Goal: Task Accomplishment & Management: Use online tool/utility

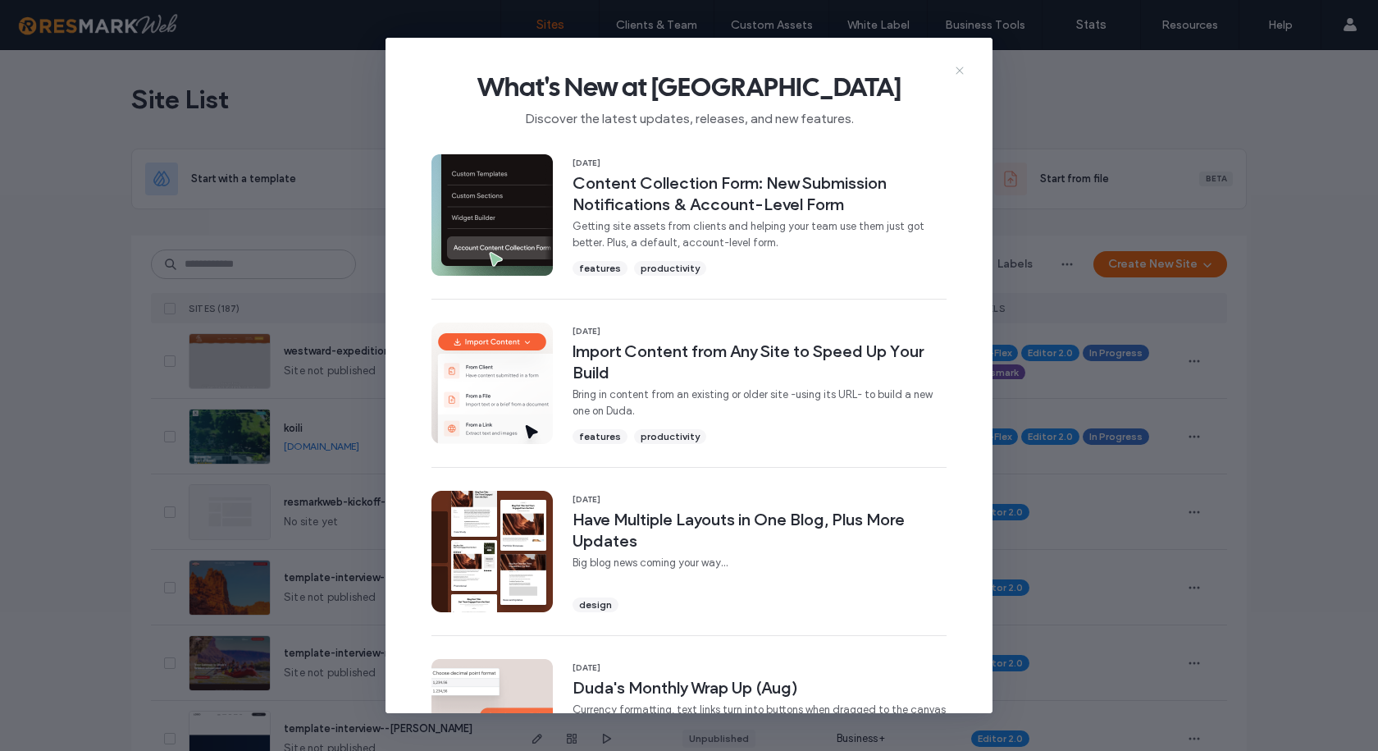
click at [957, 64] on icon at bounding box center [959, 70] width 13 height 13
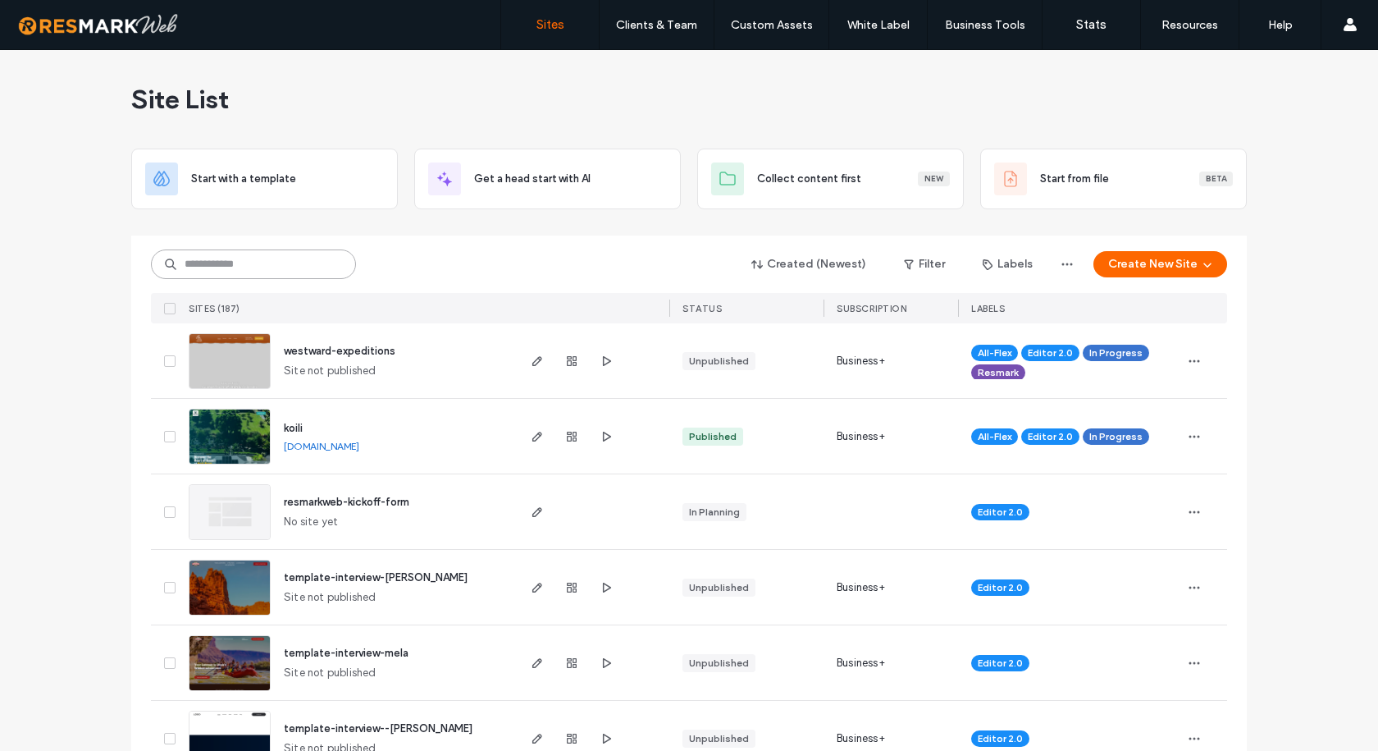
click at [298, 263] on input at bounding box center [253, 264] width 205 height 30
type input "****"
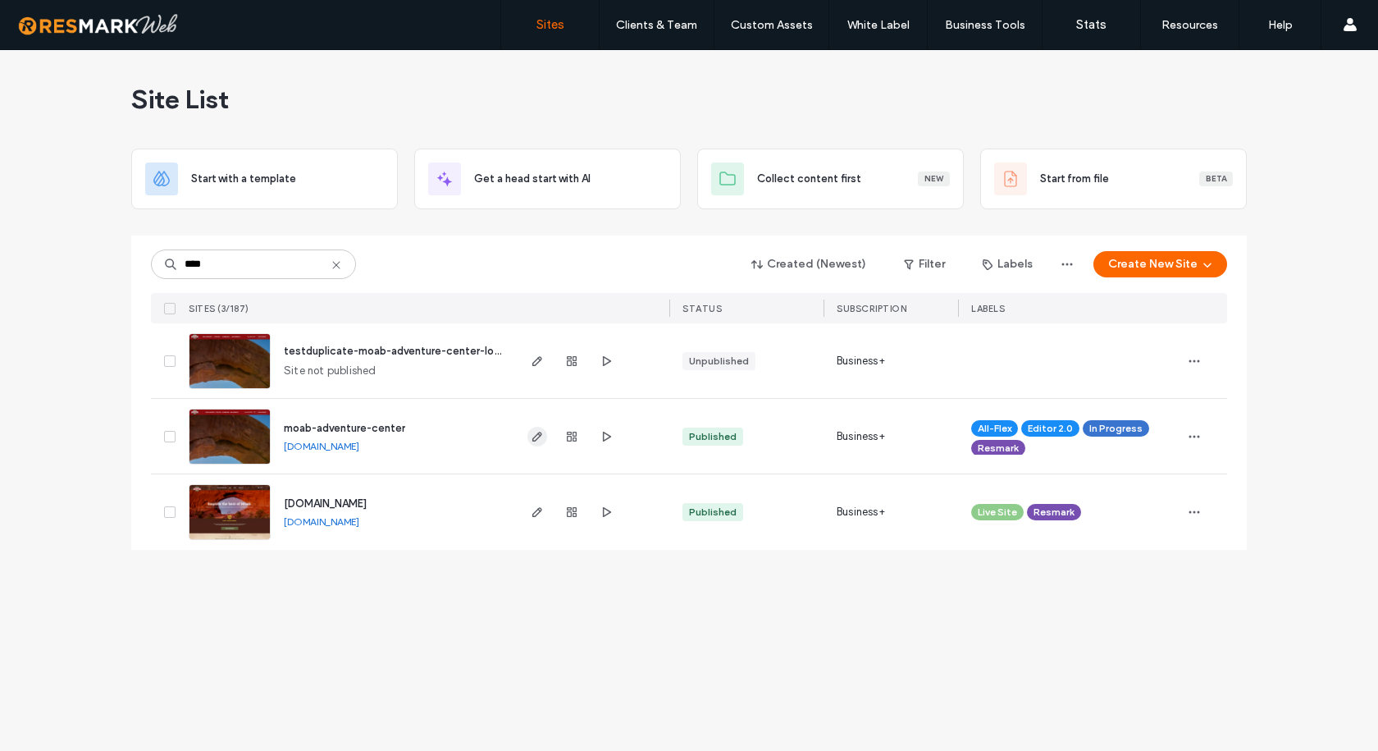
click at [537, 432] on icon "button" at bounding box center [537, 436] width 13 height 13
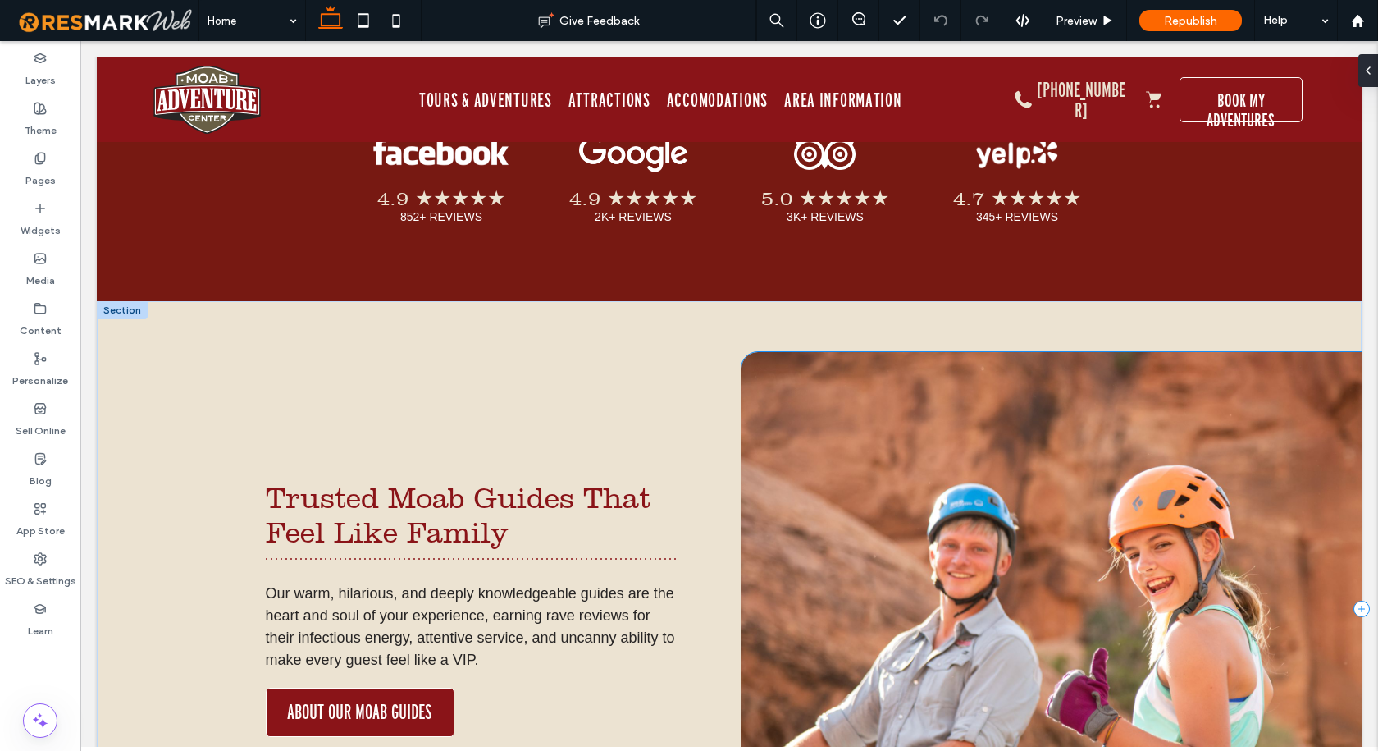
scroll to position [4675, 0]
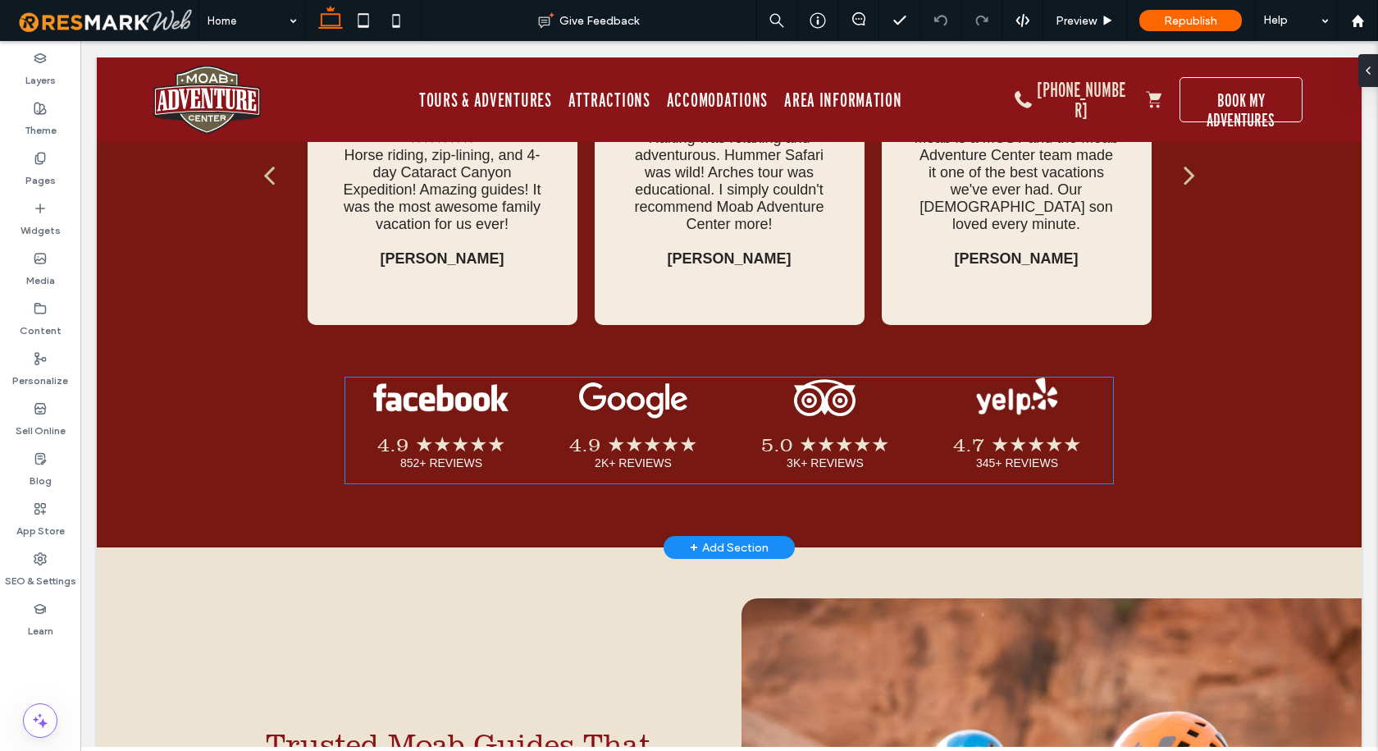
click at [788, 377] on link at bounding box center [825, 397] width 192 height 41
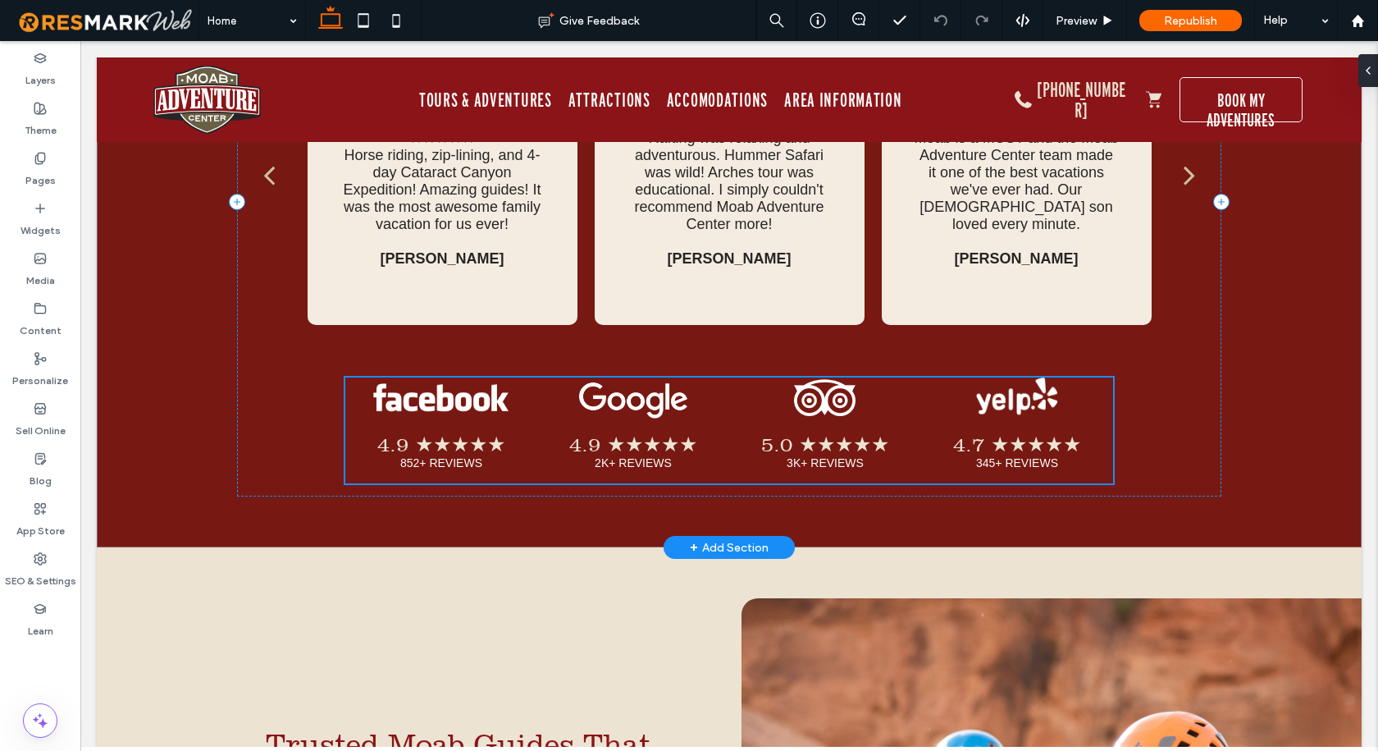
scroll to position [4639, 0]
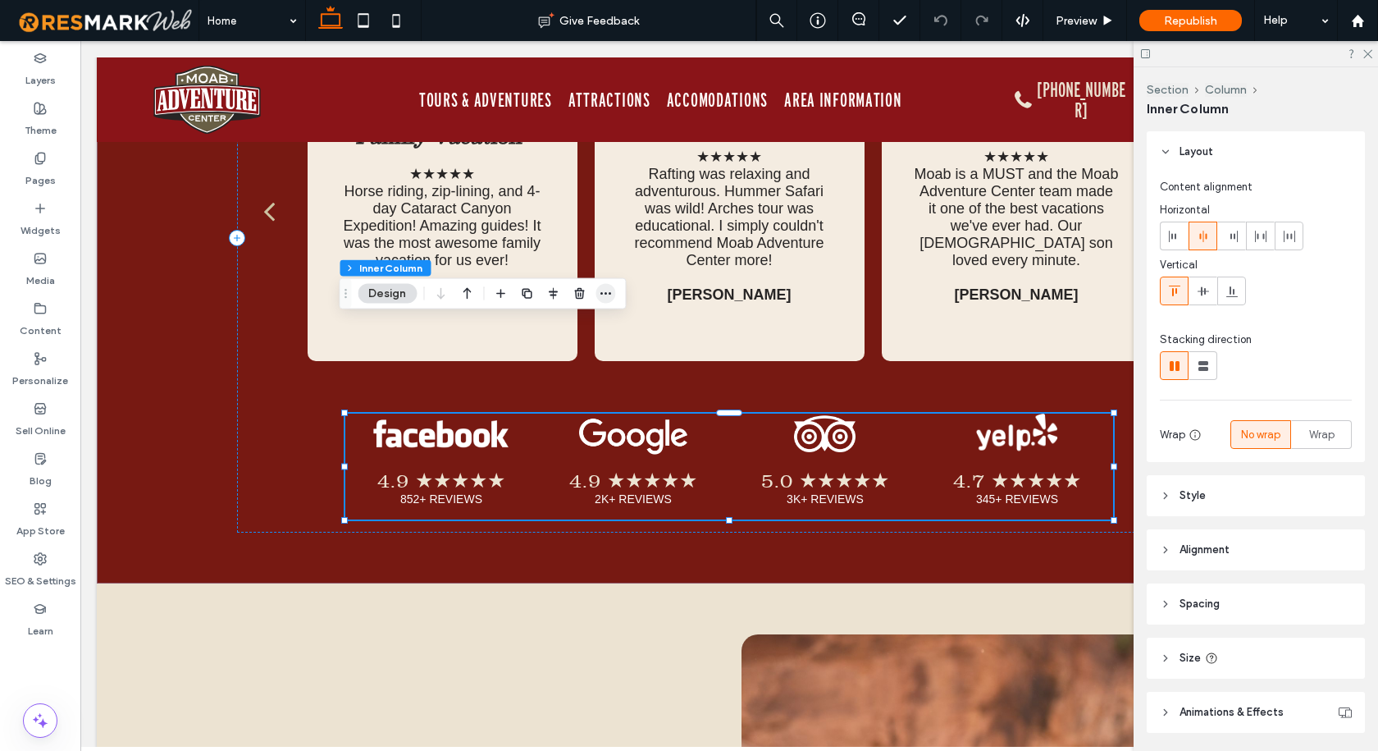
click at [605, 290] on icon "button" at bounding box center [605, 293] width 13 height 13
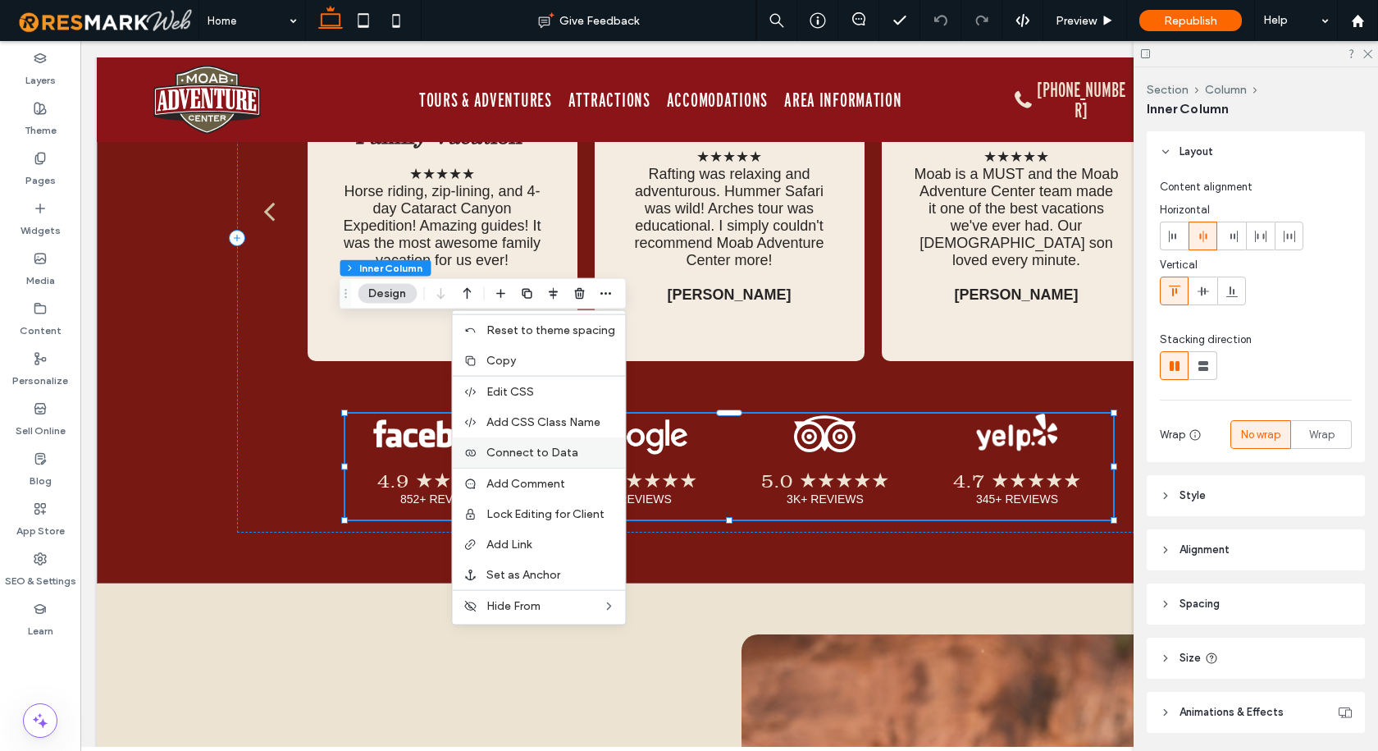
click at [562, 451] on span "Connect to Data" at bounding box center [532, 452] width 92 height 14
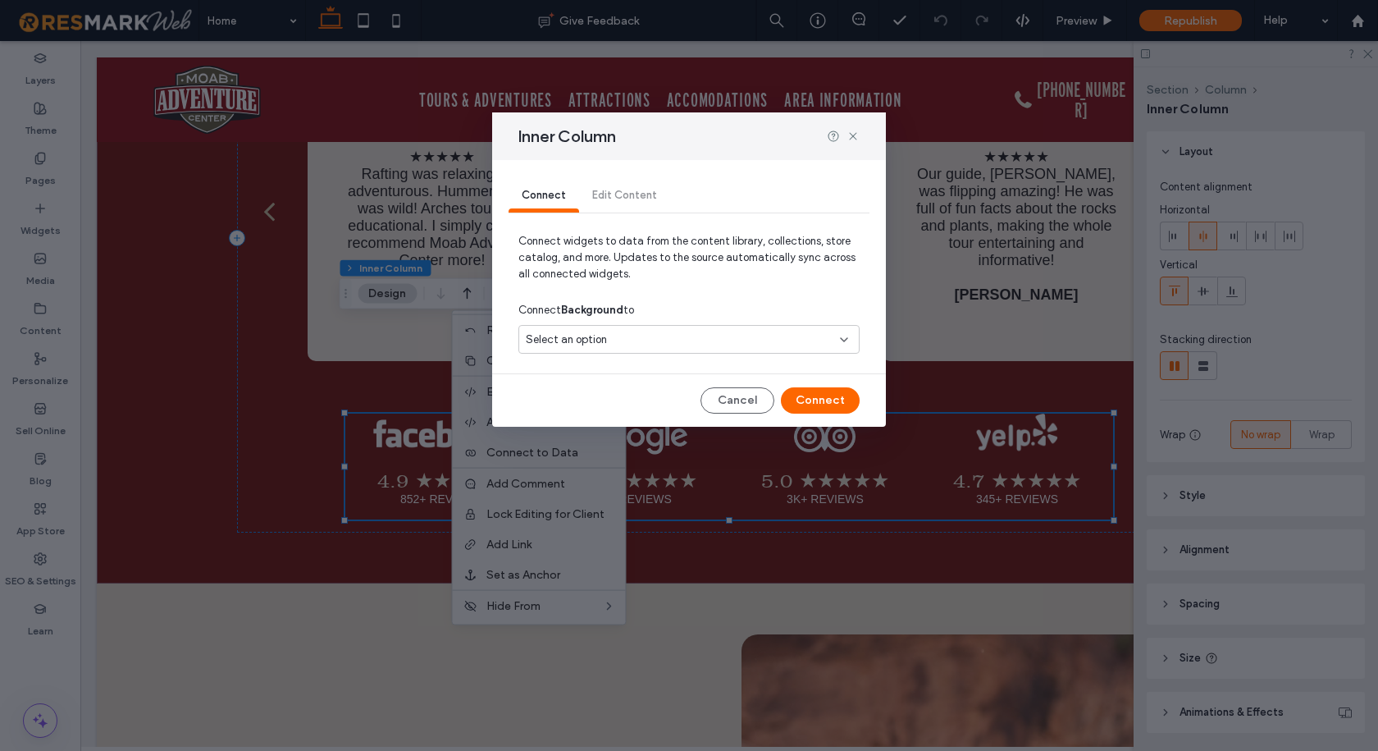
click at [639, 343] on div "Select an option" at bounding box center [679, 339] width 307 height 16
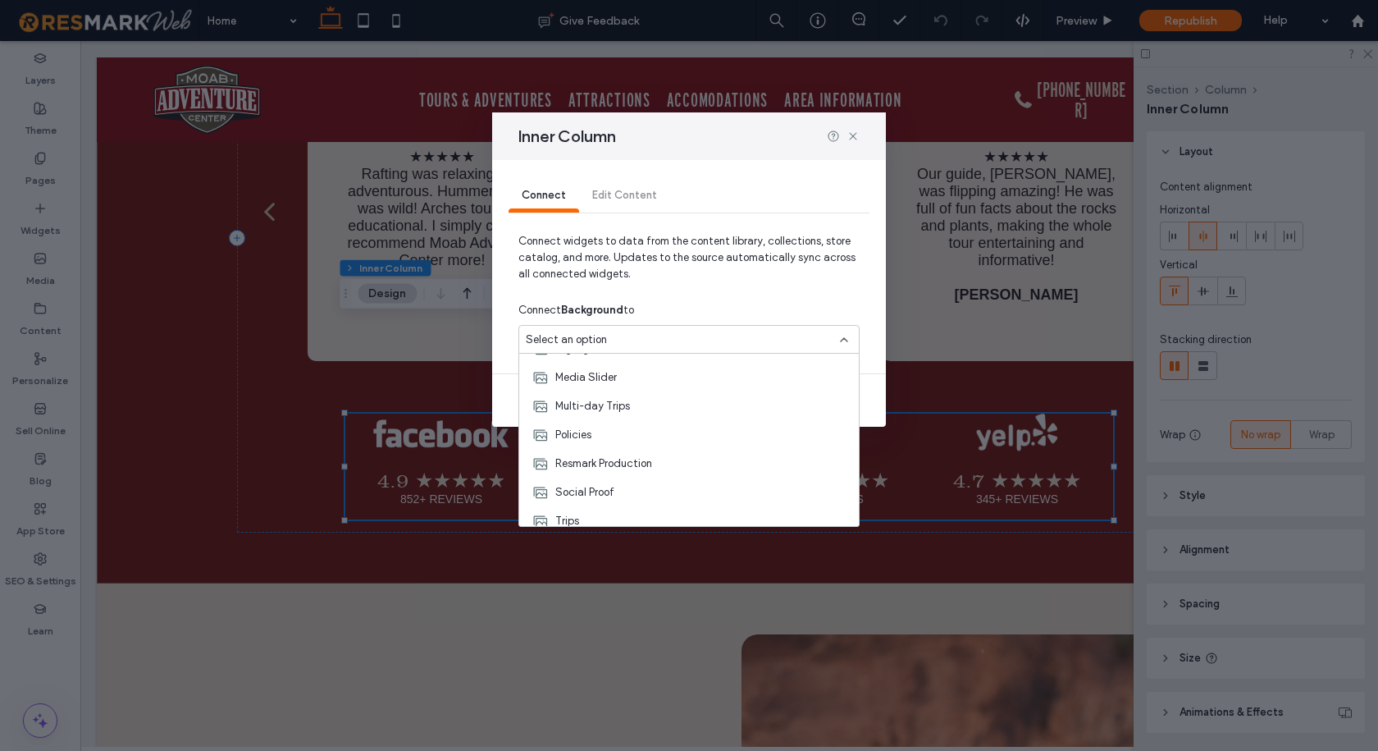
scroll to position [164, 0]
click at [652, 458] on div "Social Proof" at bounding box center [689, 462] width 340 height 29
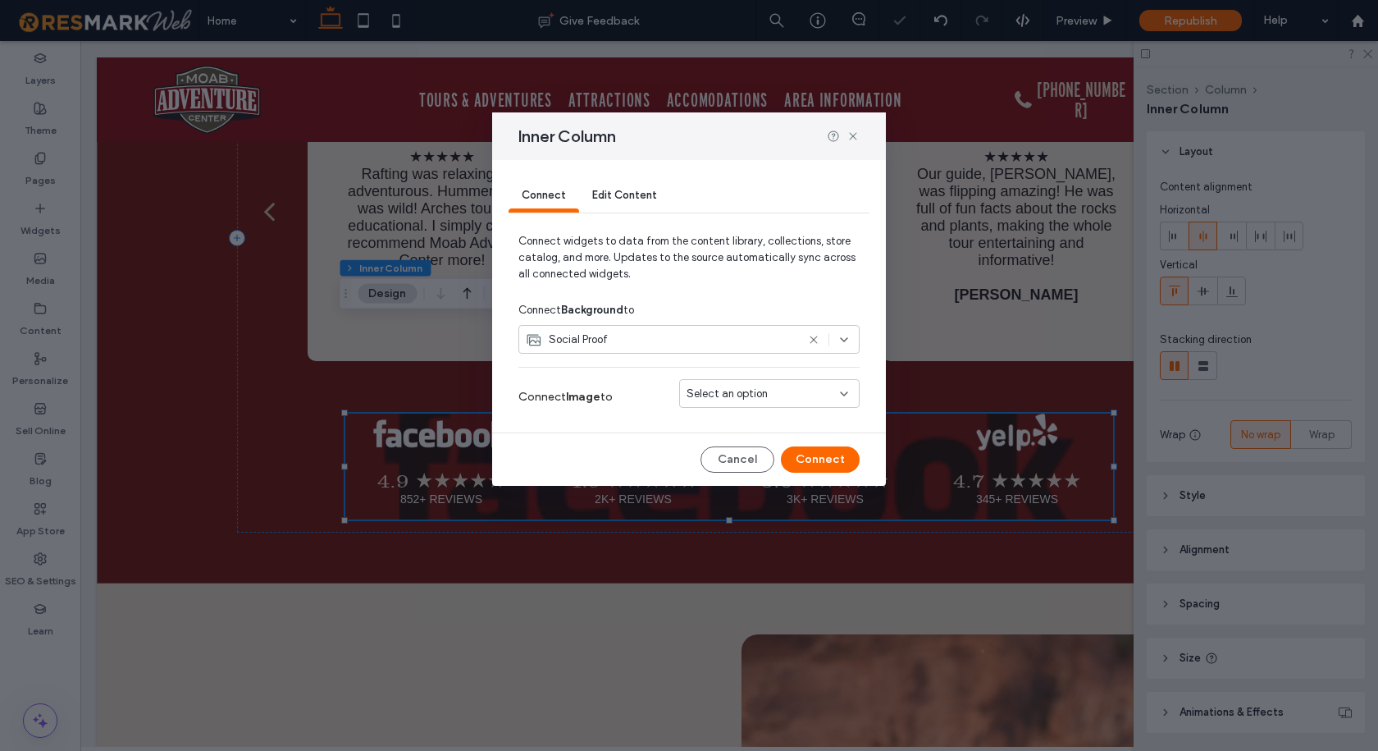
type input "**"
click at [726, 391] on span "Select an option" at bounding box center [727, 394] width 81 height 16
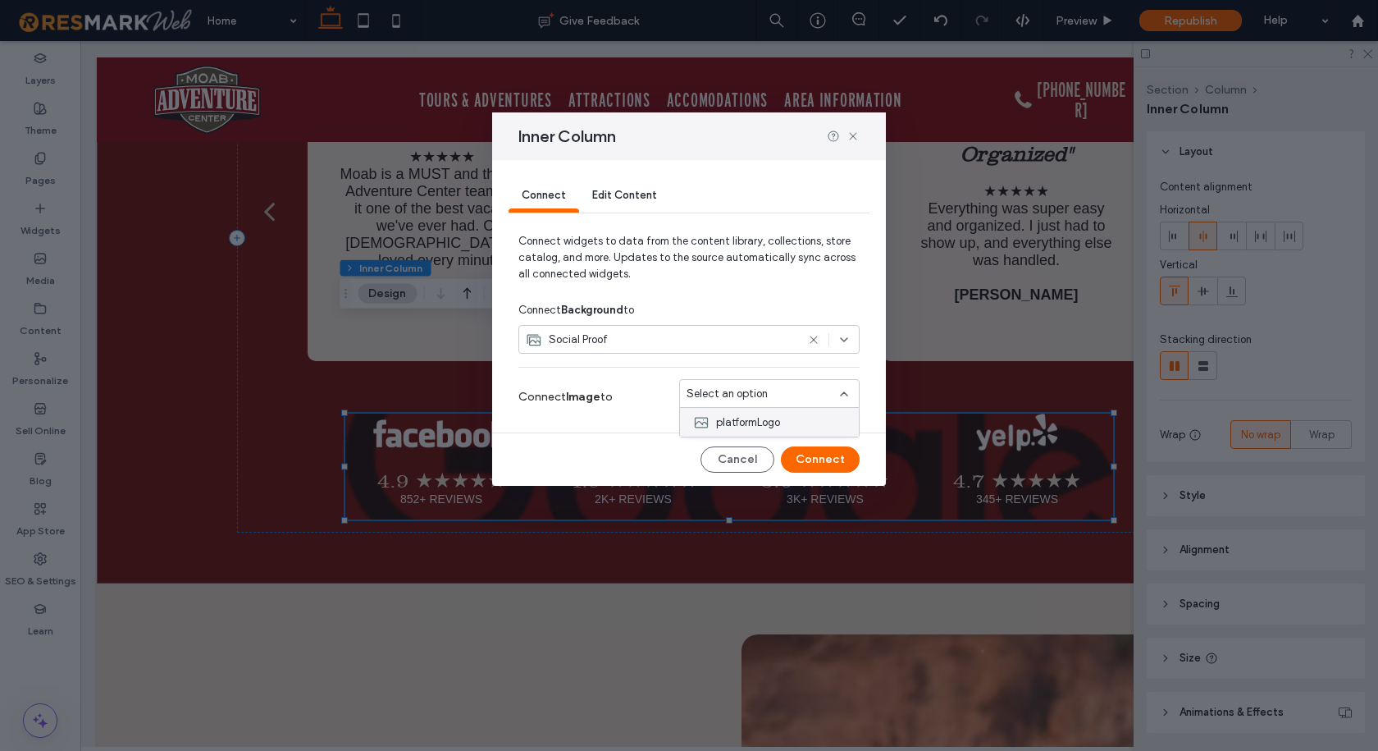
click at [735, 421] on span "platformLogo" at bounding box center [748, 422] width 64 height 16
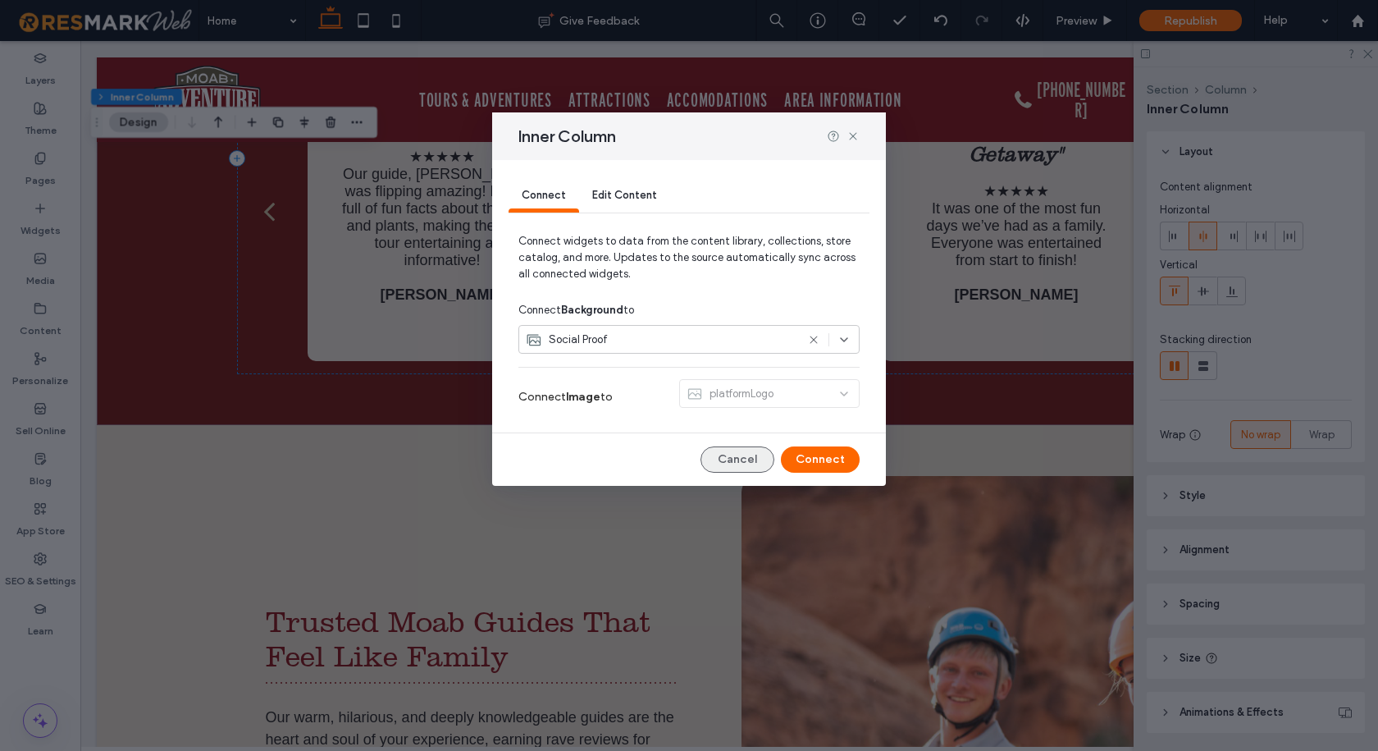
click at [741, 457] on button "Cancel" at bounding box center [737, 459] width 74 height 26
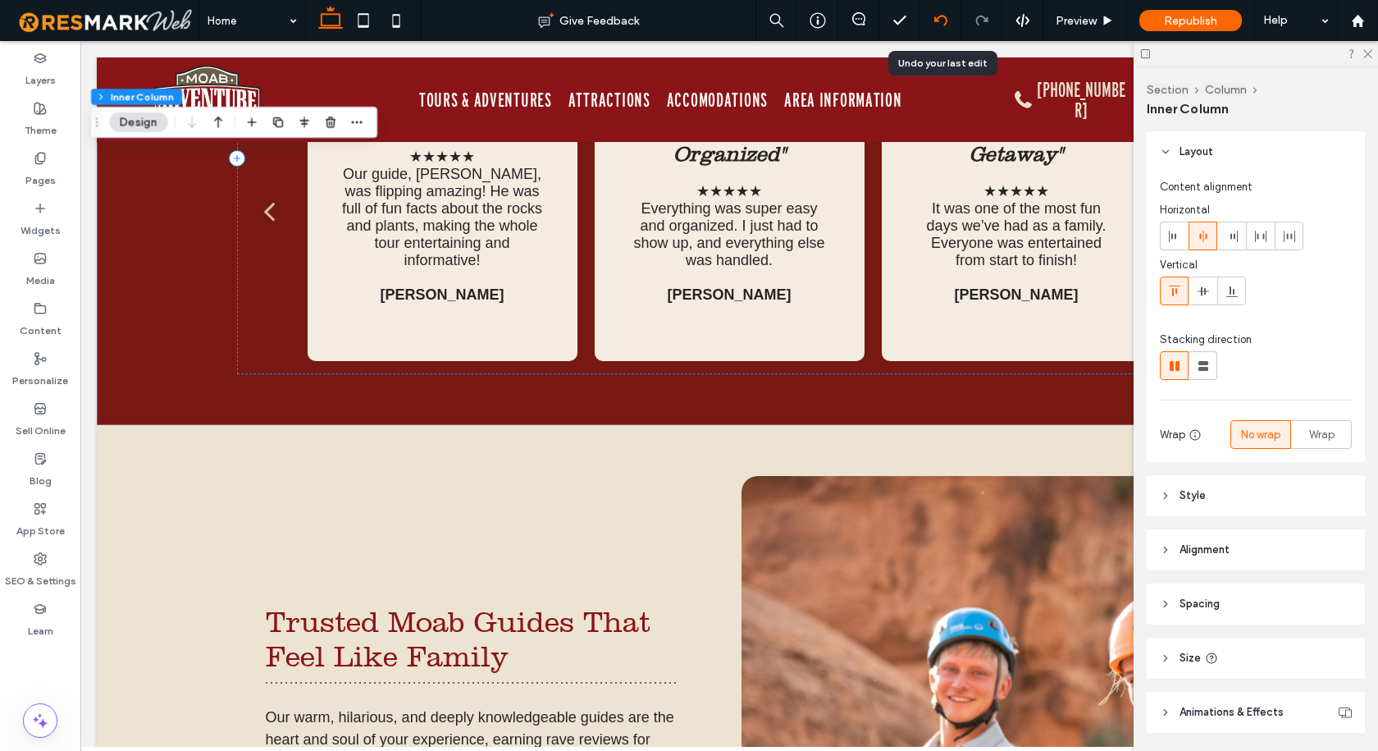
click at [935, 15] on icon at bounding box center [940, 20] width 13 height 13
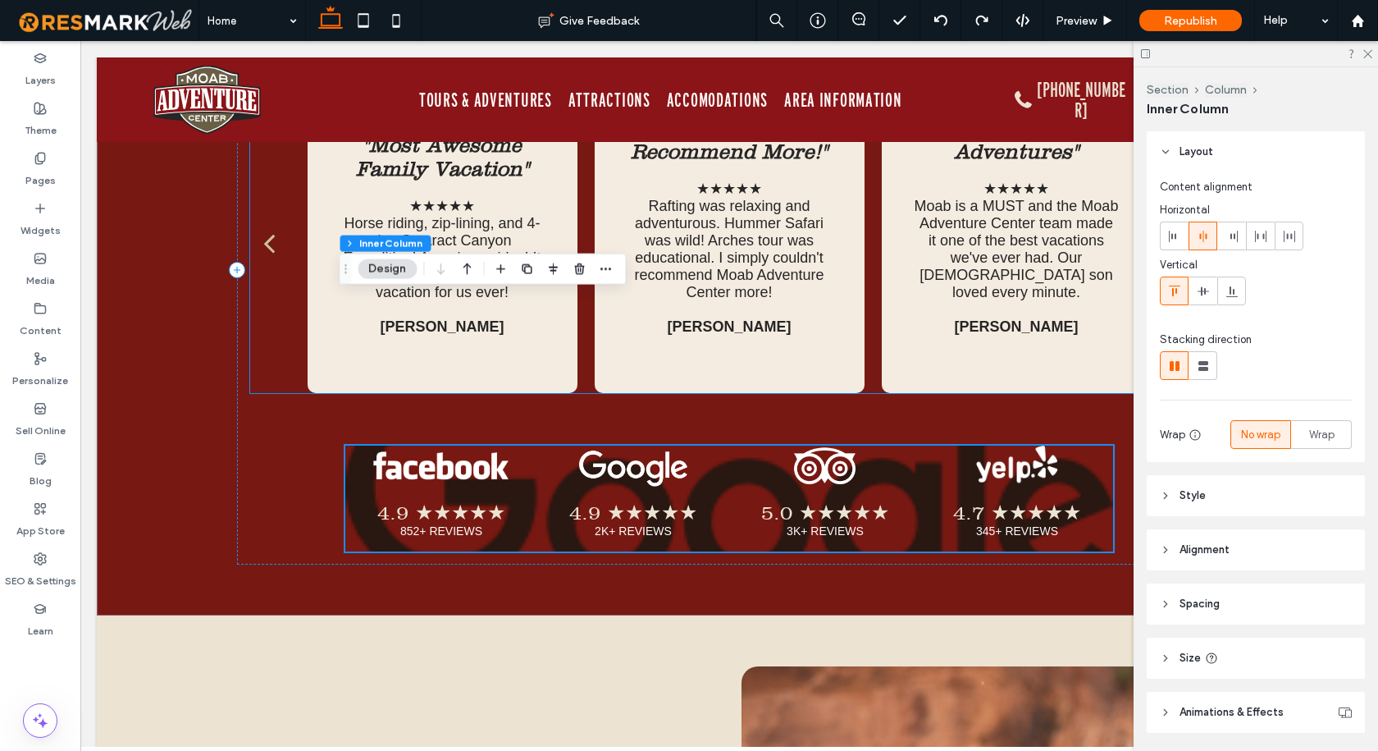
scroll to position [4678, 0]
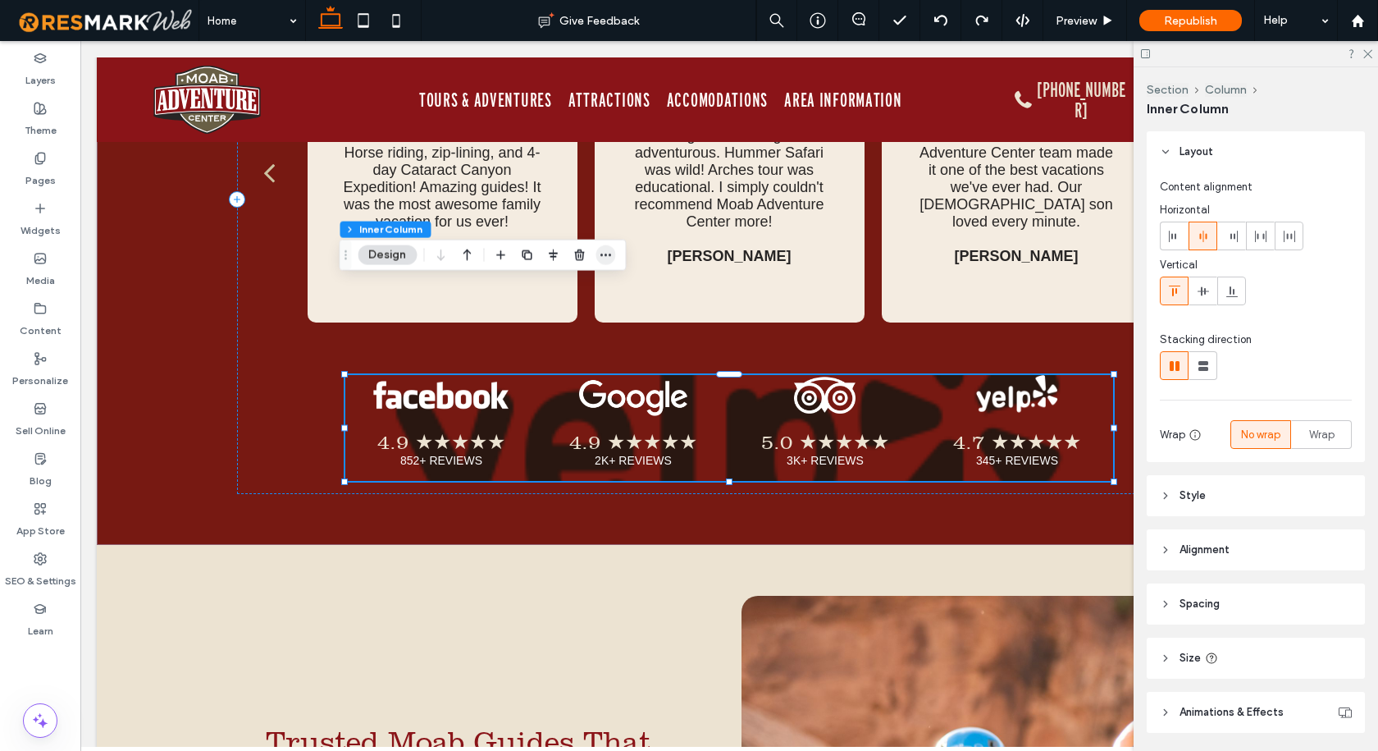
click at [608, 254] on icon "button" at bounding box center [605, 255] width 13 height 13
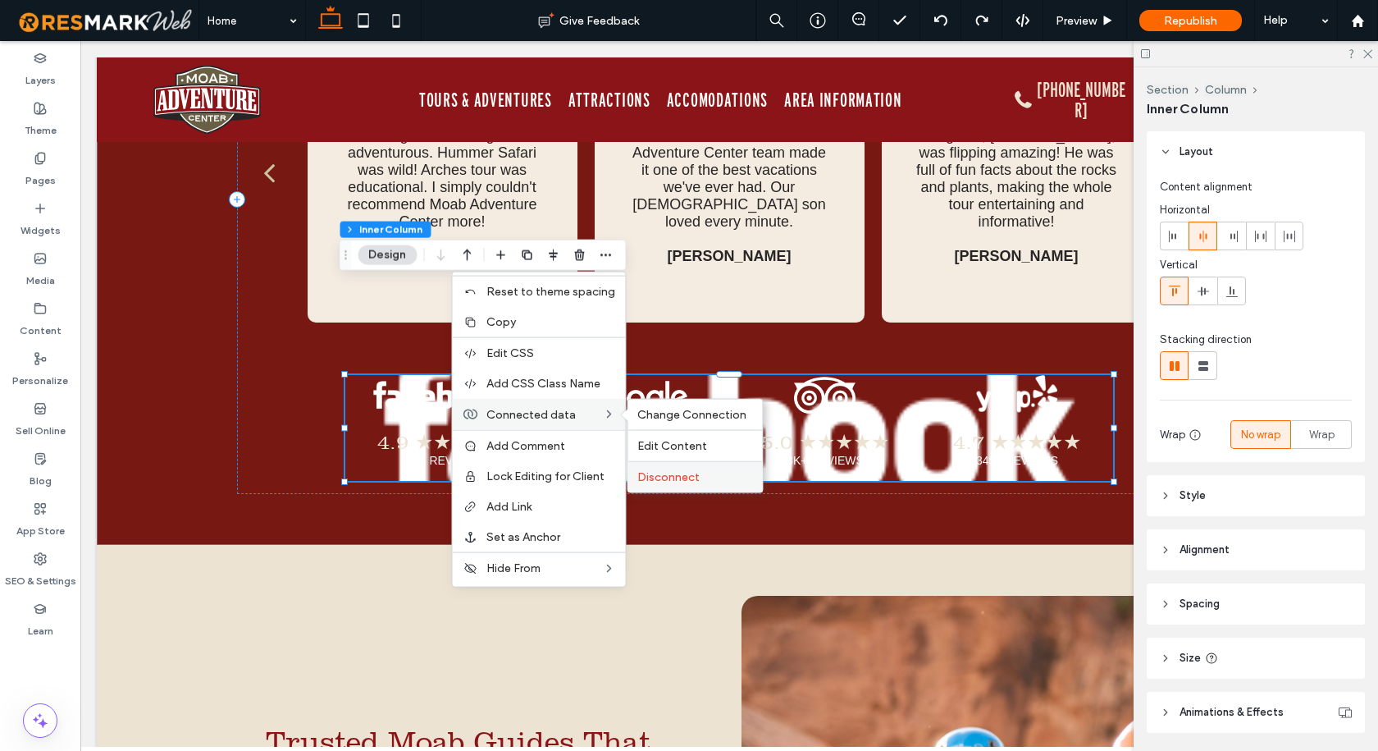
click at [667, 477] on span "Disconnect" at bounding box center [668, 477] width 62 height 14
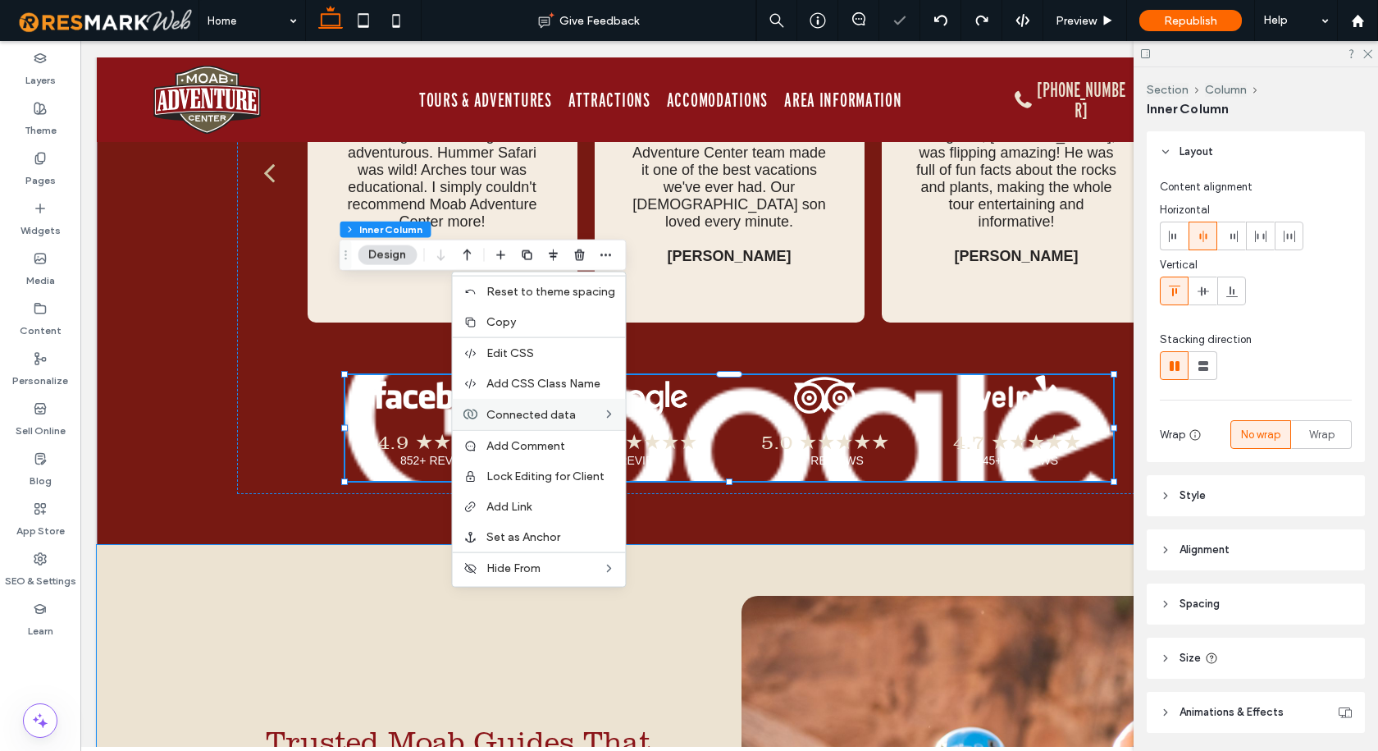
type input "**"
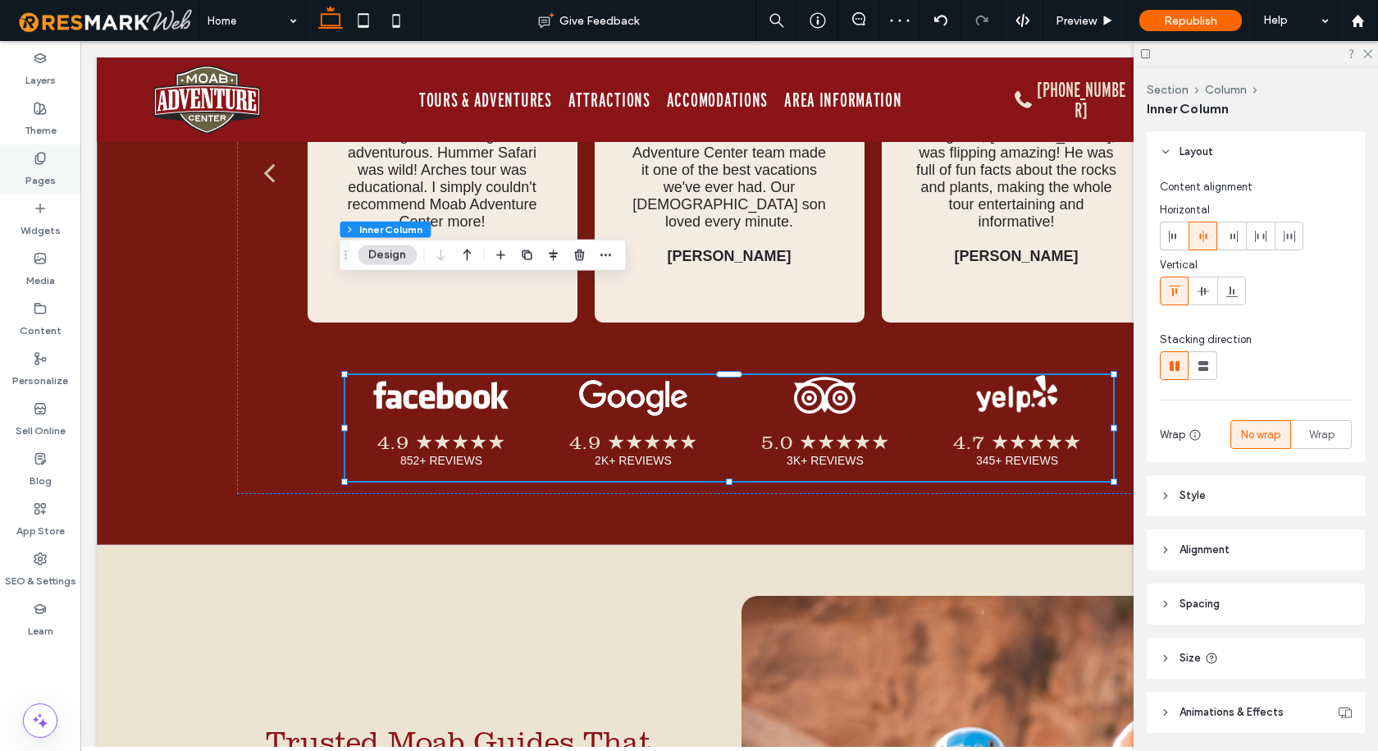
click at [30, 180] on label "Pages" at bounding box center [40, 176] width 30 height 23
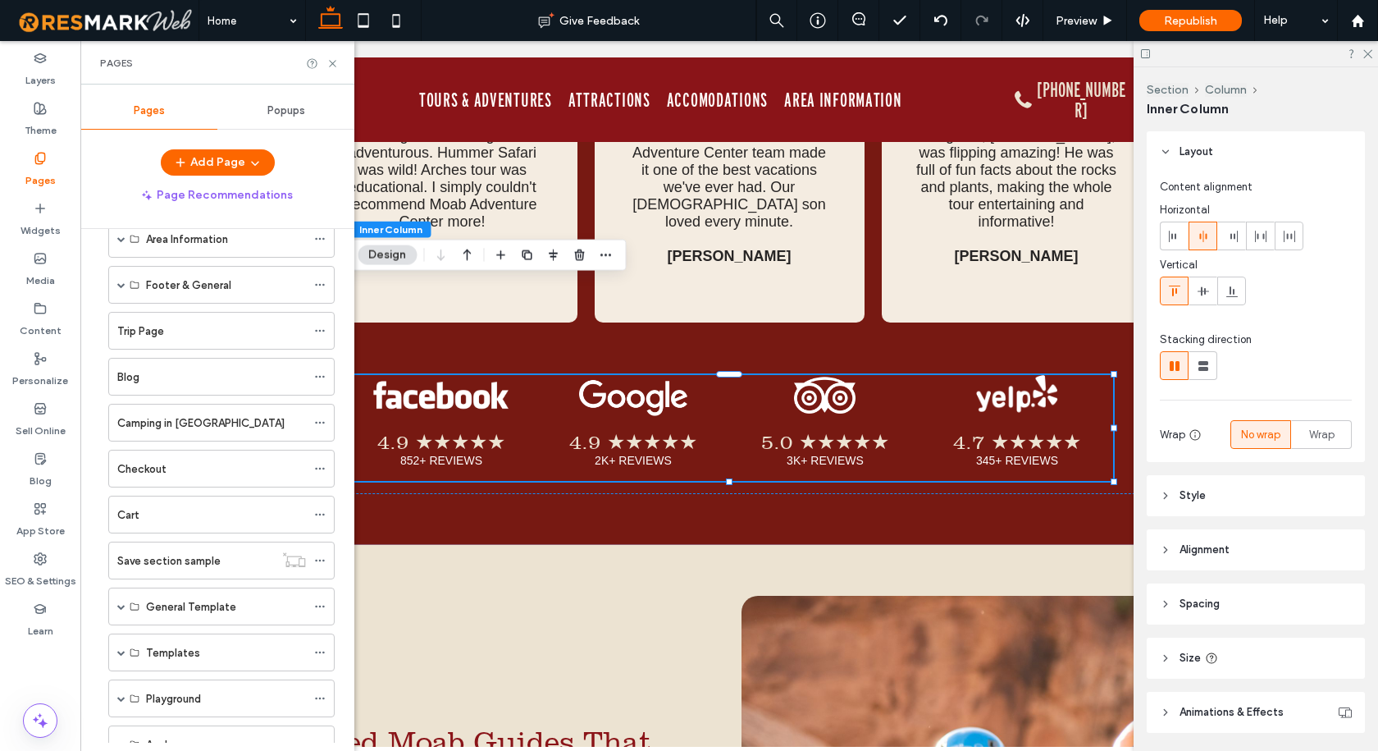
scroll to position [328, 0]
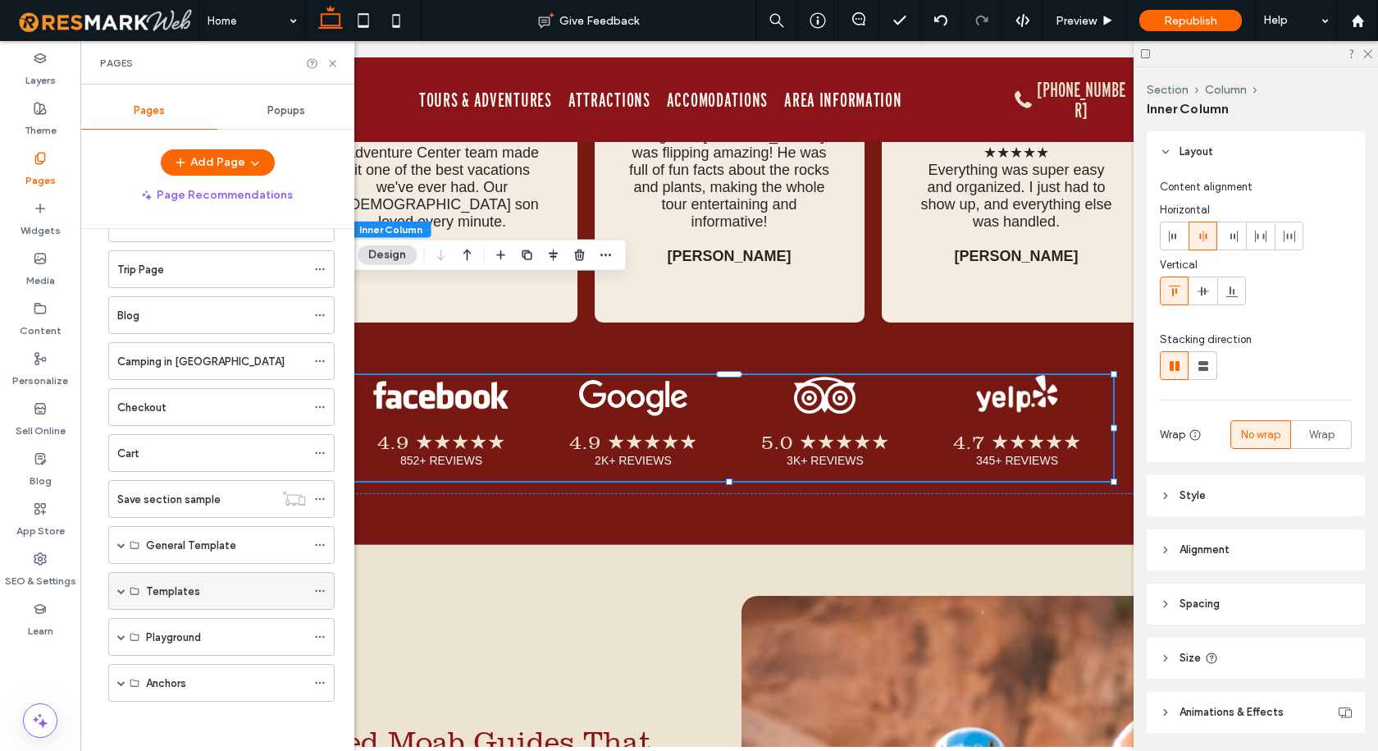
click at [122, 593] on span at bounding box center [121, 590] width 8 height 8
click at [205, 630] on label "General Template" at bounding box center [191, 628] width 90 height 29
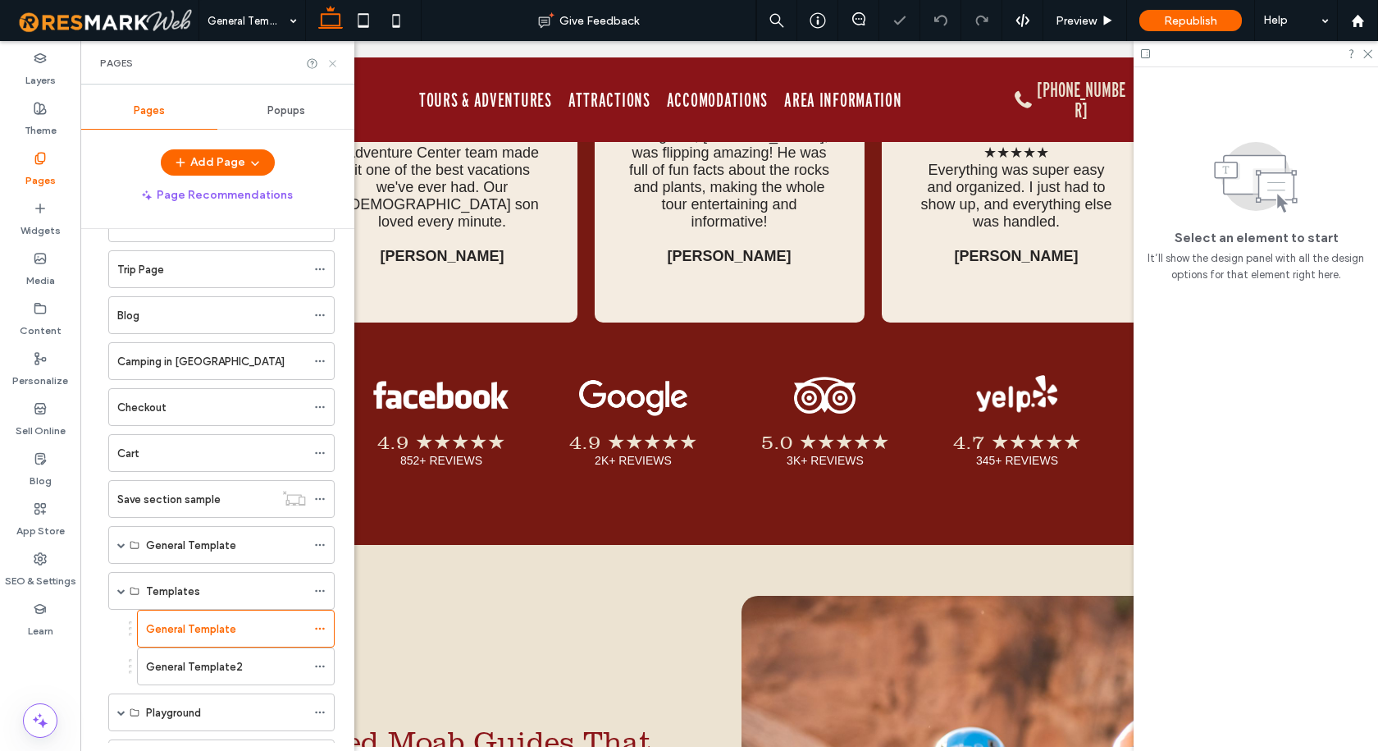
click at [331, 67] on icon at bounding box center [332, 63] width 12 height 12
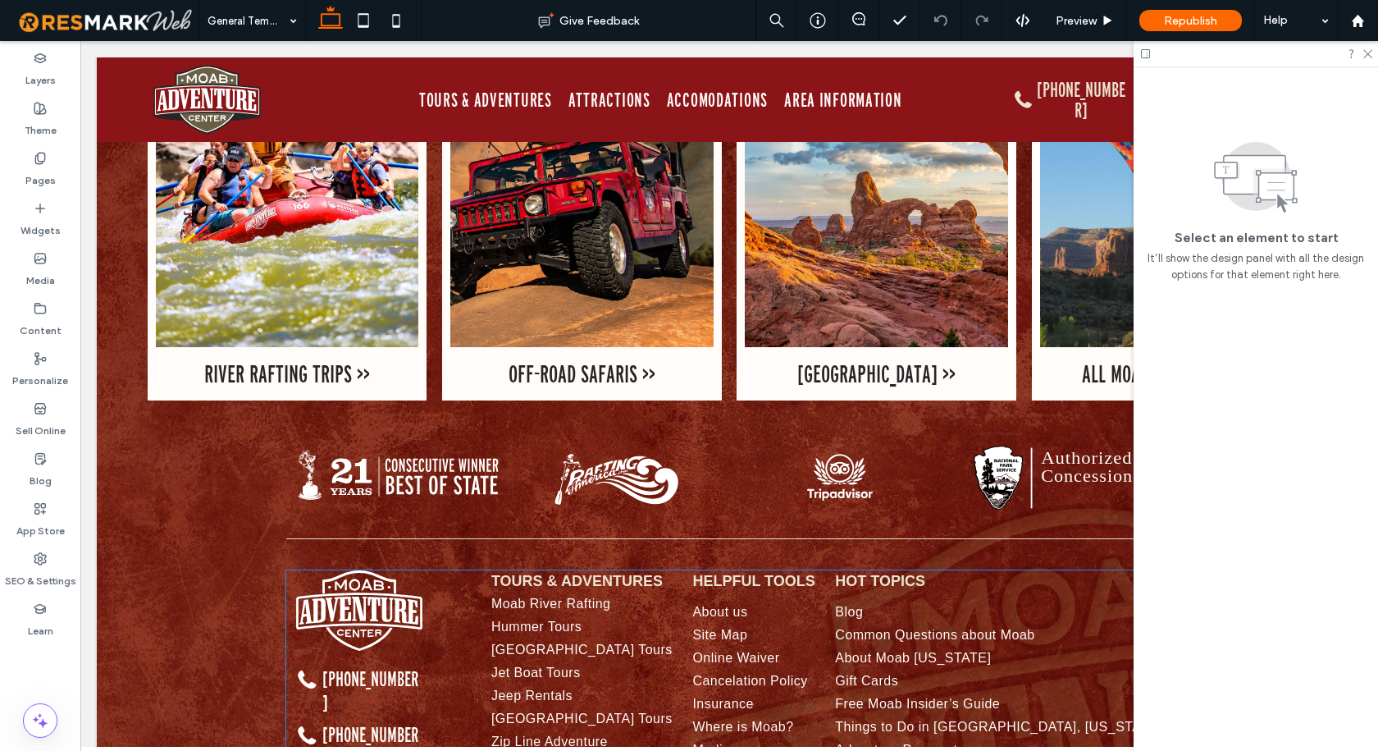
scroll to position [14904, 0]
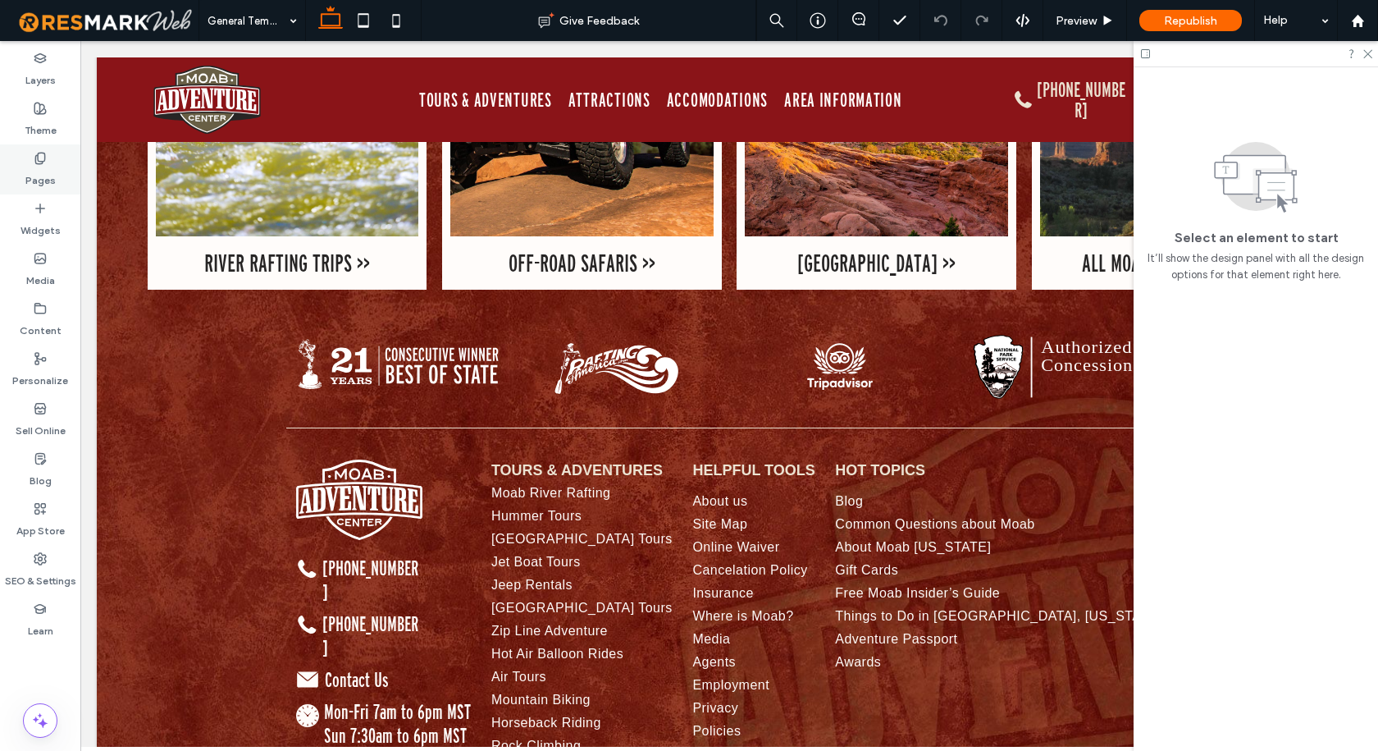
click at [34, 168] on label "Pages" at bounding box center [40, 176] width 30 height 23
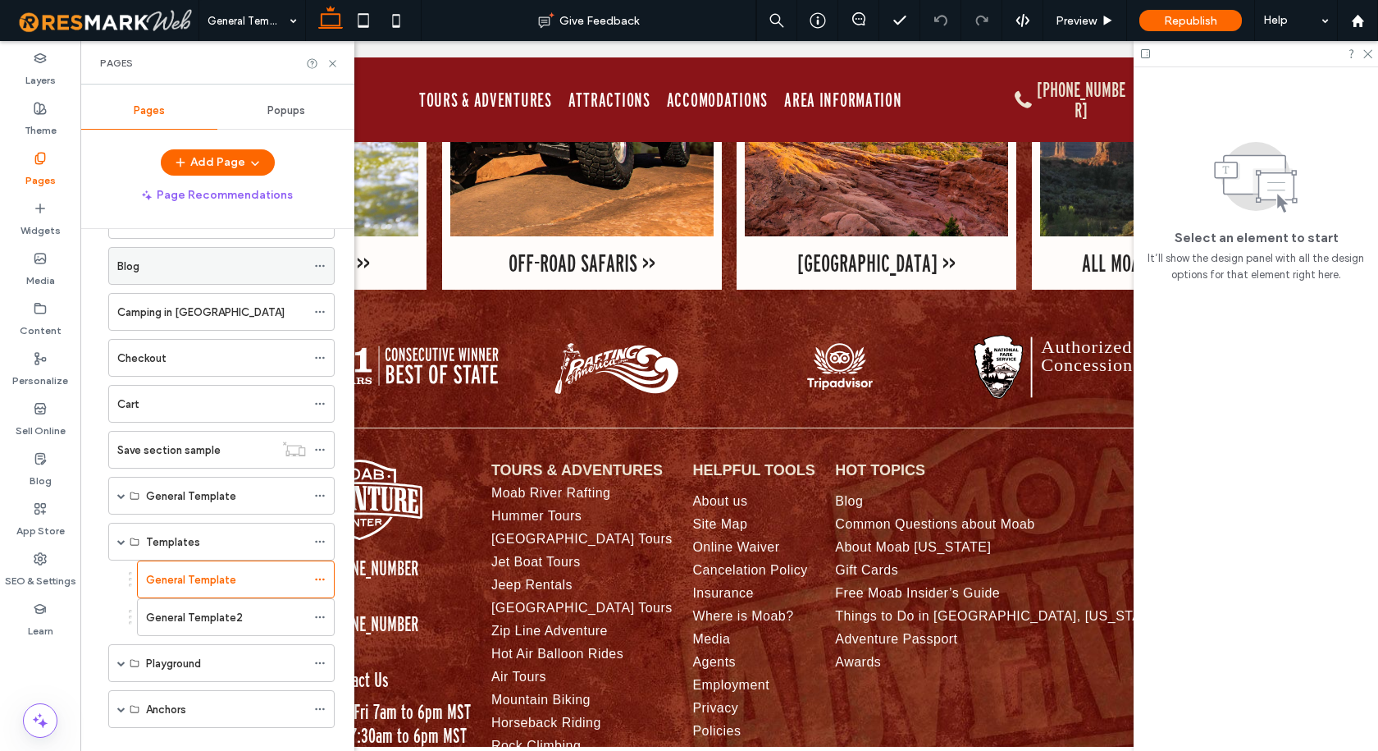
scroll to position [404, 0]
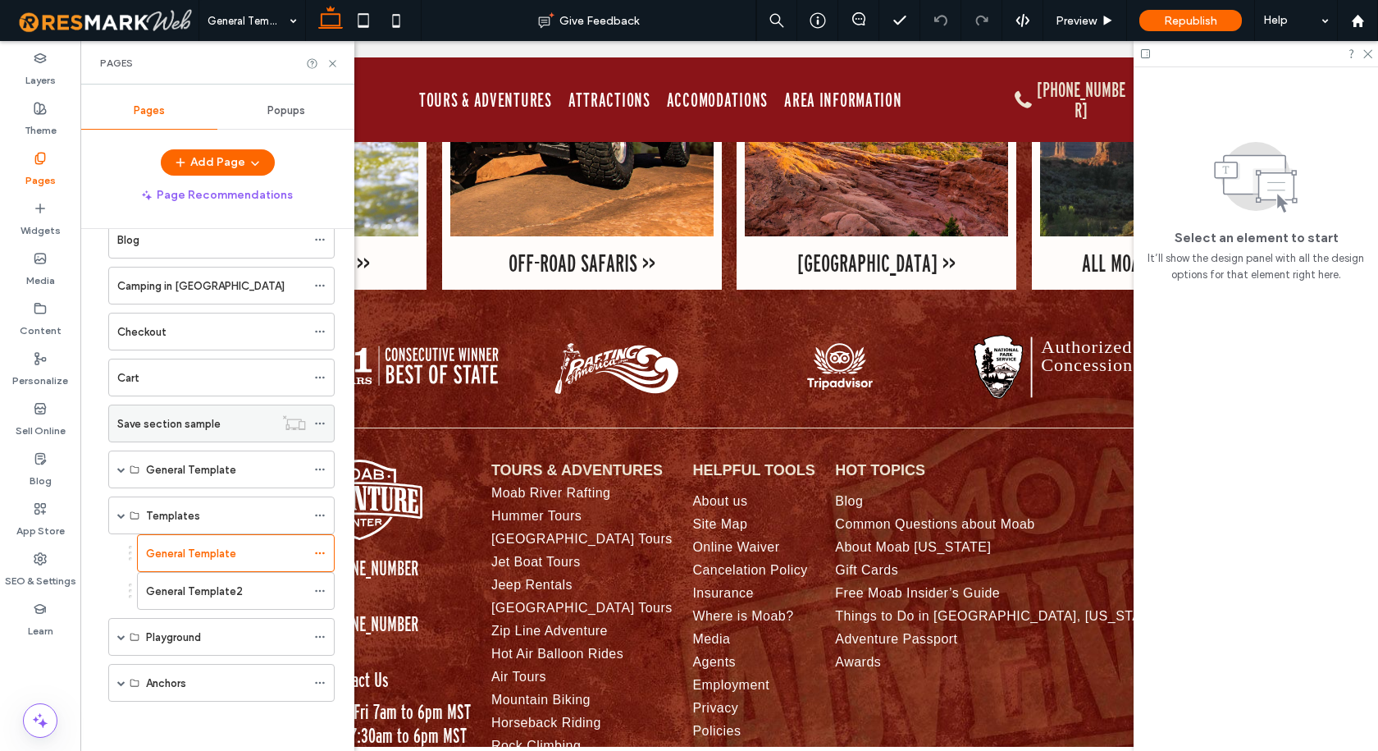
click at [191, 415] on label "Save section sample" at bounding box center [168, 423] width 103 height 29
click at [331, 63] on icon at bounding box center [332, 63] width 12 height 12
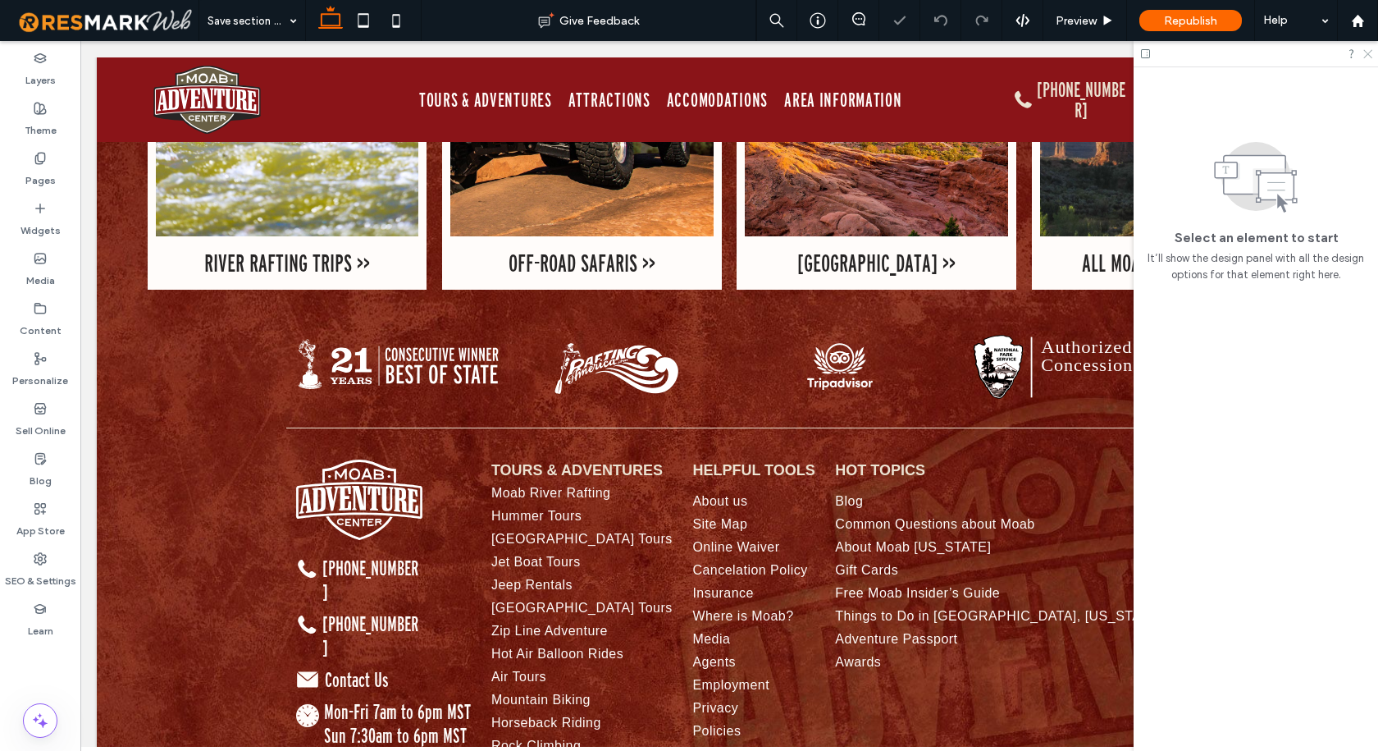
click at [1366, 54] on icon at bounding box center [1367, 53] width 11 height 11
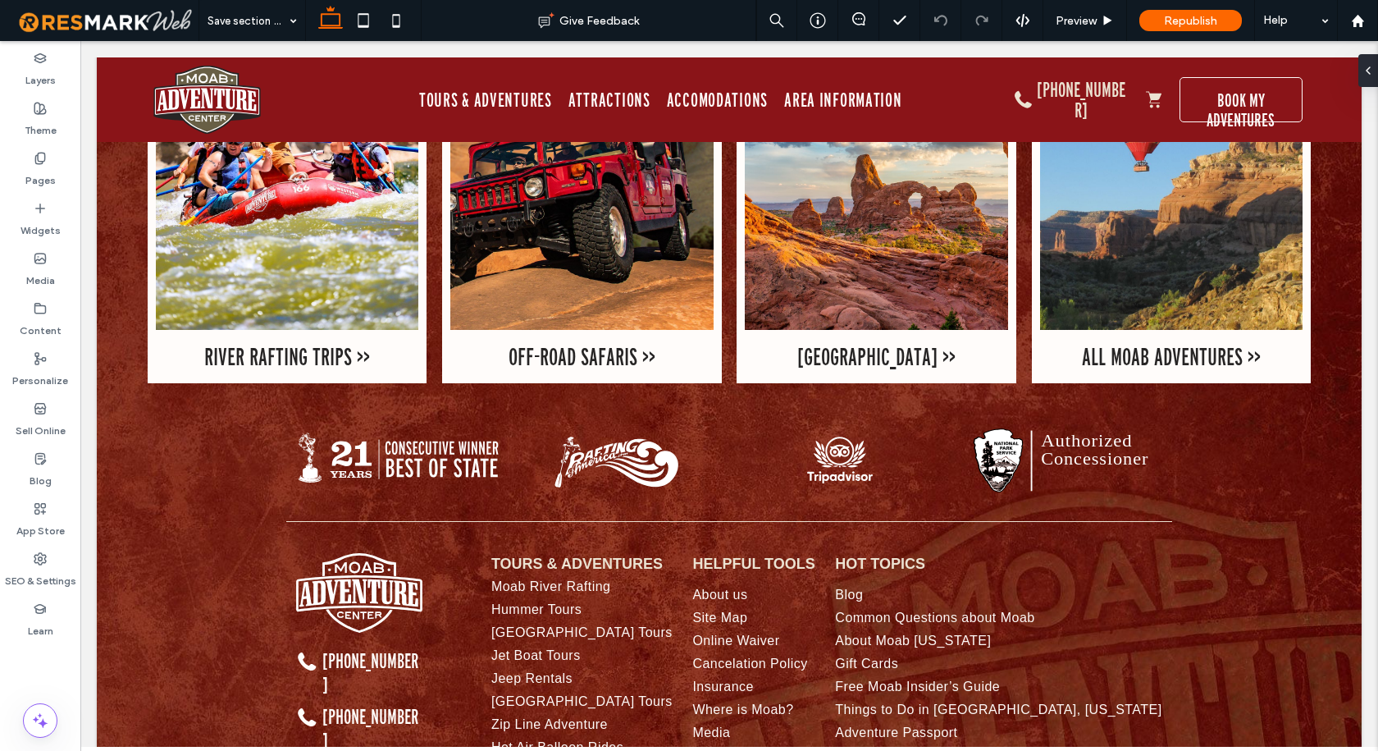
scroll to position [13239, 0]
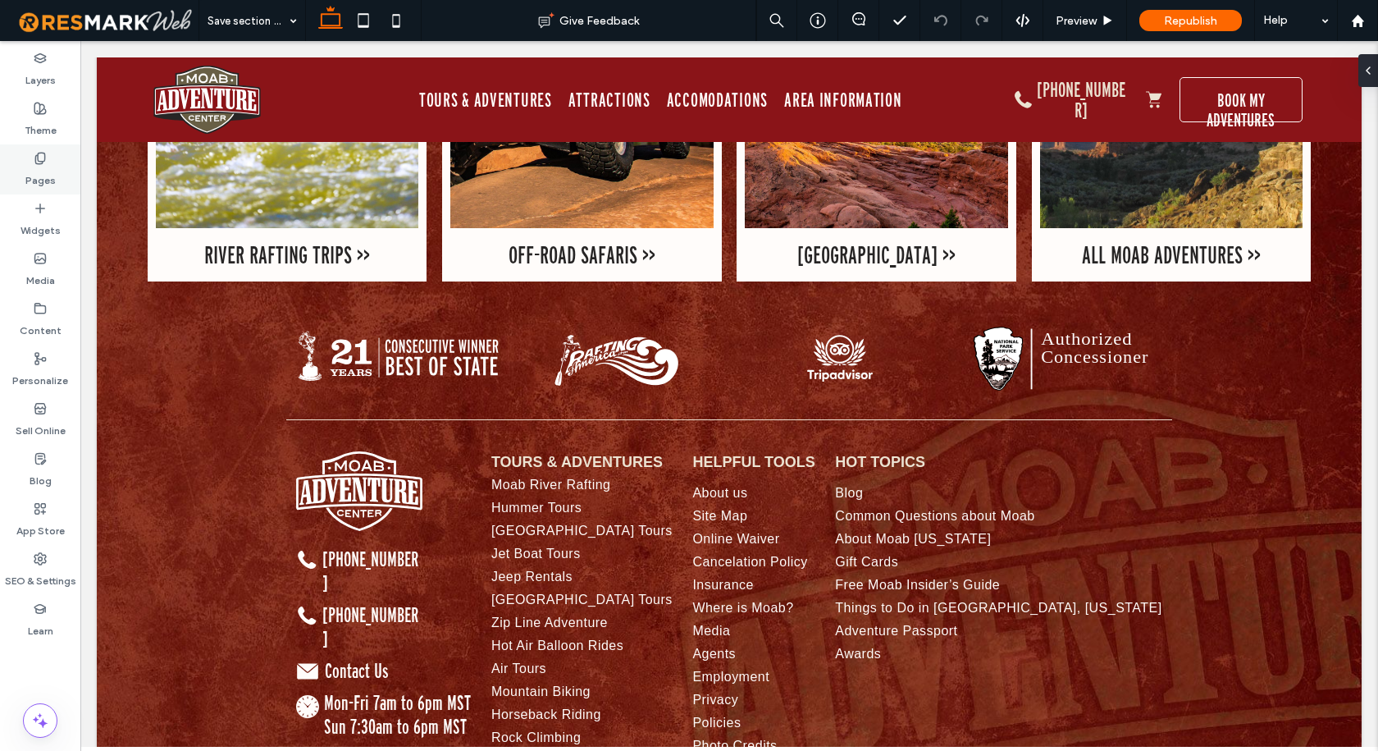
click at [39, 174] on label "Pages" at bounding box center [40, 176] width 30 height 23
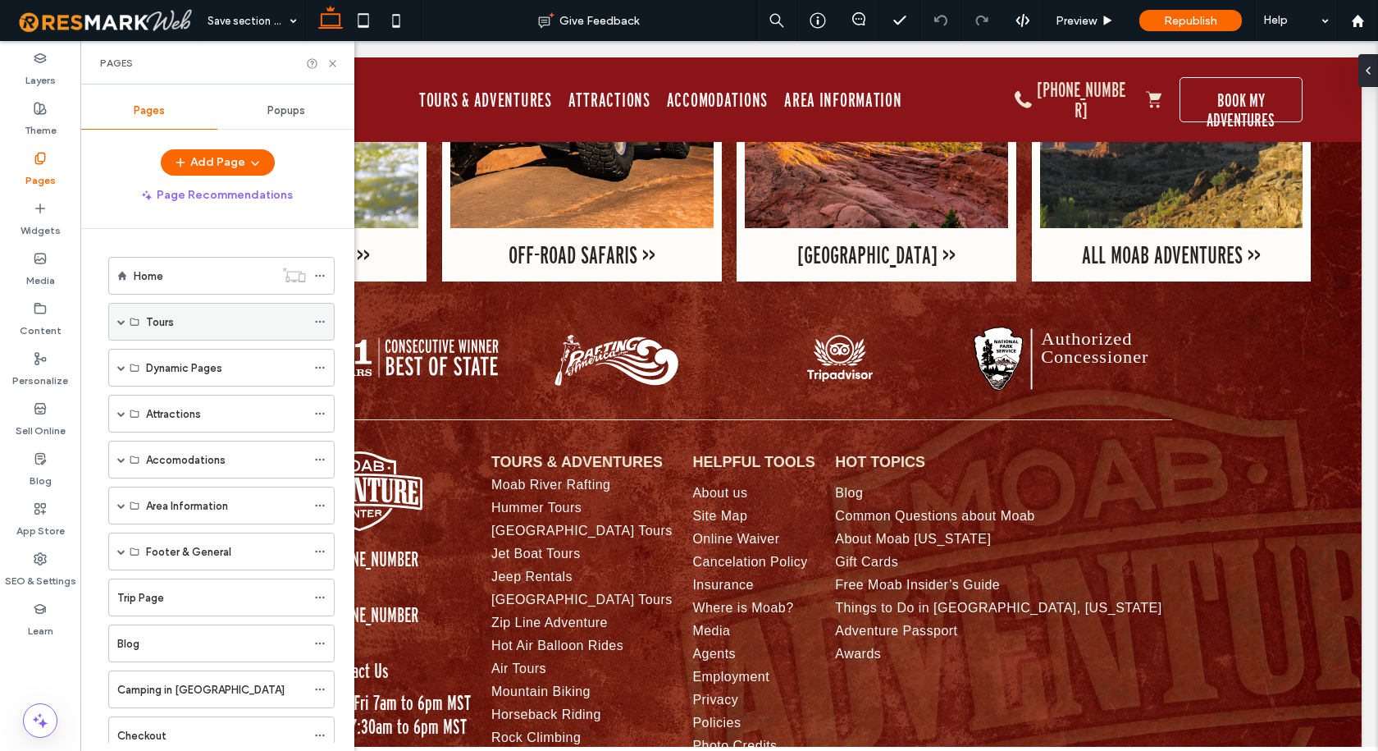
click at [117, 322] on span at bounding box center [121, 321] width 8 height 8
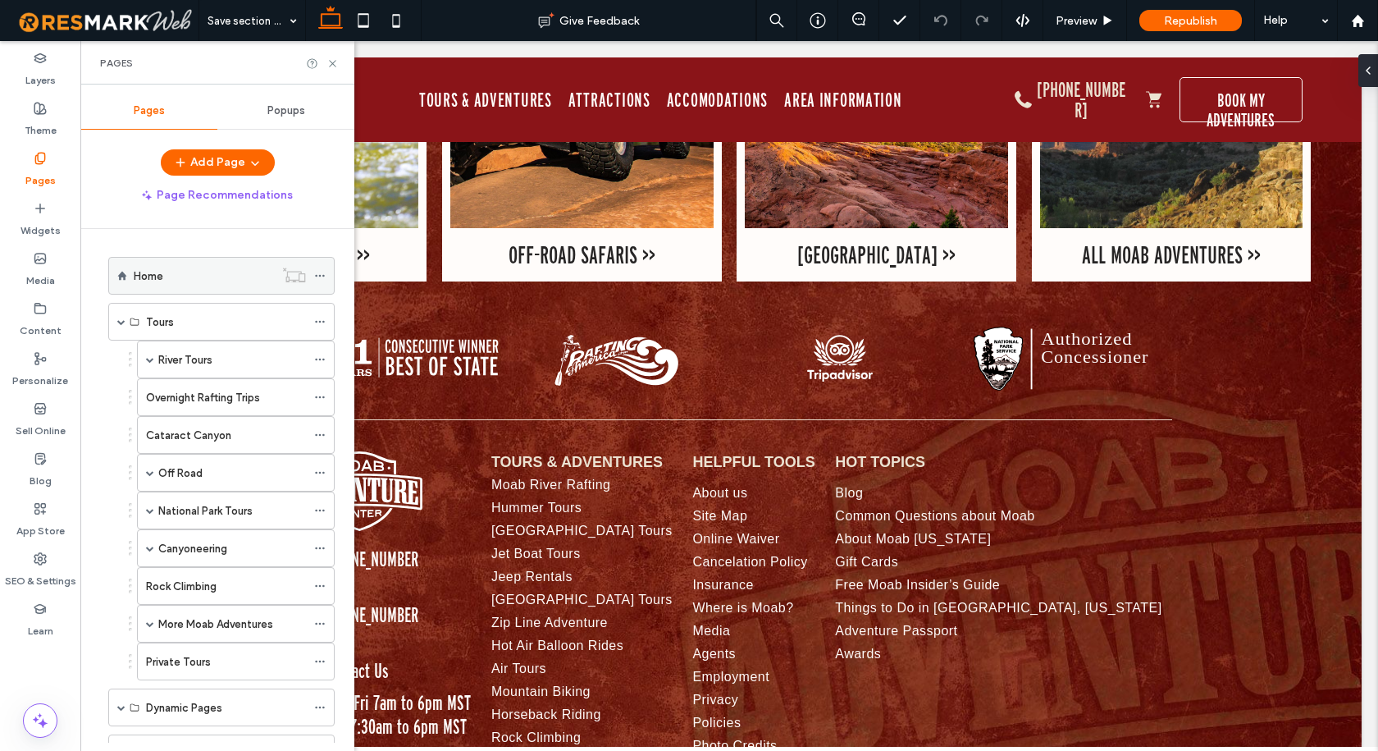
click at [157, 276] on label "Home" at bounding box center [149, 276] width 30 height 29
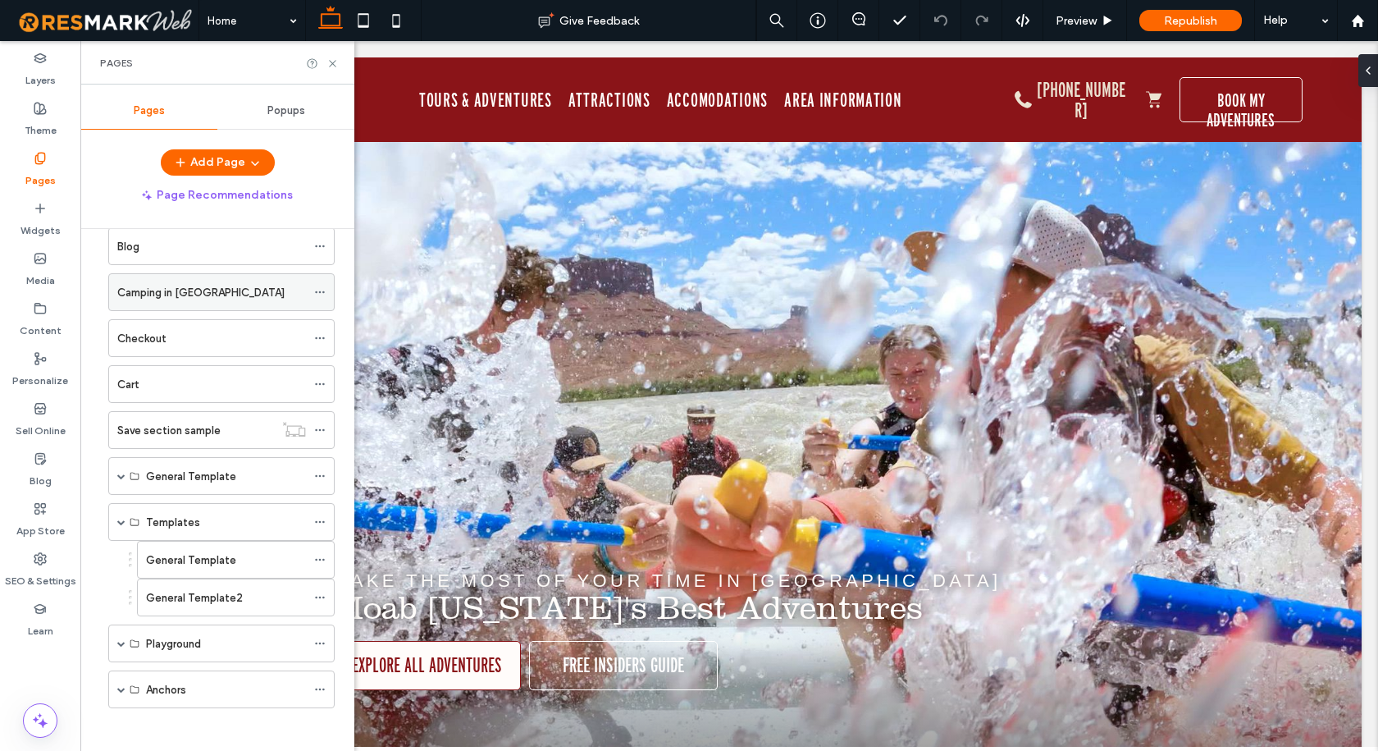
scroll to position [738, 0]
drag, startPoint x: 185, startPoint y: 591, endPoint x: 217, endPoint y: 568, distance: 39.4
click at [185, 591] on label "General Template2" at bounding box center [194, 596] width 97 height 29
click at [332, 62] on use at bounding box center [332, 63] width 7 height 7
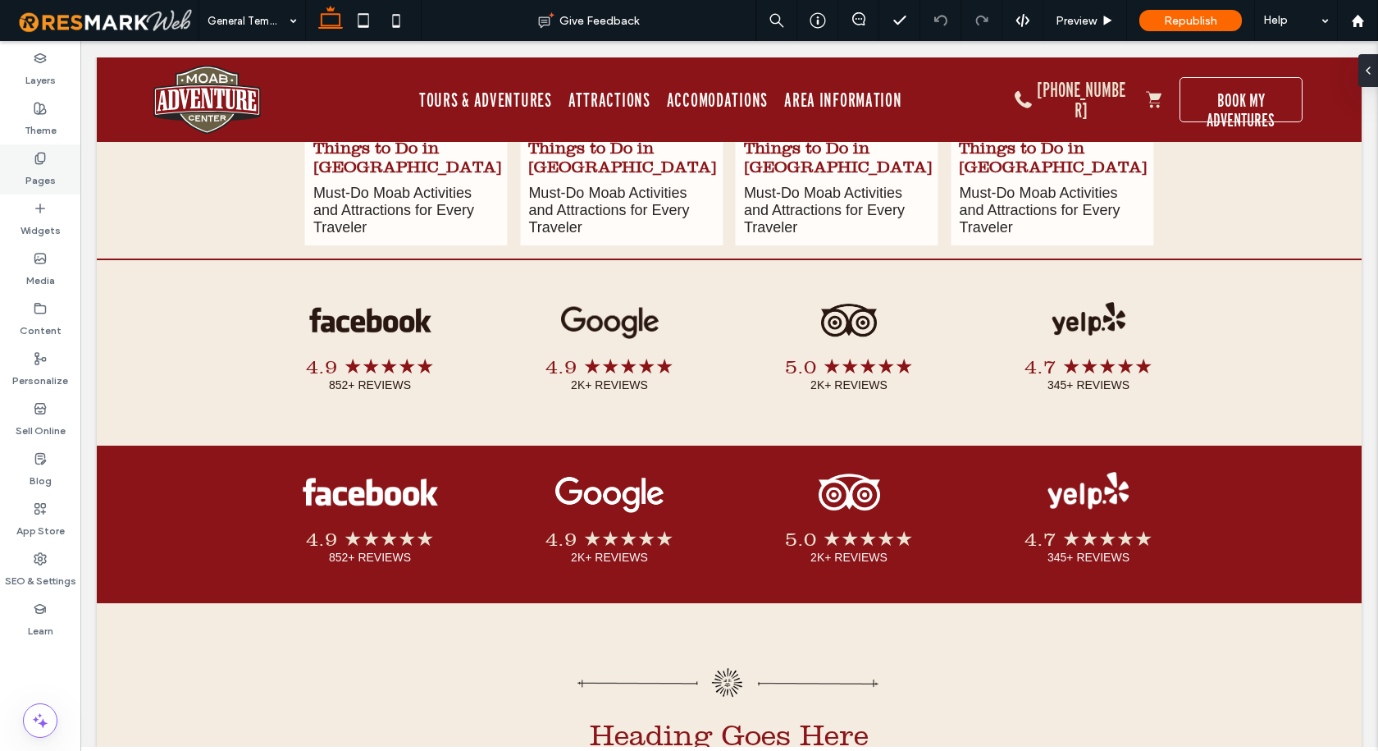
click at [36, 152] on icon at bounding box center [40, 158] width 13 height 13
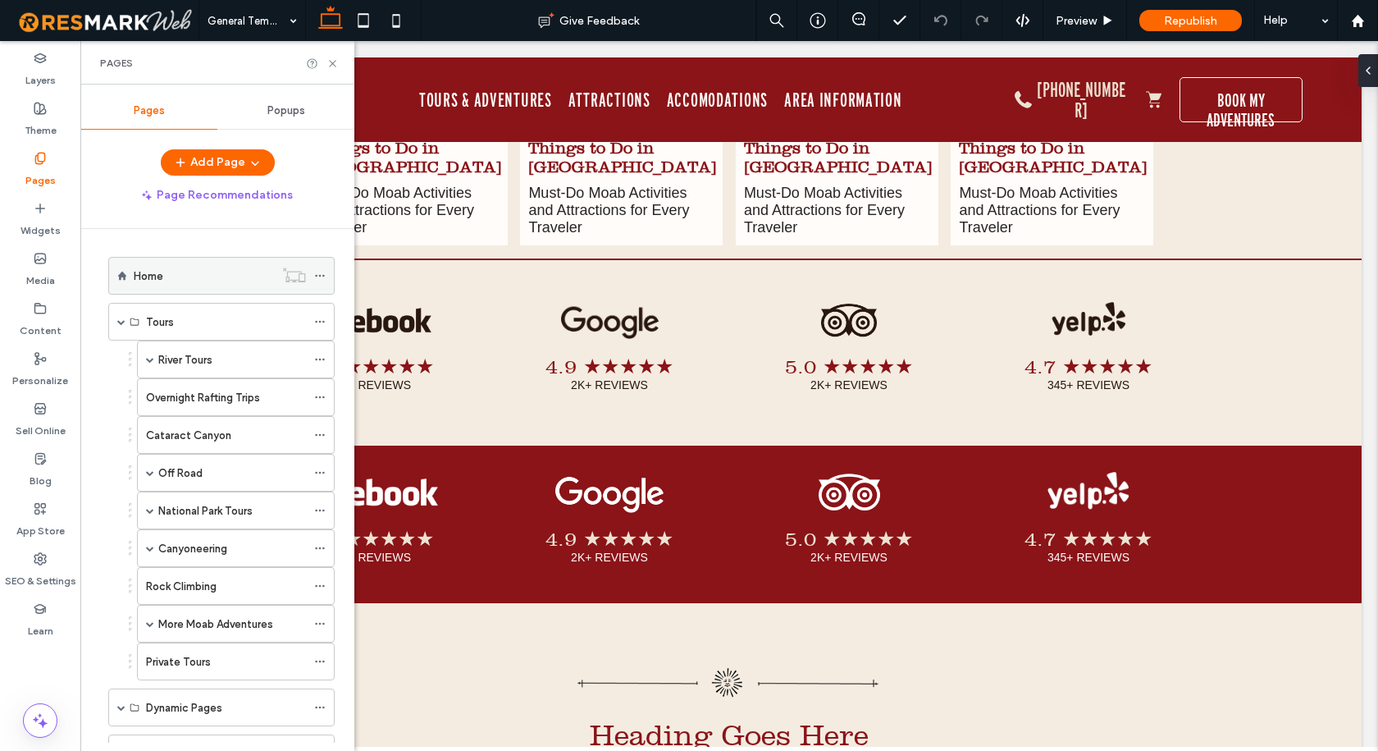
click at [199, 277] on div "Home" at bounding box center [204, 275] width 140 height 17
click at [331, 63] on icon at bounding box center [332, 63] width 12 height 12
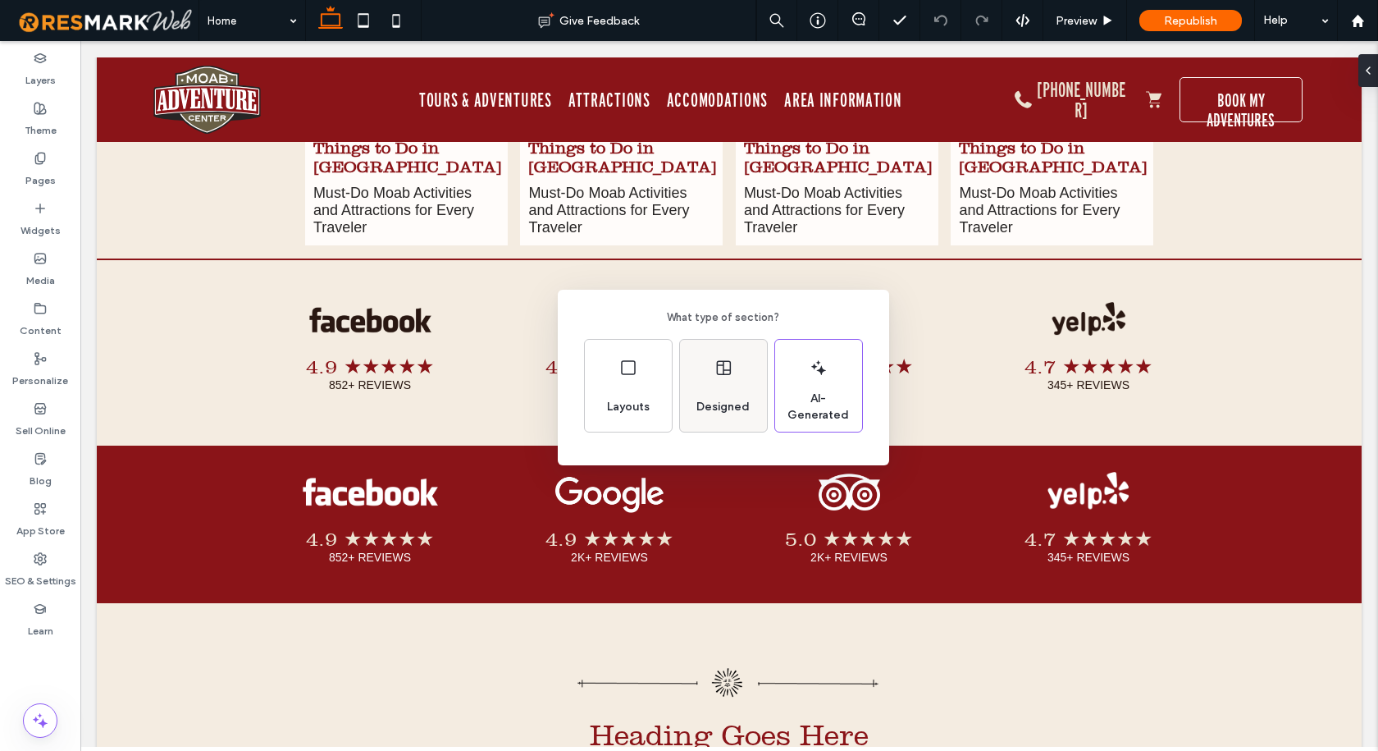
click at [726, 366] on icon at bounding box center [724, 368] width 20 height 20
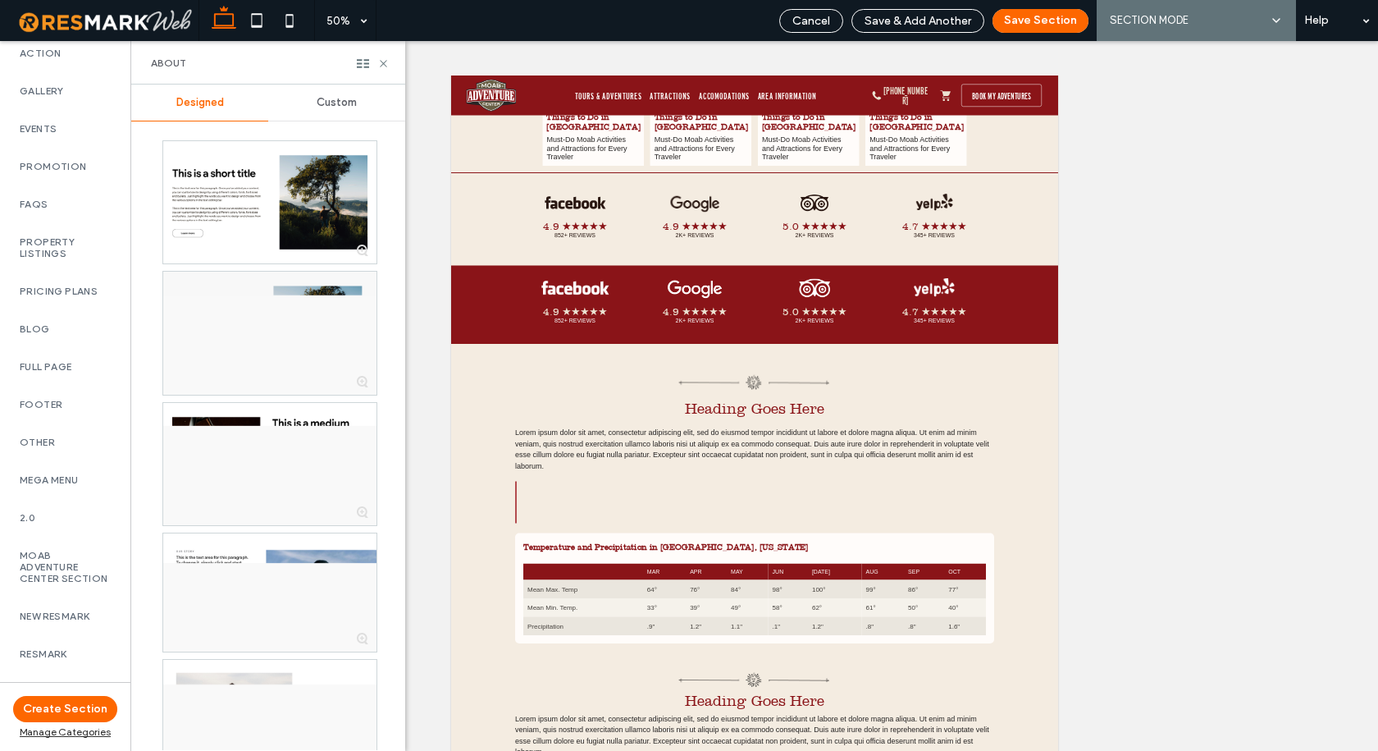
scroll to position [984, 0]
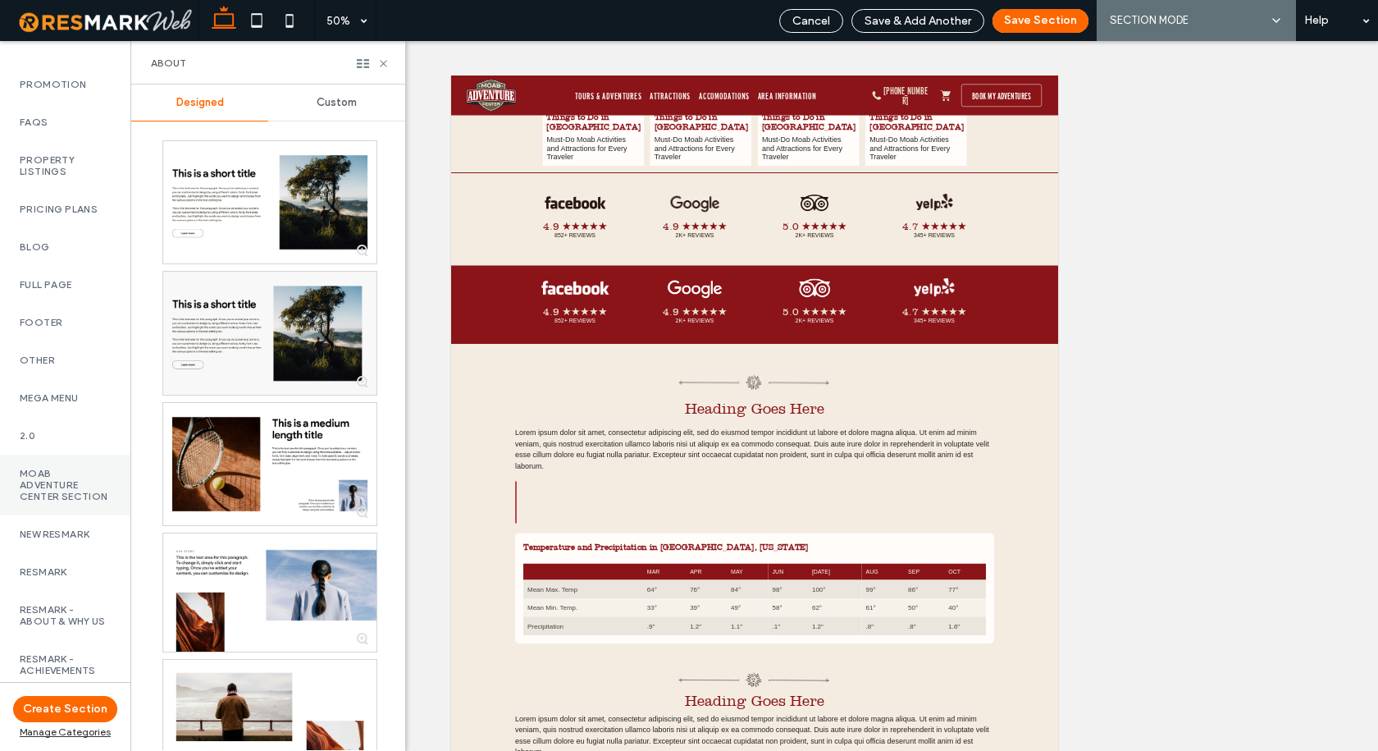
click at [61, 502] on label "Moab Adventure Center Section" at bounding box center [65, 485] width 91 height 34
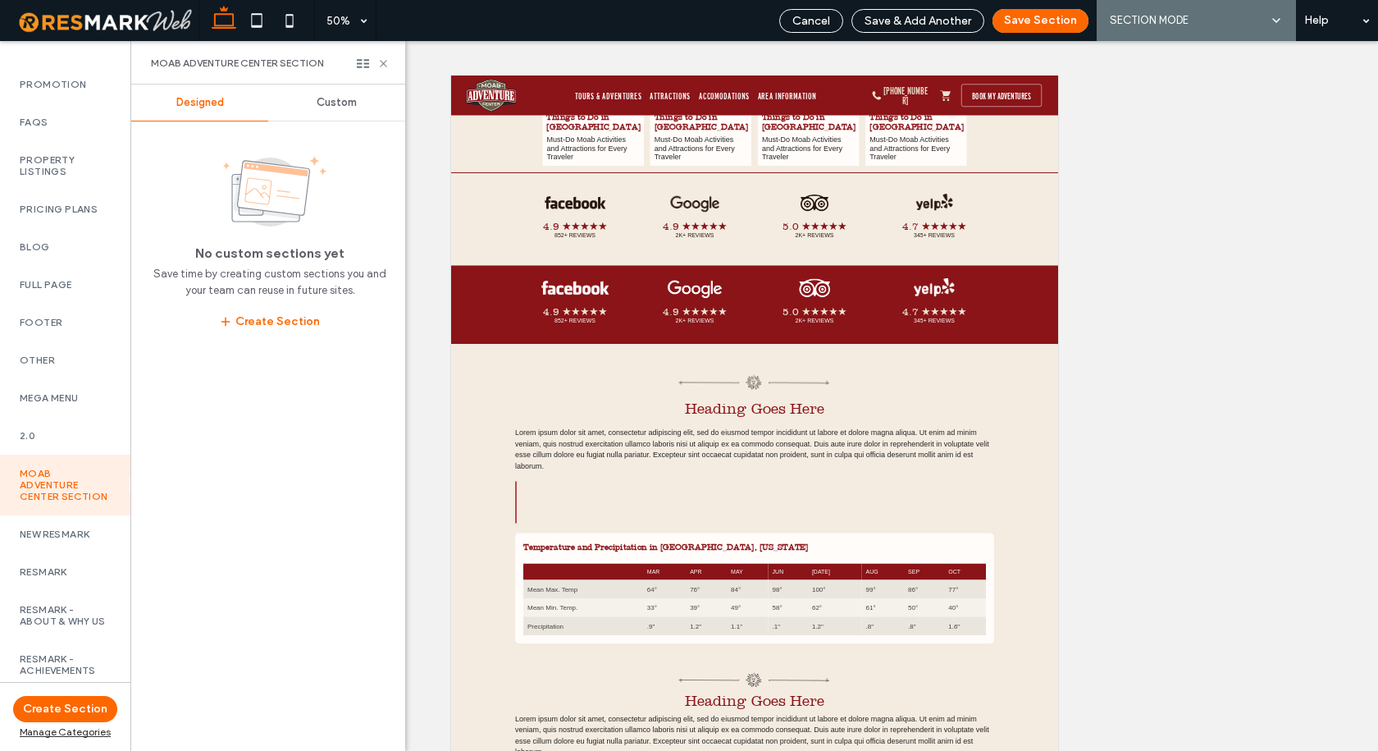
click at [338, 105] on span "Custom" at bounding box center [337, 102] width 40 height 13
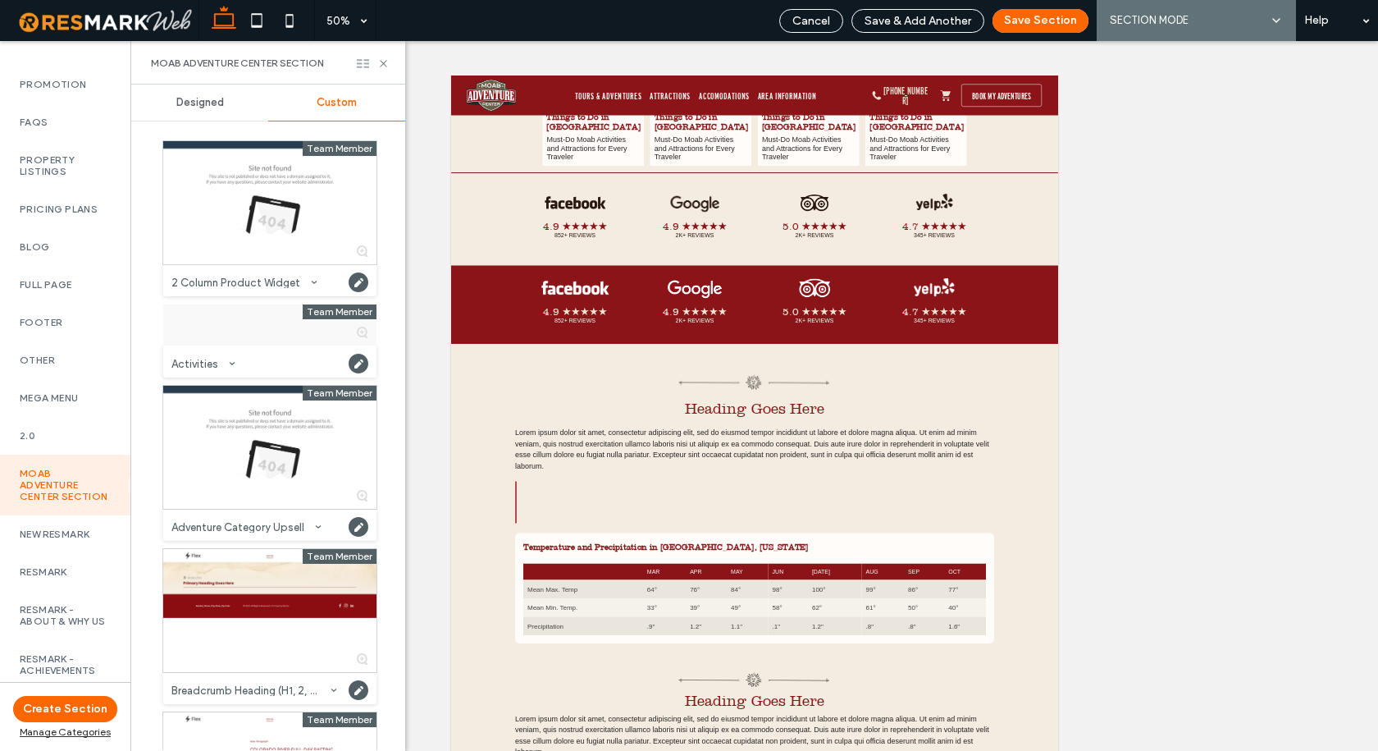
click at [358, 63] on use at bounding box center [363, 63] width 12 height 9
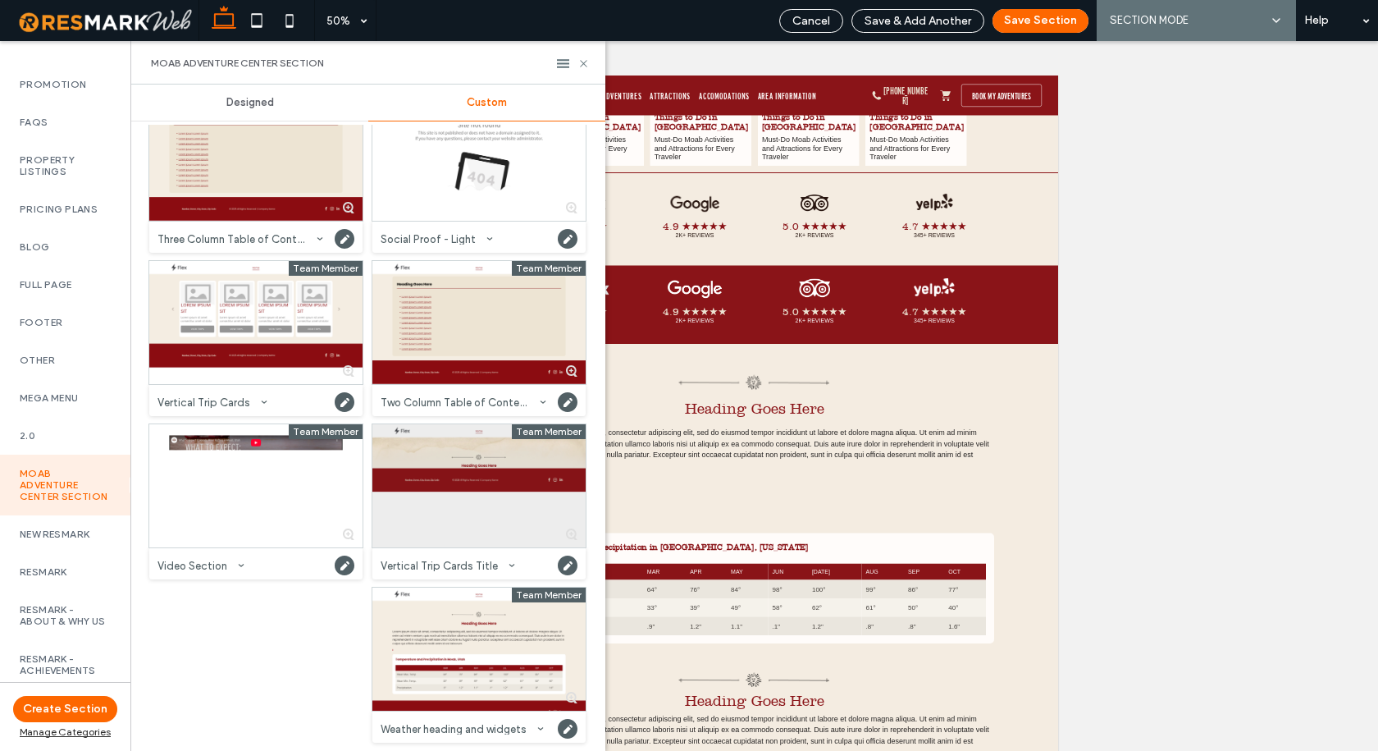
scroll to position [2822, 0]
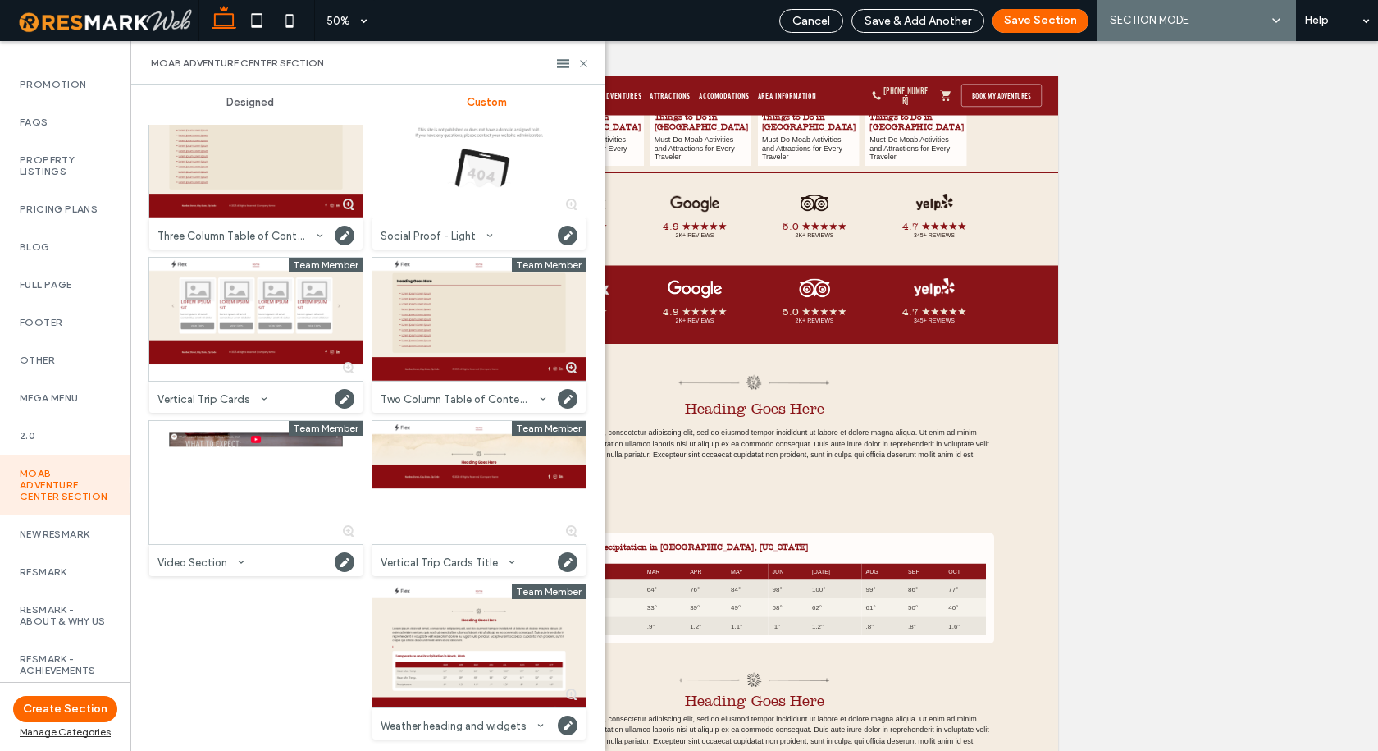
click at [591, 63] on div "Moab Adventure Center Section" at bounding box center [368, 62] width 474 height 43
click at [586, 63] on icon at bounding box center [583, 63] width 12 height 12
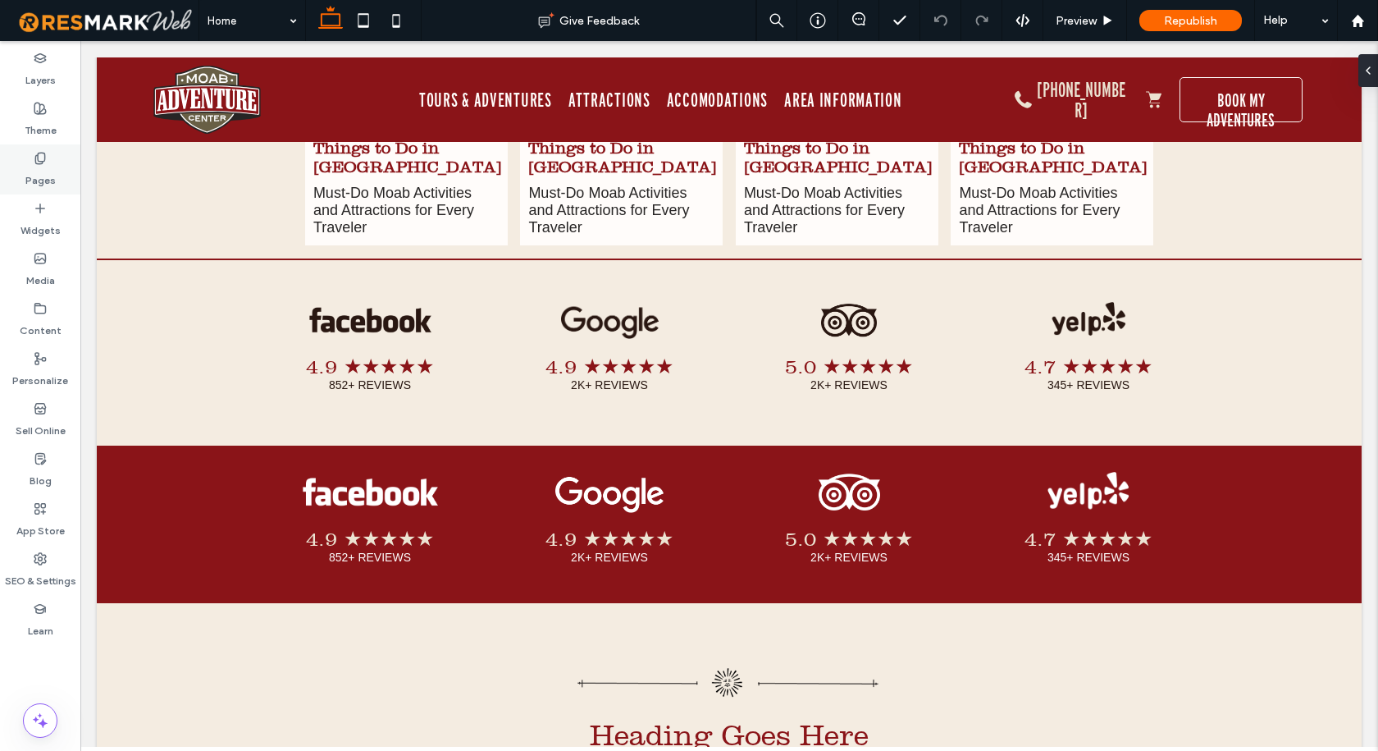
click at [10, 168] on div "Pages" at bounding box center [40, 169] width 80 height 50
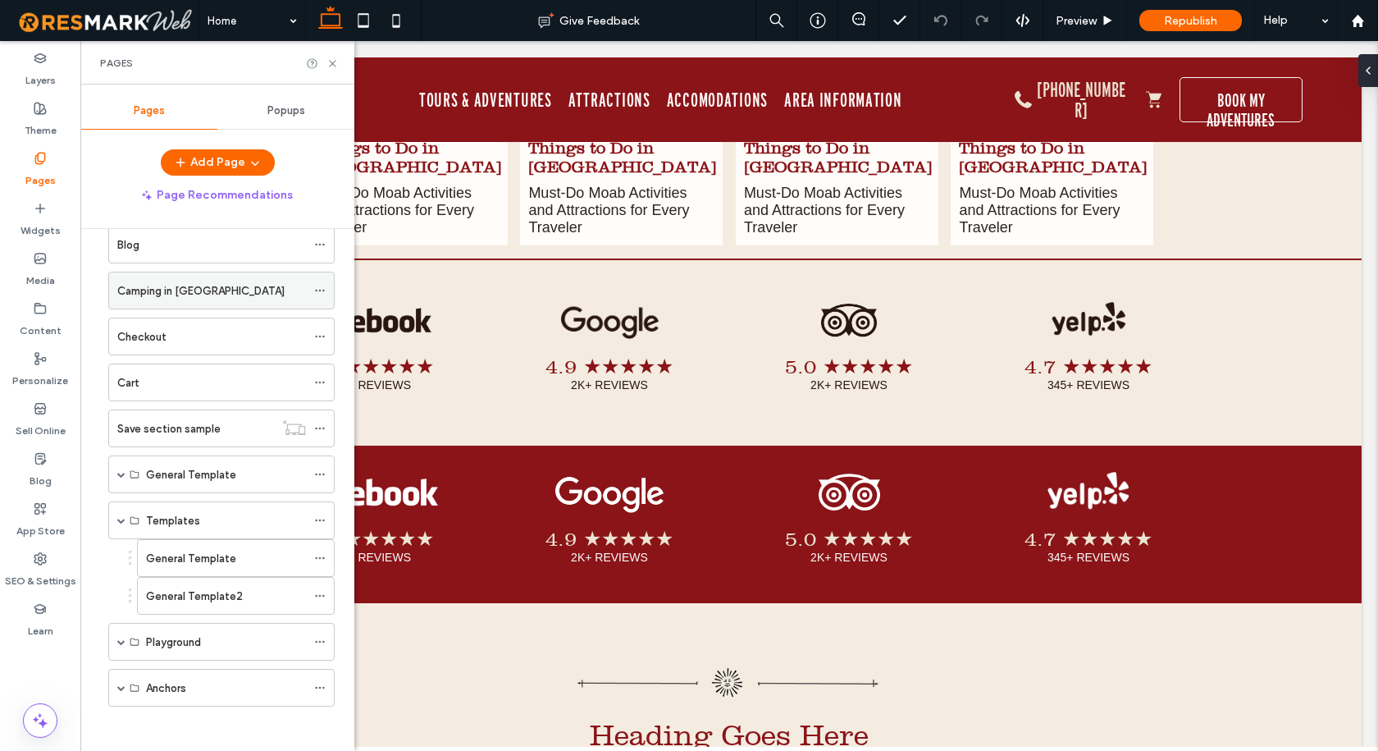
scroll to position [743, 0]
click at [204, 597] on label "General Template2" at bounding box center [194, 591] width 97 height 29
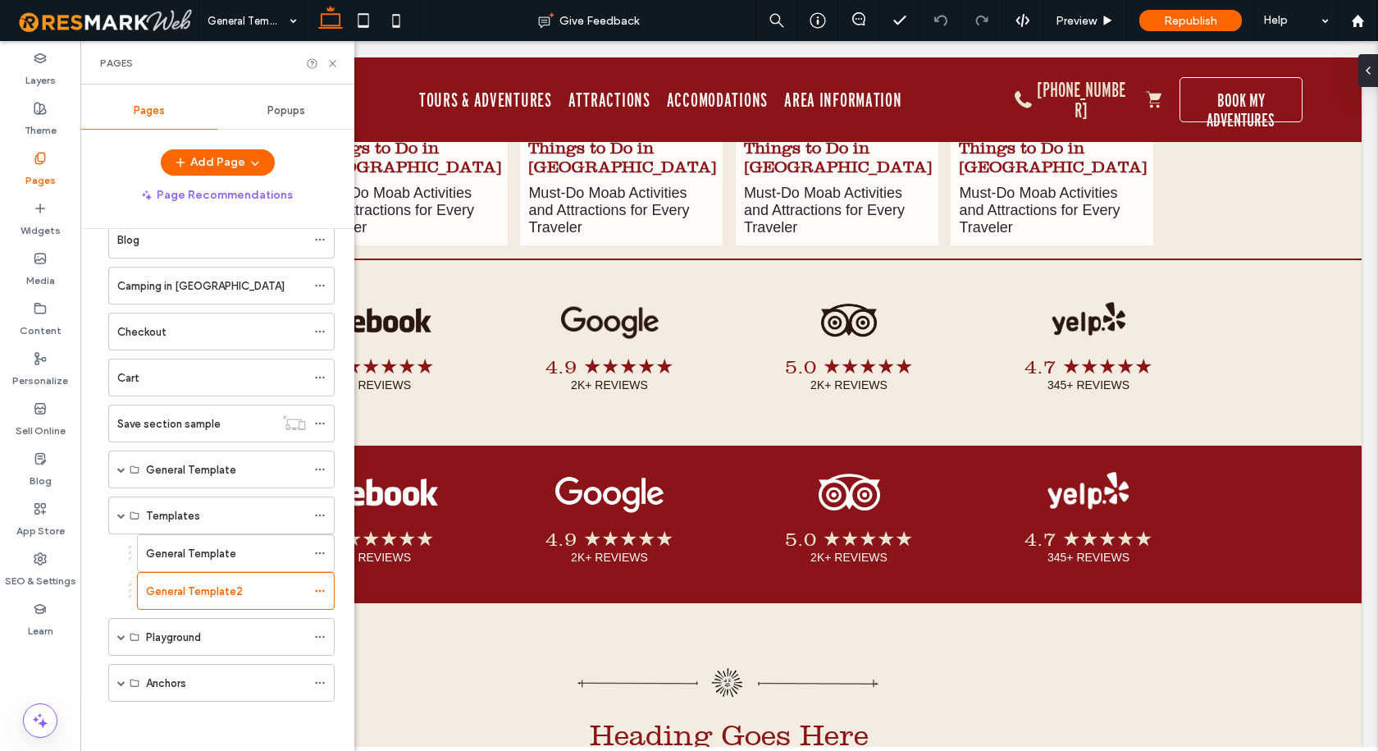
click at [333, 63] on use at bounding box center [332, 63] width 7 height 7
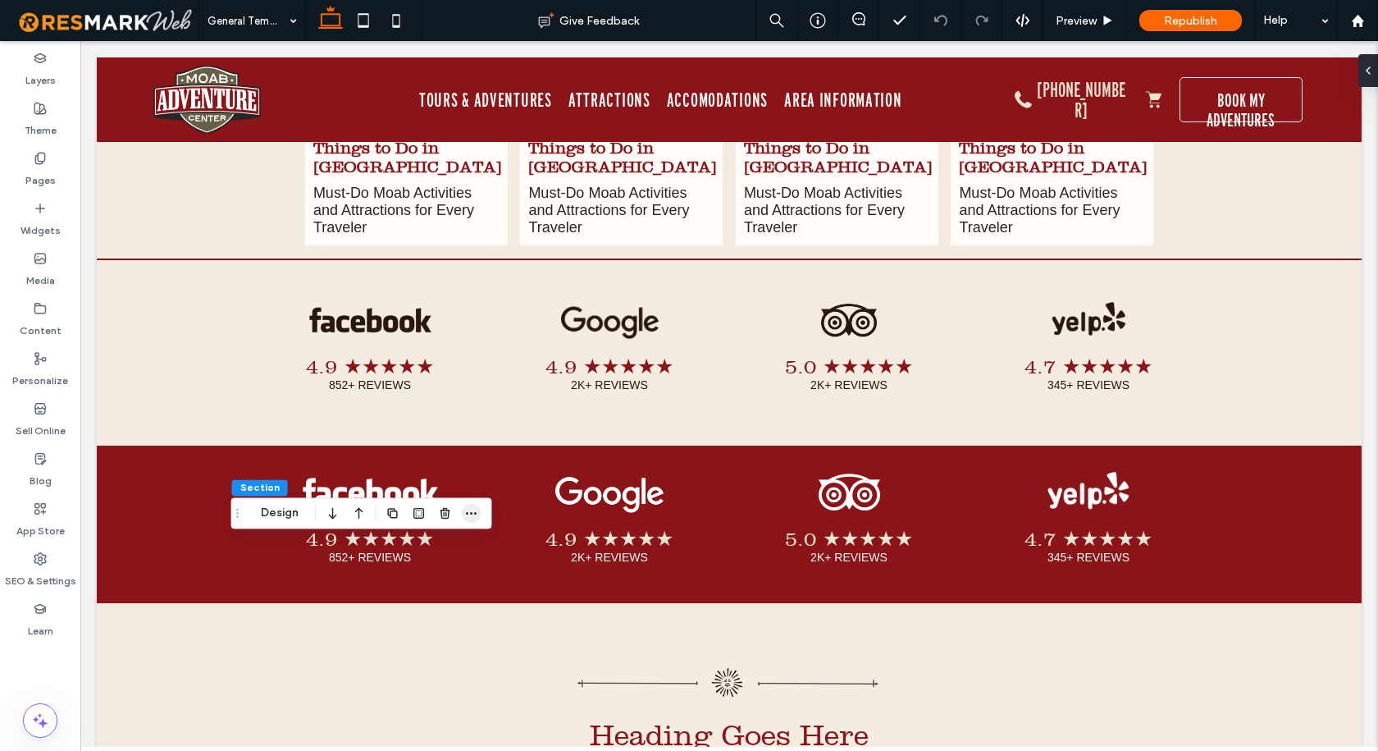
click at [465, 514] on icon "button" at bounding box center [471, 512] width 13 height 13
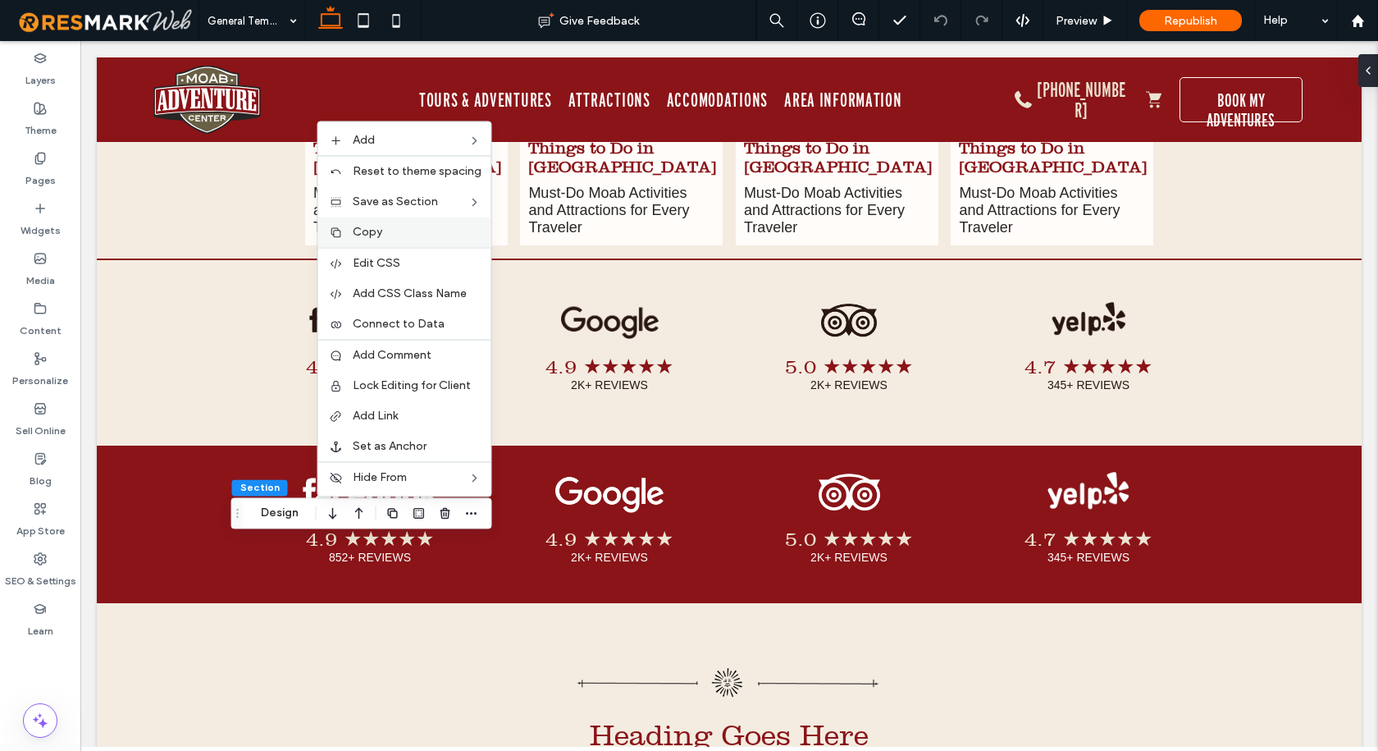
click at [397, 236] on label "Copy" at bounding box center [417, 232] width 129 height 14
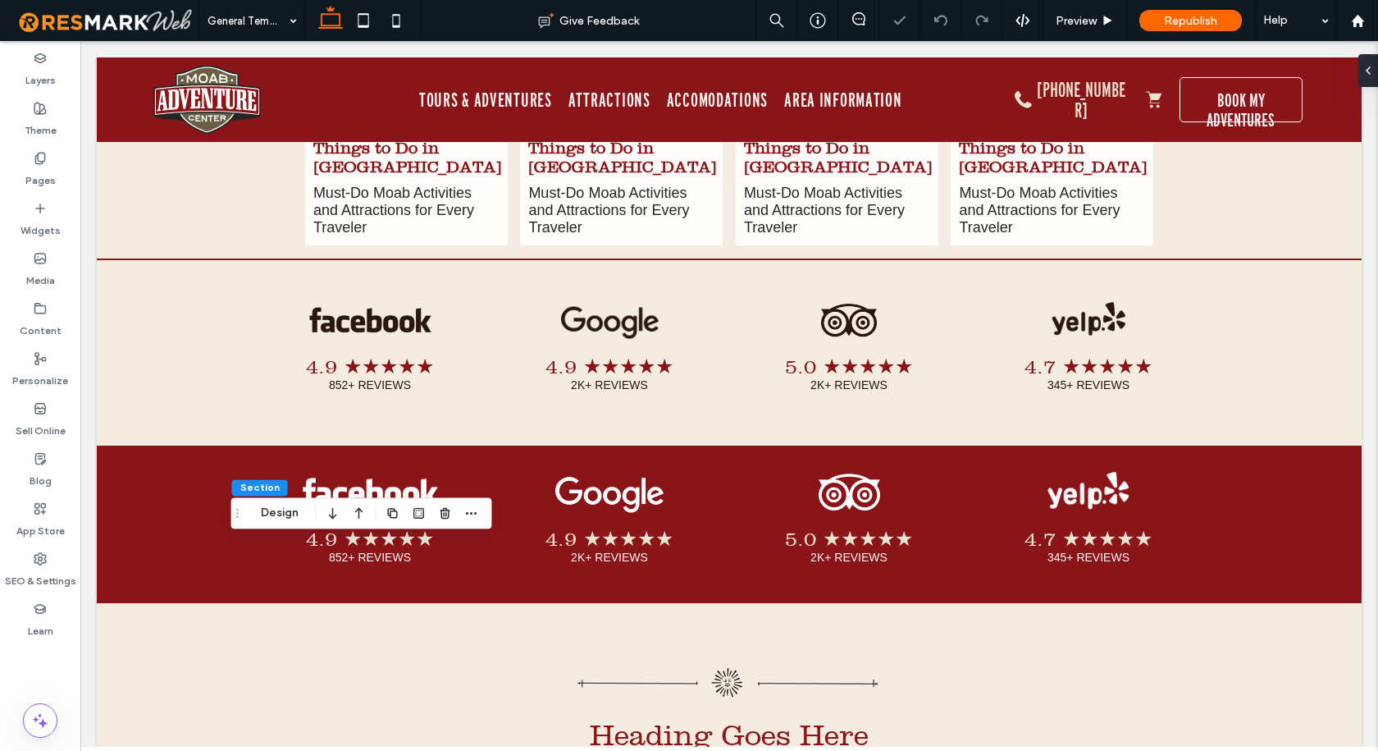
click at [44, 167] on div at bounding box center [689, 375] width 1378 height 751
click at [44, 167] on label "Pages" at bounding box center [40, 176] width 30 height 23
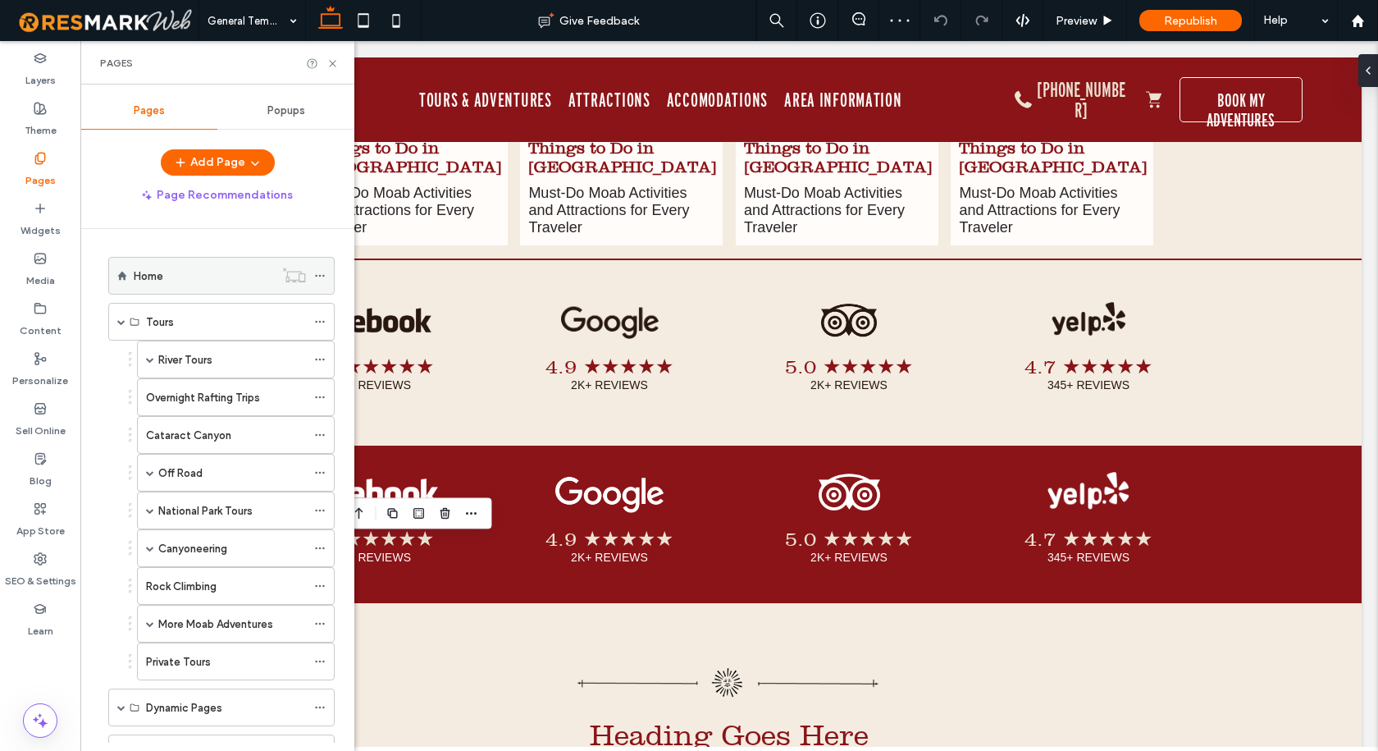
click at [173, 260] on div "Home" at bounding box center [204, 276] width 140 height 36
click at [332, 63] on use at bounding box center [332, 63] width 7 height 7
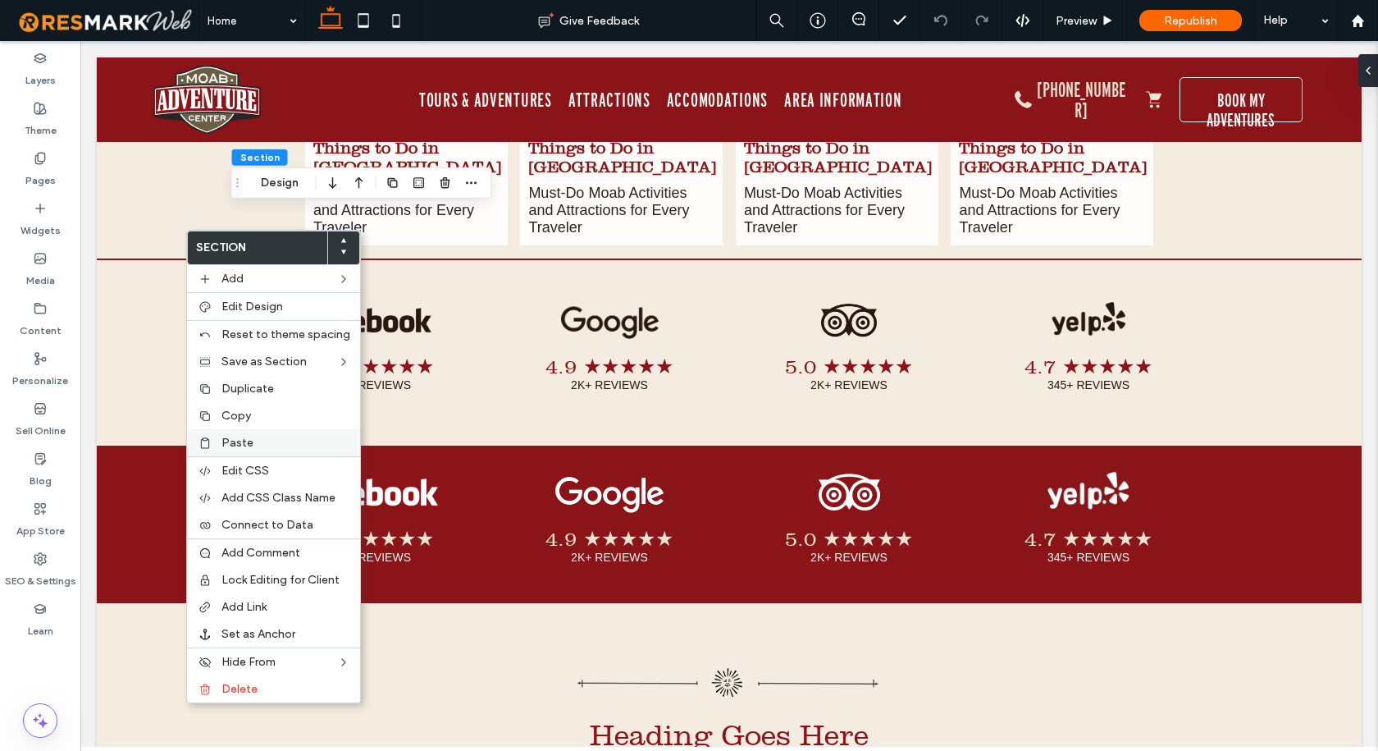
click at [244, 441] on span "Paste" at bounding box center [237, 443] width 32 height 14
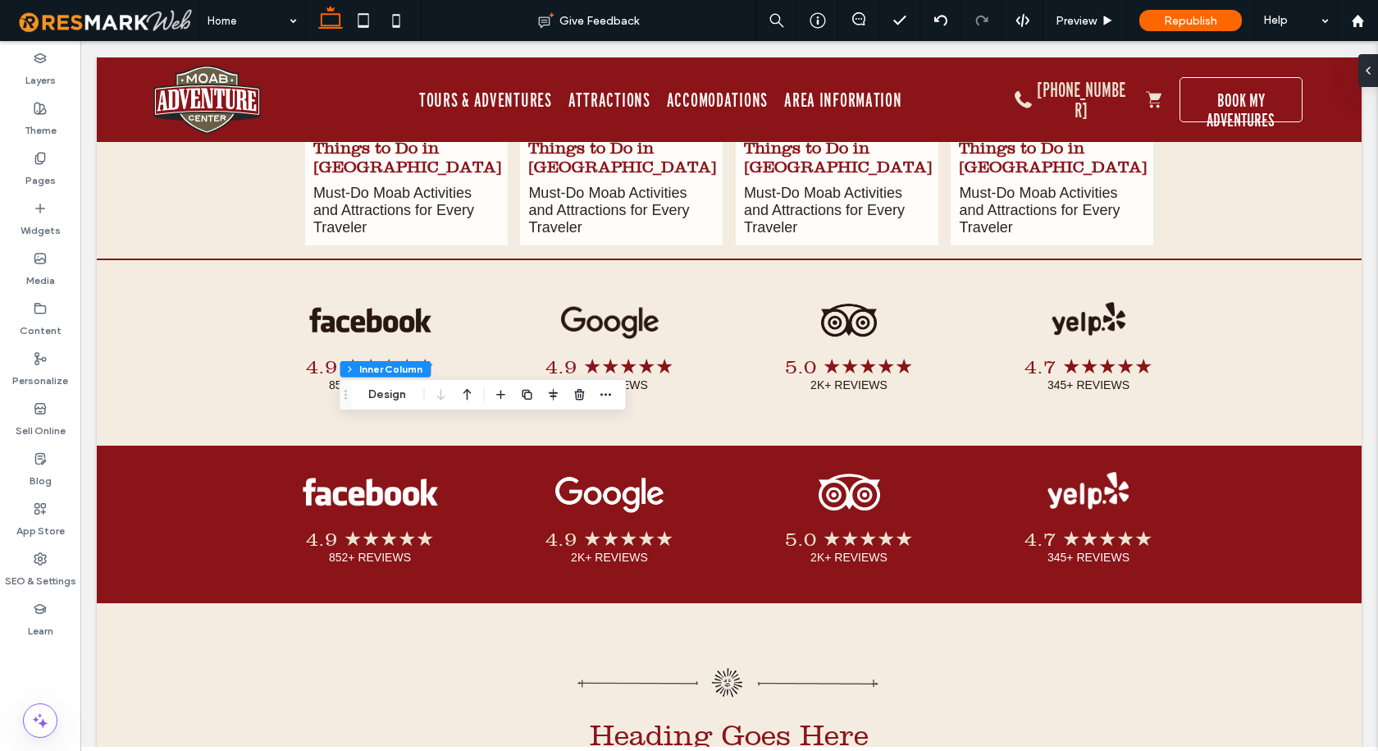
type input "**"
click at [579, 394] on icon "button" at bounding box center [579, 394] width 13 height 13
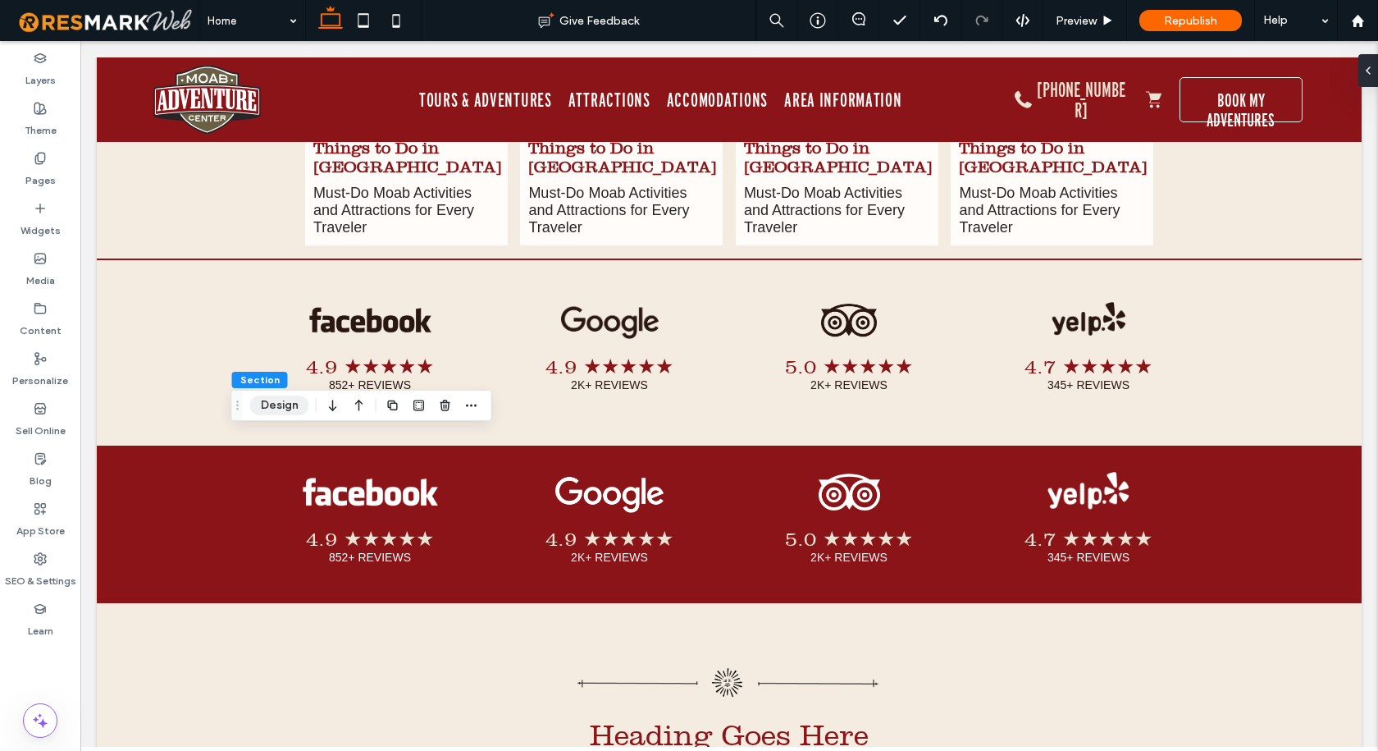
click at [286, 396] on button "Design" at bounding box center [279, 405] width 59 height 20
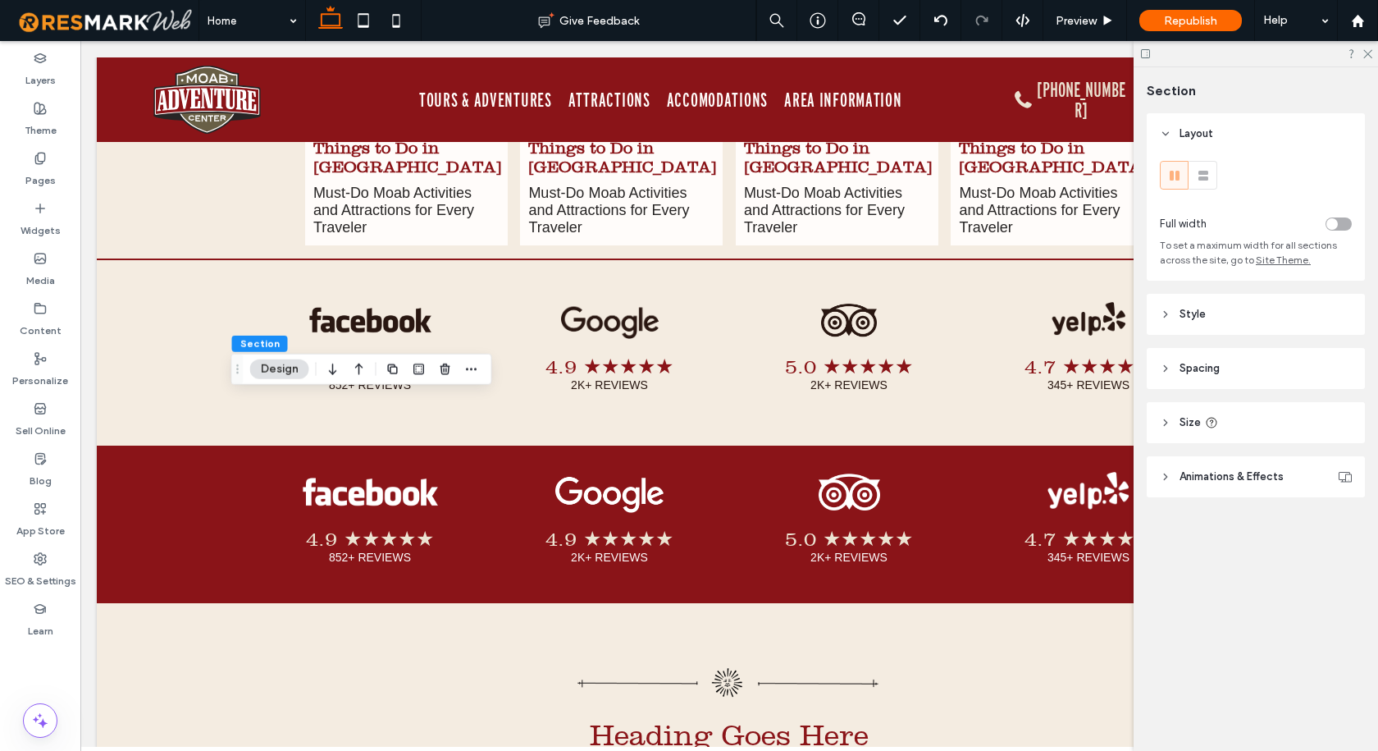
click at [1191, 314] on span "Style" at bounding box center [1192, 314] width 26 height 16
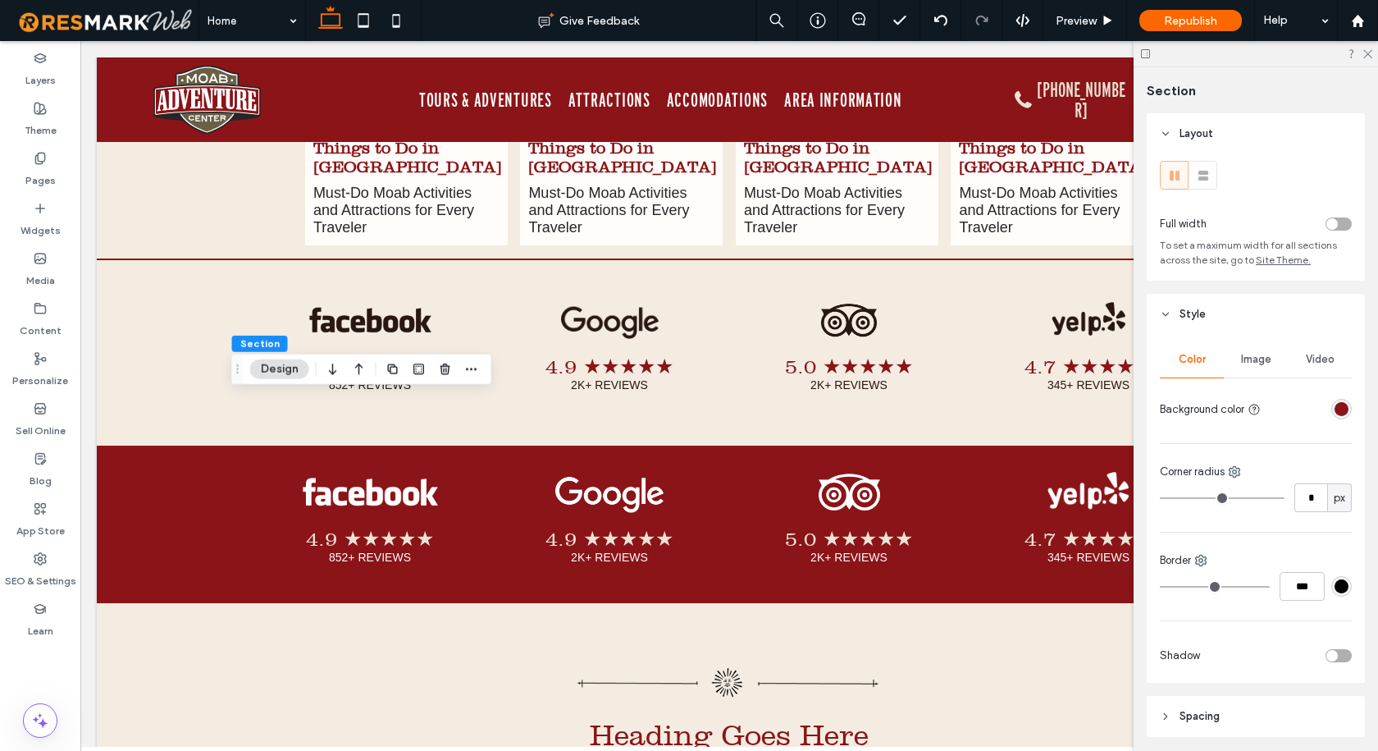
click at [1337, 415] on div "rgba(138, 20, 24, 1)" at bounding box center [1342, 409] width 14 height 14
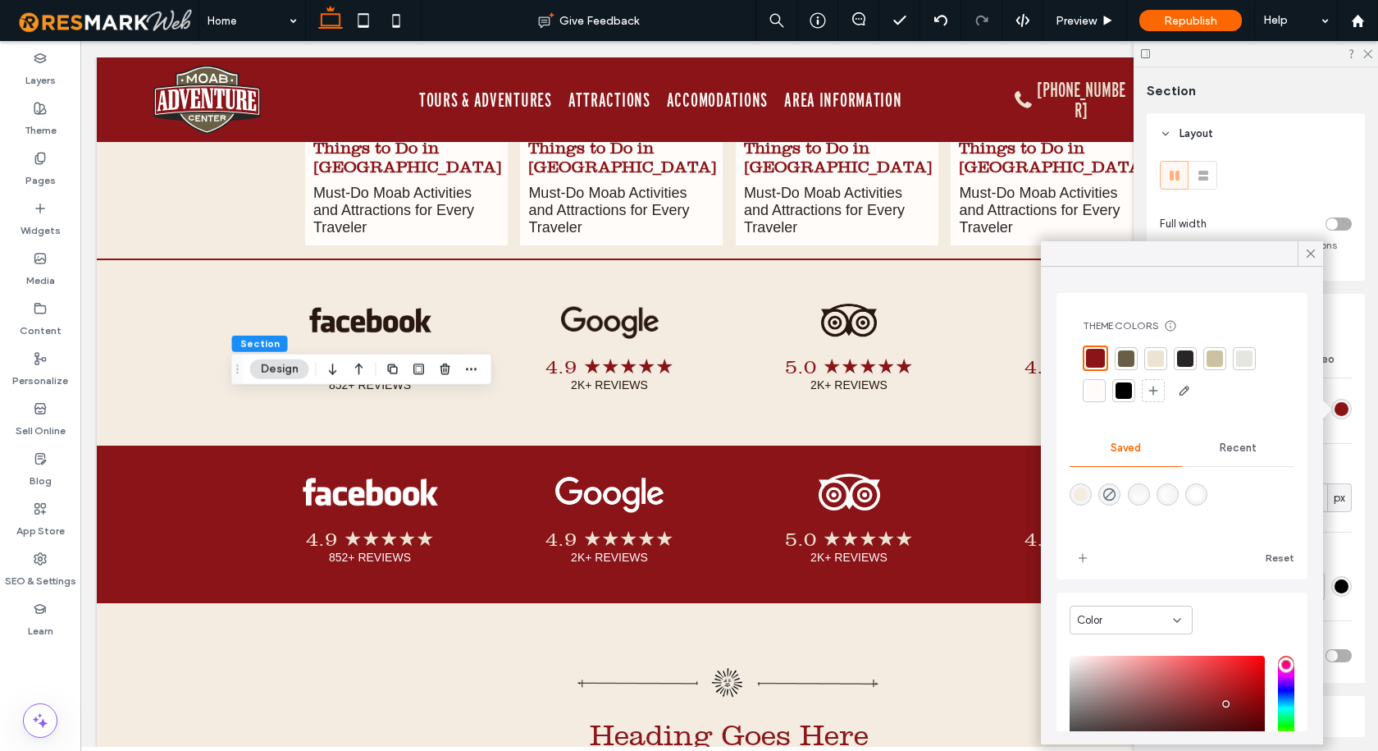
click at [1232, 453] on span "Recent" at bounding box center [1238, 447] width 37 height 13
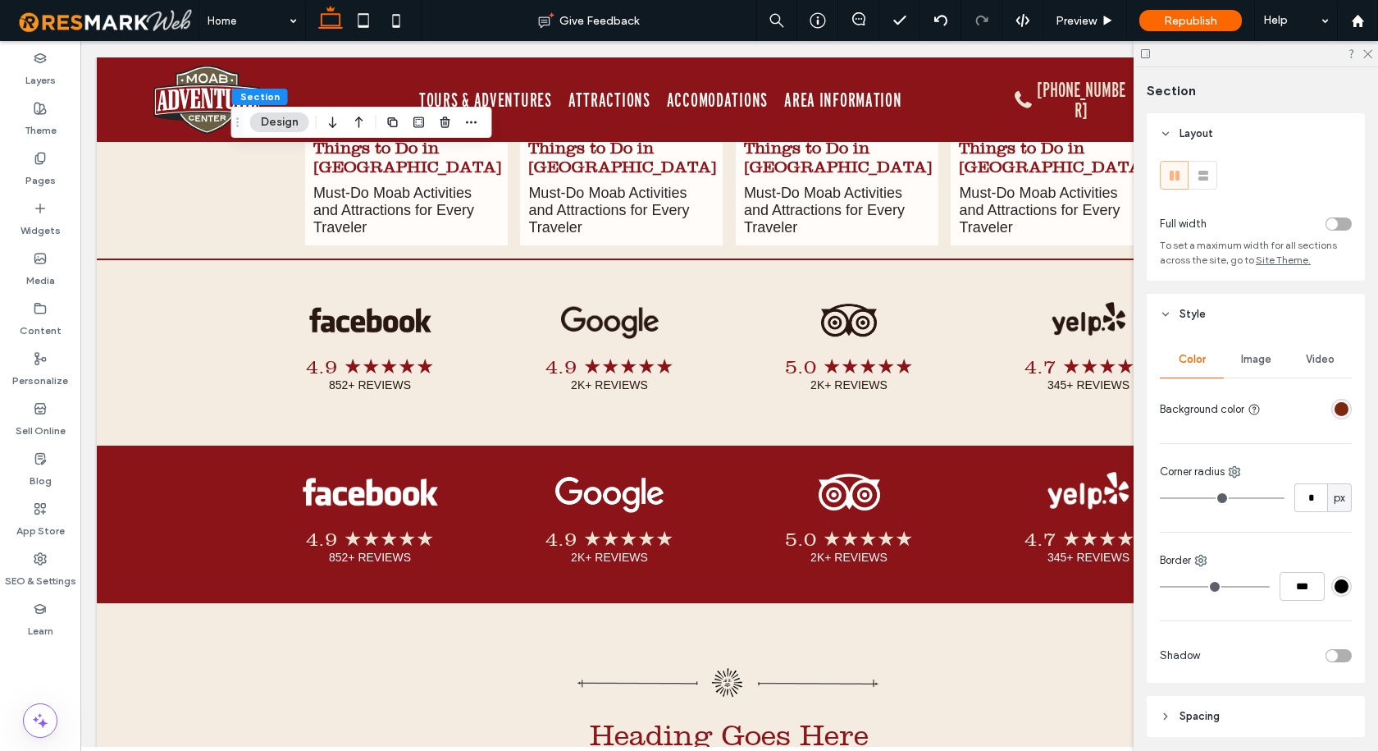
click at [1335, 411] on div "rgba(122, 41, 14, 1)" at bounding box center [1342, 409] width 14 height 14
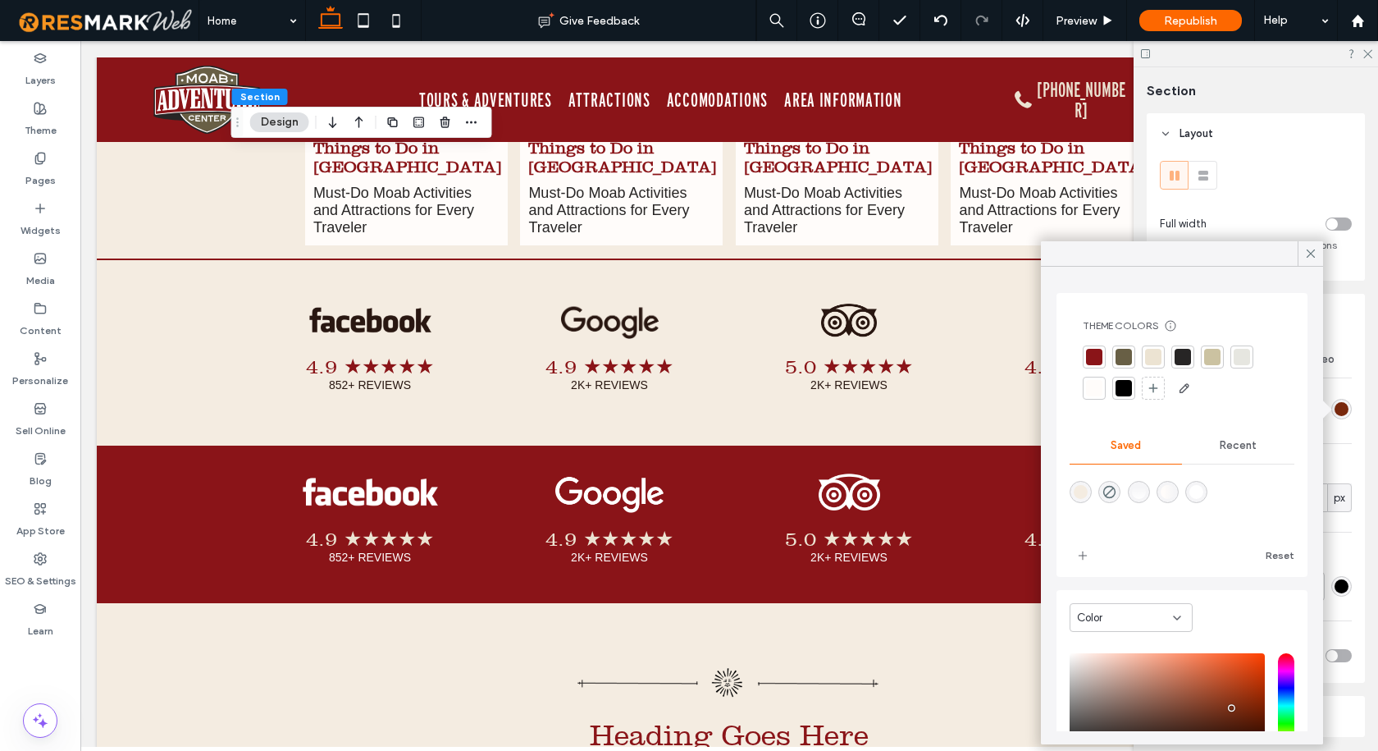
click at [1094, 350] on div at bounding box center [1094, 357] width 16 height 16
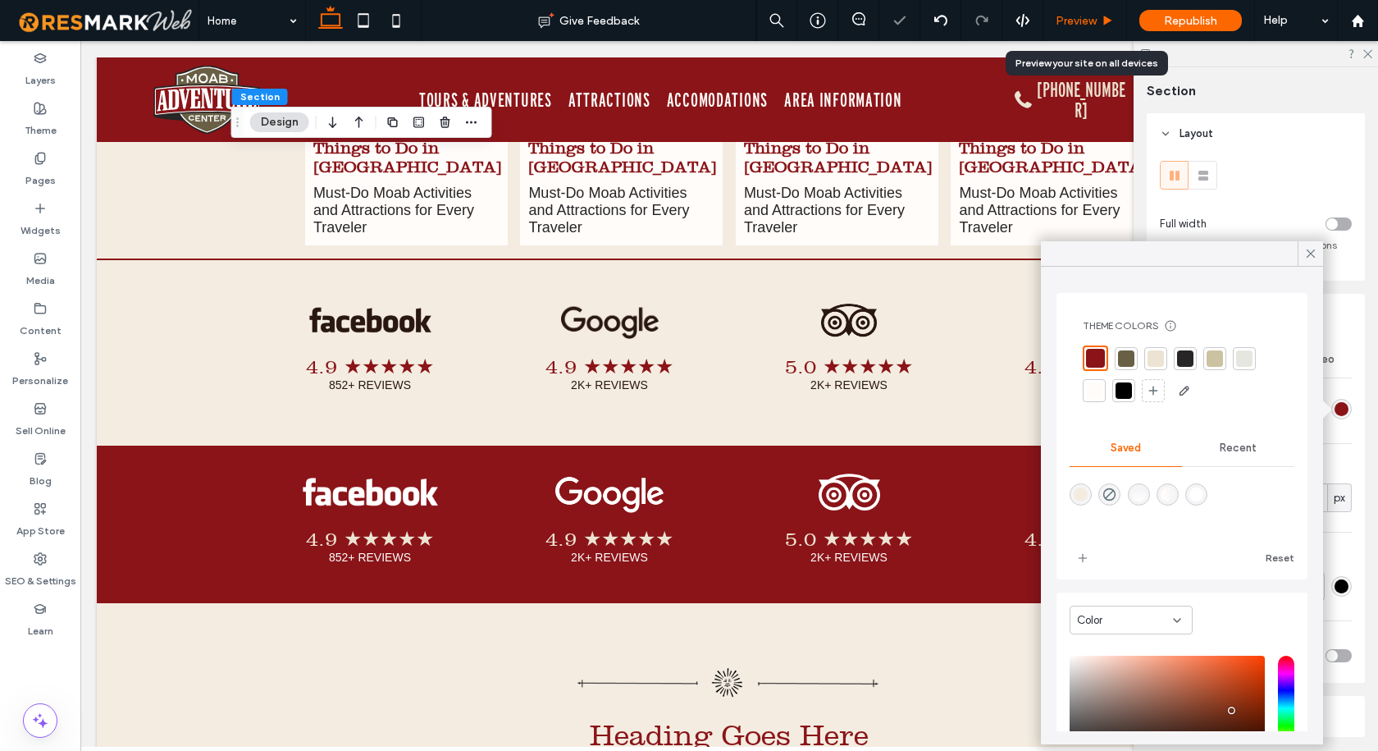
click at [1066, 23] on span "Preview" at bounding box center [1076, 21] width 41 height 14
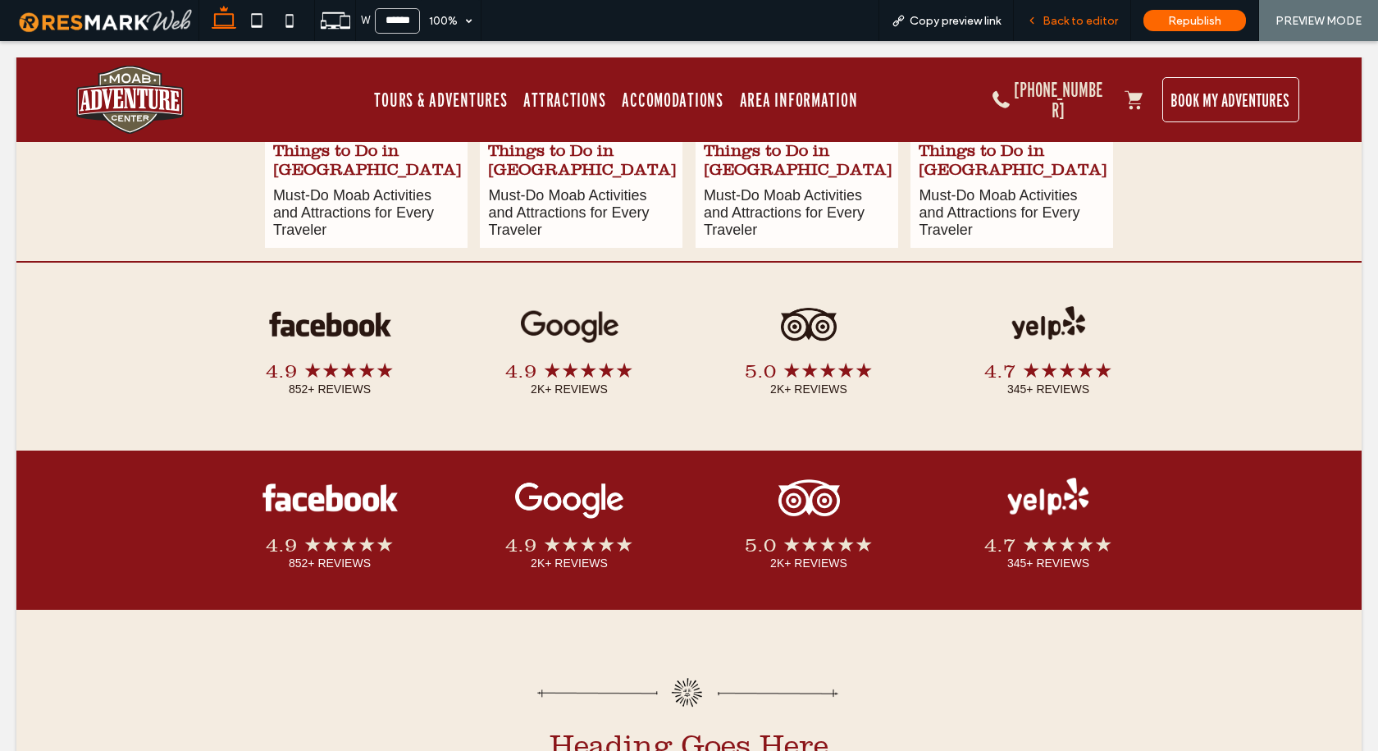
click at [1064, 14] on span "Back to editor" at bounding box center [1080, 21] width 75 height 14
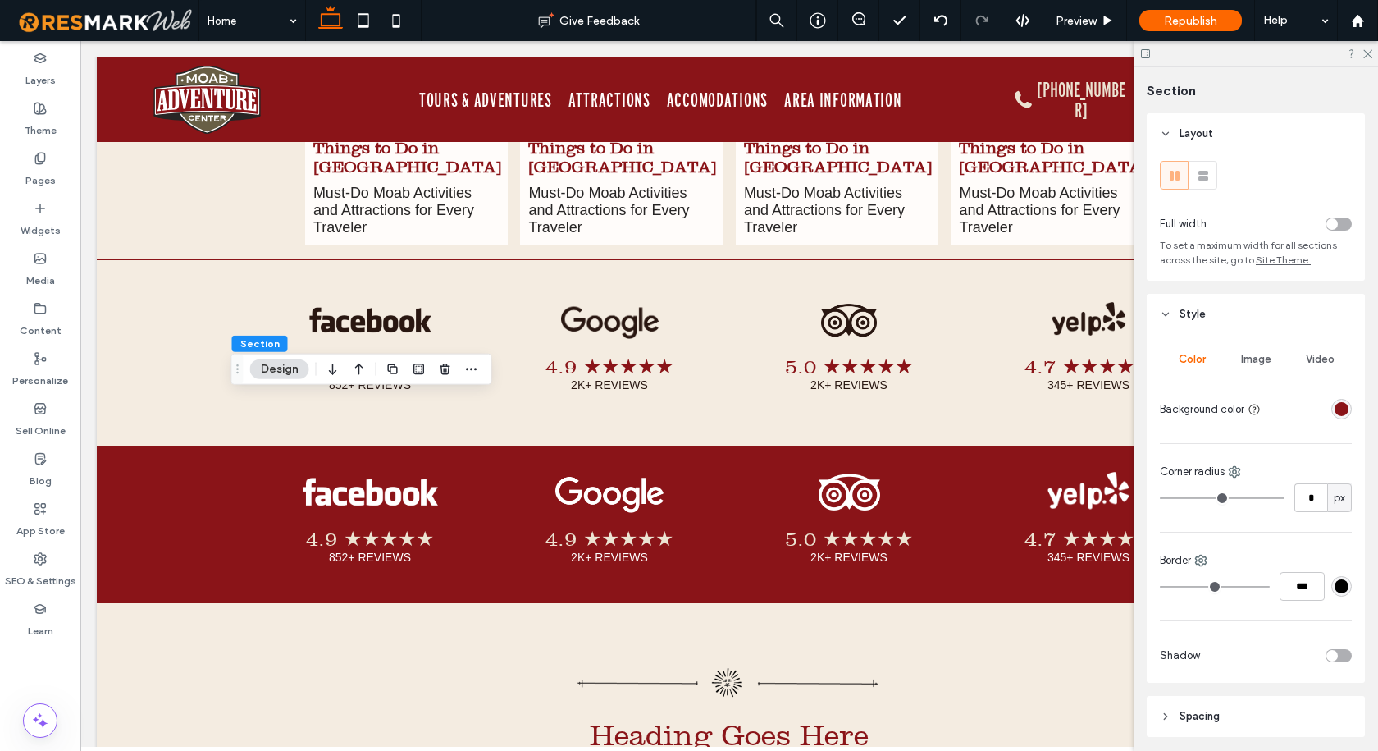
click at [1339, 410] on div "rgba(138, 20, 24, 1)" at bounding box center [1342, 409] width 14 height 14
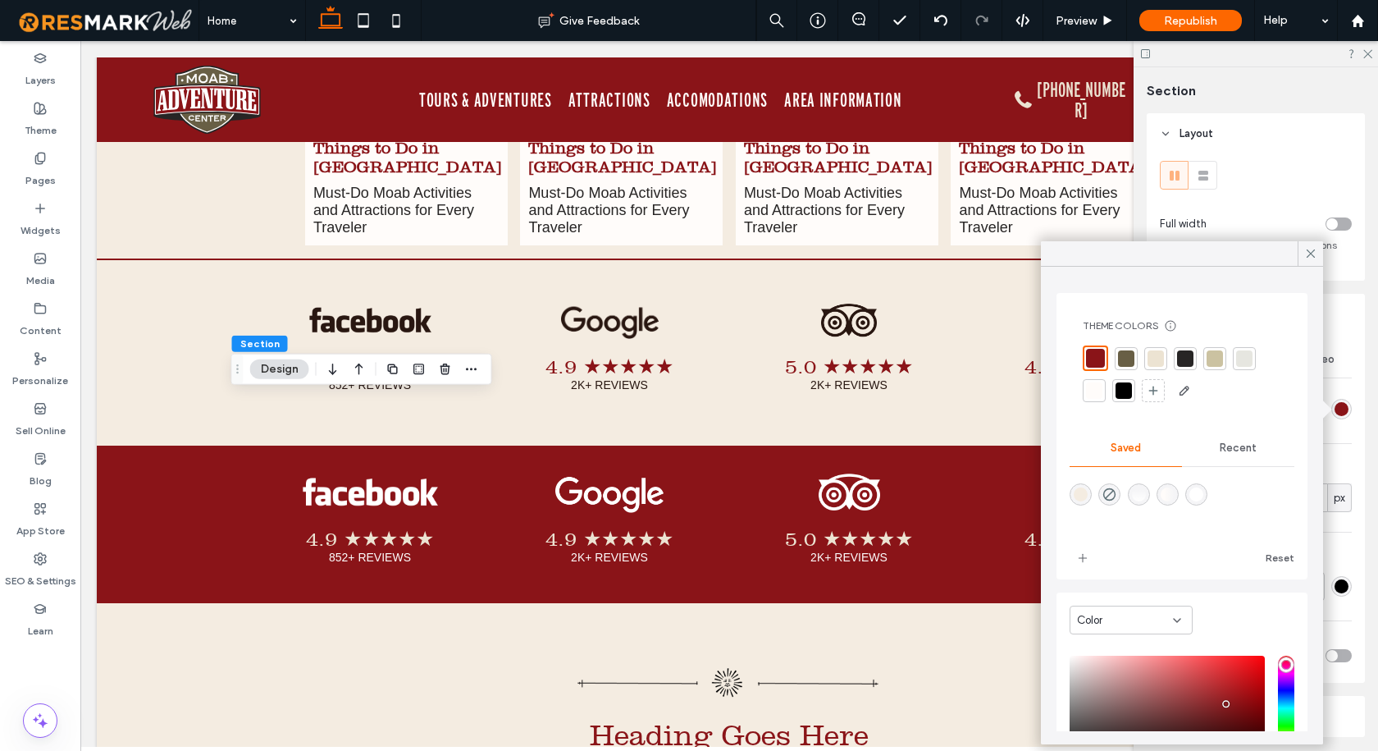
click at [1093, 357] on div at bounding box center [1095, 358] width 19 height 19
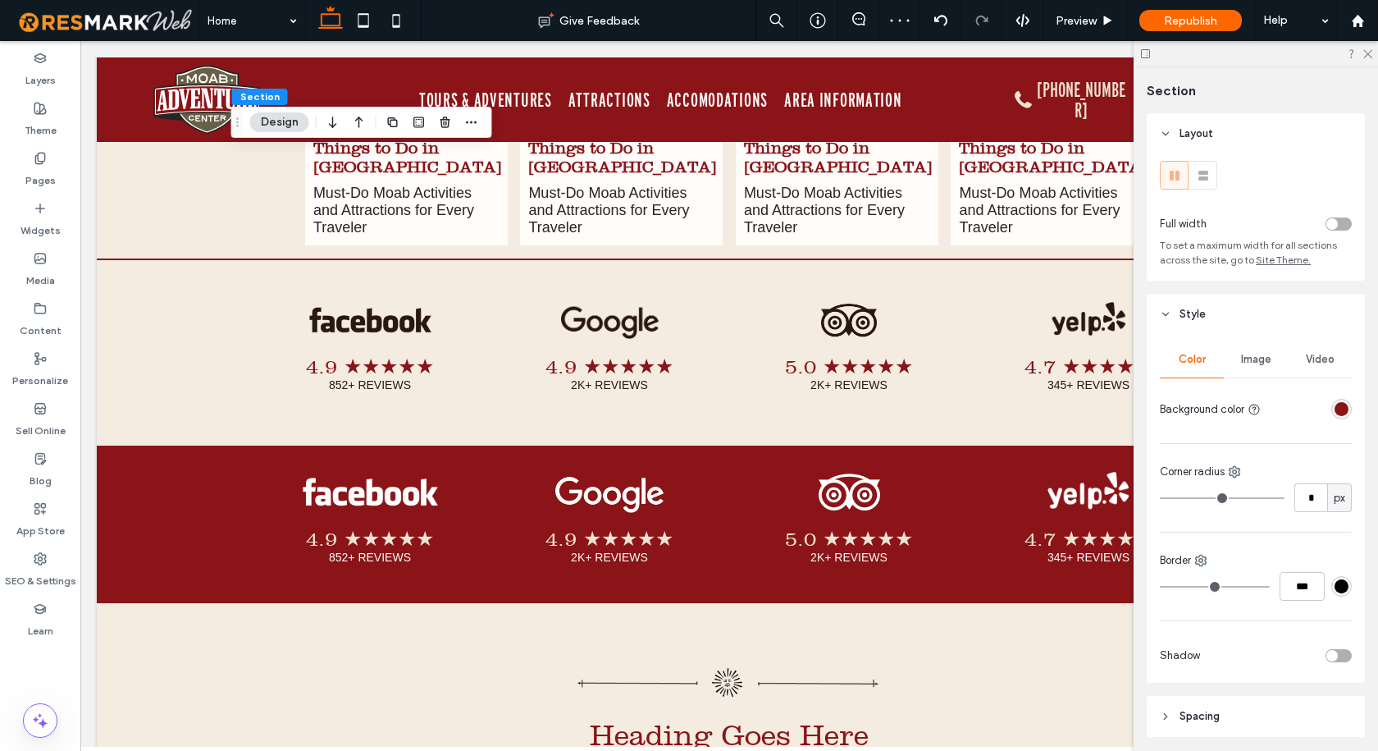
click at [1262, 363] on span "Image" at bounding box center [1256, 359] width 30 height 13
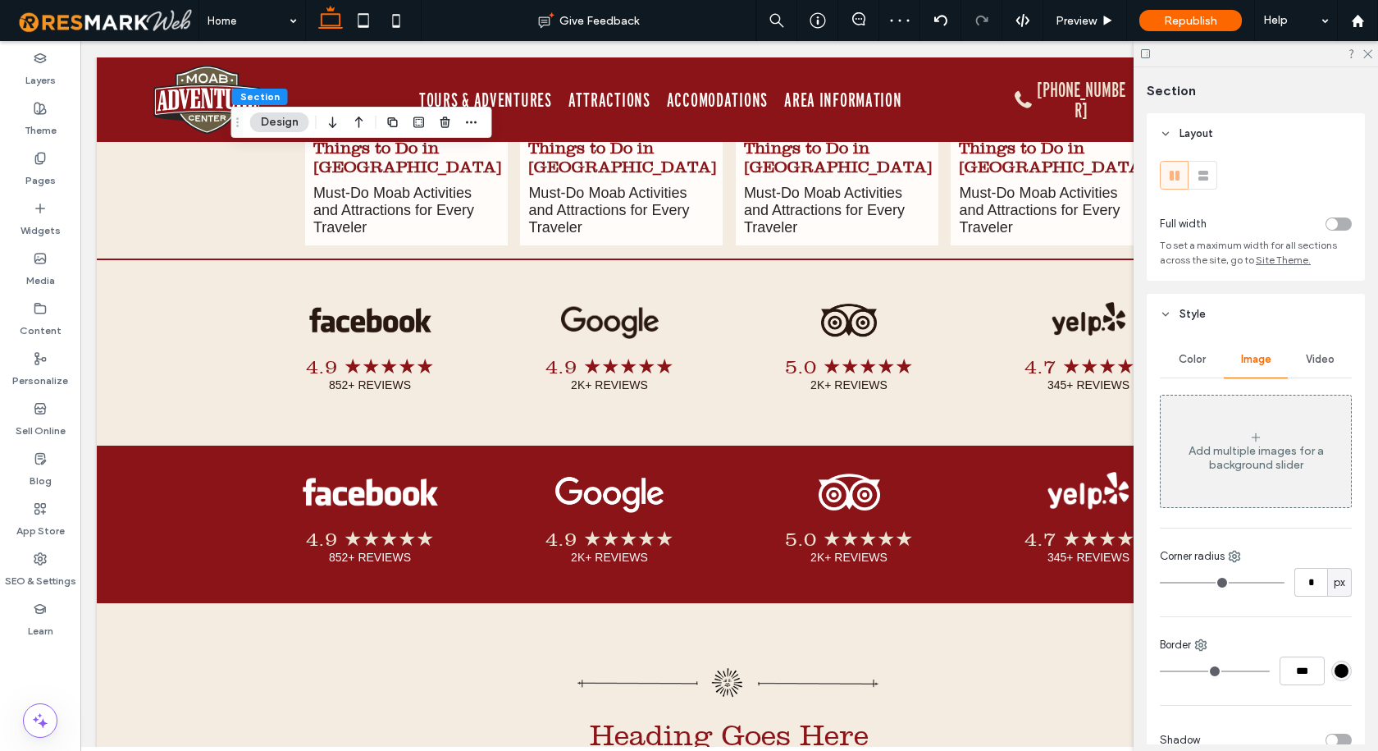
click at [1204, 358] on div "Color" at bounding box center [1192, 359] width 64 height 36
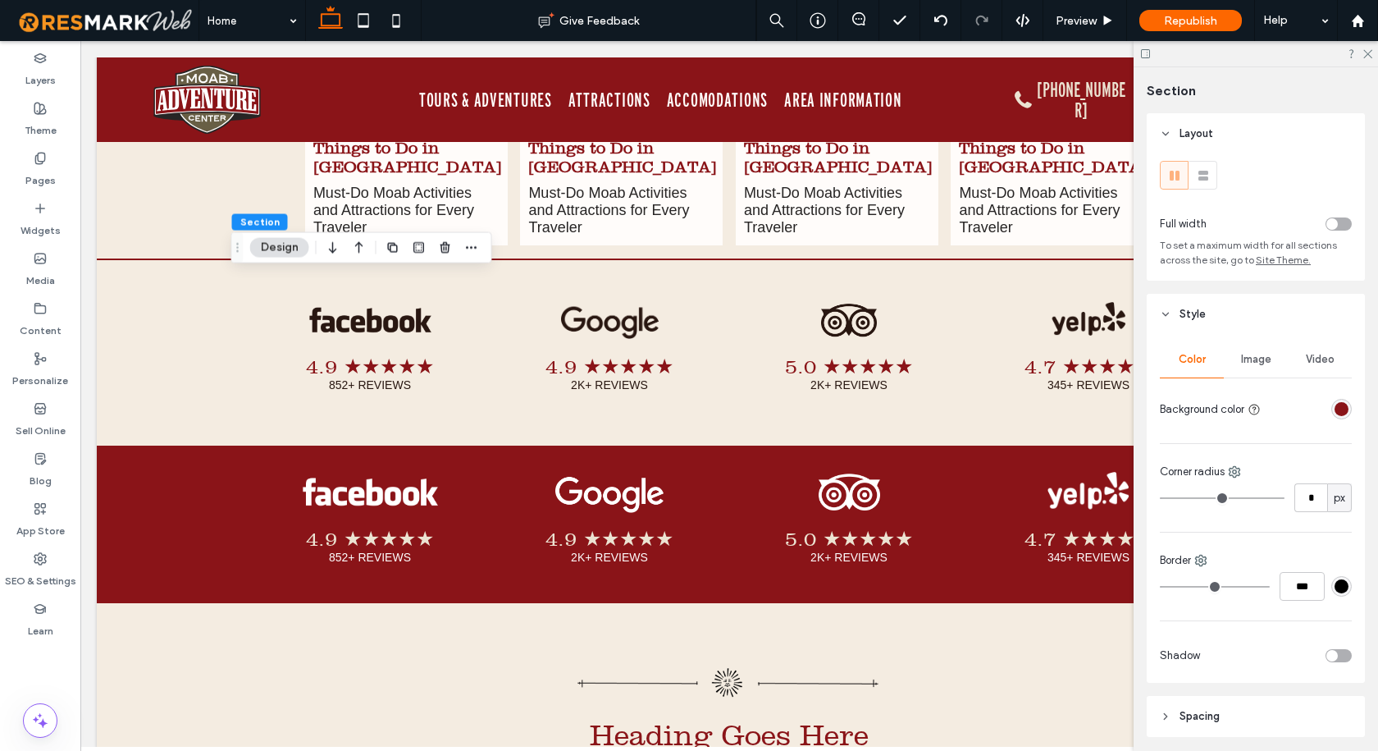
click at [1335, 409] on div "rgba(138, 20, 24, 1)" at bounding box center [1342, 409] width 14 height 14
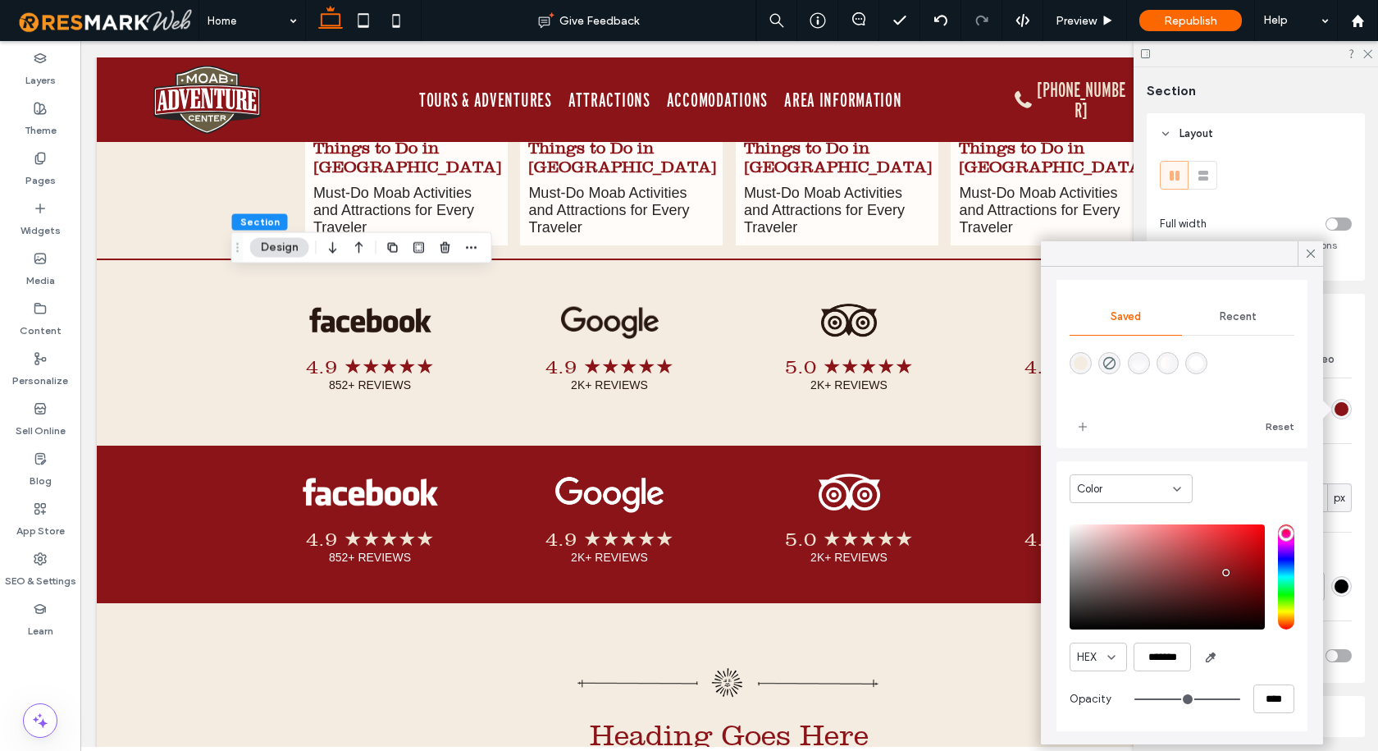
scroll to position [134, 0]
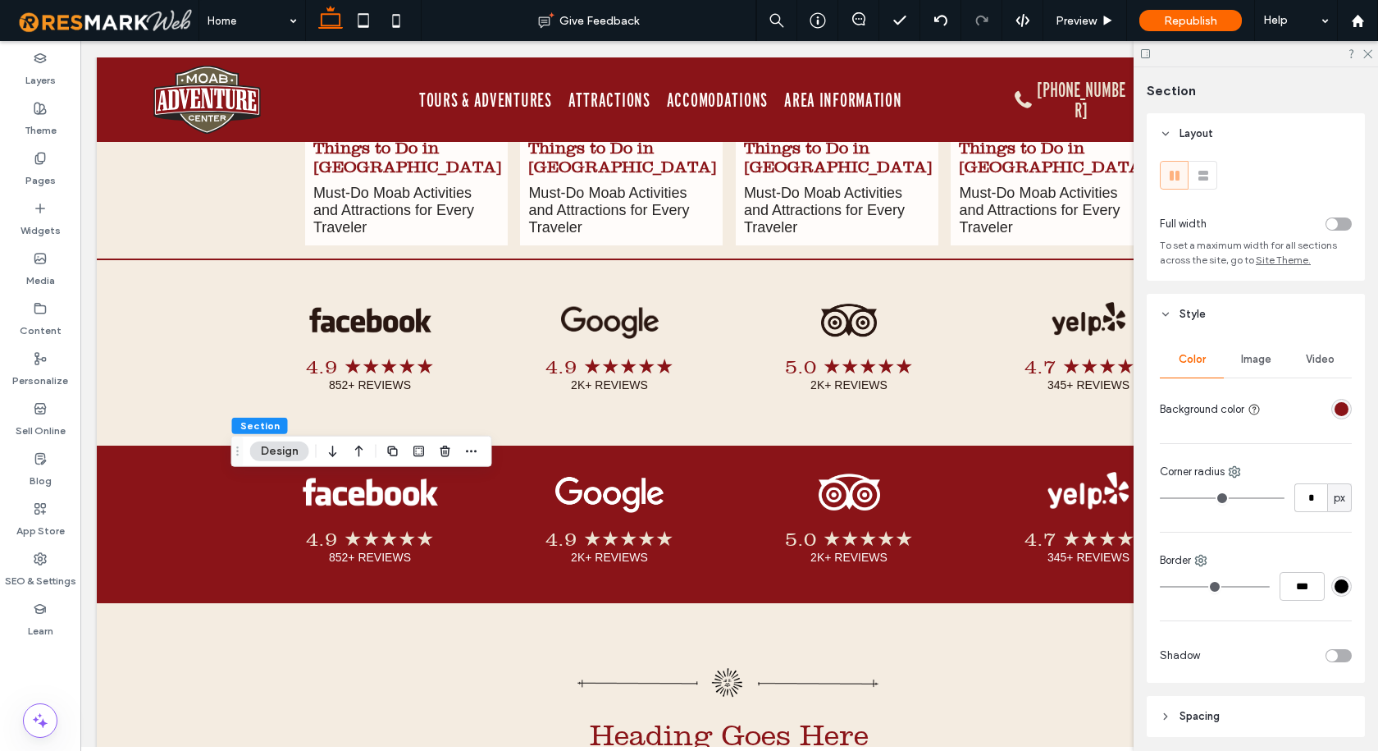
click at [1335, 406] on div "rgba(138, 20, 24, 1)" at bounding box center [1342, 409] width 14 height 14
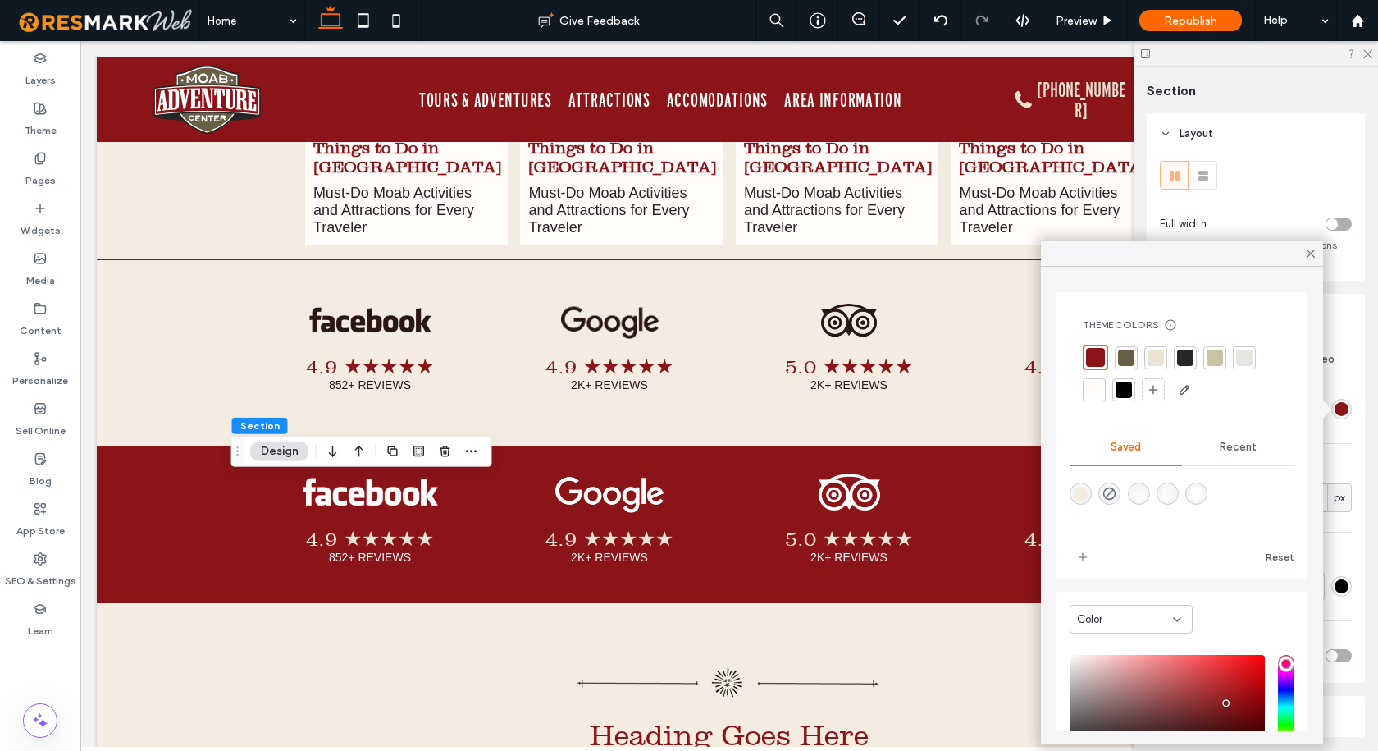
scroll to position [0, 0]
click at [1240, 441] on span "Recent" at bounding box center [1238, 447] width 37 height 13
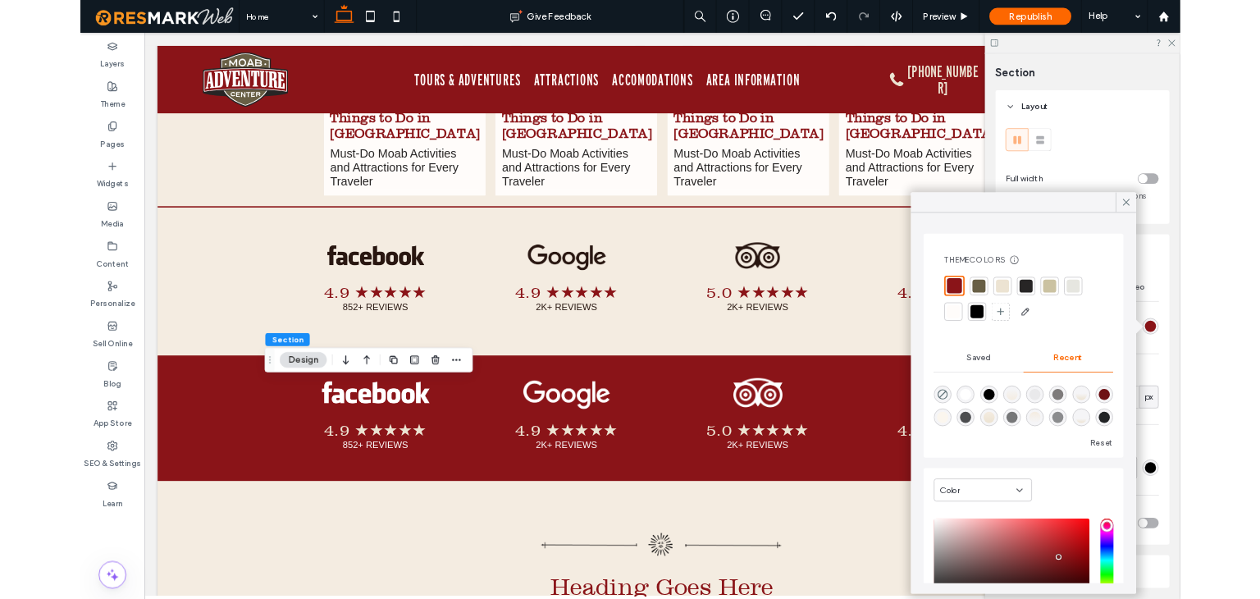
scroll to position [26, 0]
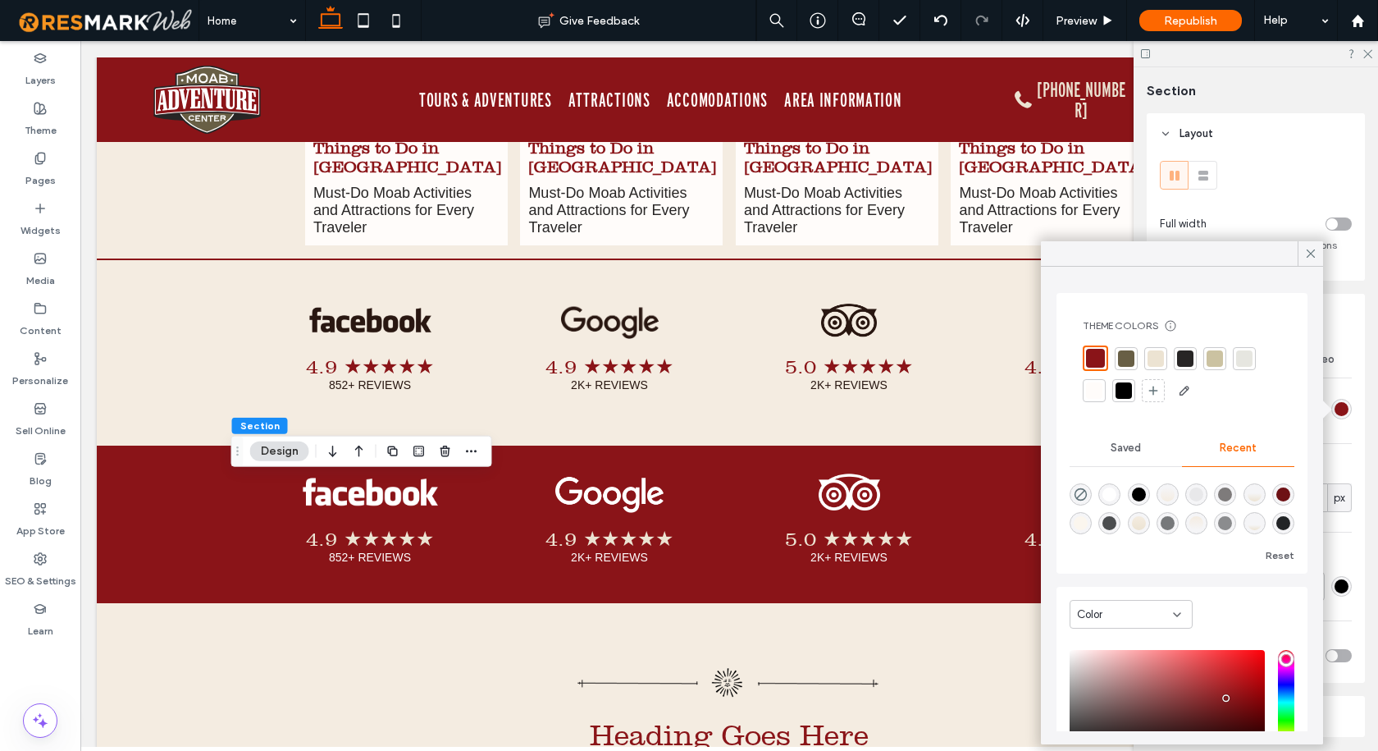
click at [1276, 500] on div "rgba(110, 17, 21, 1)" at bounding box center [1283, 494] width 14 height 14
type input "*******"
click at [1096, 354] on div at bounding box center [1094, 357] width 16 height 16
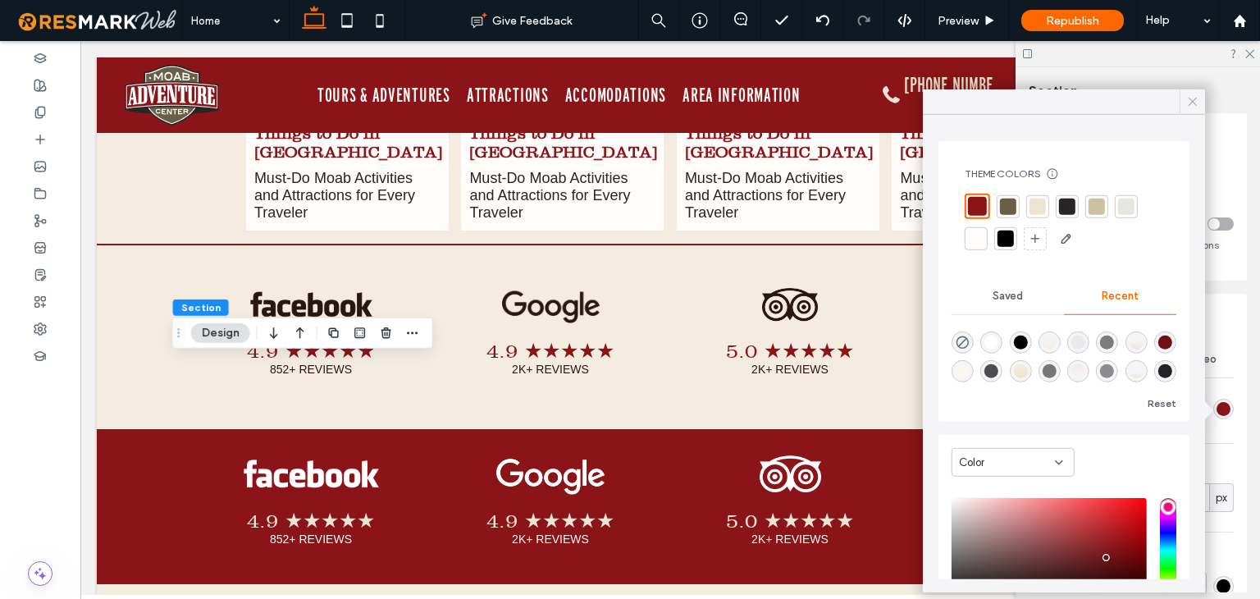
click at [1190, 107] on icon at bounding box center [1192, 101] width 15 height 15
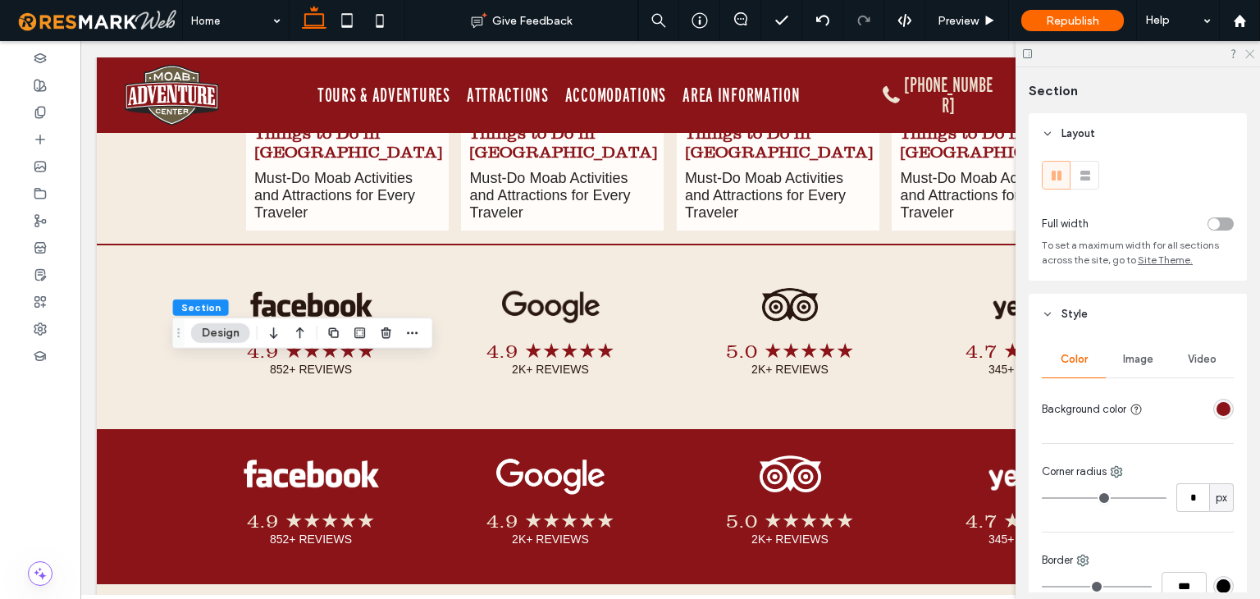
click at [1251, 57] on icon at bounding box center [1248, 53] width 11 height 11
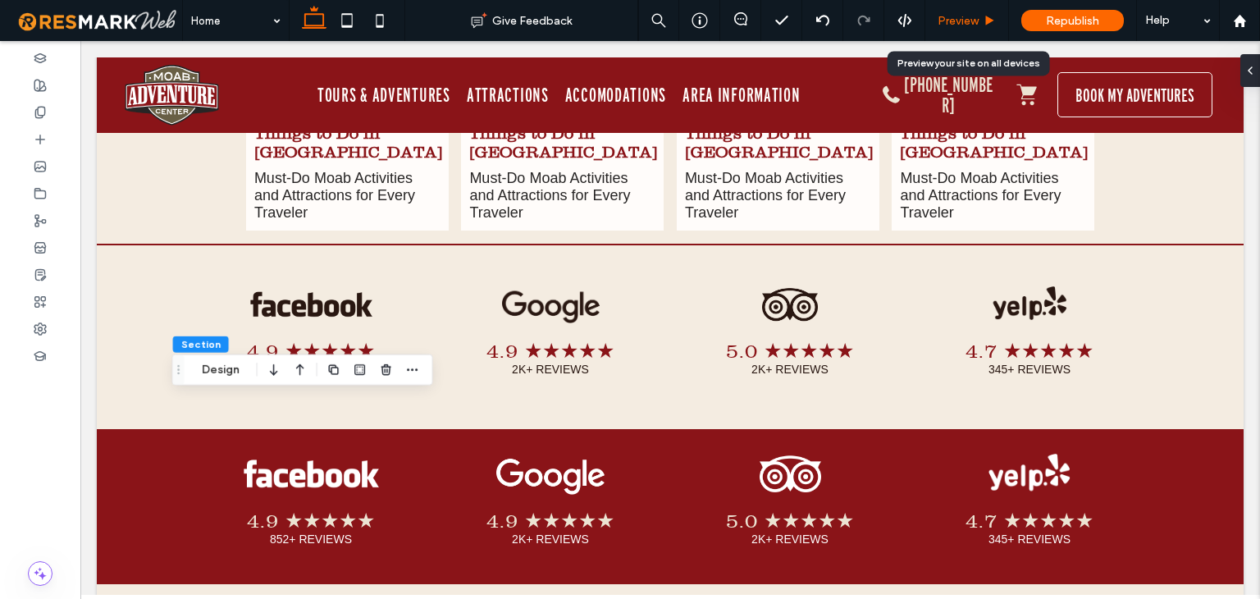
click at [960, 16] on span "Preview" at bounding box center [958, 21] width 41 height 14
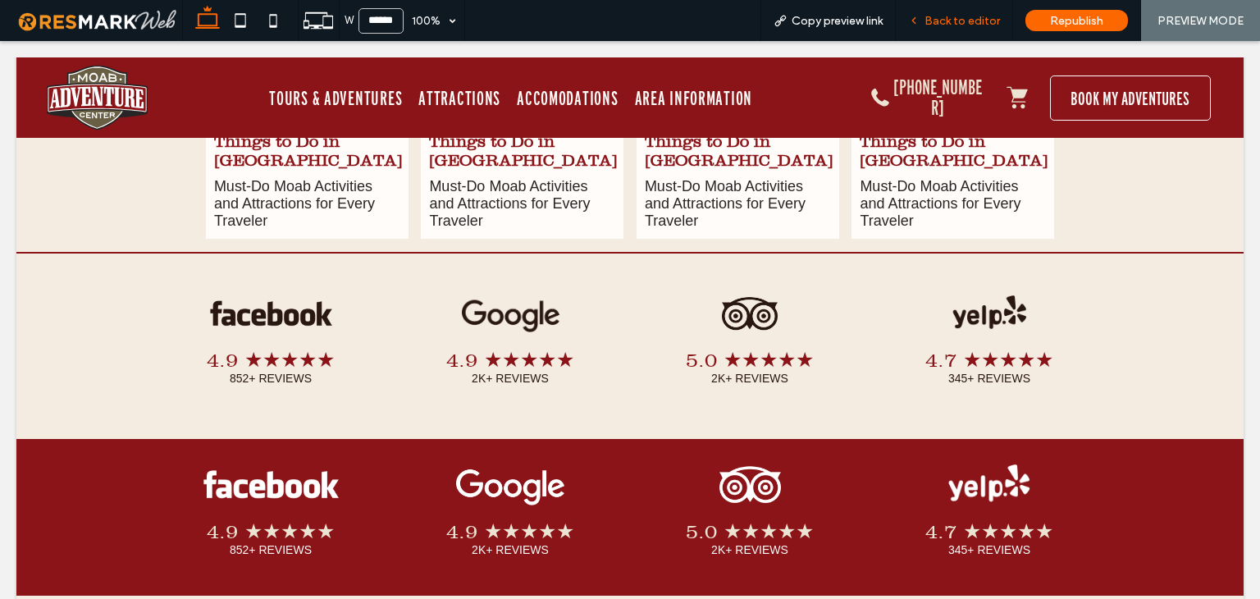
click at [960, 23] on span "Back to editor" at bounding box center [961, 21] width 75 height 14
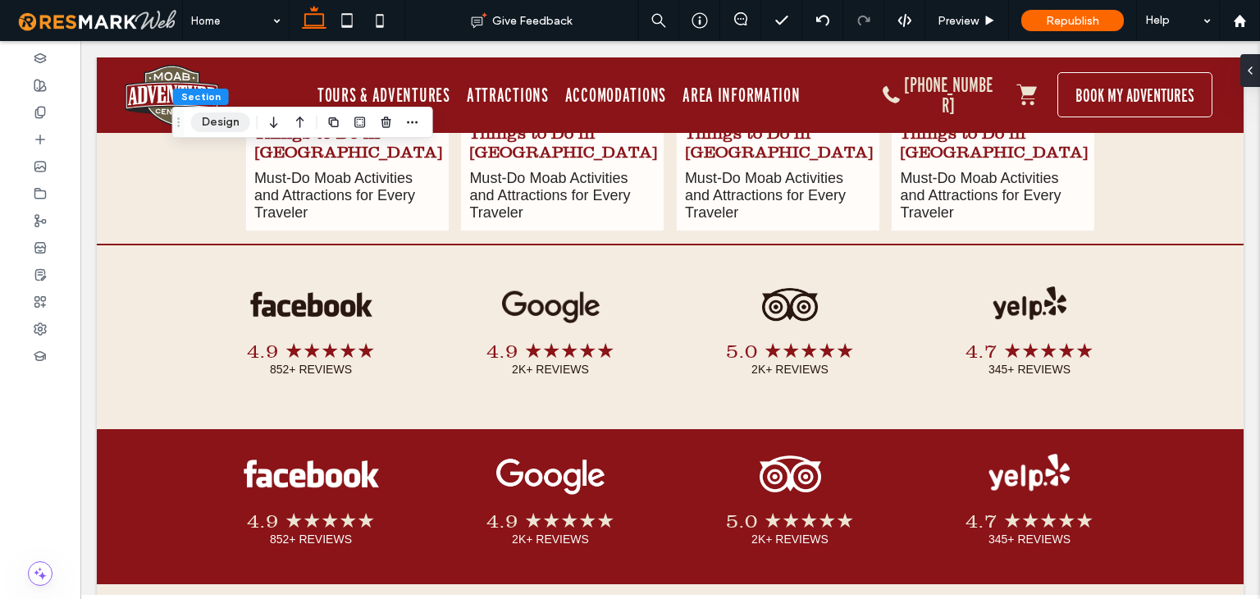
click at [219, 125] on button "Design" at bounding box center [220, 122] width 59 height 20
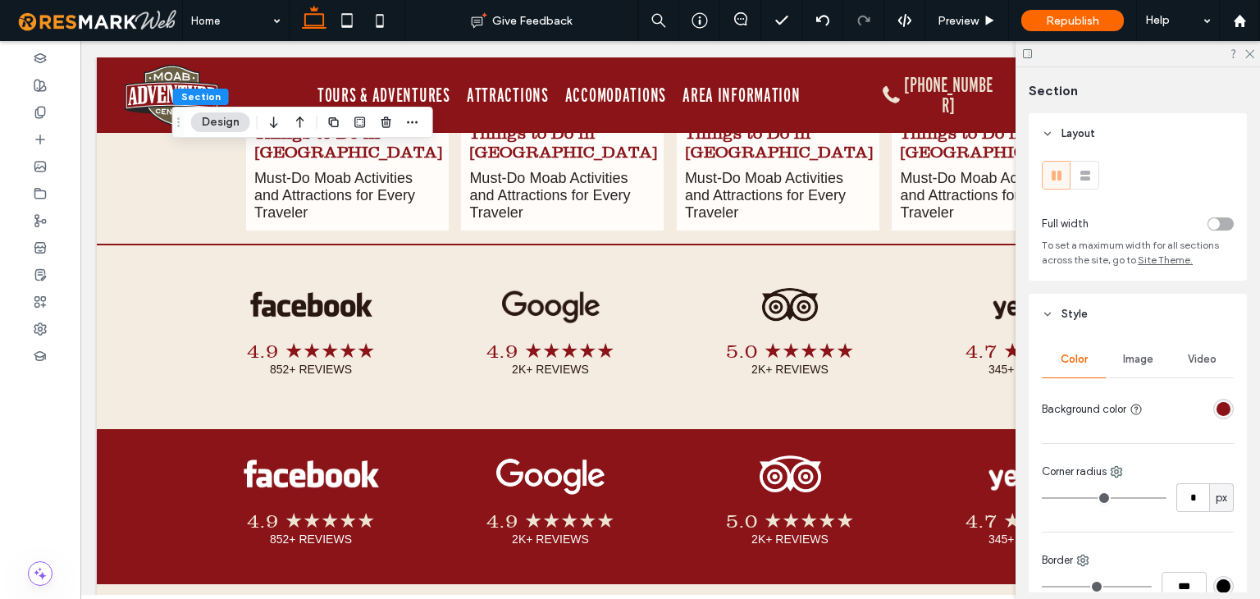
click at [1216, 411] on div "rgba(138, 20, 24, 1)" at bounding box center [1223, 409] width 14 height 14
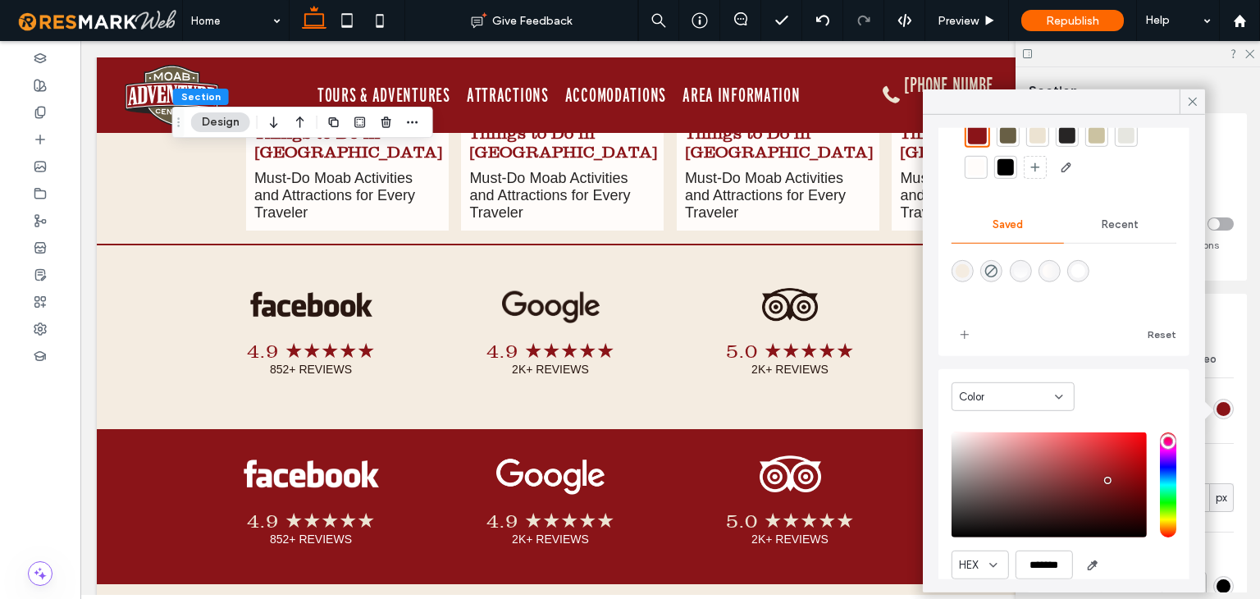
scroll to position [134, 0]
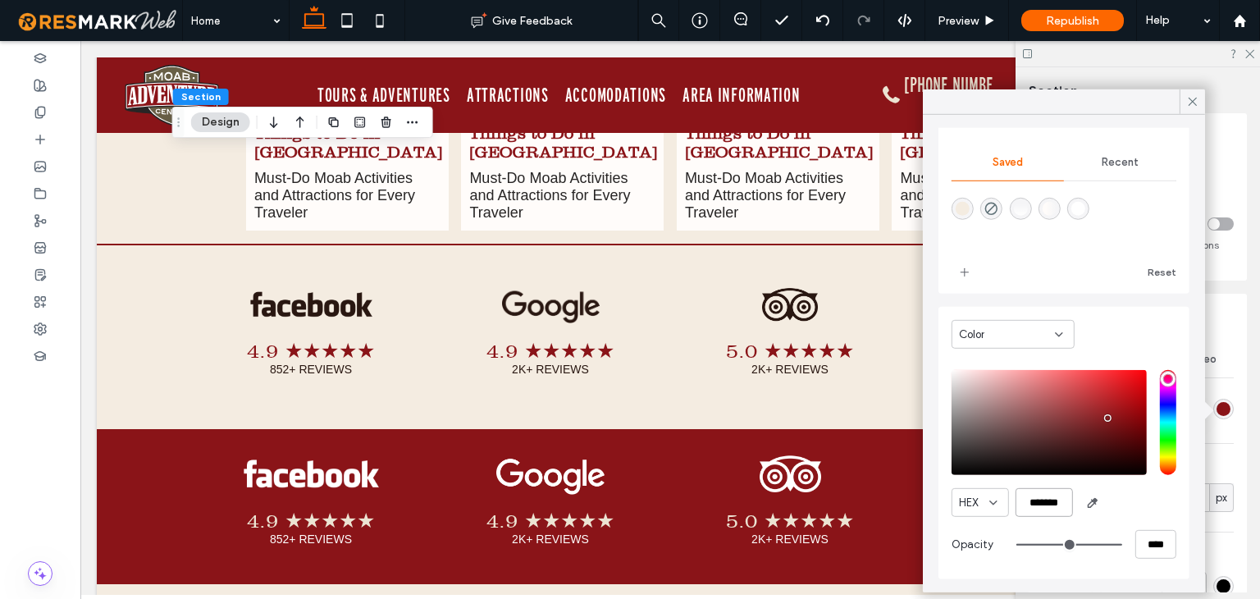
click at [1043, 504] on input "*******" at bounding box center [1043, 502] width 57 height 29
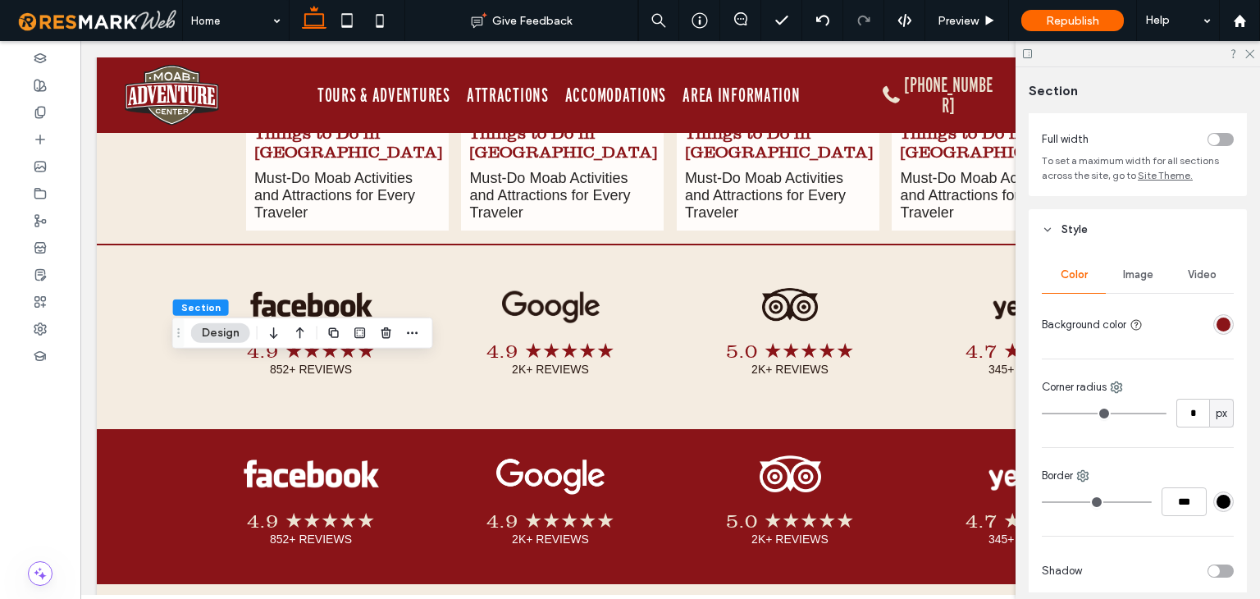
scroll to position [246, 0]
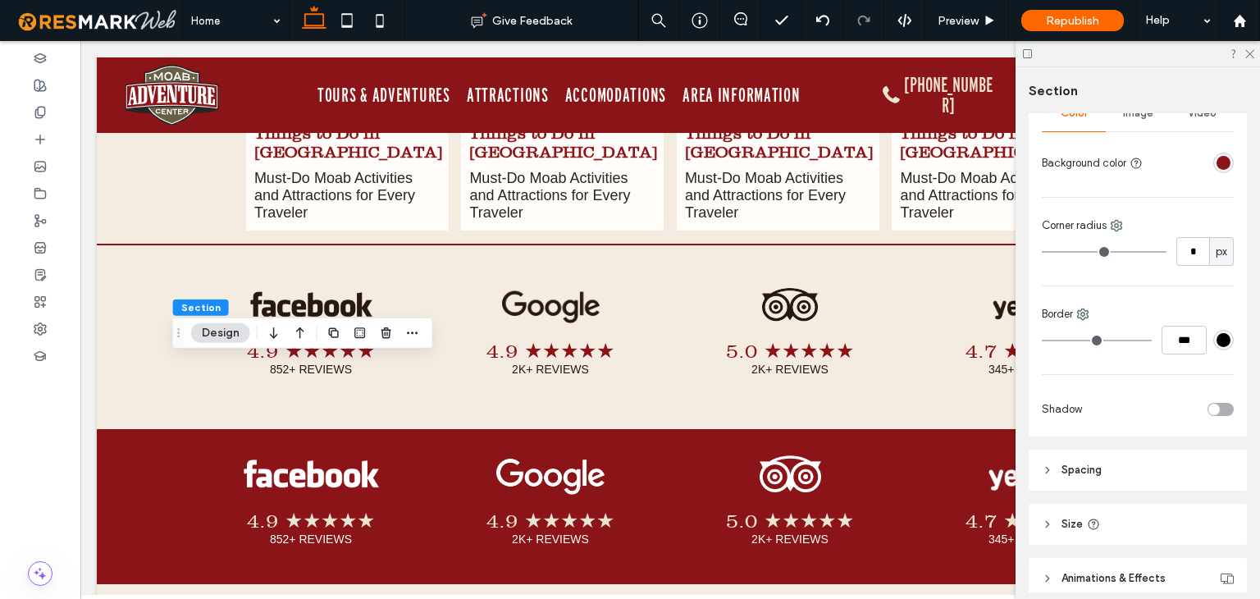
click at [1216, 164] on div "rgba(138, 20, 24, 1)" at bounding box center [1223, 163] width 14 height 14
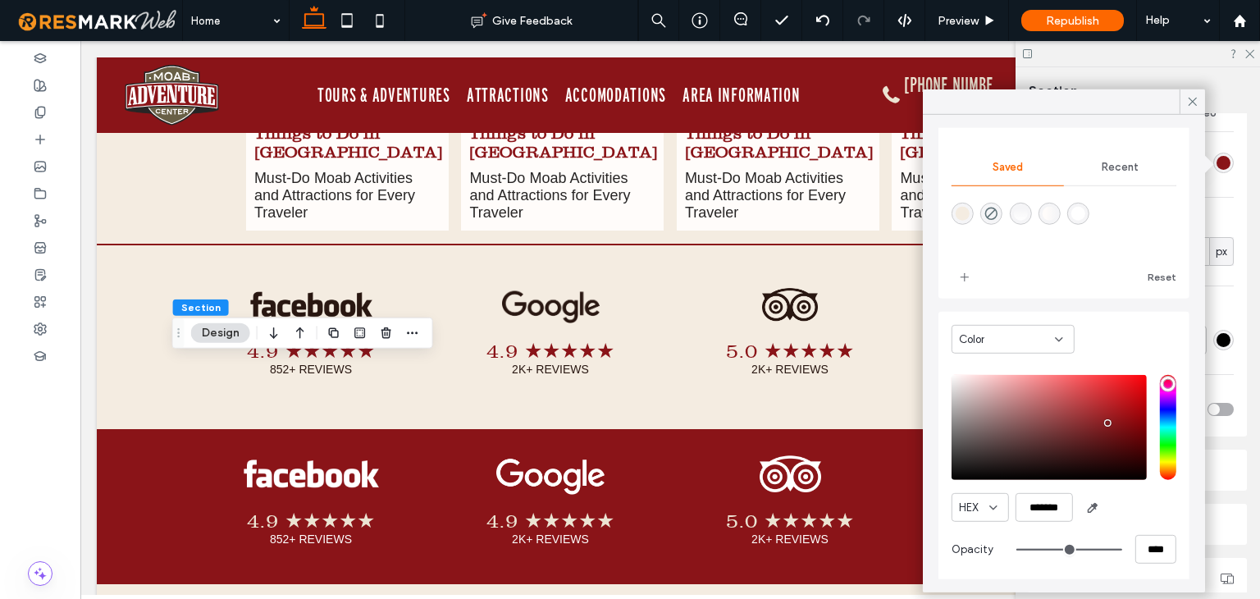
scroll to position [134, 0]
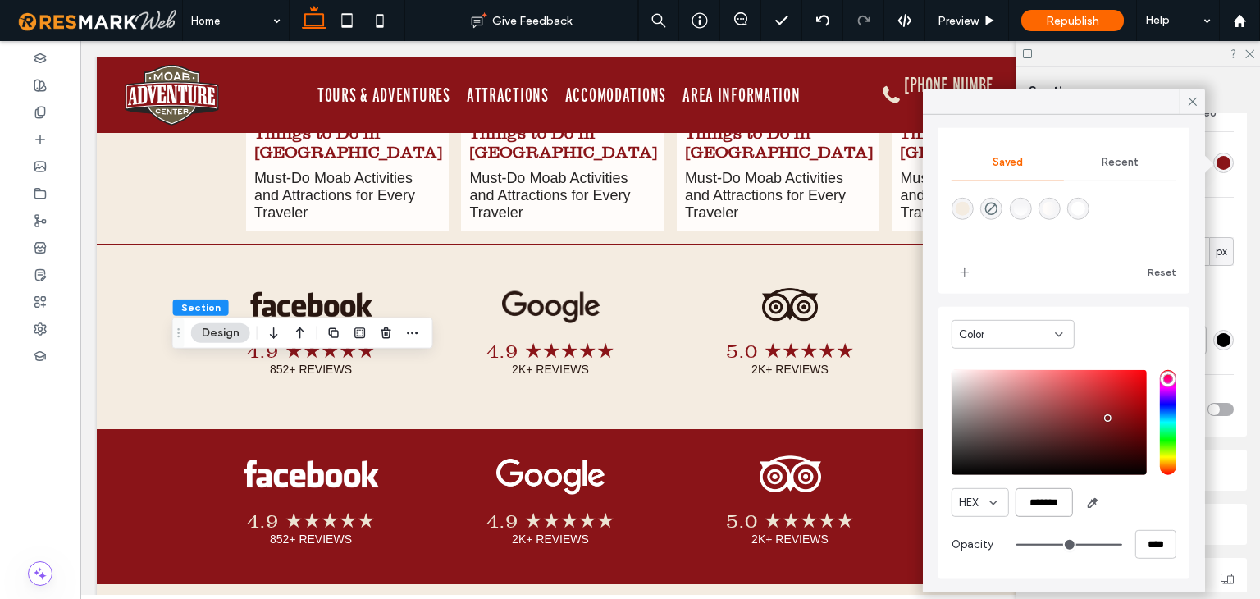
click at [1047, 502] on input "*******" at bounding box center [1043, 502] width 57 height 29
click at [1196, 96] on icon at bounding box center [1192, 101] width 15 height 15
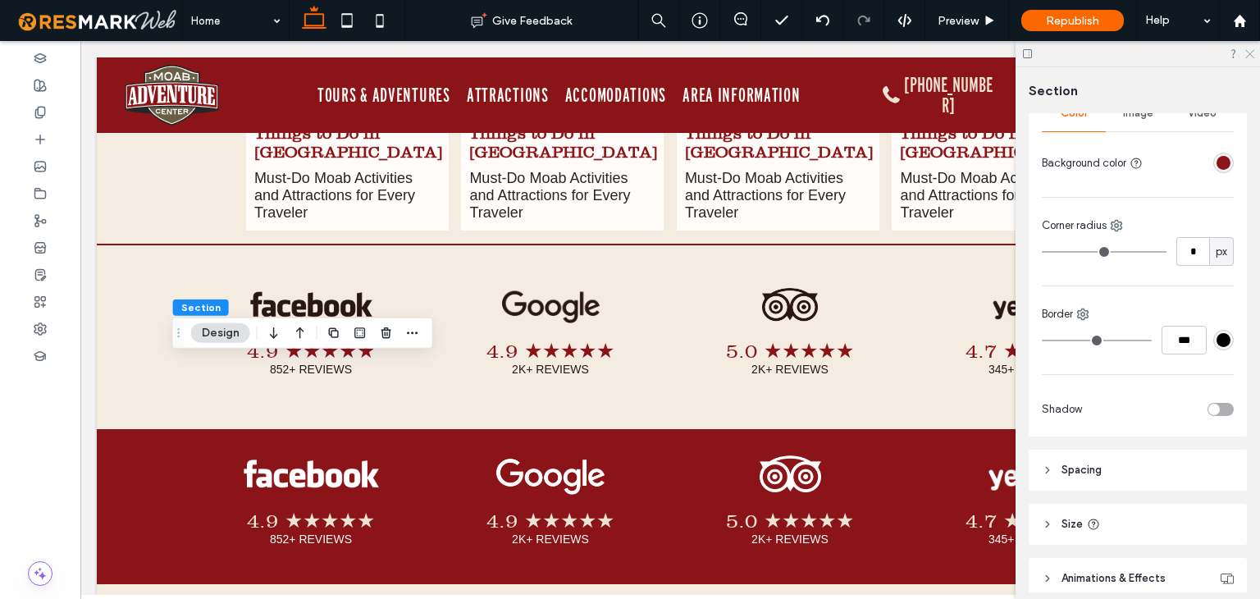
click at [1248, 56] on icon at bounding box center [1248, 53] width 11 height 11
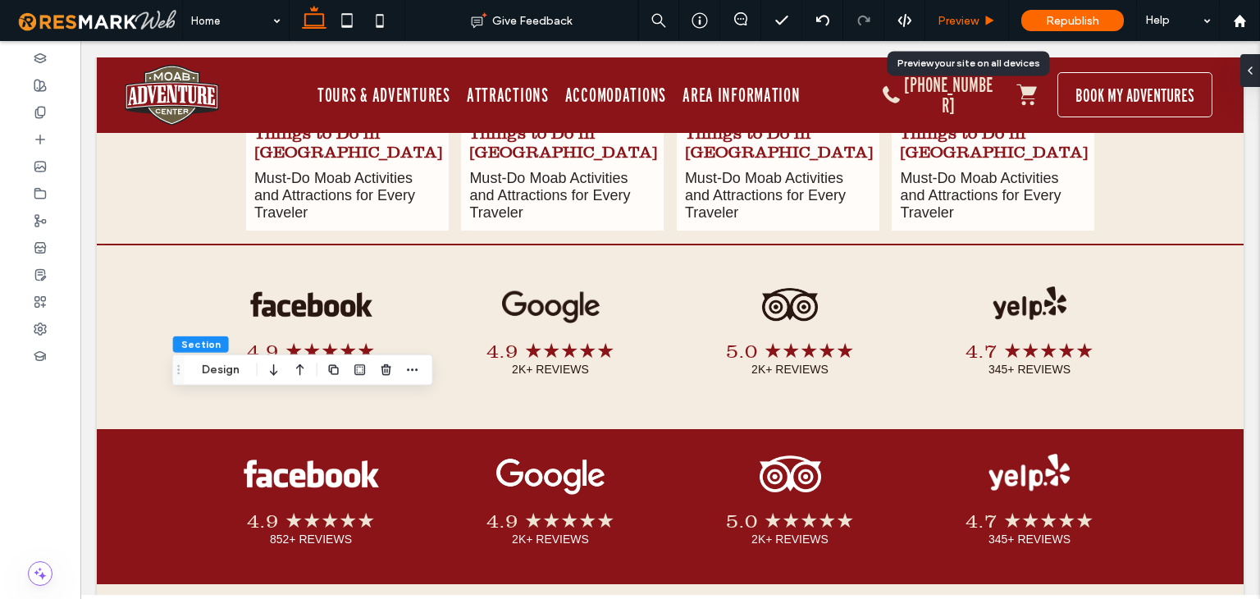
click at [954, 27] on div "Preview" at bounding box center [967, 20] width 84 height 41
click at [948, 21] on span "Preview" at bounding box center [958, 21] width 41 height 14
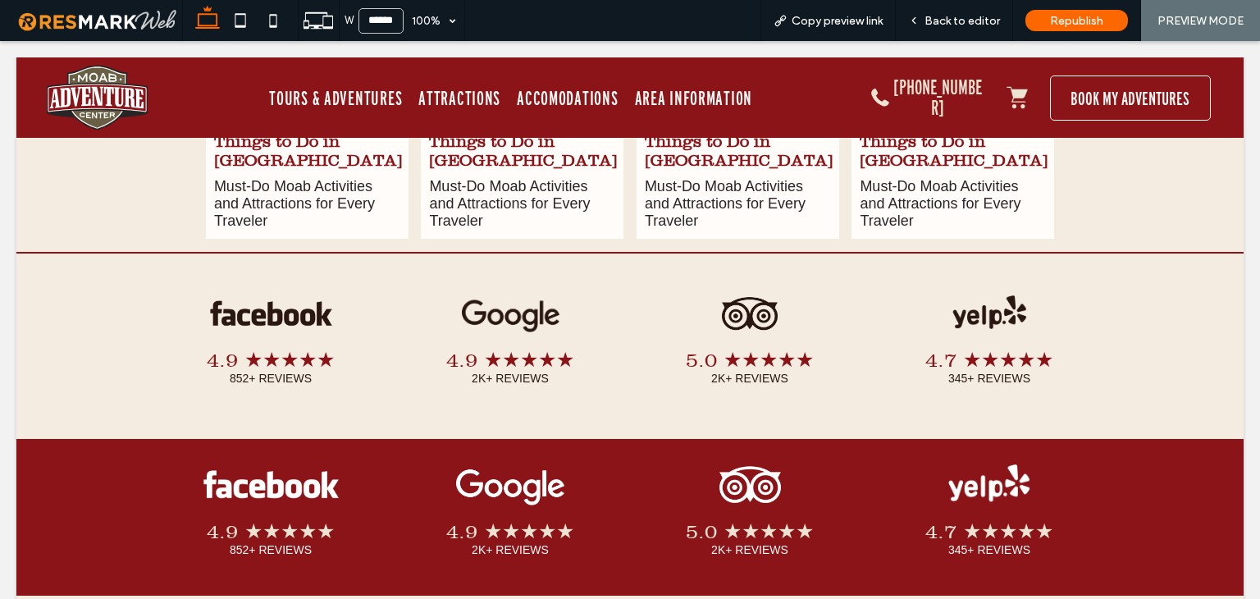
click at [948, 21] on span "Back to editor" at bounding box center [961, 21] width 75 height 14
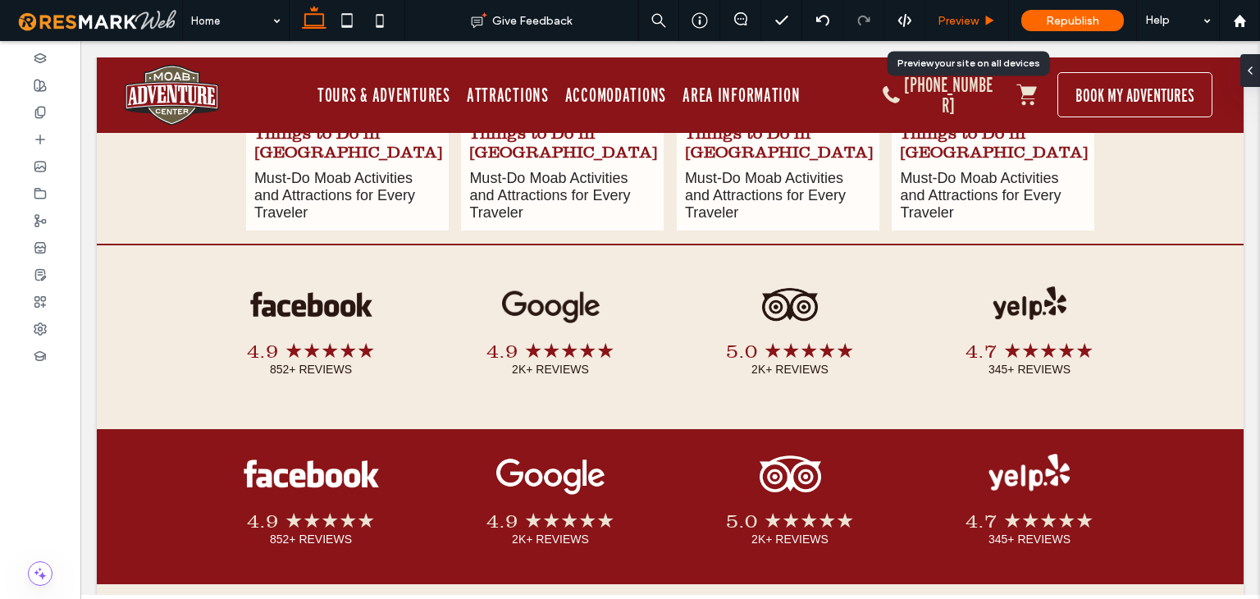
click at [951, 16] on span "Preview" at bounding box center [958, 21] width 41 height 14
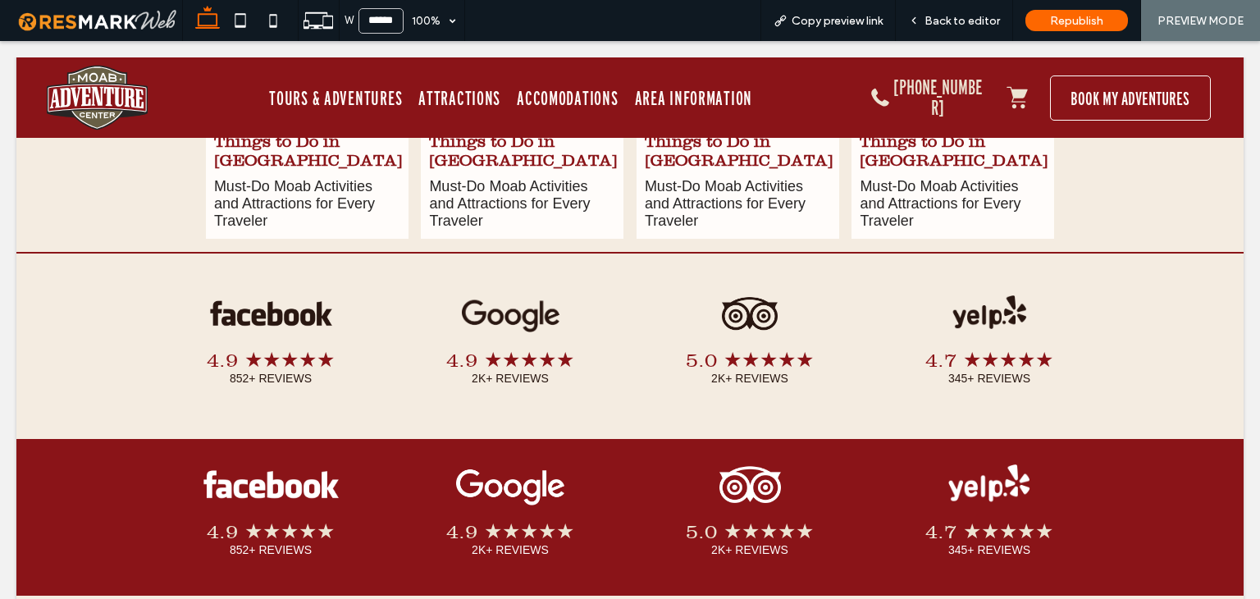
click at [951, 16] on span "Back to editor" at bounding box center [961, 21] width 75 height 14
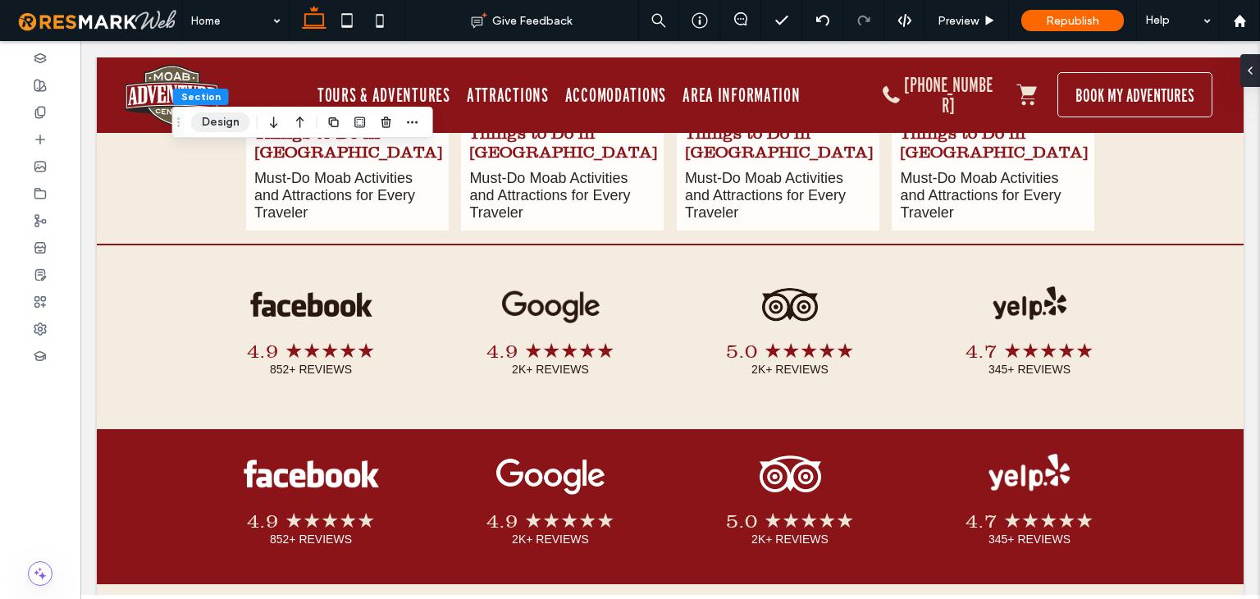
click at [230, 123] on button "Design" at bounding box center [220, 122] width 59 height 20
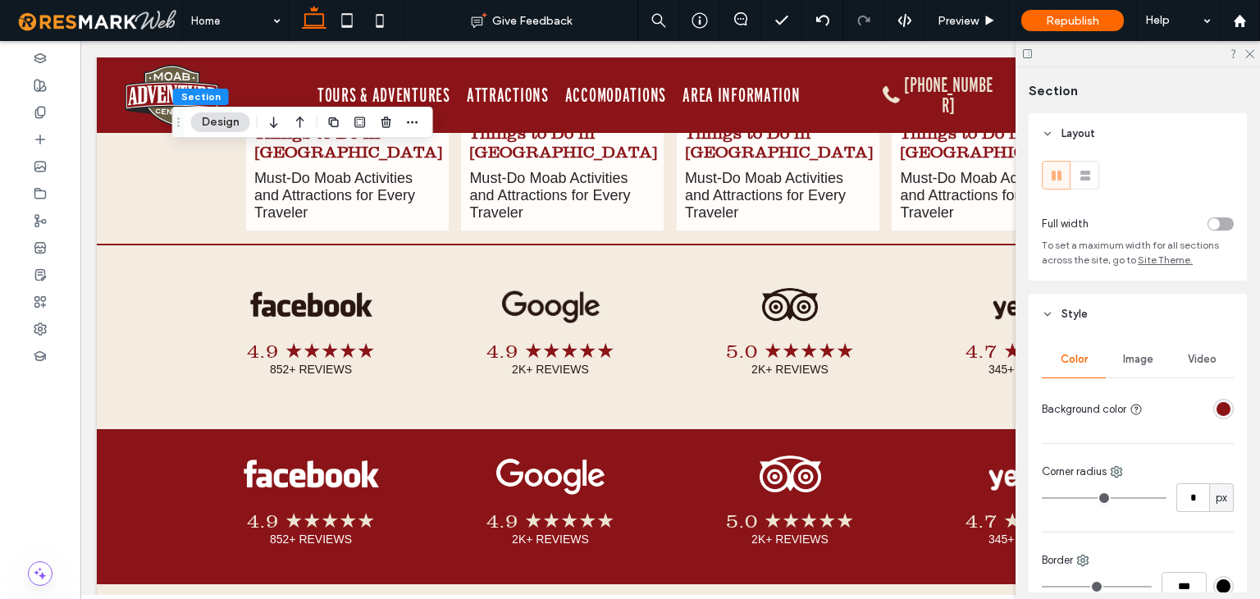
click at [1216, 413] on div "rgba(138, 20, 24, 1)" at bounding box center [1223, 409] width 14 height 14
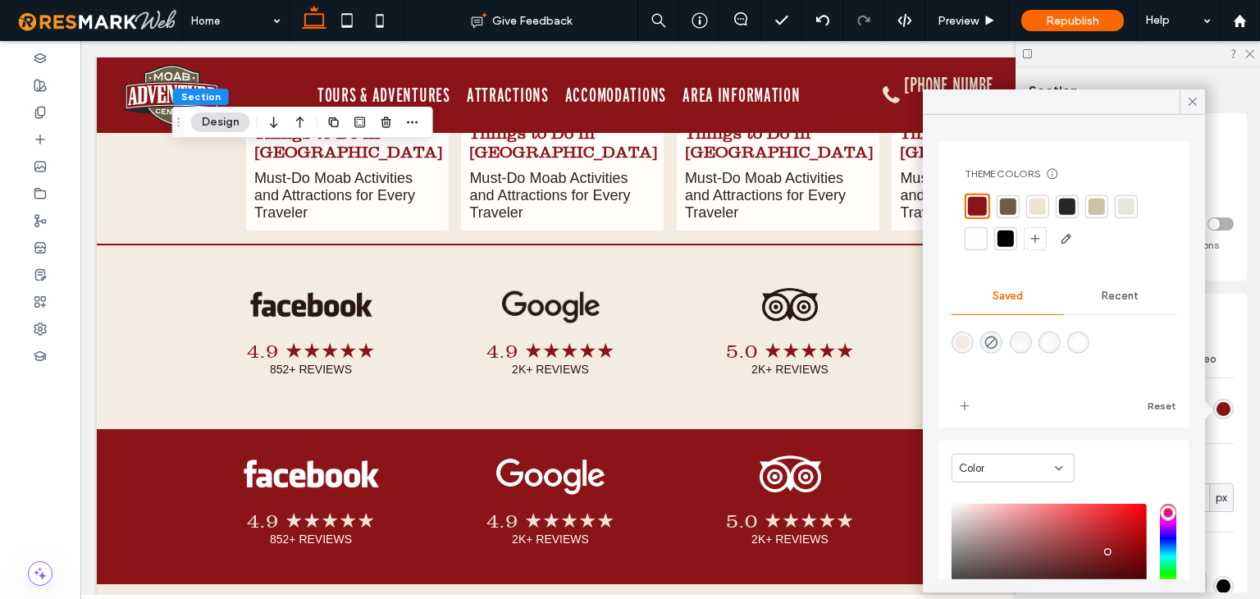
click at [980, 208] on div at bounding box center [977, 206] width 19 height 19
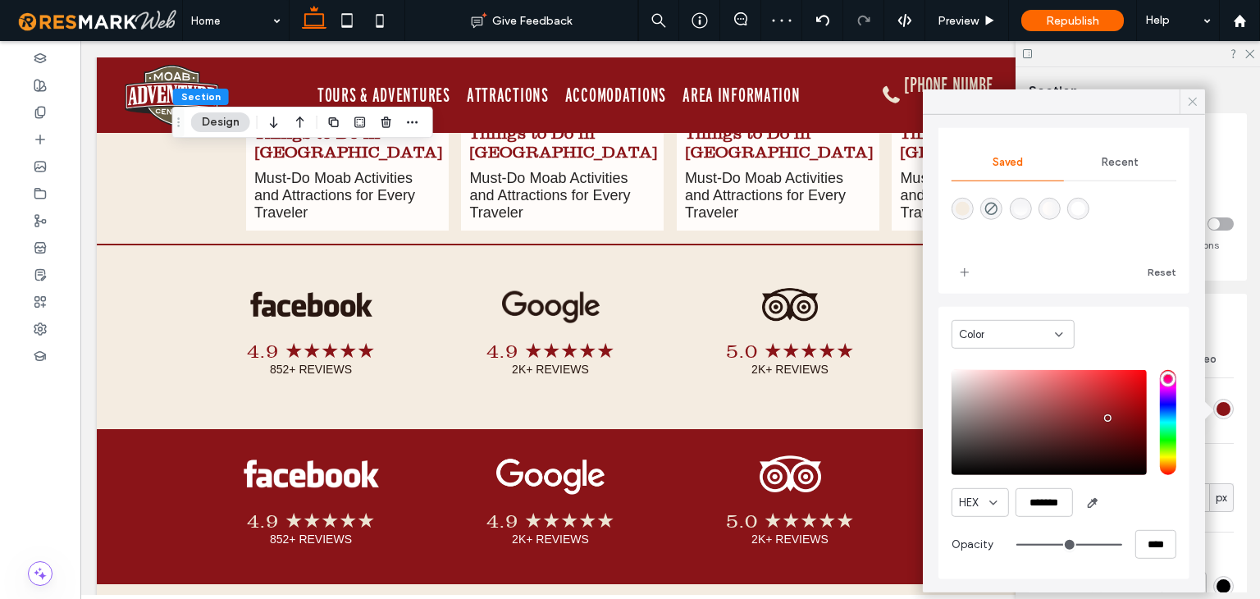
click at [1194, 102] on icon at bounding box center [1192, 101] width 15 height 15
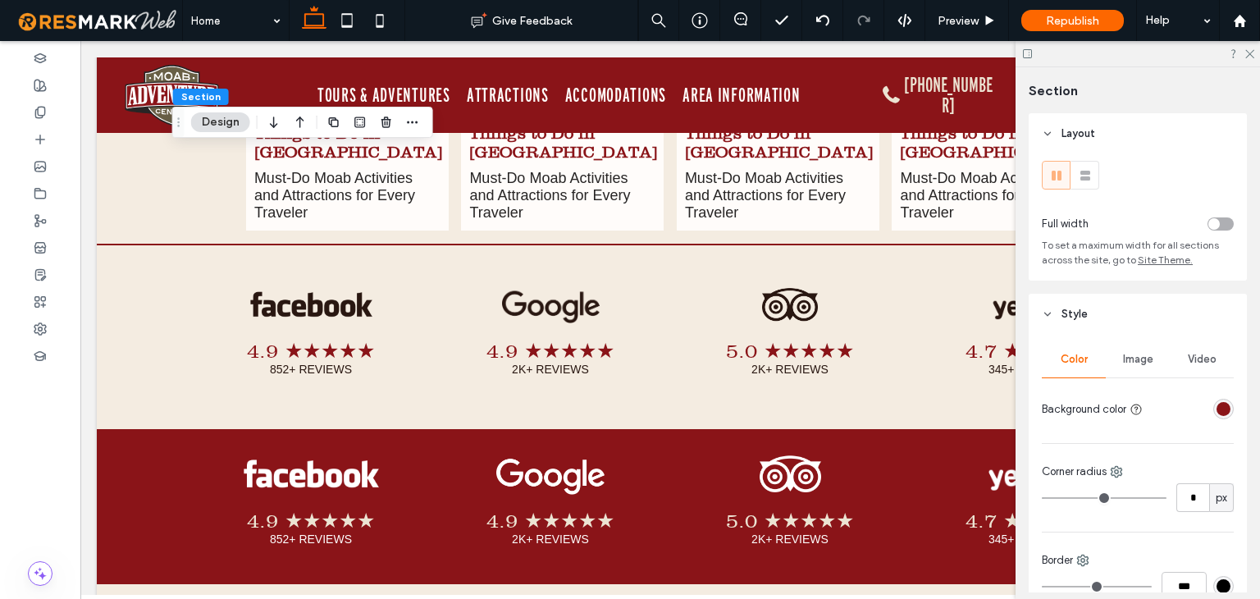
click at [1137, 361] on span "Image" at bounding box center [1138, 359] width 30 height 13
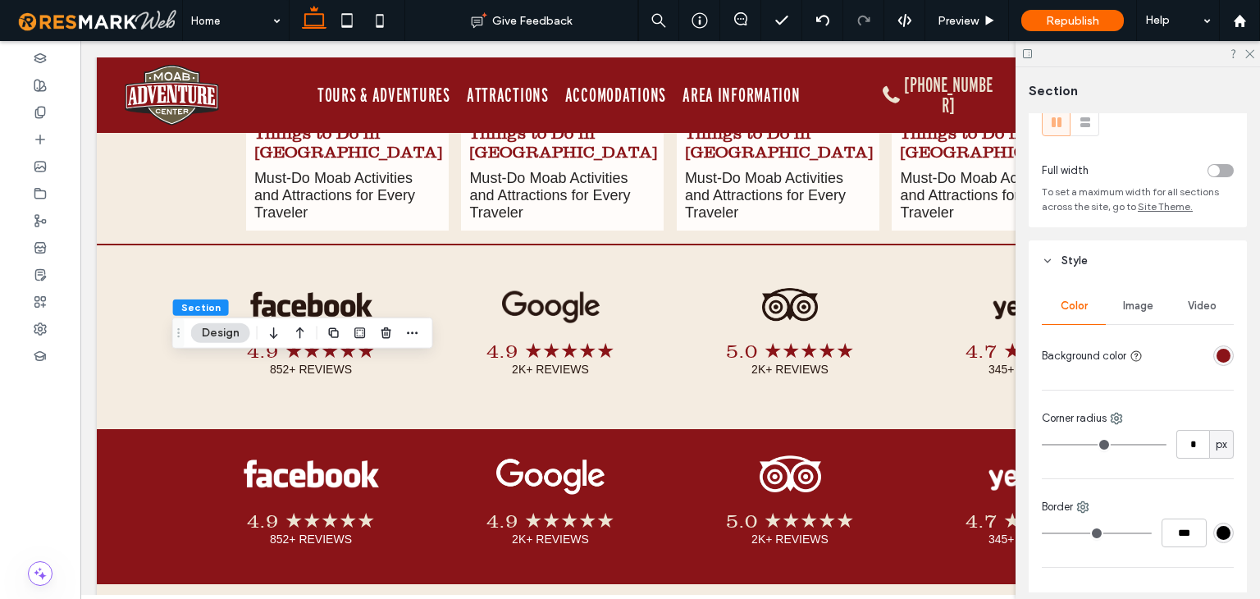
scroll to position [82, 0]
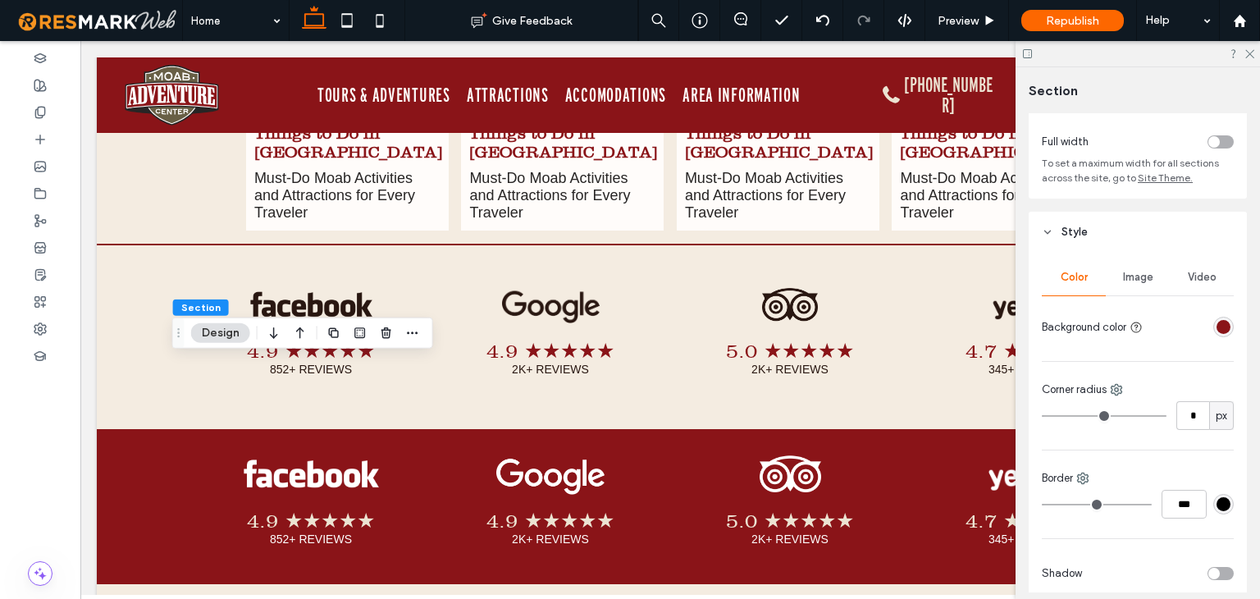
click at [1216, 329] on div "rgba(138, 20, 24, 1)" at bounding box center [1223, 327] width 14 height 14
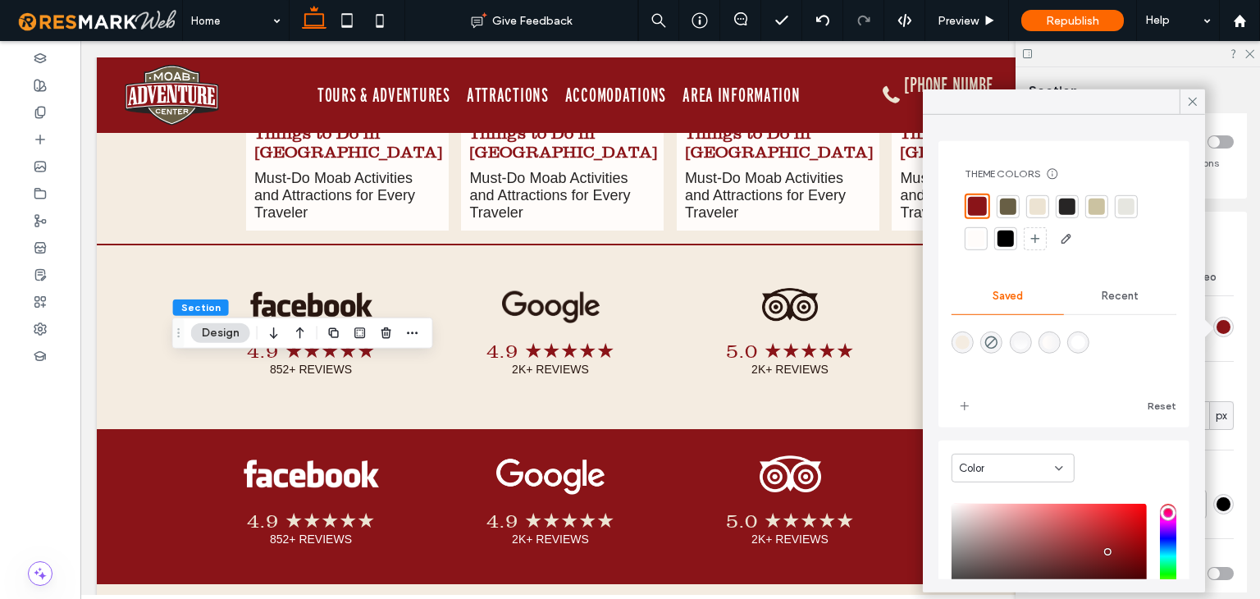
scroll to position [134, 0]
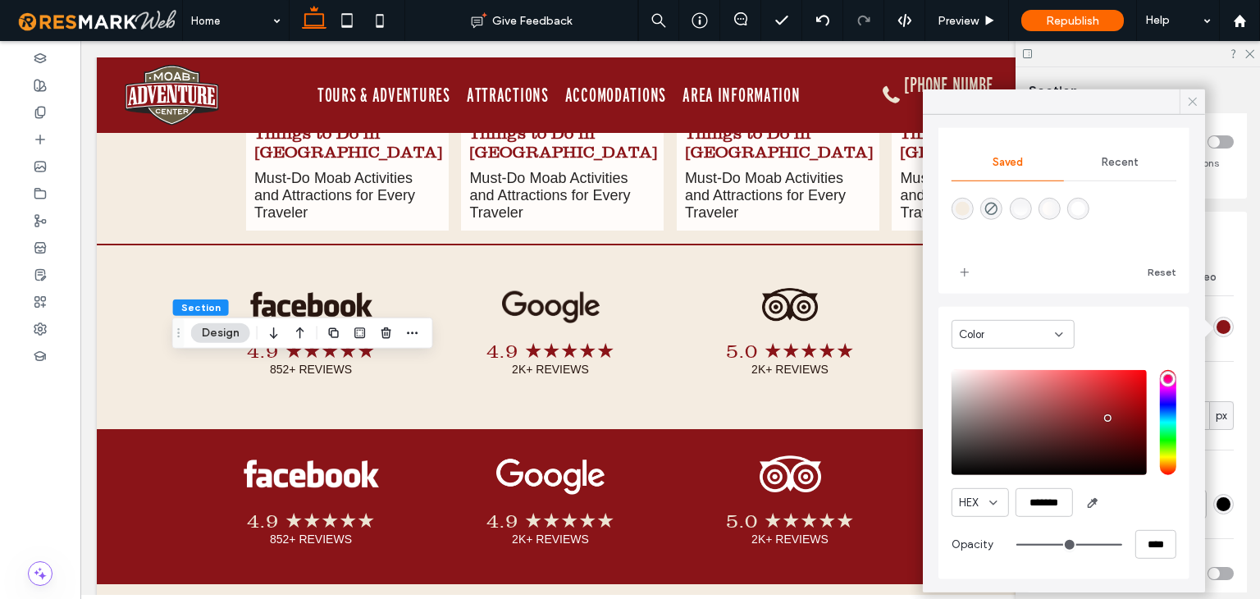
click at [1189, 107] on icon at bounding box center [1192, 101] width 15 height 15
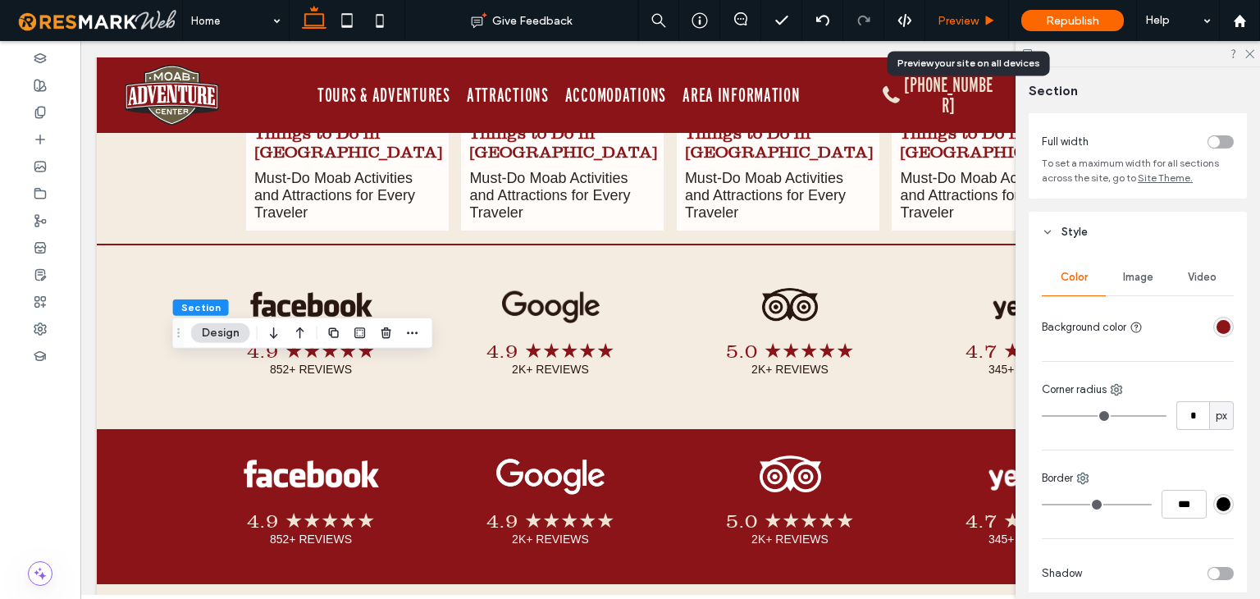
click at [945, 27] on span "Preview" at bounding box center [958, 21] width 41 height 14
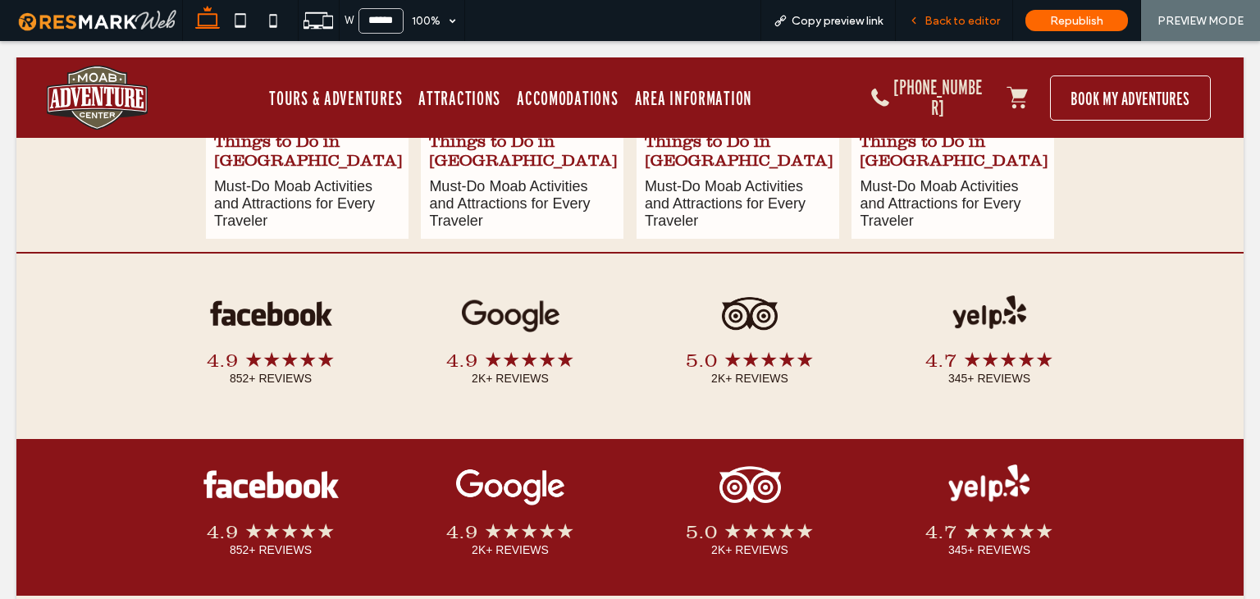
click at [929, 24] on span "Back to editor" at bounding box center [961, 21] width 75 height 14
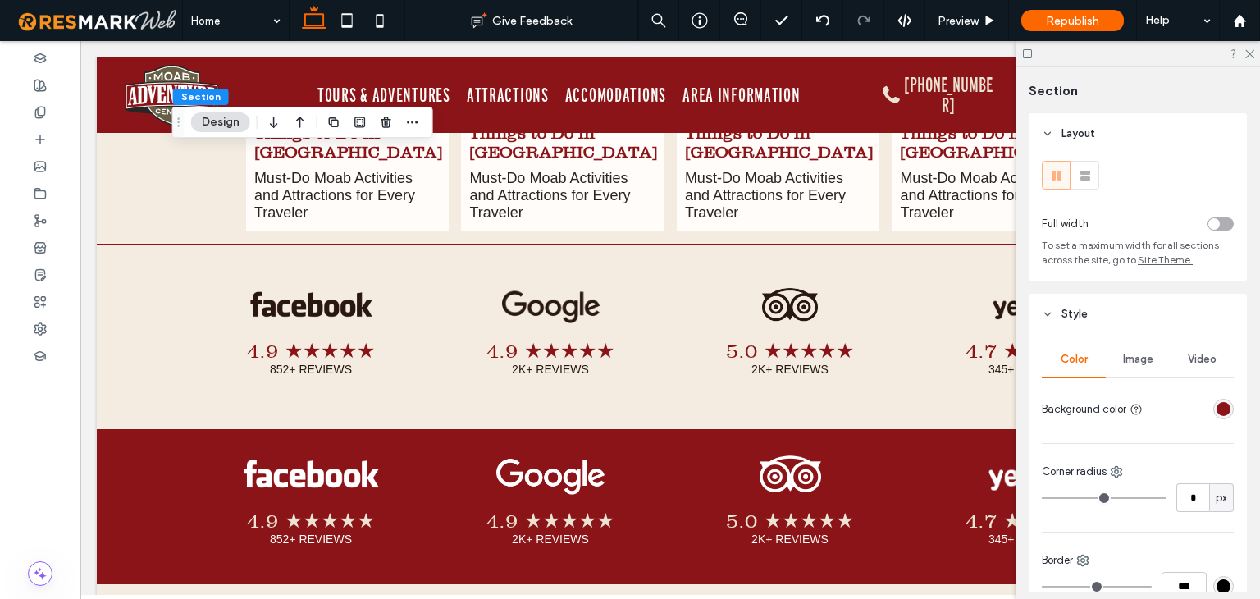
click at [1216, 412] on div "rgba(138, 20, 24, 1)" at bounding box center [1223, 409] width 14 height 14
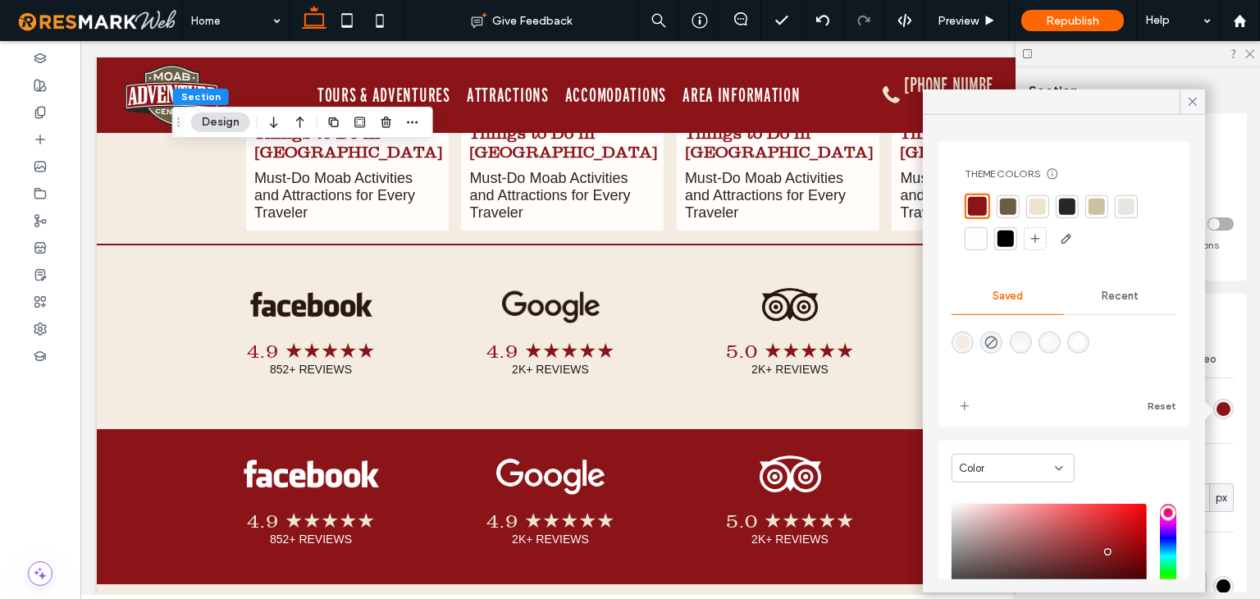
click at [979, 203] on div at bounding box center [977, 206] width 19 height 19
click at [1129, 296] on div "Recent" at bounding box center [1120, 296] width 112 height 36
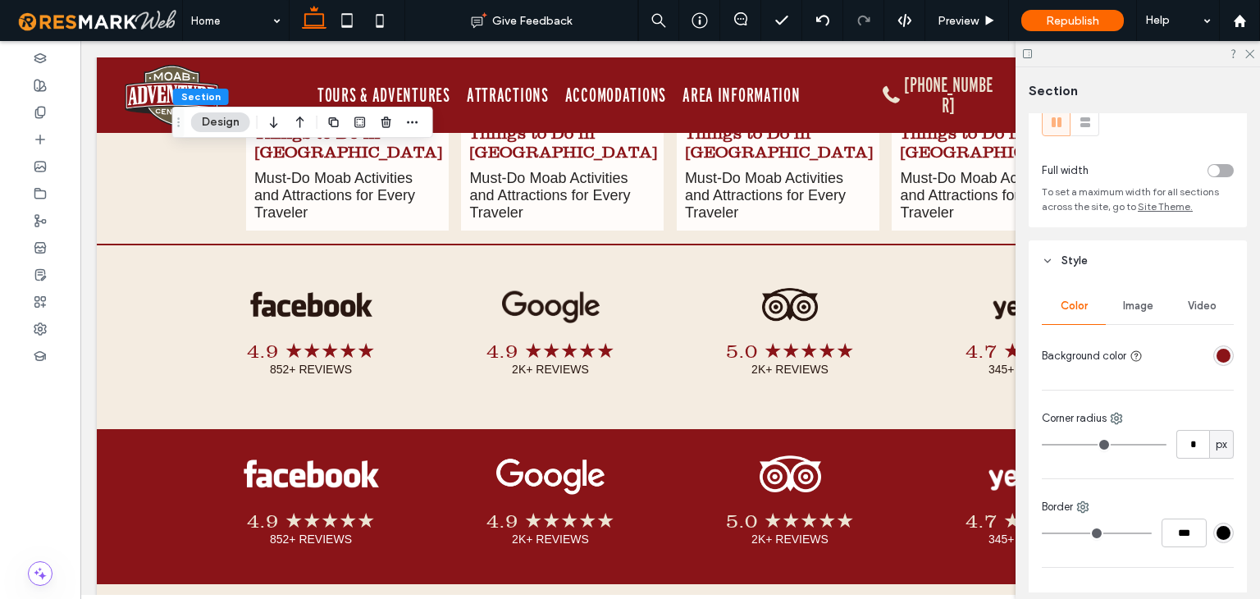
scroll to position [82, 0]
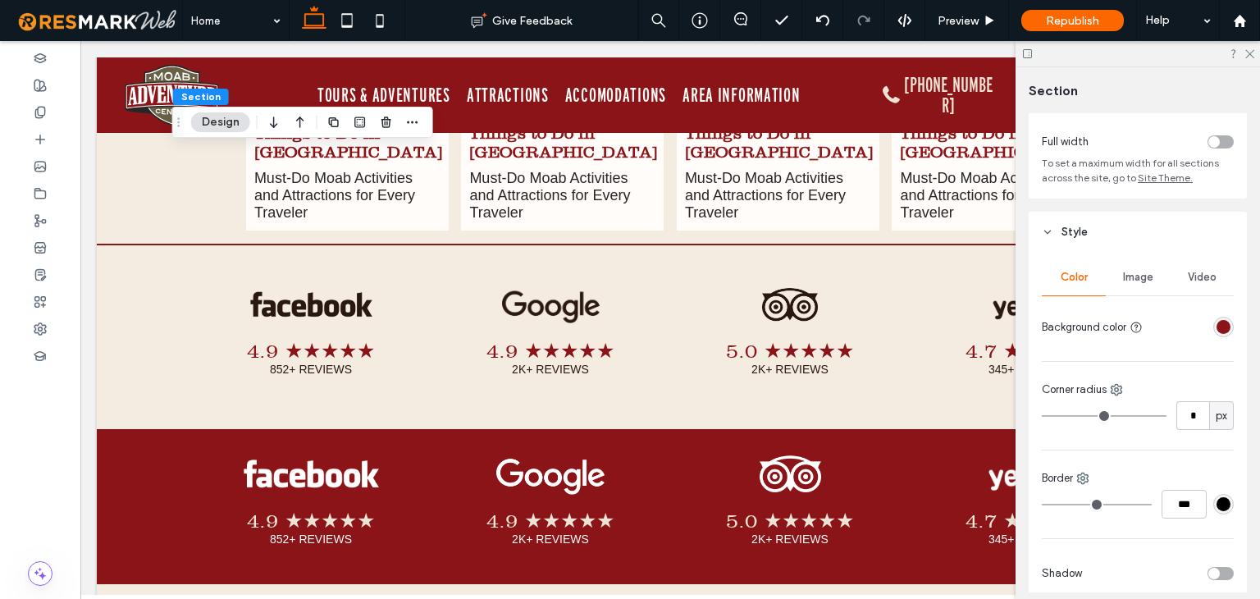
click at [1216, 332] on div "rgba(138, 20, 24, 1)" at bounding box center [1223, 327] width 14 height 14
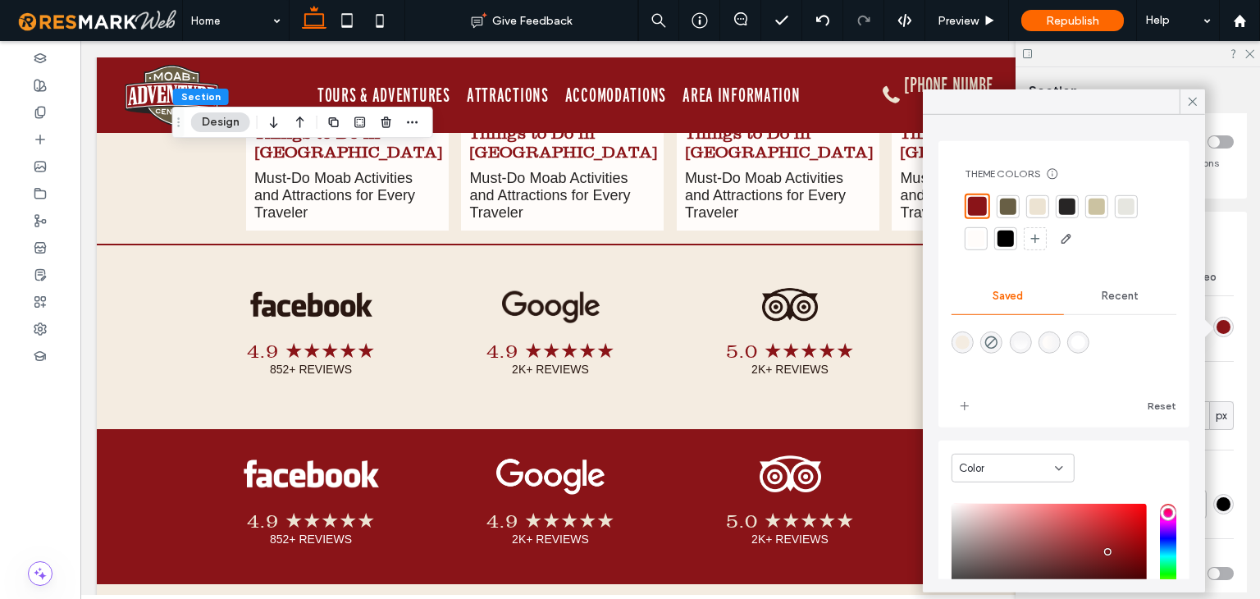
scroll to position [134, 0]
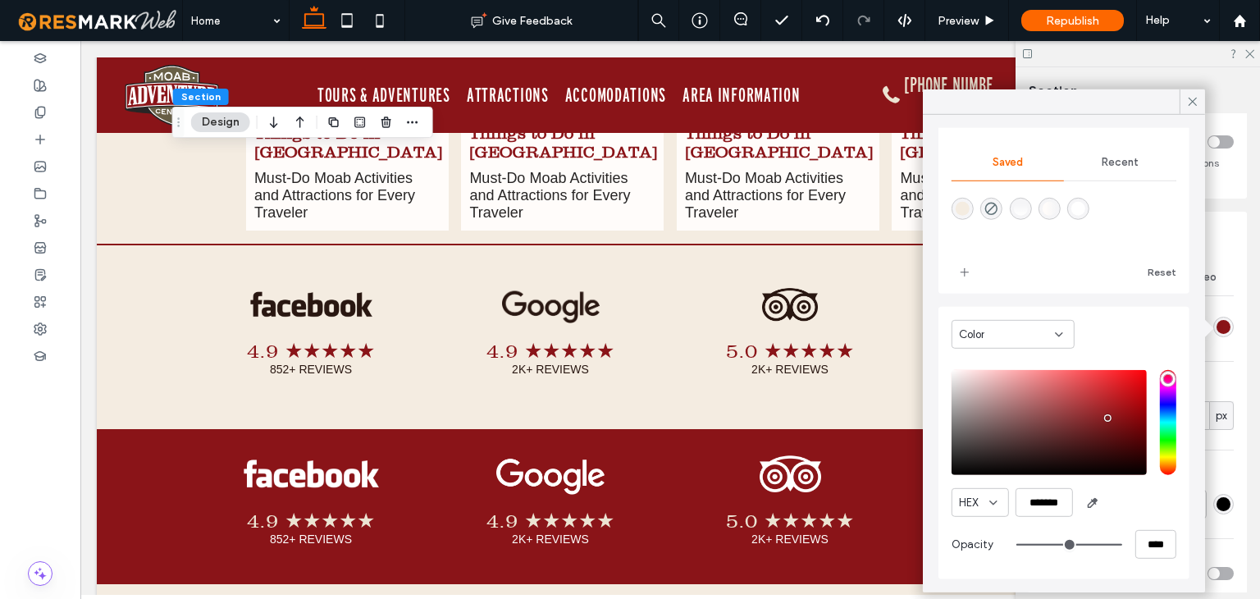
type input "**"
type input "***"
type input "**"
type input "***"
drag, startPoint x: 1100, startPoint y: 545, endPoint x: 1041, endPoint y: 544, distance: 59.1
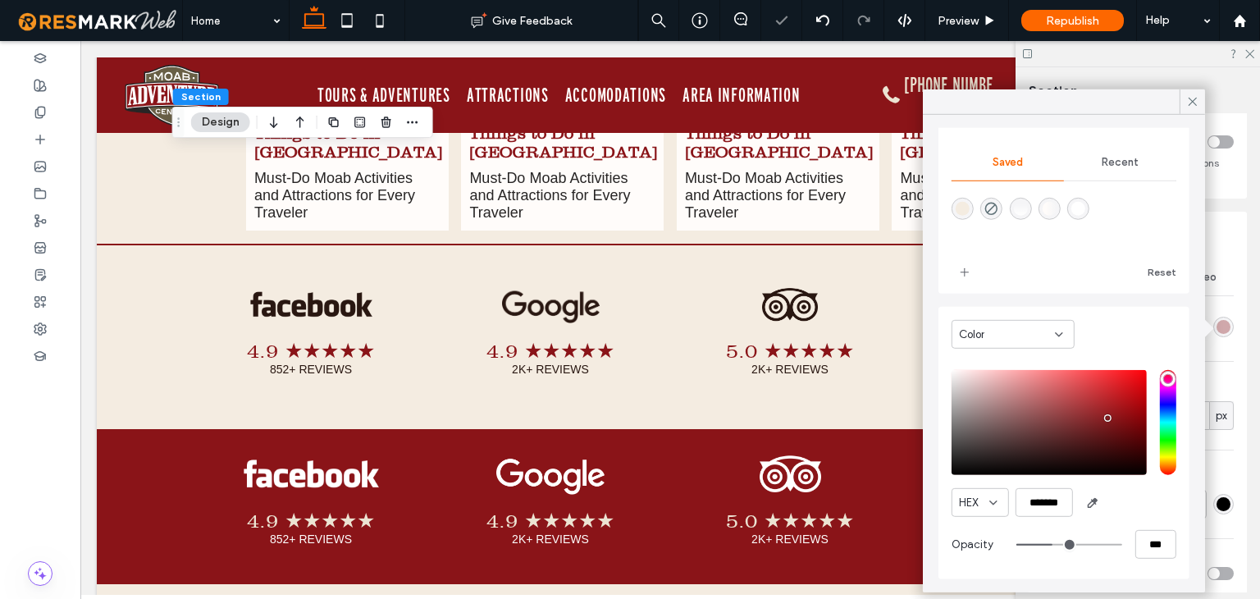
click at [1041, 544] on input "range" at bounding box center [1069, 544] width 106 height 2
type input "**"
type input "***"
type input "**"
type input "***"
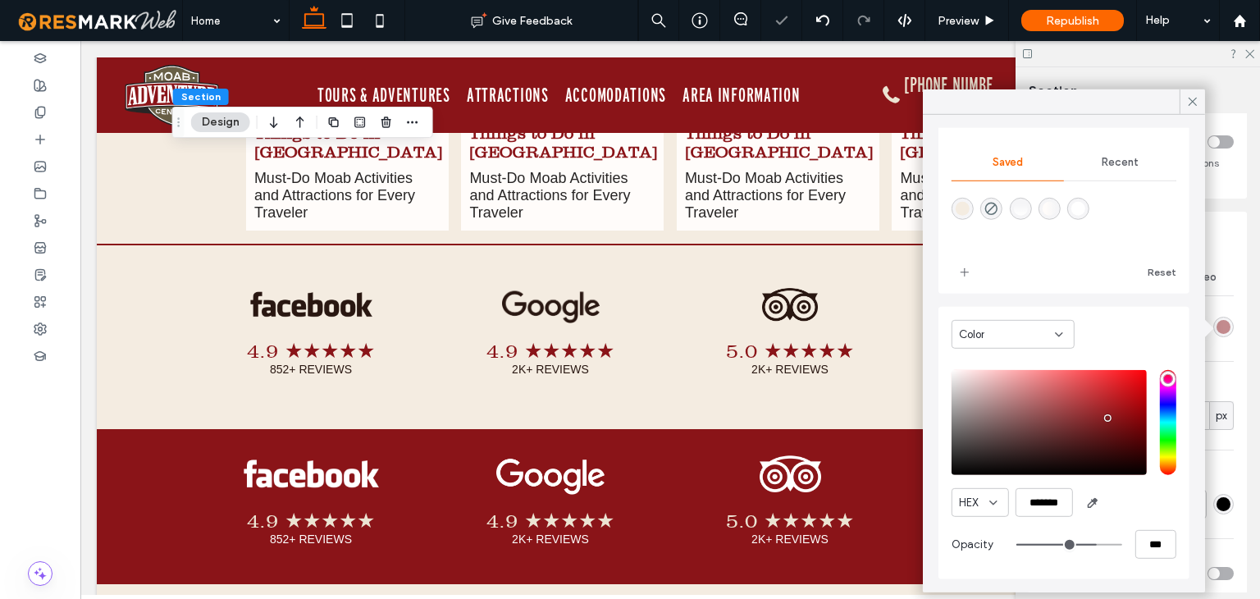
type input "**"
type input "***"
type input "****"
drag, startPoint x: 1080, startPoint y: 542, endPoint x: 1140, endPoint y: 536, distance: 60.2
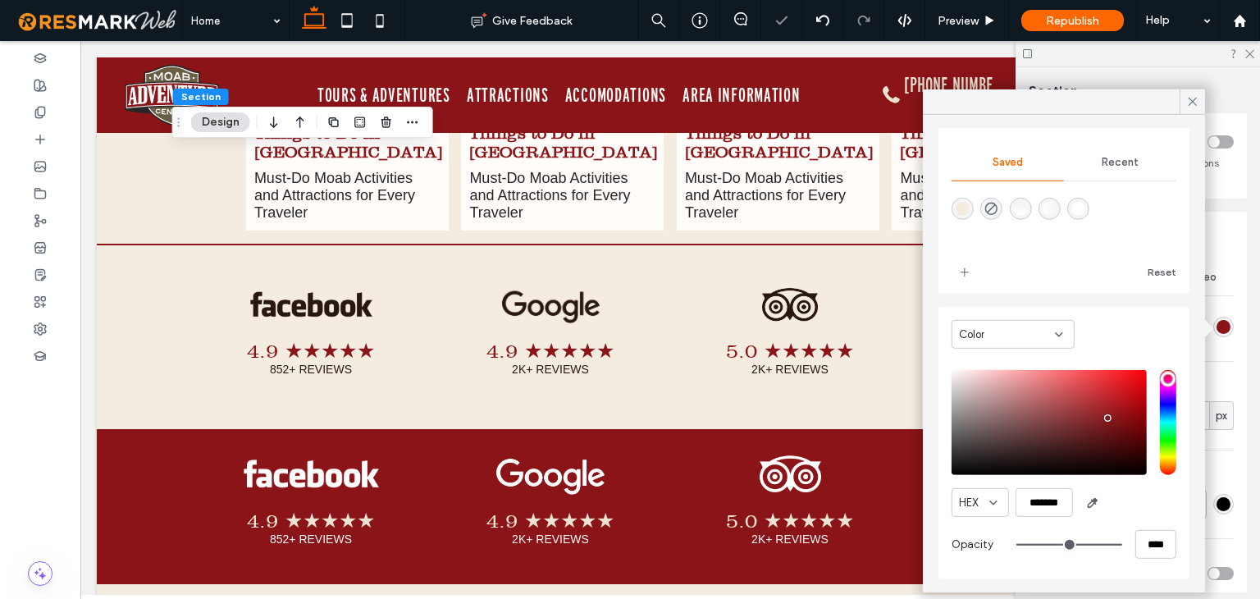
type input "***"
click at [1122, 543] on input "range" at bounding box center [1069, 544] width 106 height 2
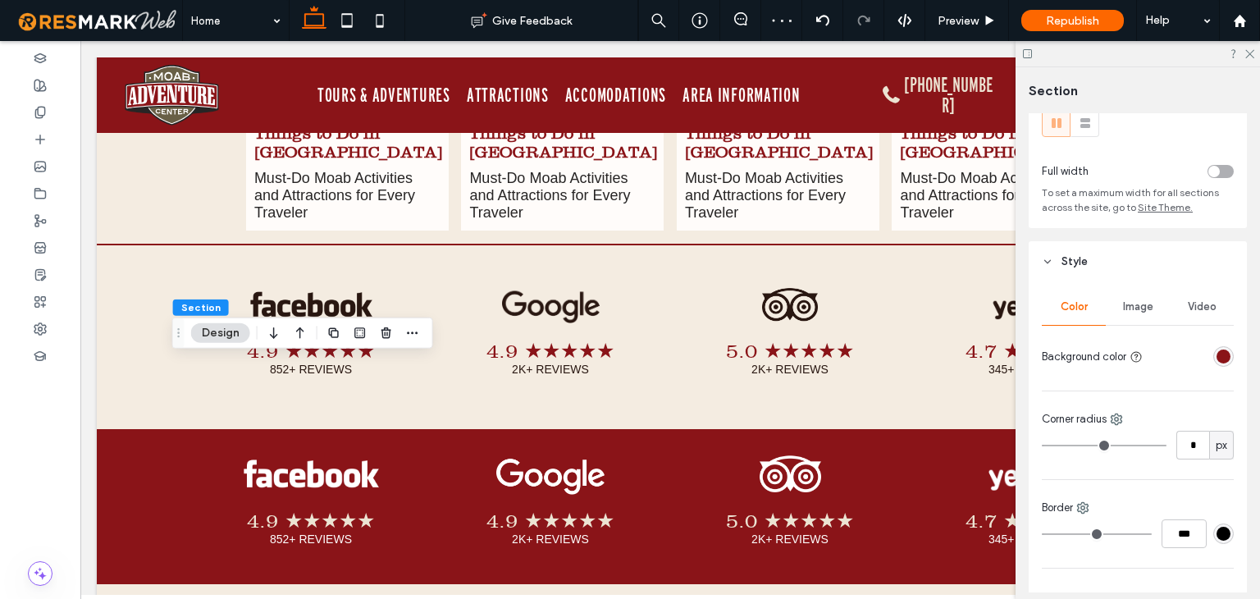
scroll to position [82, 0]
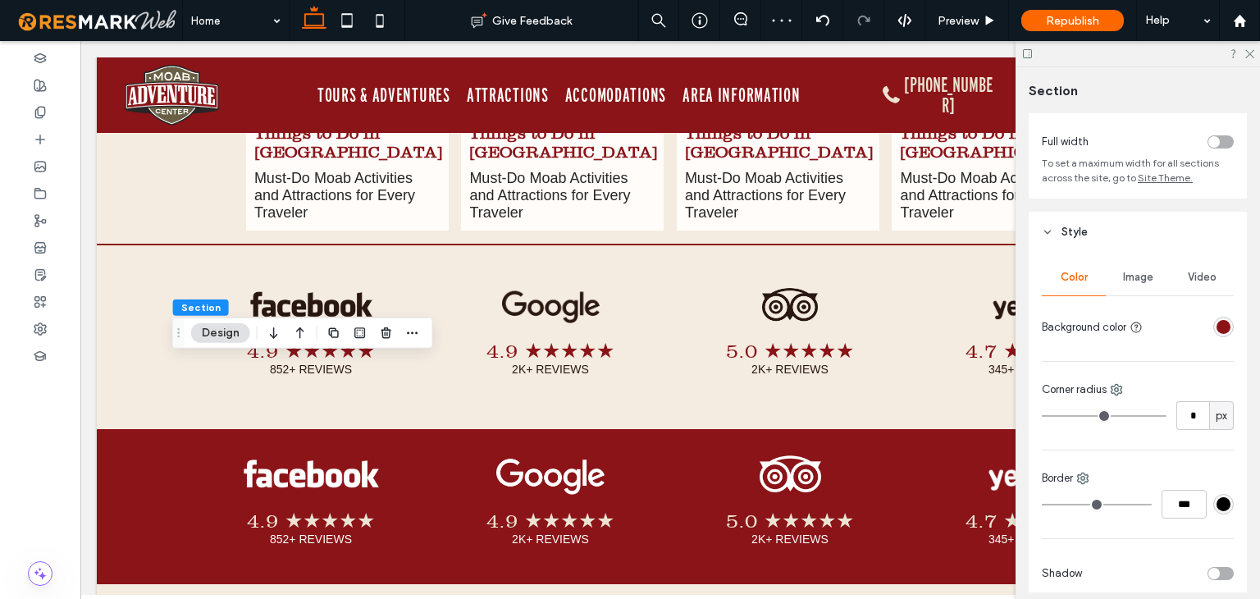
click at [1216, 323] on div "rgba(138, 20, 24, 1)" at bounding box center [1223, 327] width 14 height 14
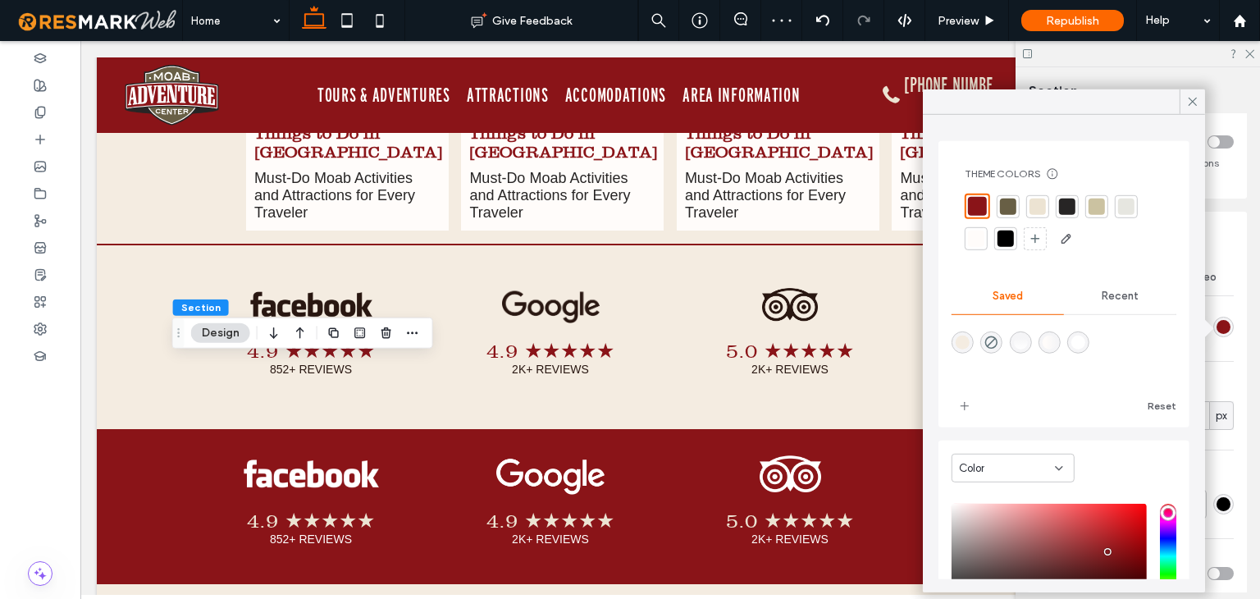
click at [984, 203] on div at bounding box center [977, 206] width 19 height 19
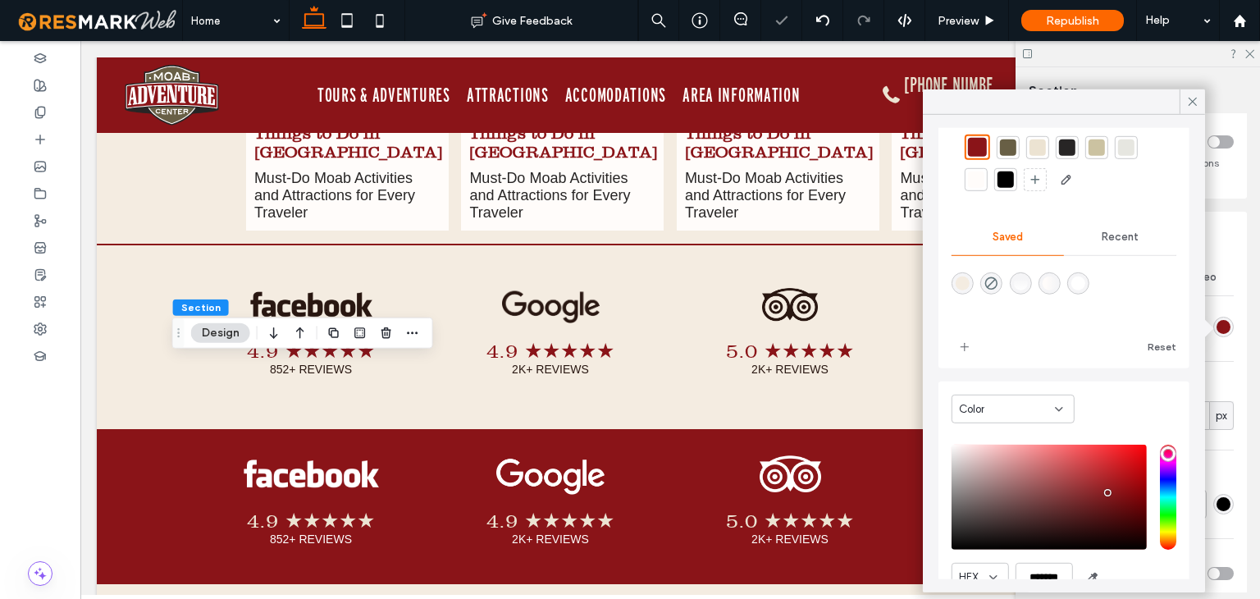
scroll to position [134, 0]
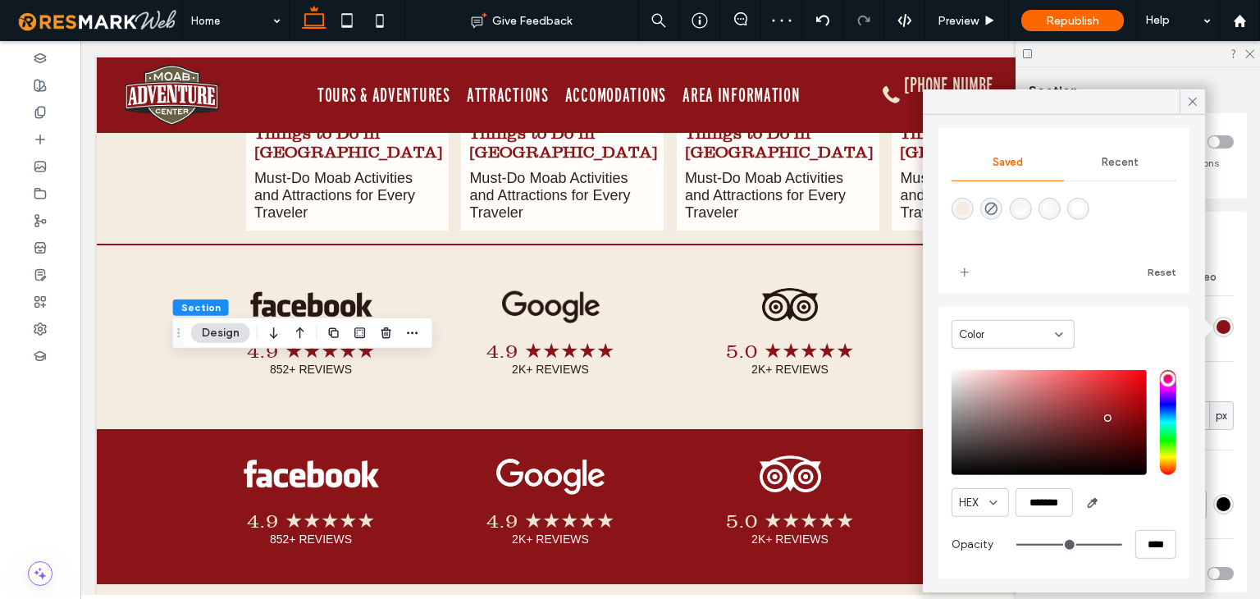
type input "**"
type input "***"
type input "**"
type input "***"
drag, startPoint x: 1097, startPoint y: 541, endPoint x: 1053, endPoint y: 543, distance: 43.5
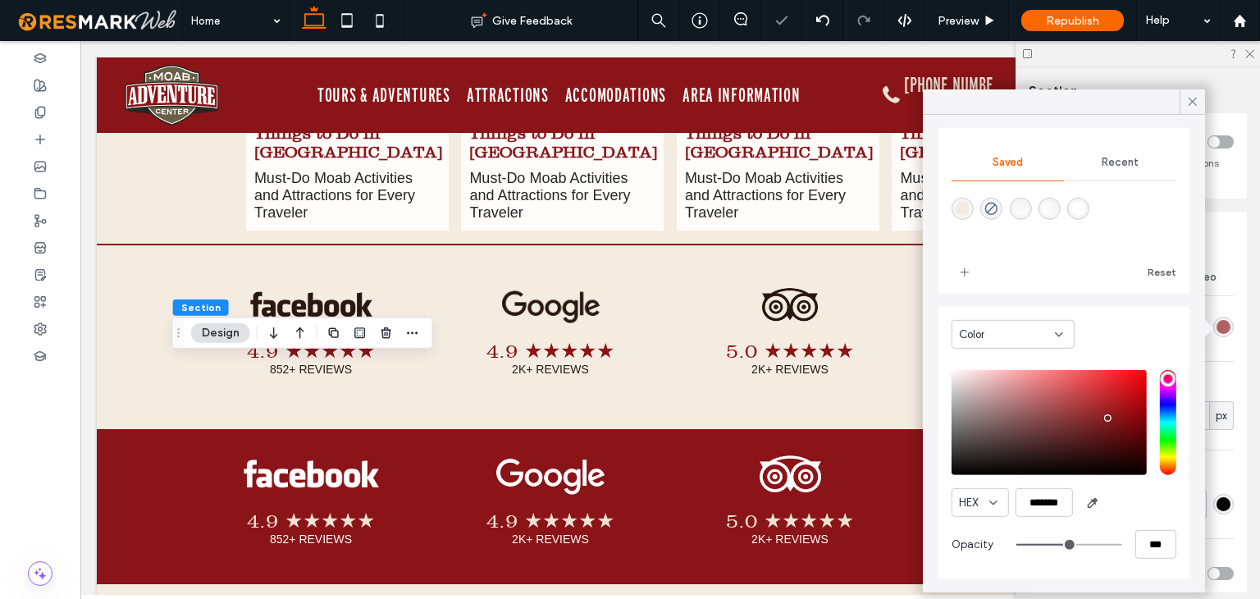
click at [1053, 543] on input "range" at bounding box center [1069, 544] width 106 height 2
type input "**"
type input "***"
type input "**"
type input "***"
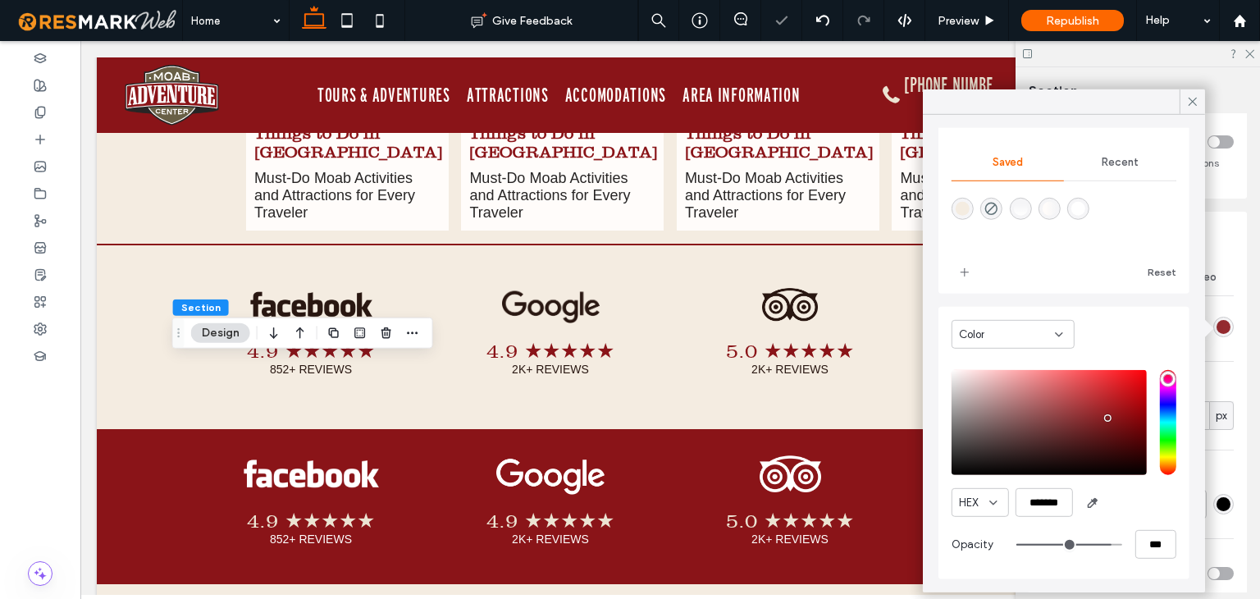
type input "**"
type input "***"
type input "****"
drag, startPoint x: 1053, startPoint y: 543, endPoint x: 1130, endPoint y: 539, distance: 77.2
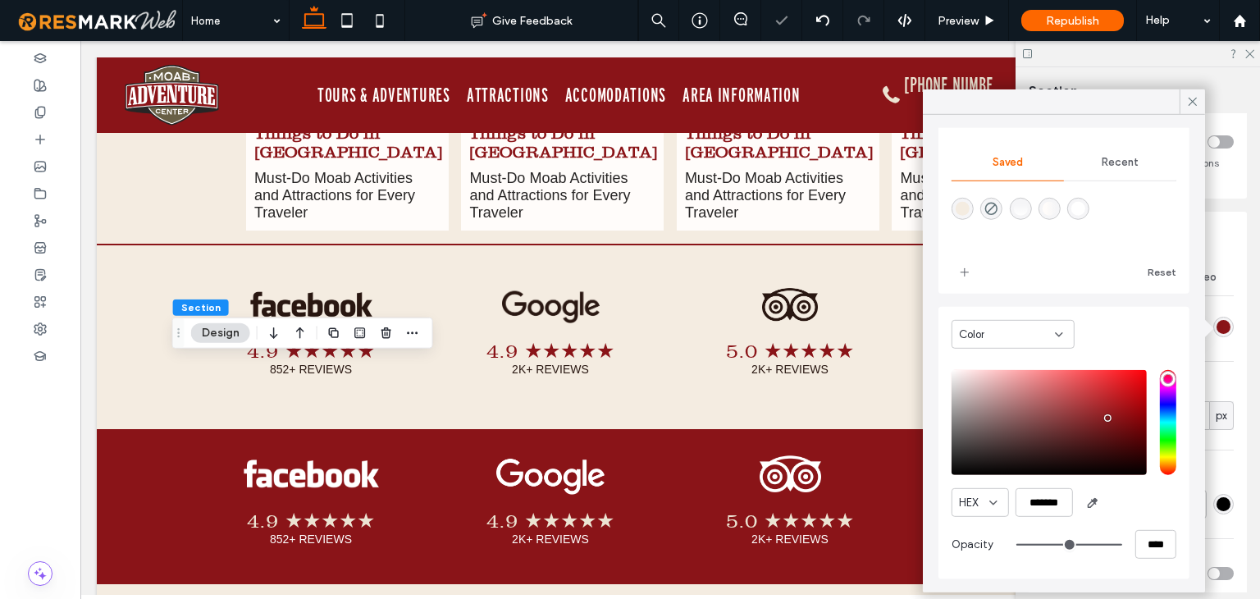
type input "***"
click at [1122, 543] on input "range" at bounding box center [1069, 544] width 106 height 2
click at [1089, 504] on icon "button" at bounding box center [1092, 502] width 13 height 13
type input "*******"
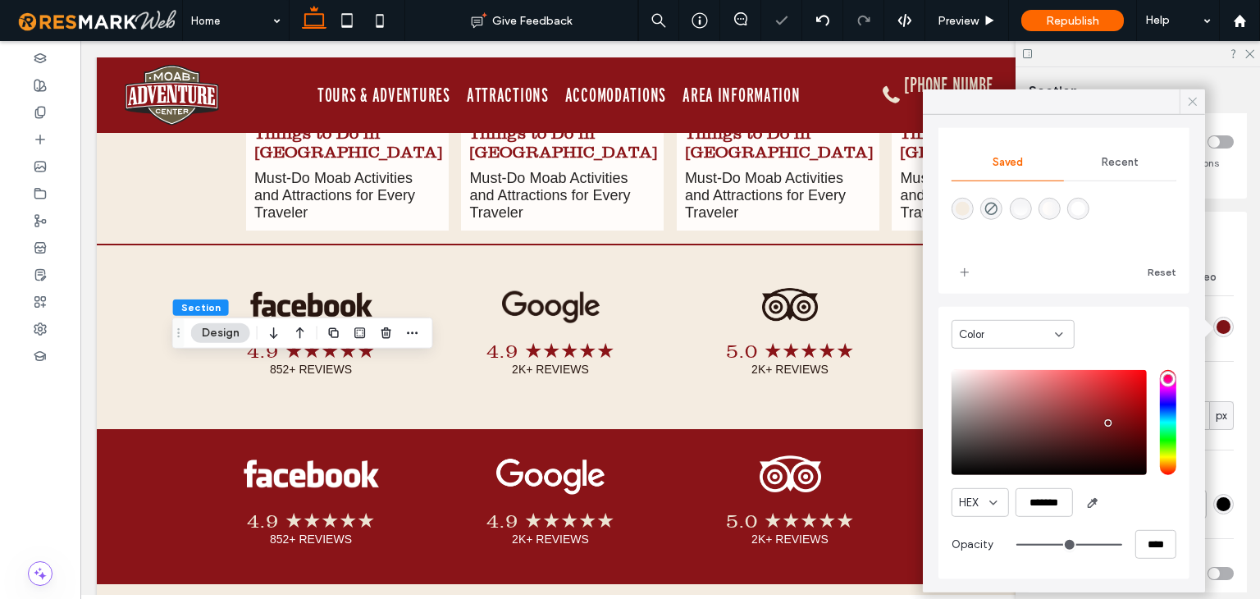
click at [1187, 103] on icon at bounding box center [1192, 101] width 15 height 15
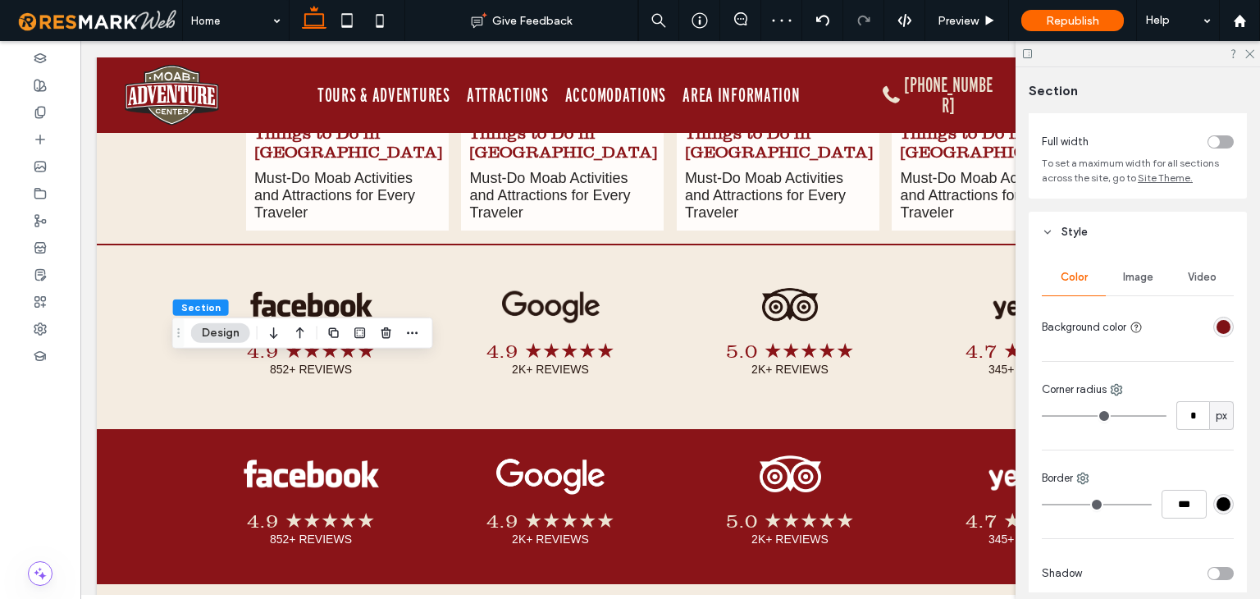
click at [1224, 339] on div at bounding box center [1191, 327] width 84 height 29
click at [1216, 326] on div "rgba(126, 18, 22, 1)" at bounding box center [1223, 327] width 14 height 14
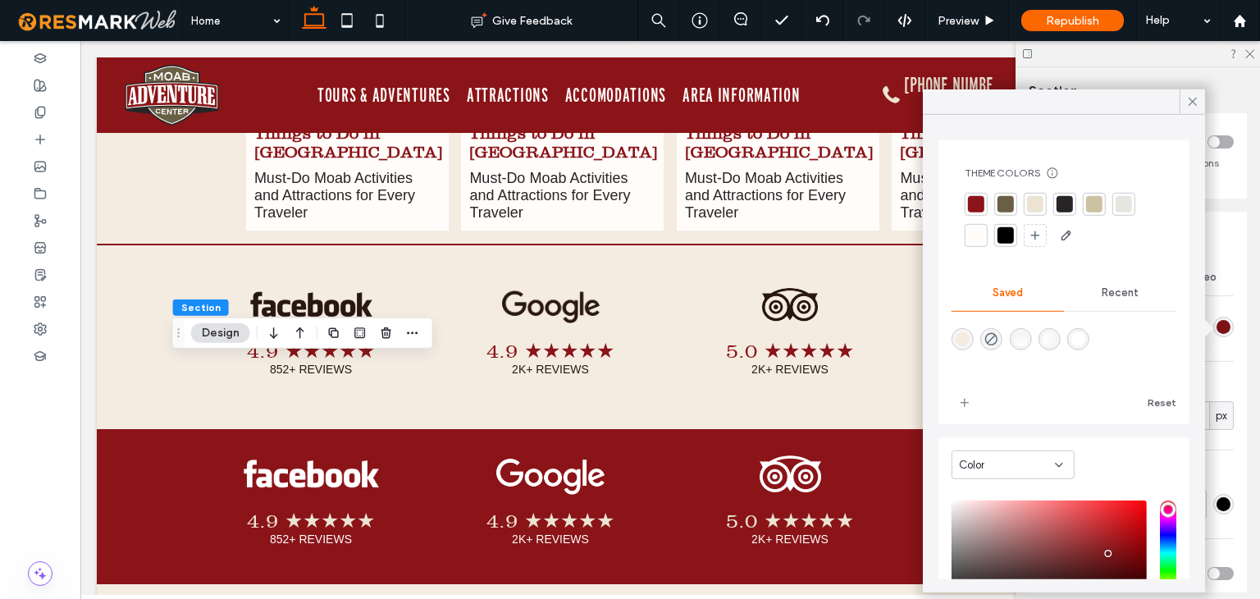
scroll to position [0, 0]
click at [970, 205] on div at bounding box center [976, 205] width 16 height 16
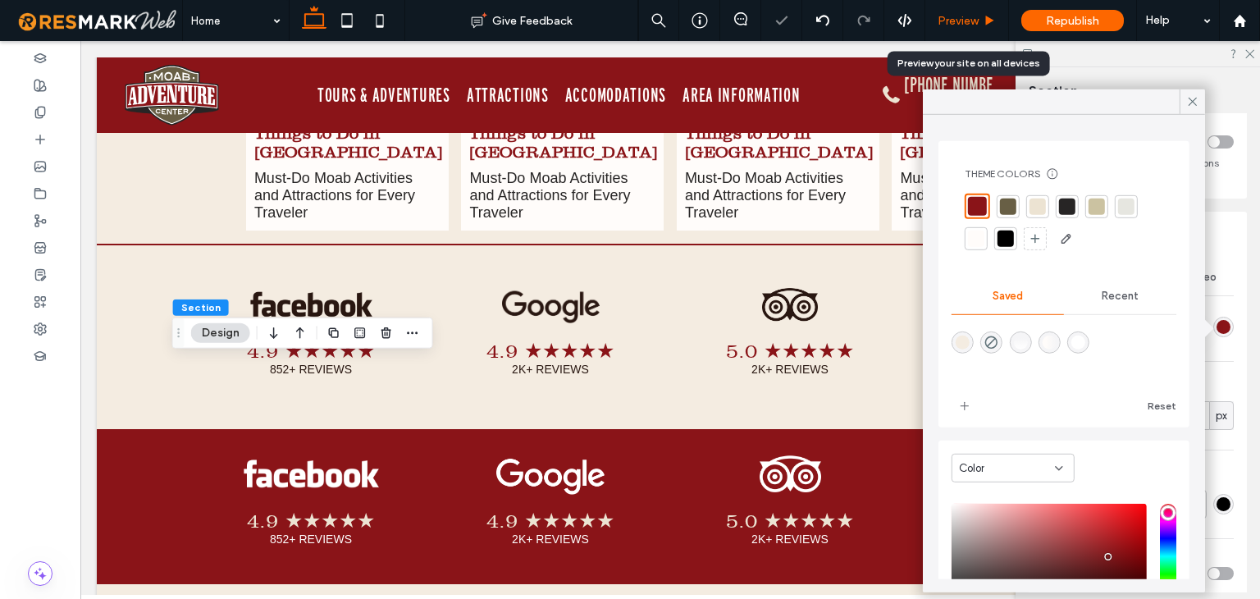
click at [957, 17] on span "Preview" at bounding box center [958, 21] width 41 height 14
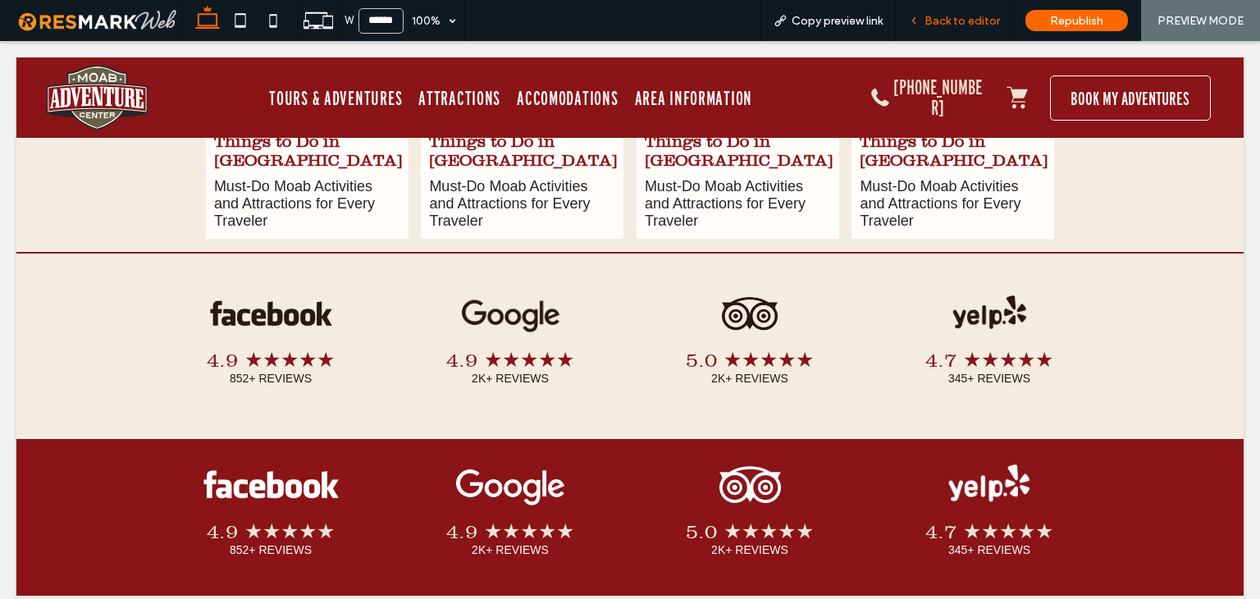
click at [945, 24] on span "Back to editor" at bounding box center [961, 21] width 75 height 14
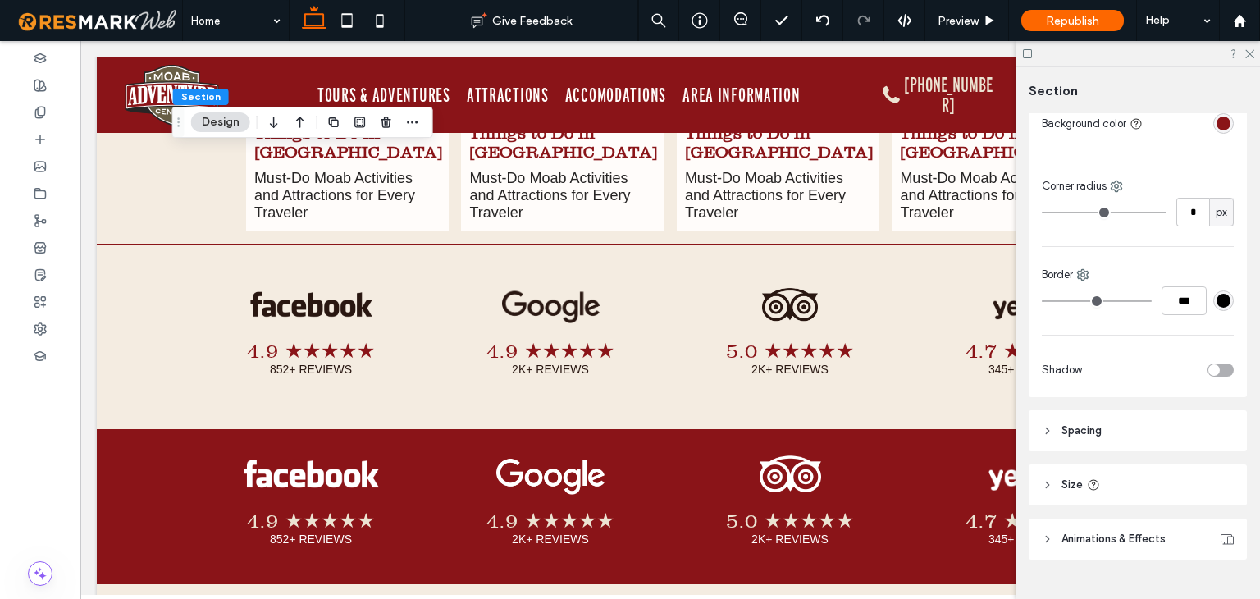
scroll to position [236, 0]
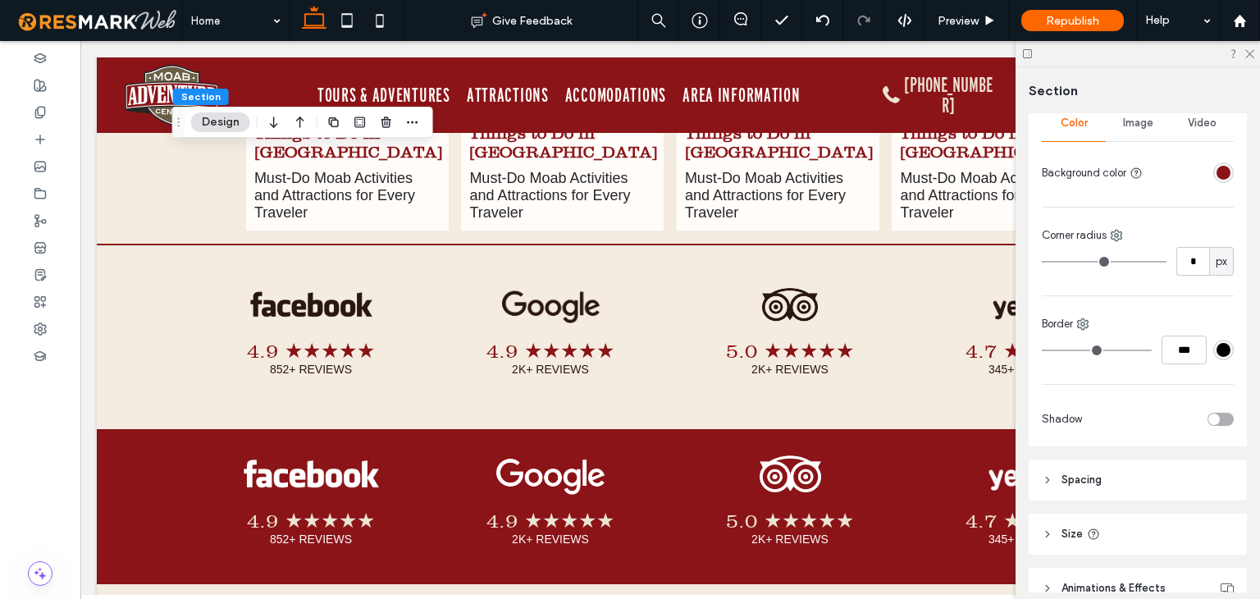
click at [1132, 130] on div "Image" at bounding box center [1138, 123] width 64 height 36
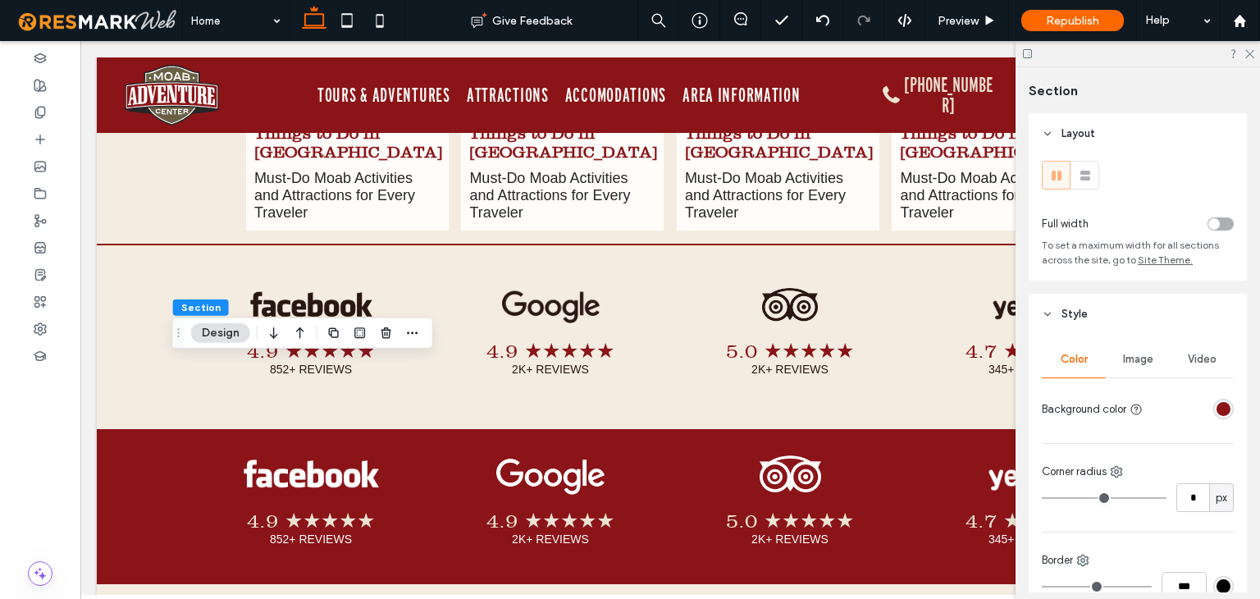
scroll to position [82, 0]
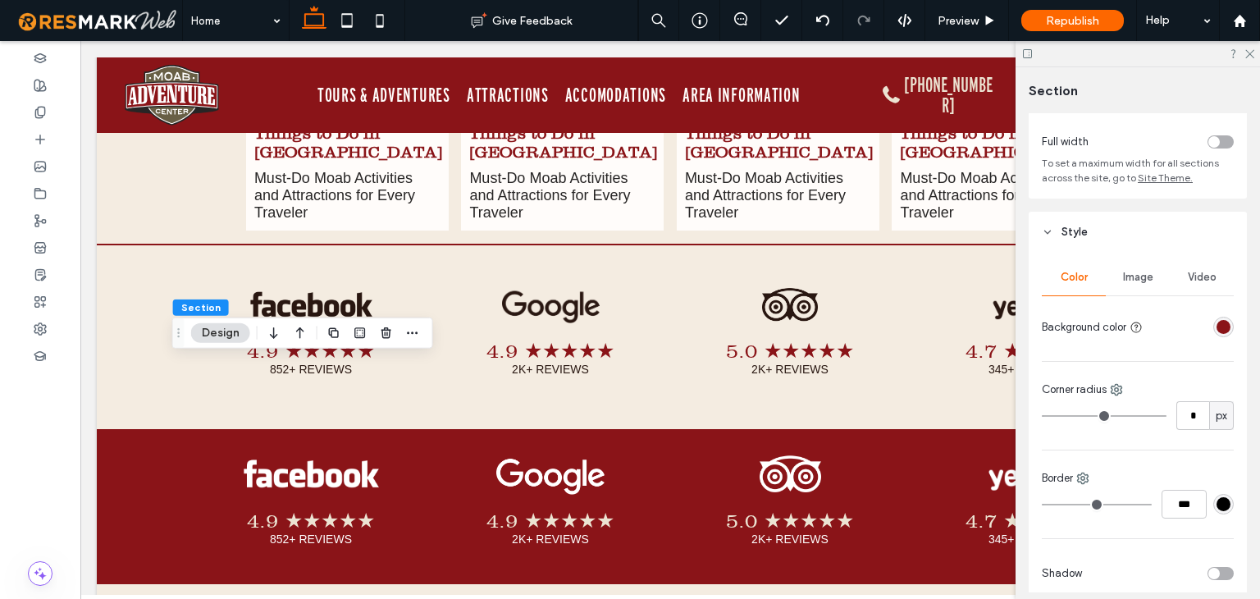
click at [1144, 276] on span "Image" at bounding box center [1138, 277] width 30 height 13
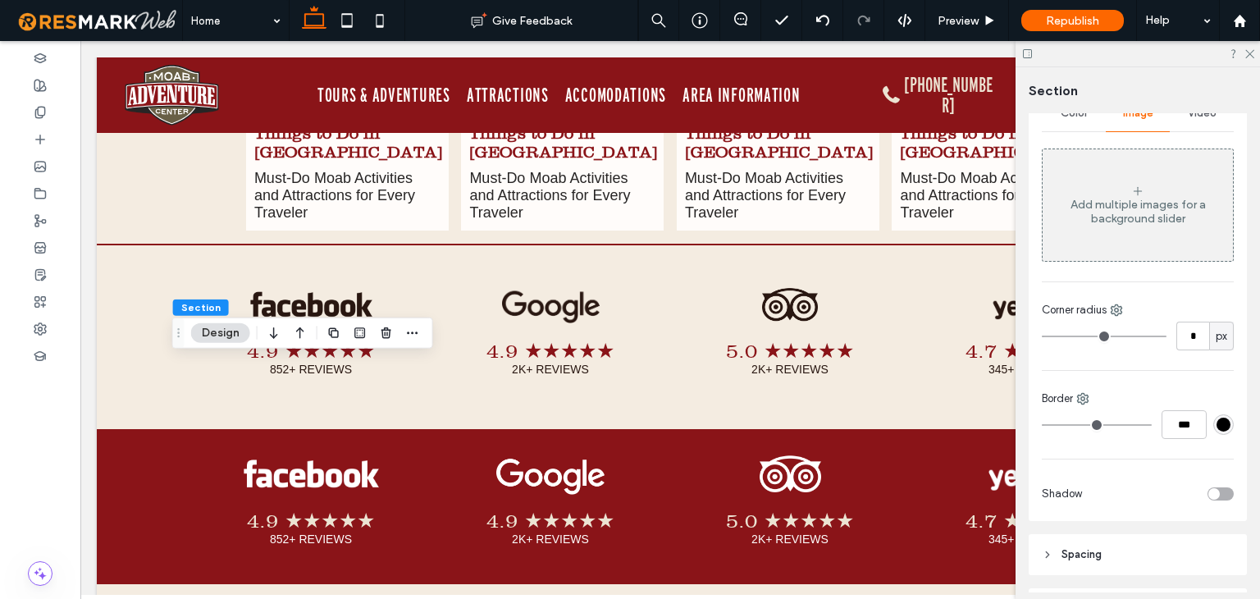
scroll to position [404, 0]
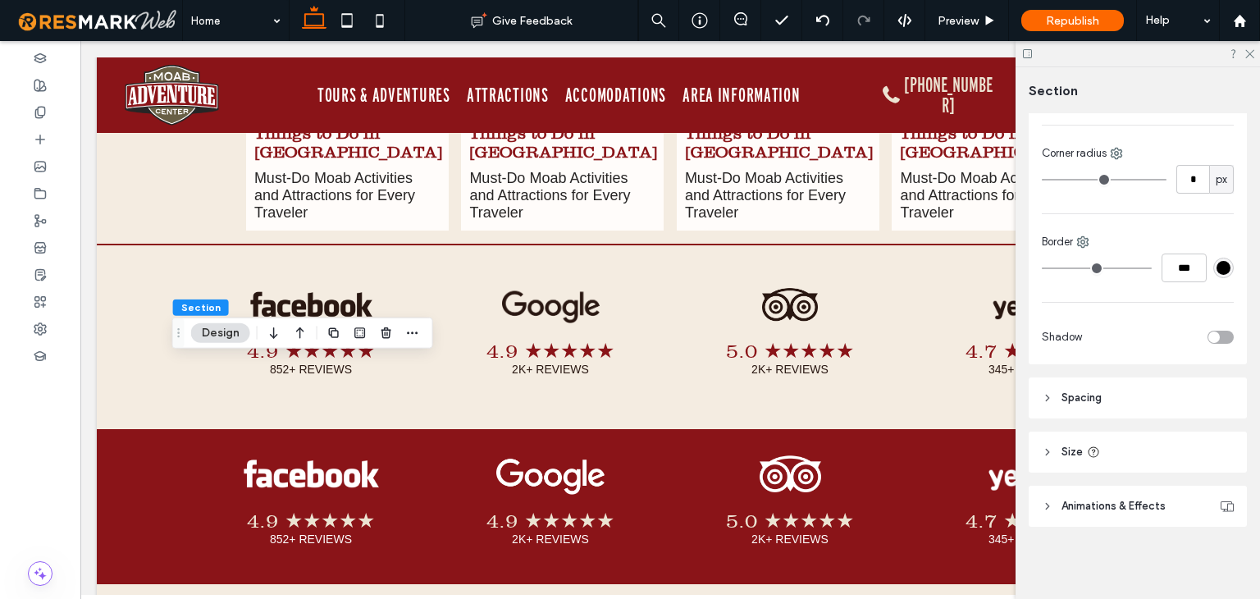
click at [1076, 399] on span "Spacing" at bounding box center [1081, 398] width 40 height 16
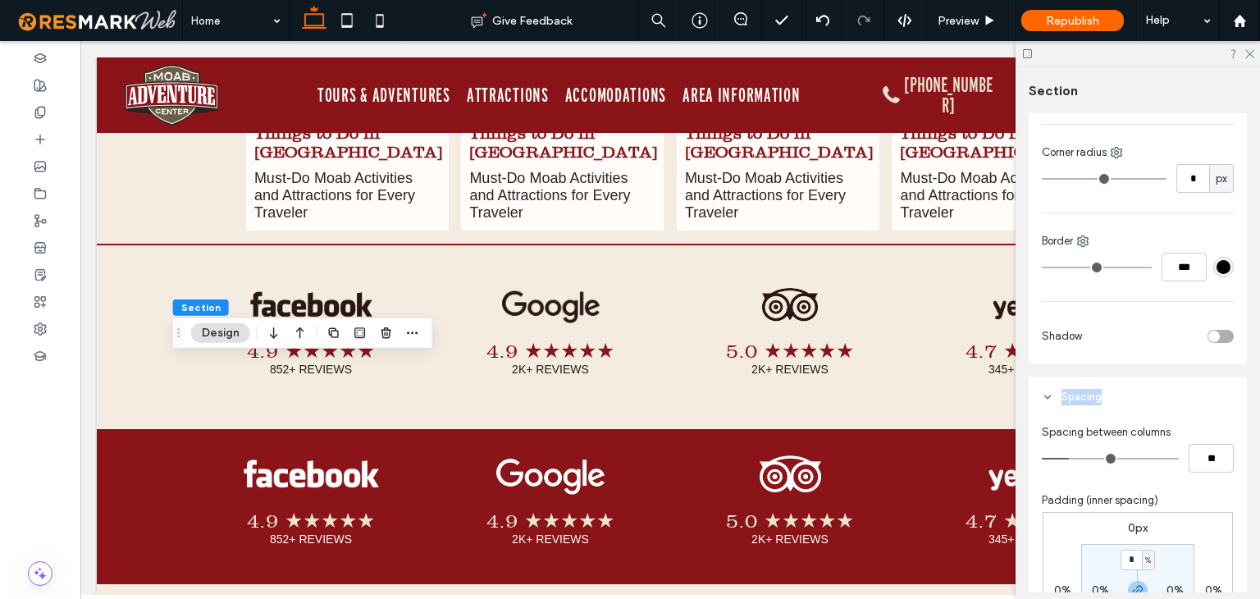
click at [1076, 399] on span "Spacing" at bounding box center [1081, 397] width 40 height 16
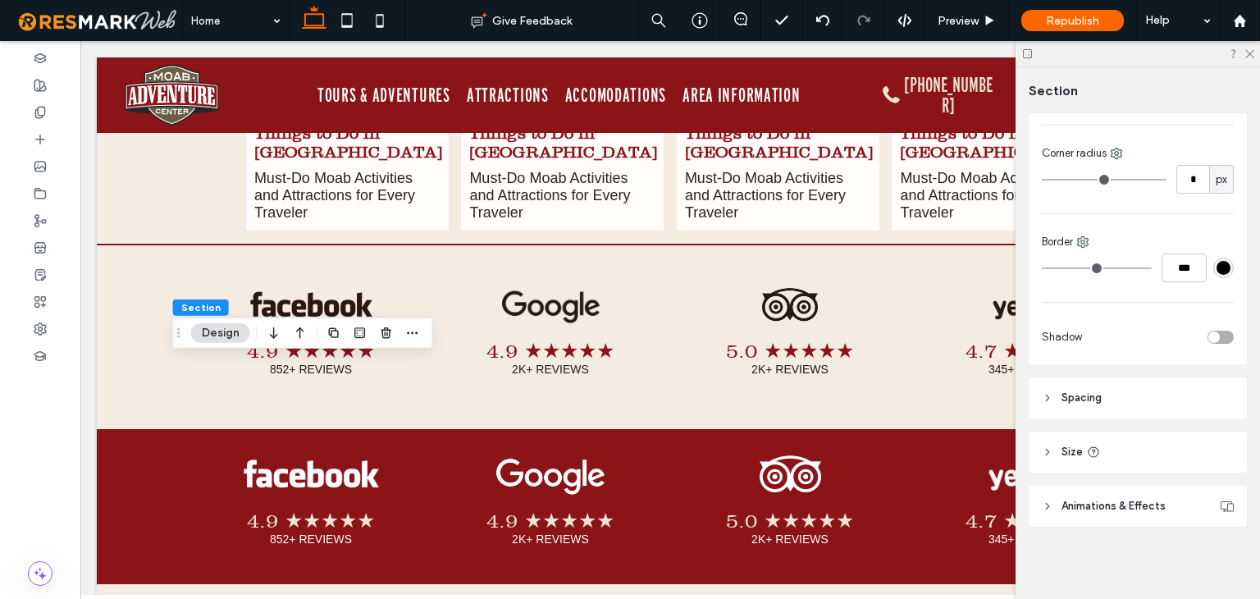
click at [1129, 513] on span "Animations & Effects" at bounding box center [1113, 506] width 104 height 16
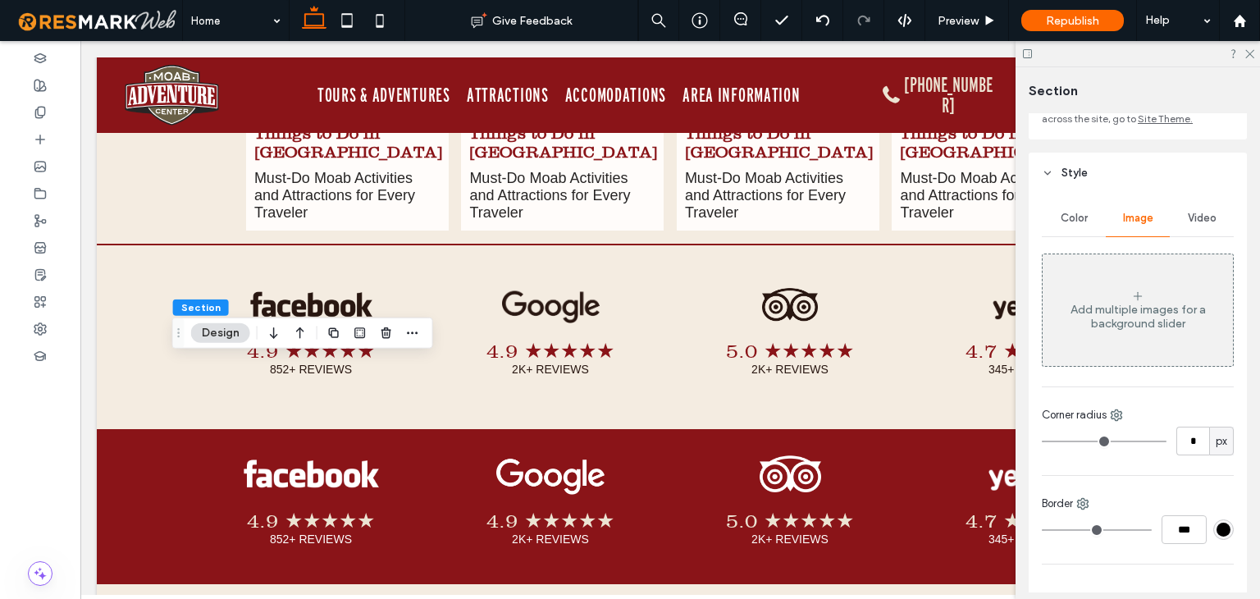
scroll to position [0, 0]
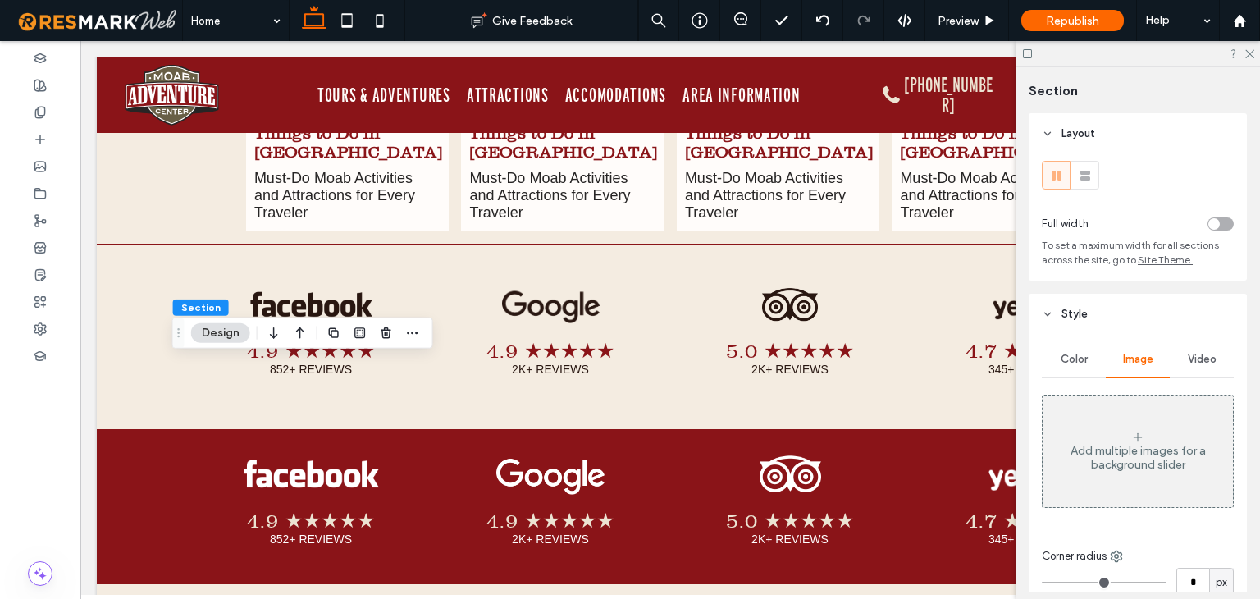
click at [1066, 355] on span "Color" at bounding box center [1074, 359] width 27 height 13
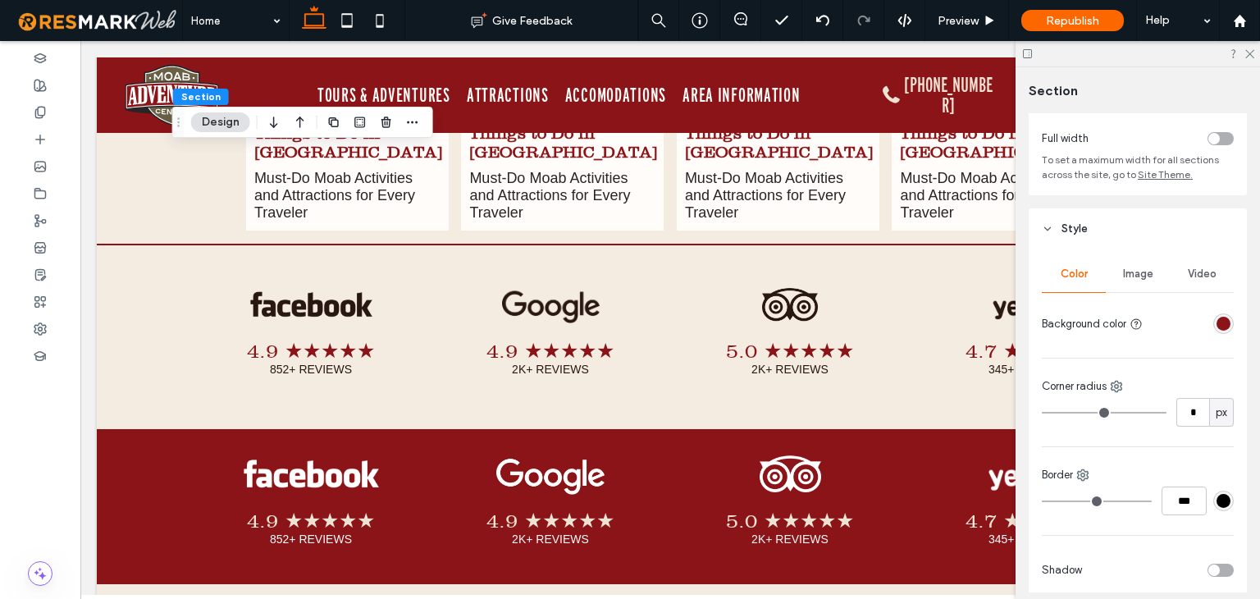
scroll to position [164, 0]
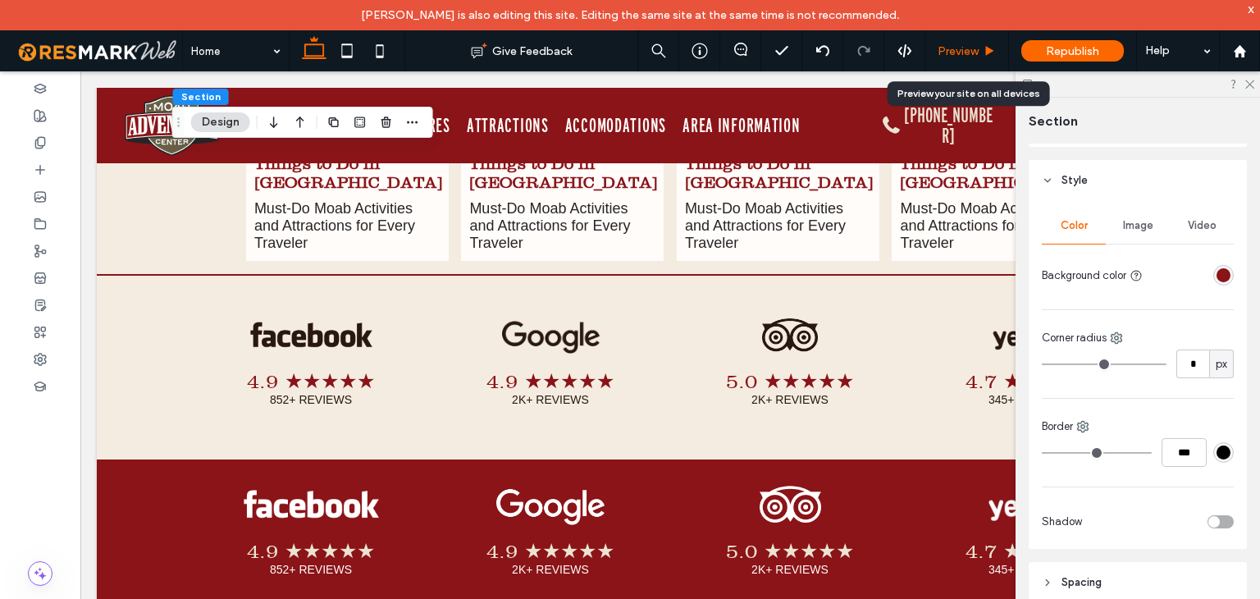
click at [957, 47] on span "Preview" at bounding box center [958, 51] width 41 height 14
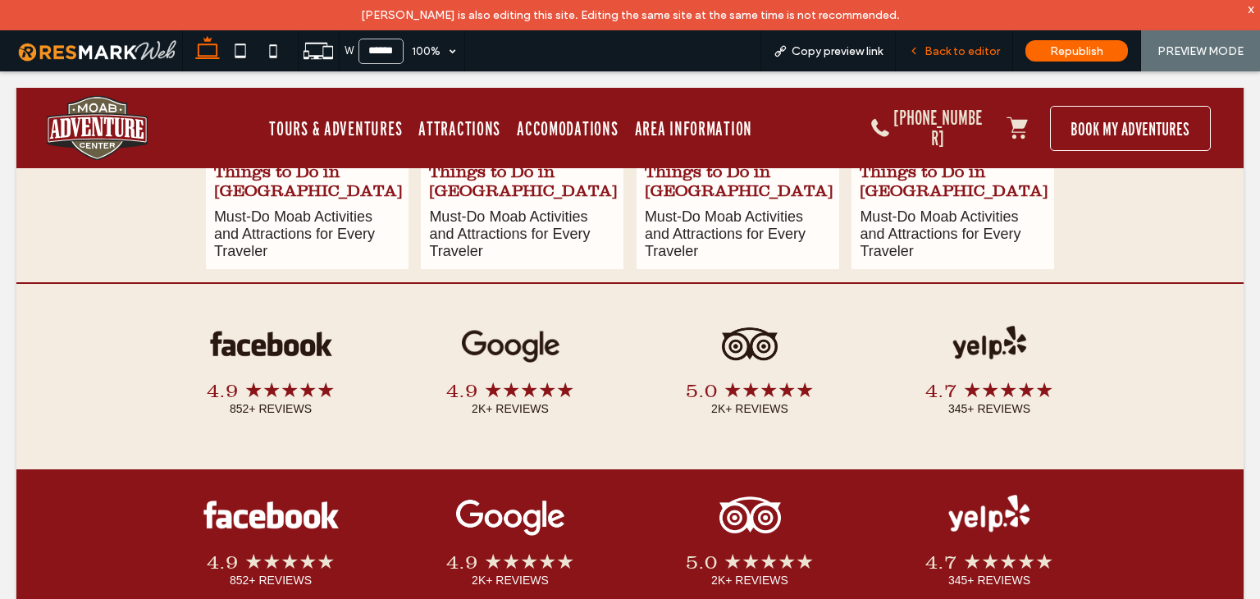
click at [965, 49] on span "Back to editor" at bounding box center [961, 51] width 75 height 14
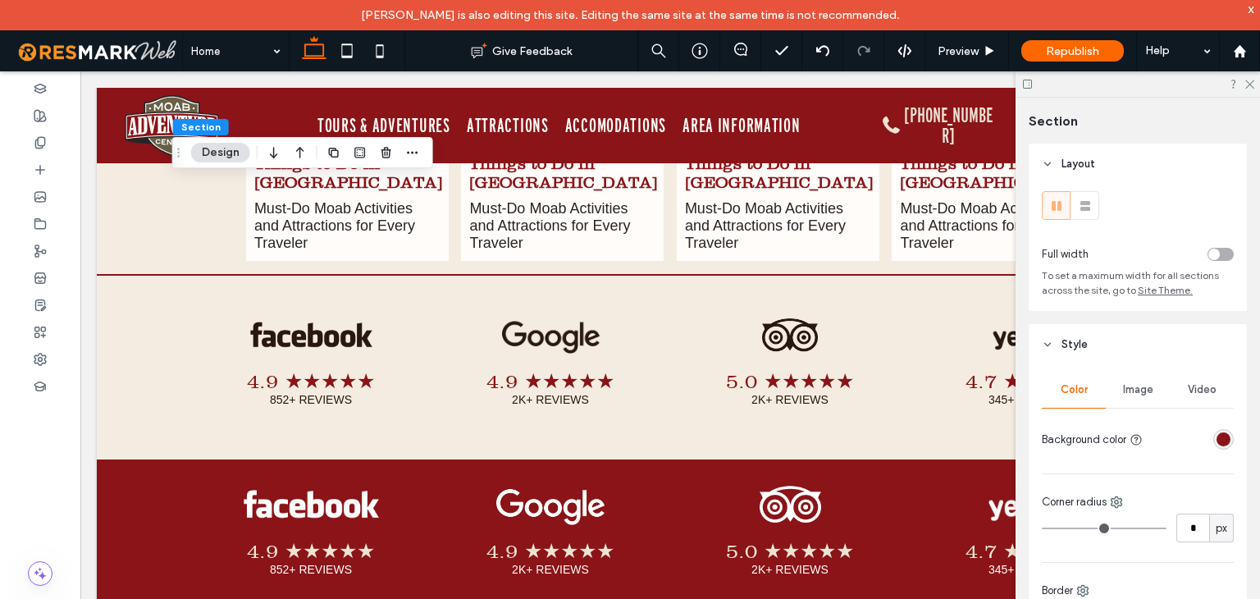
scroll to position [164, 0]
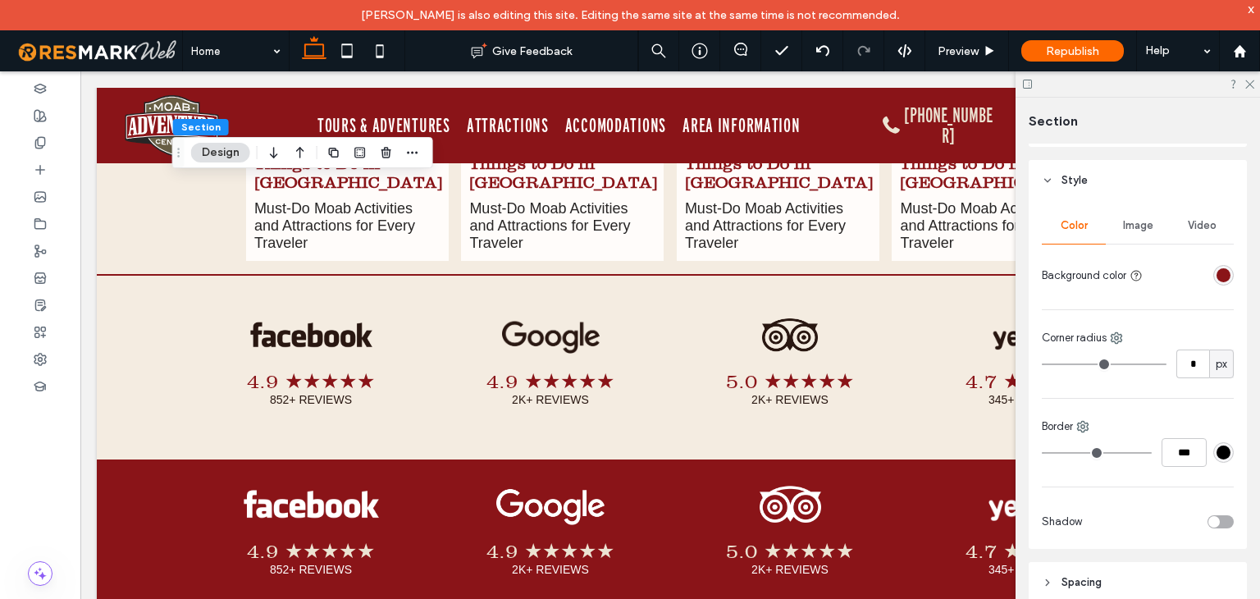
click at [1216, 277] on div "rgba(138, 20, 24, 1)" at bounding box center [1223, 275] width 14 height 14
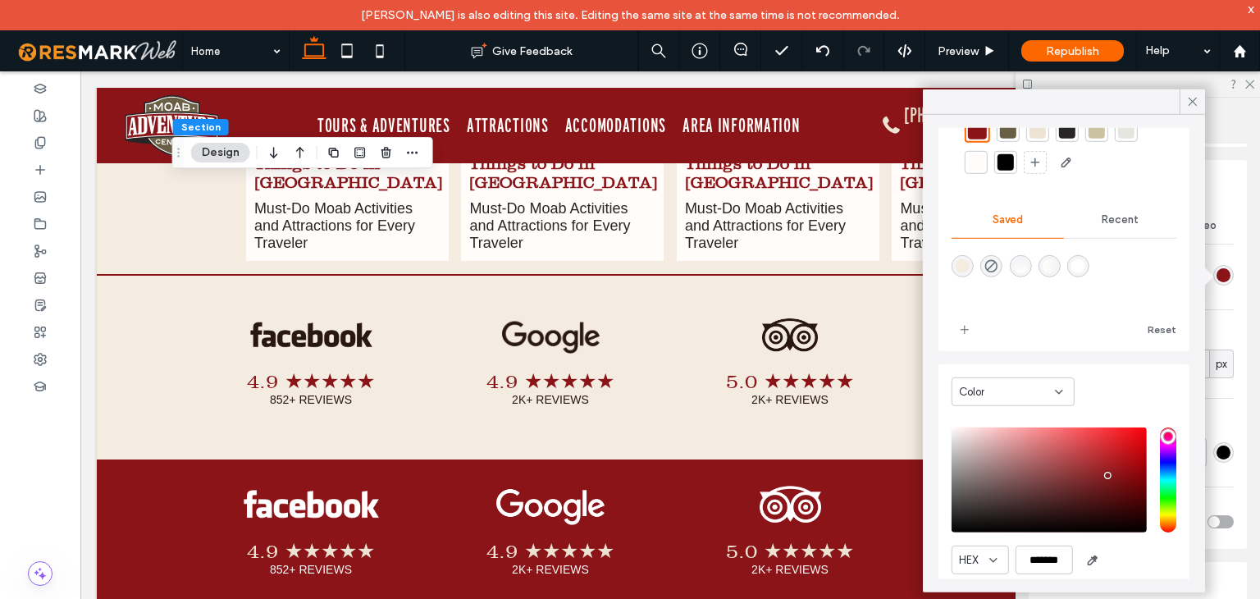
scroll to position [134, 0]
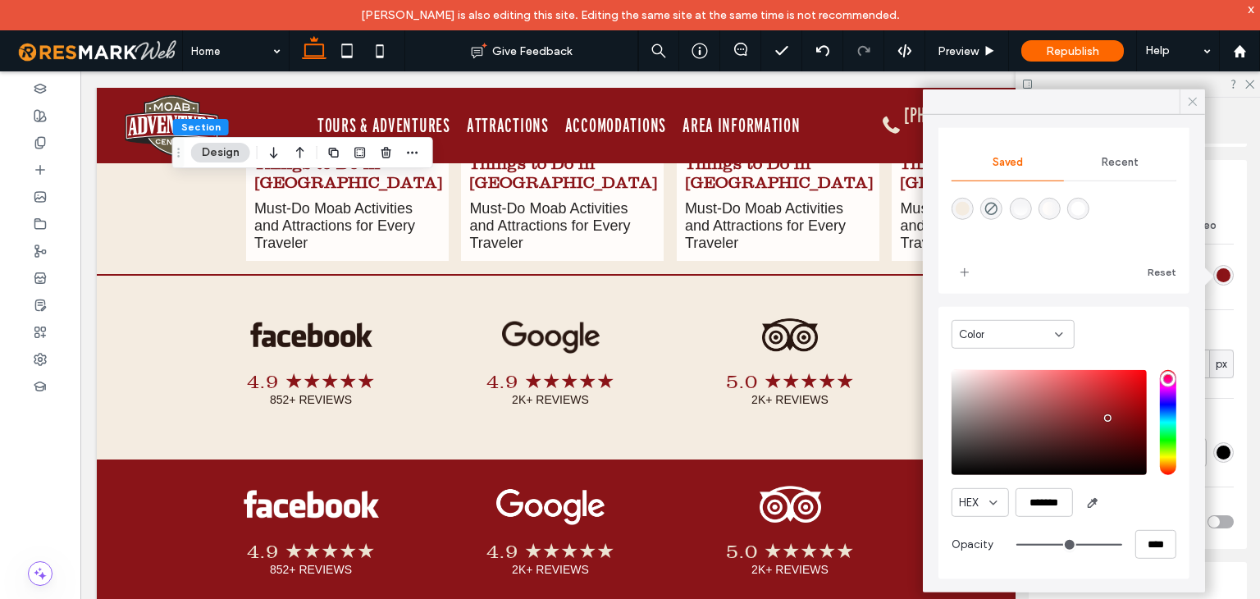
click at [1194, 103] on icon at bounding box center [1192, 101] width 15 height 15
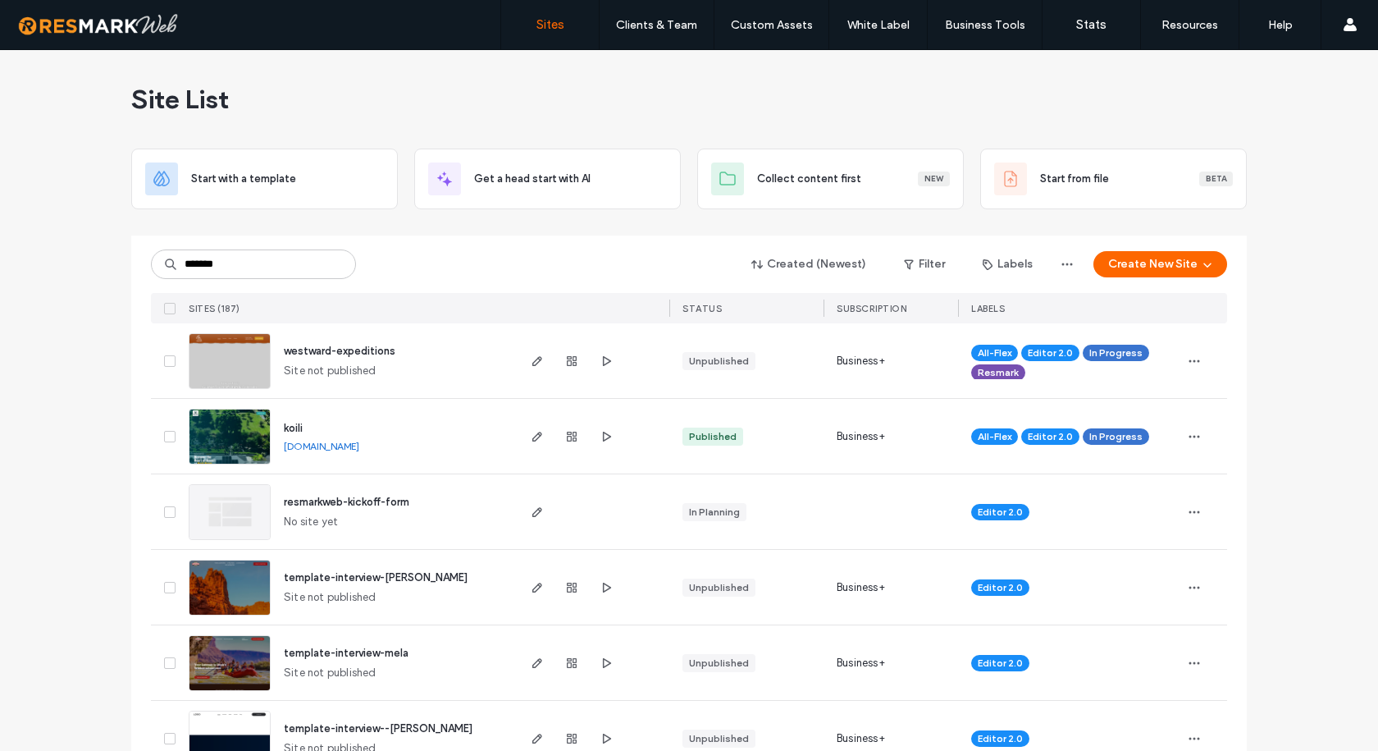
type input "*******"
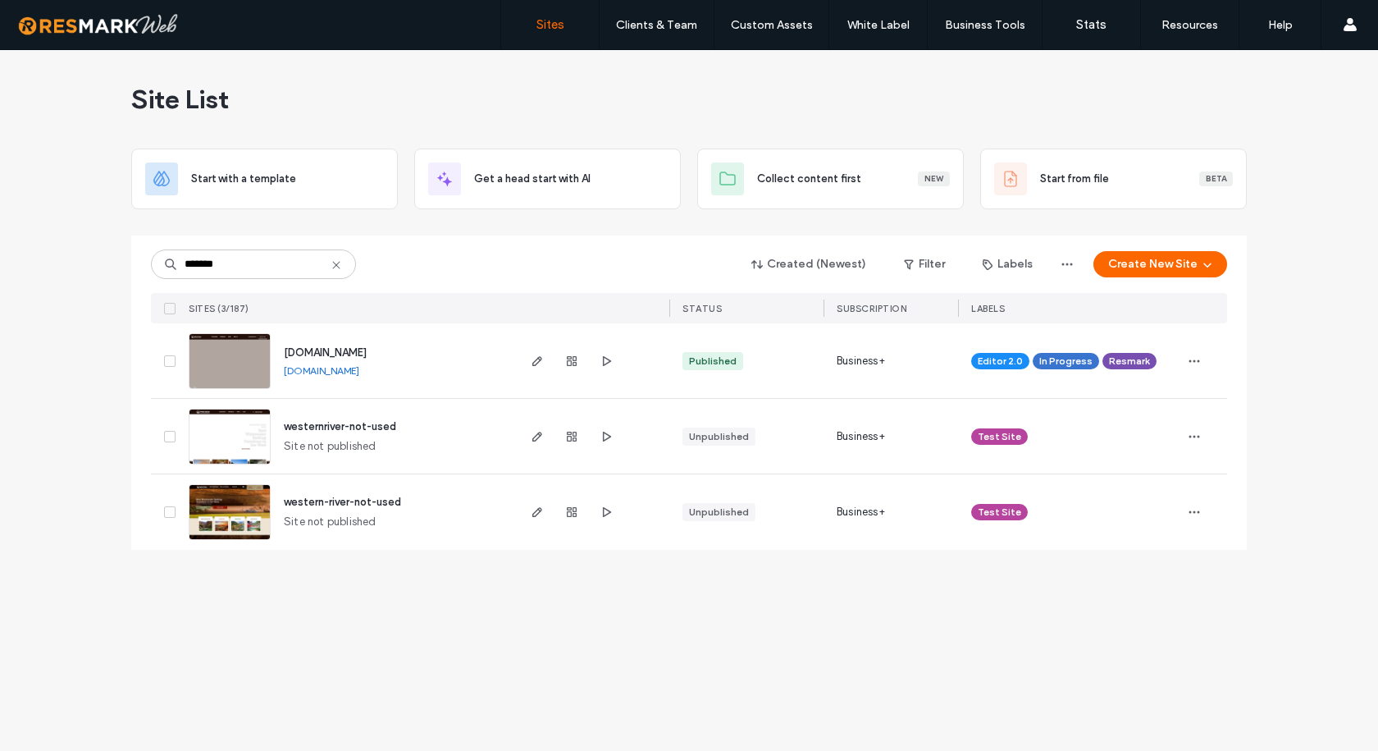
click at [359, 371] on link "[DOMAIN_NAME]" at bounding box center [321, 370] width 75 height 12
click at [541, 357] on use "button" at bounding box center [537, 361] width 10 height 10
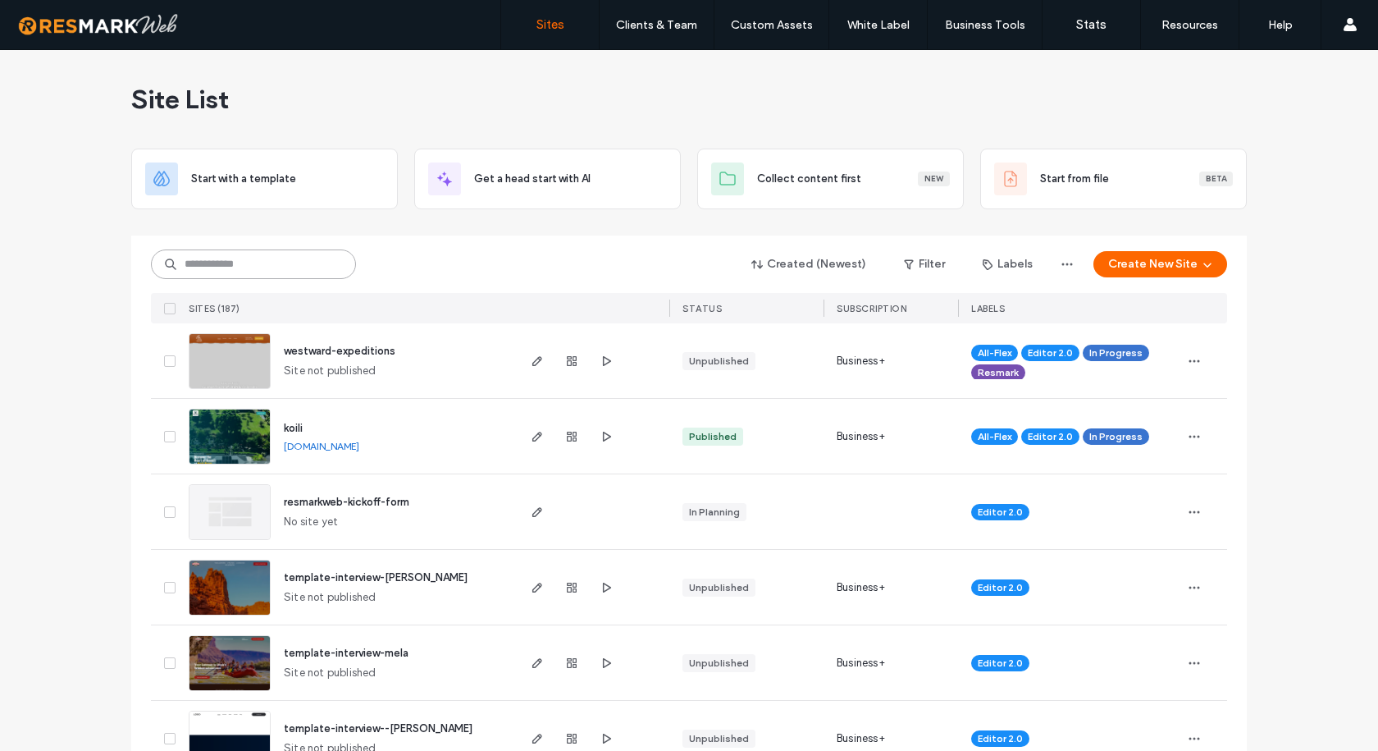
click at [232, 266] on input at bounding box center [253, 264] width 205 height 30
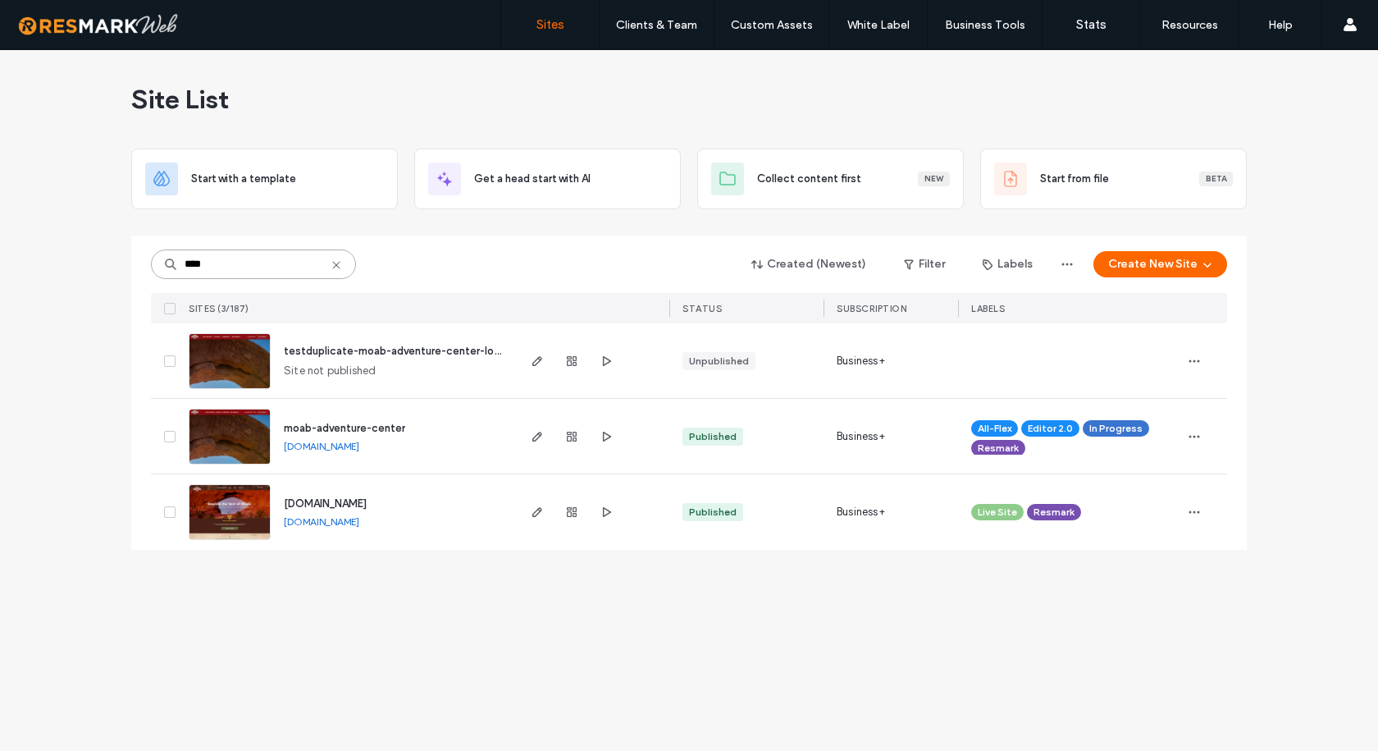
type input "****"
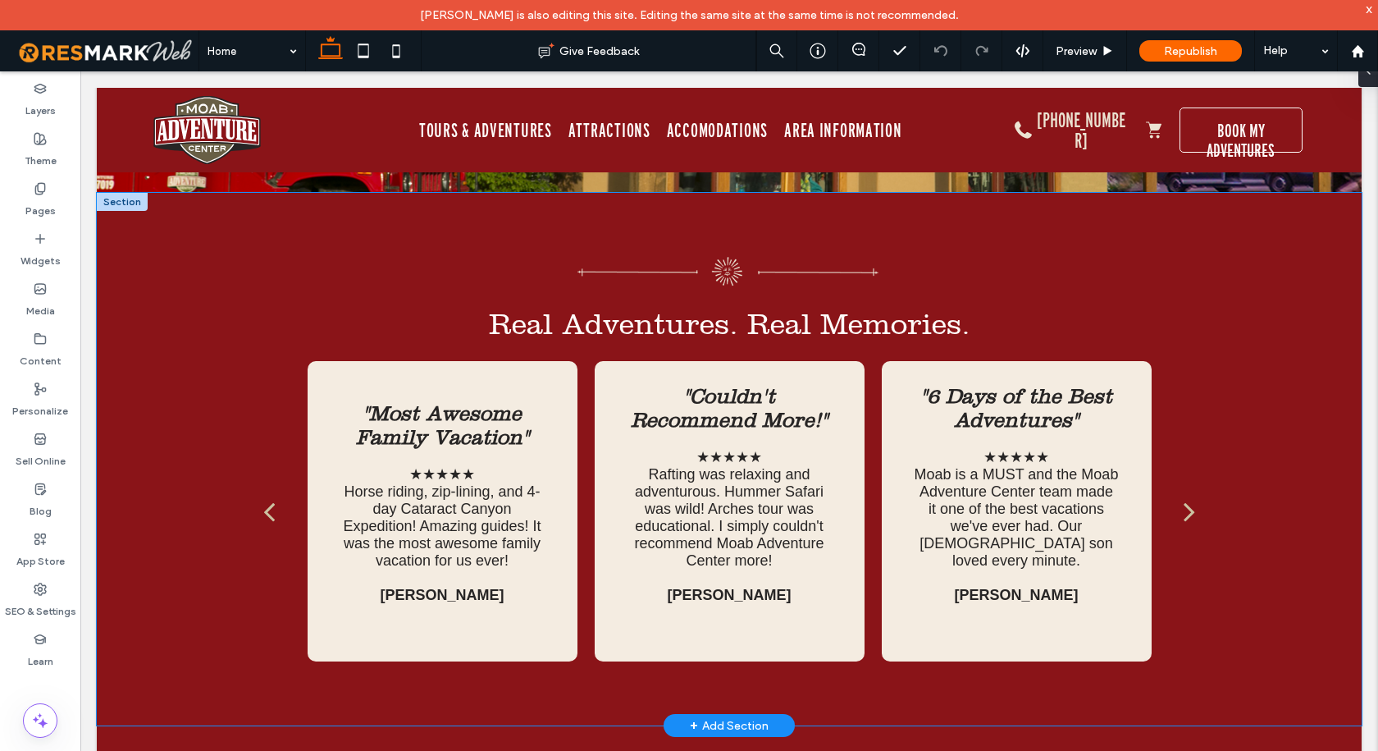
scroll to position [4511, 0]
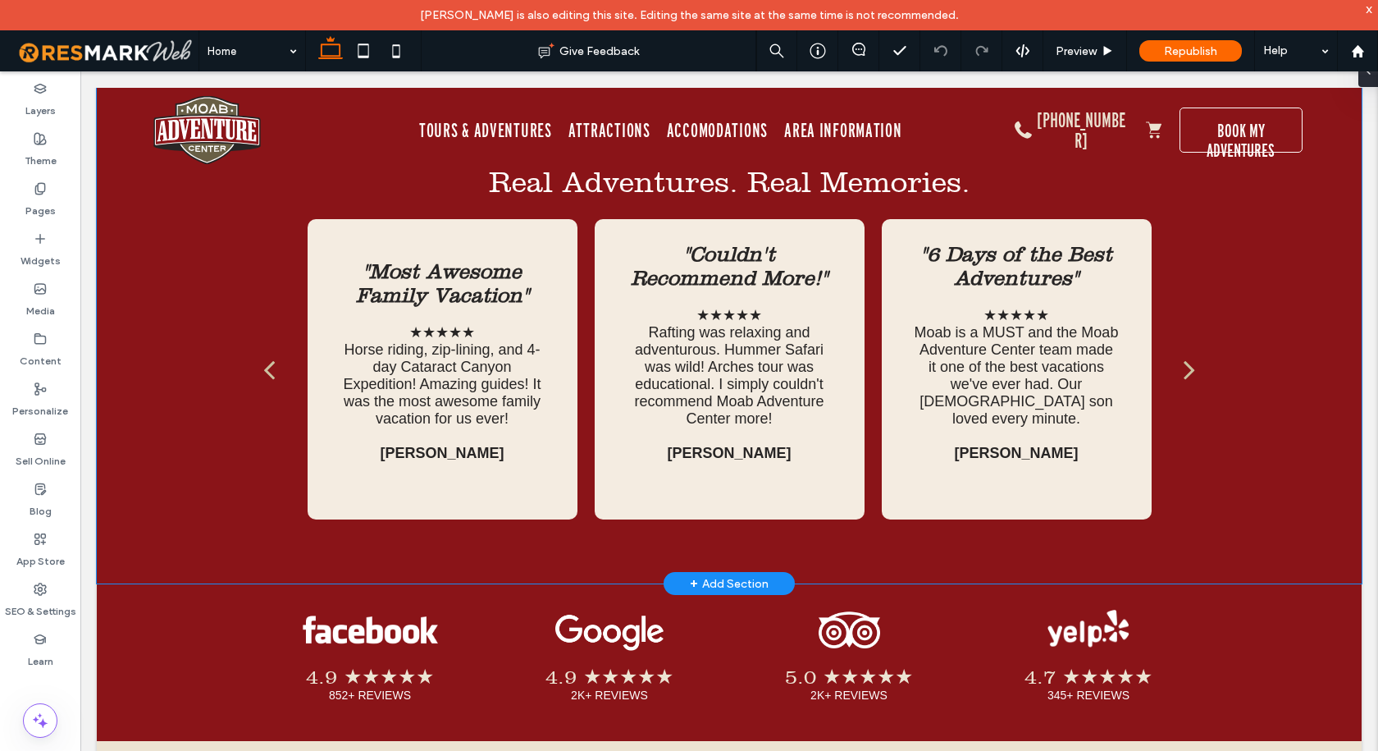
click at [203, 477] on div "Real Adventures. Real Memories. "Most Awesome Family Vacation" ★★★★★ Horse ridi…" at bounding box center [729, 317] width 1265 height 532
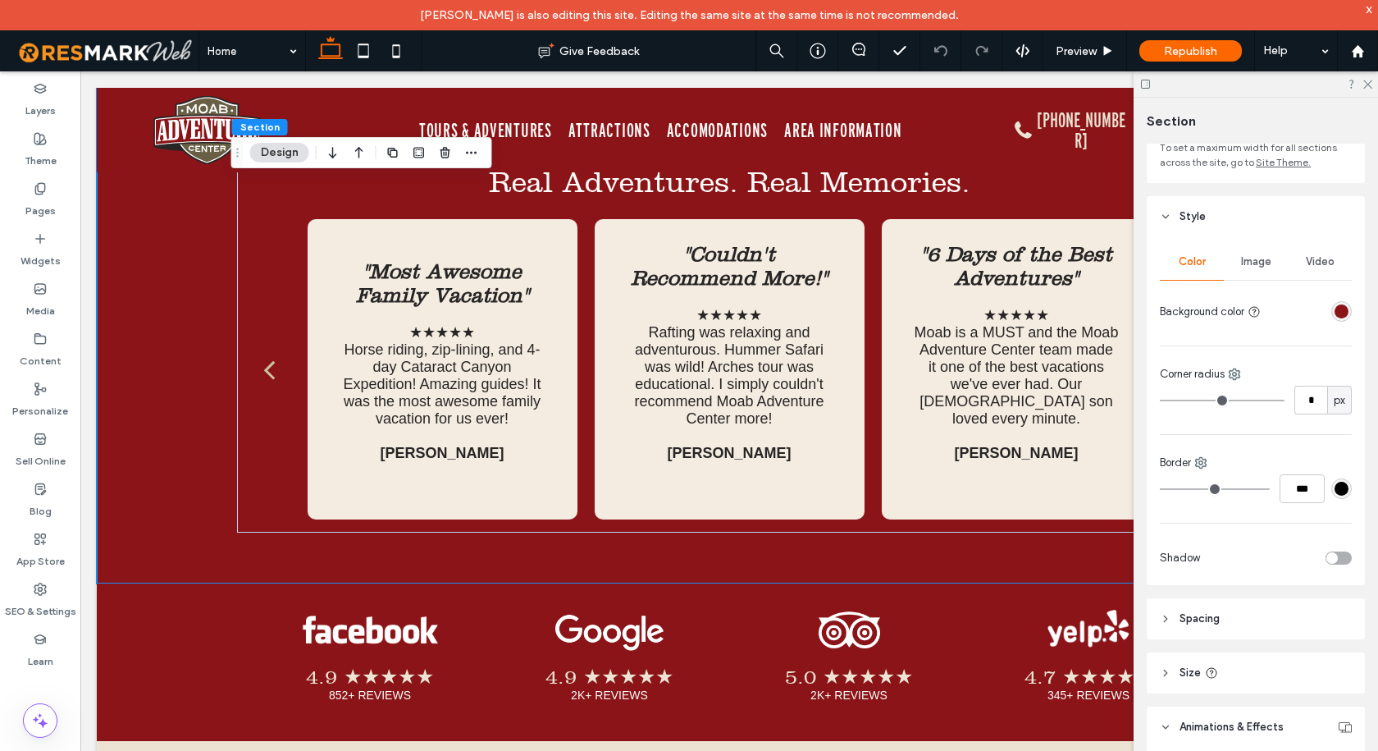
scroll to position [235, 0]
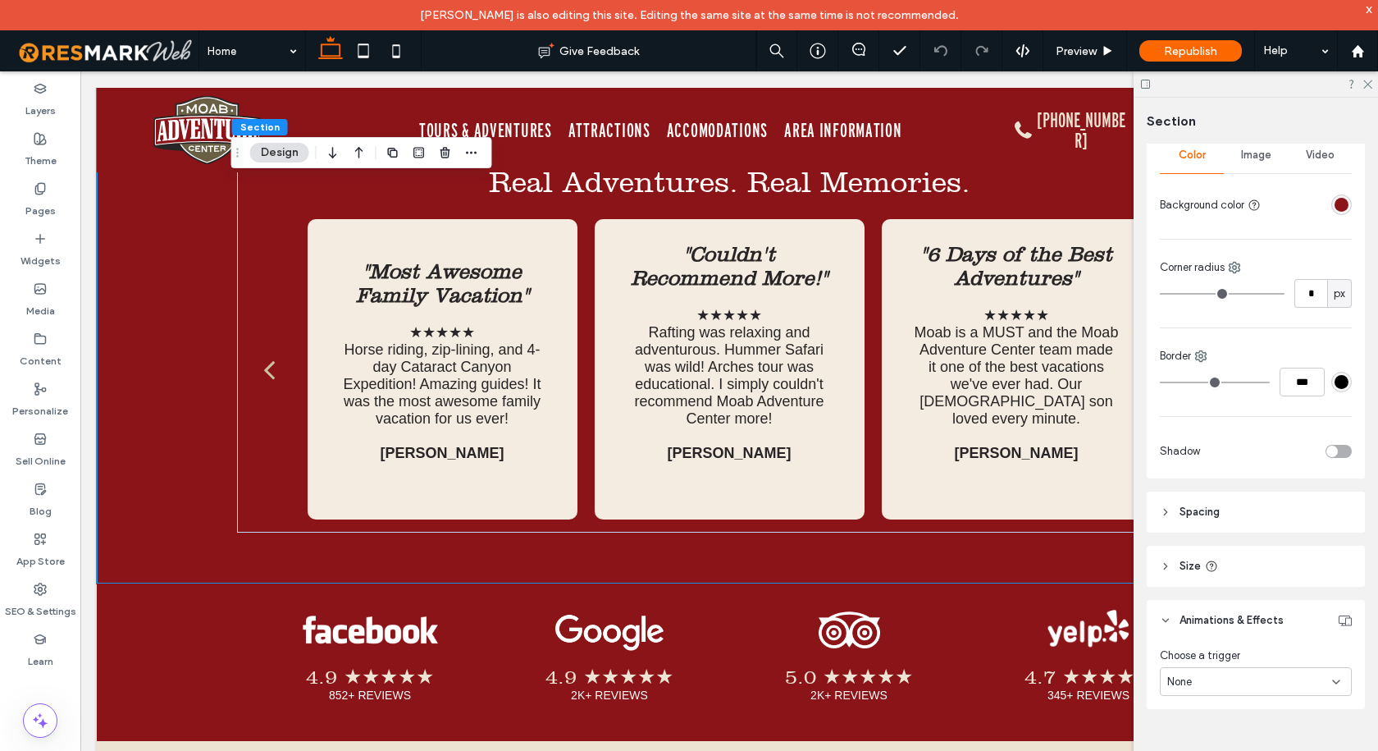
click at [1203, 513] on span "Spacing" at bounding box center [1199, 512] width 40 height 16
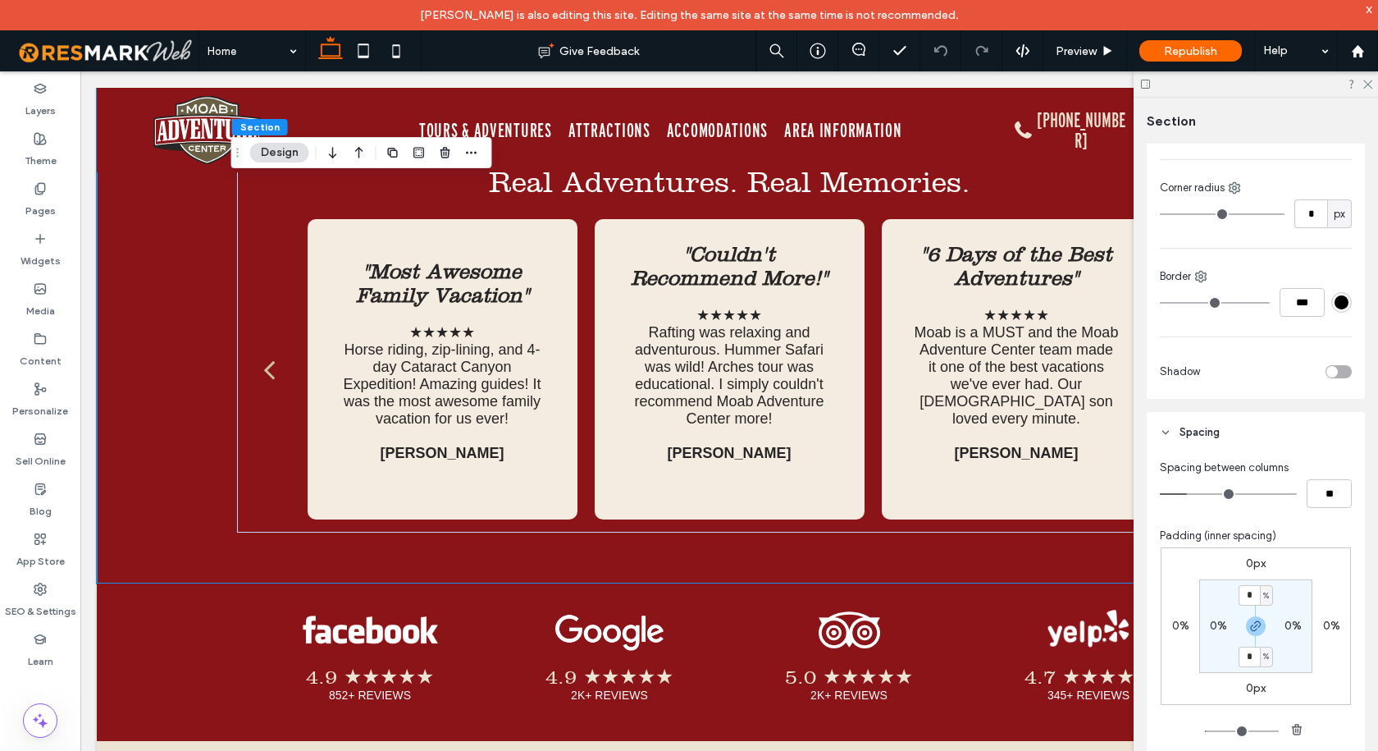
scroll to position [481, 0]
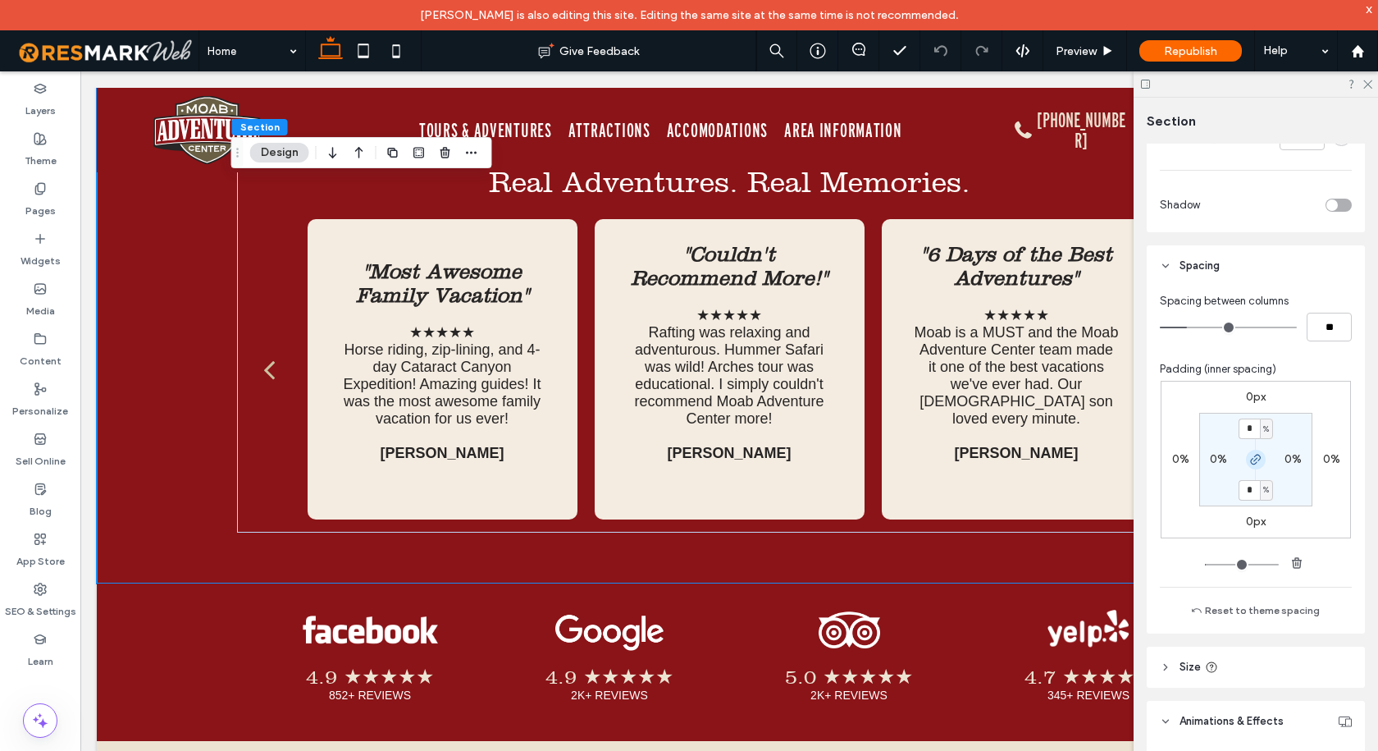
click at [1252, 467] on span "button" at bounding box center [1256, 459] width 20 height 20
click at [1252, 487] on label "4%" at bounding box center [1255, 489] width 17 height 14
type input "*"
click at [1305, 377] on div "Padding (inner spacing) 0px 0% 0px 0% 4% 0% * % 0%" at bounding box center [1256, 467] width 192 height 212
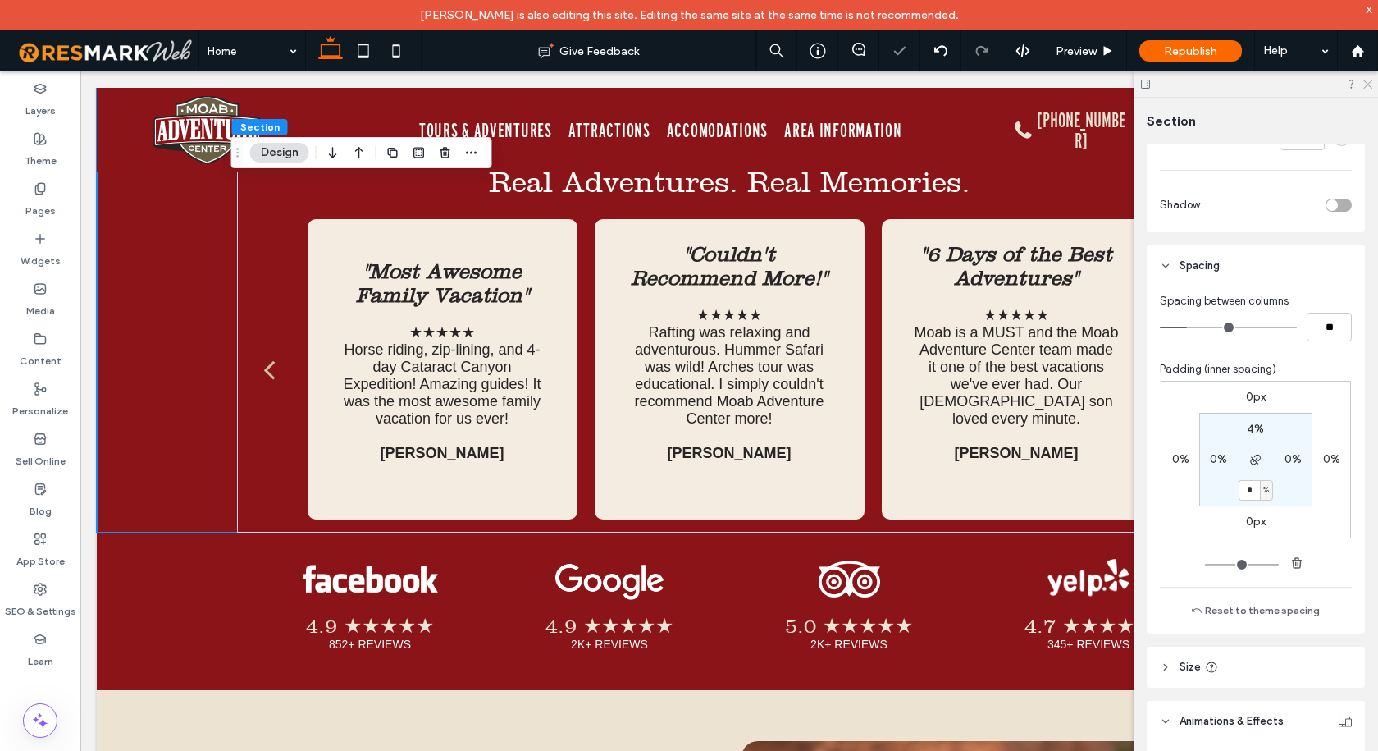
click at [1371, 80] on use at bounding box center [1367, 84] width 9 height 9
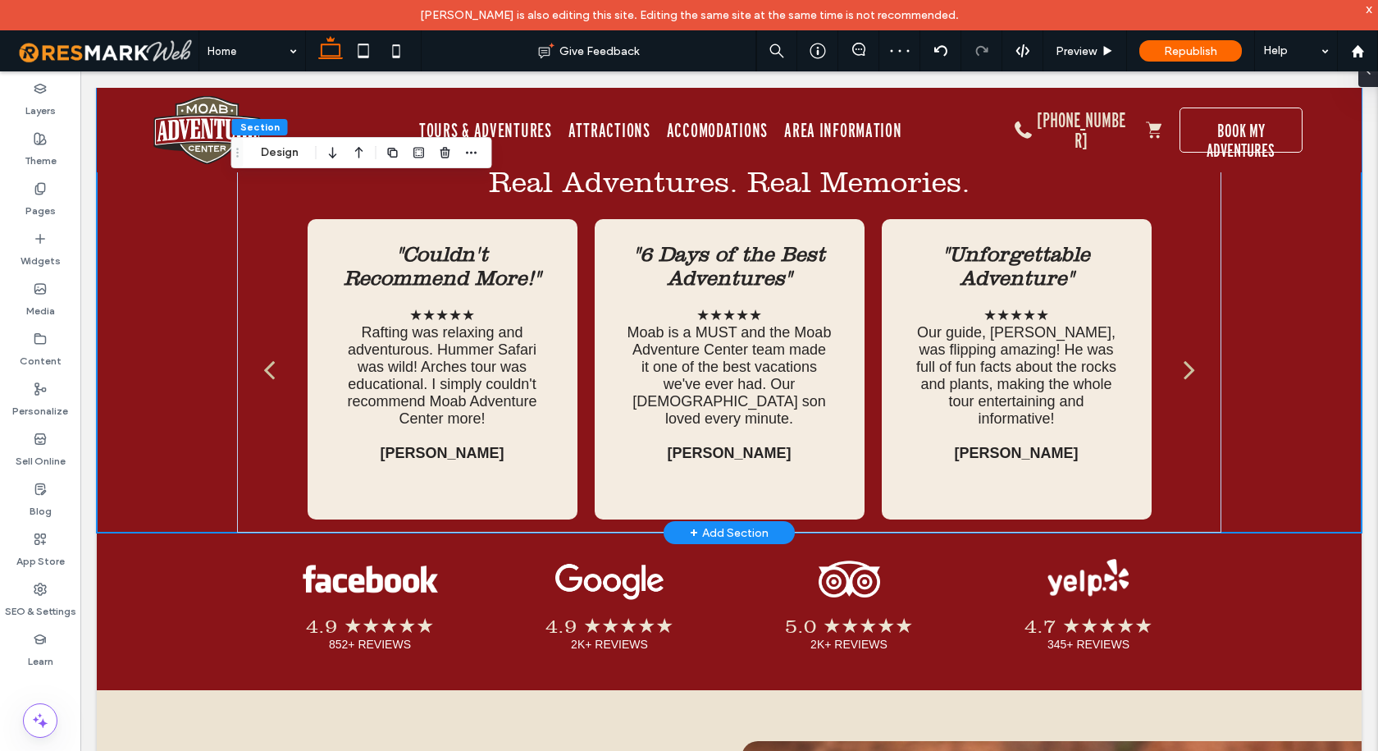
click at [150, 368] on div "Real Adventures. Real Memories. "Most Awesome Family Vacation" ★★★★★ Horse ridi…" at bounding box center [729, 292] width 1265 height 482
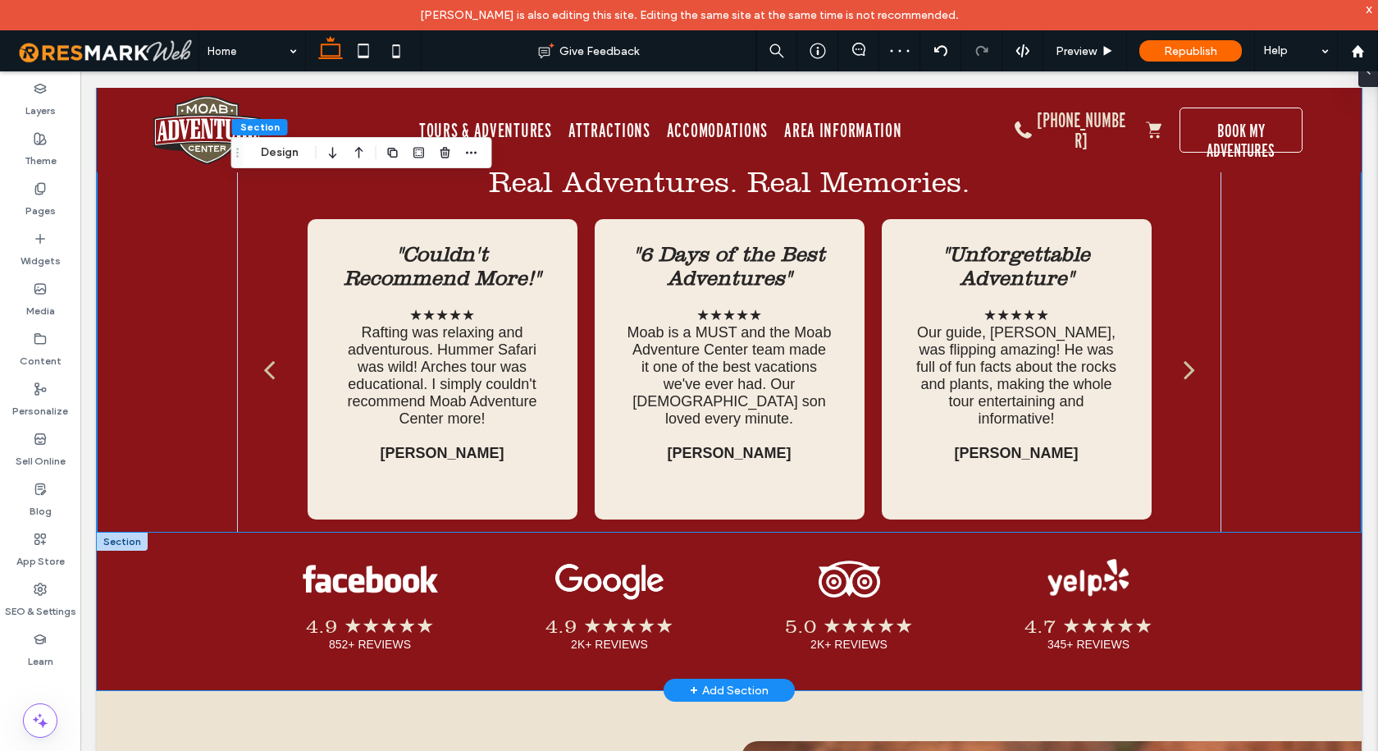
click at [161, 532] on div "4.9 ★★★★★ 852+ REVIEWS Button 4.9 ★★★★★ 2K+ REVIEWS Button 5.0 ★★★★★ 2K+ REVIEW…" at bounding box center [729, 610] width 1265 height 157
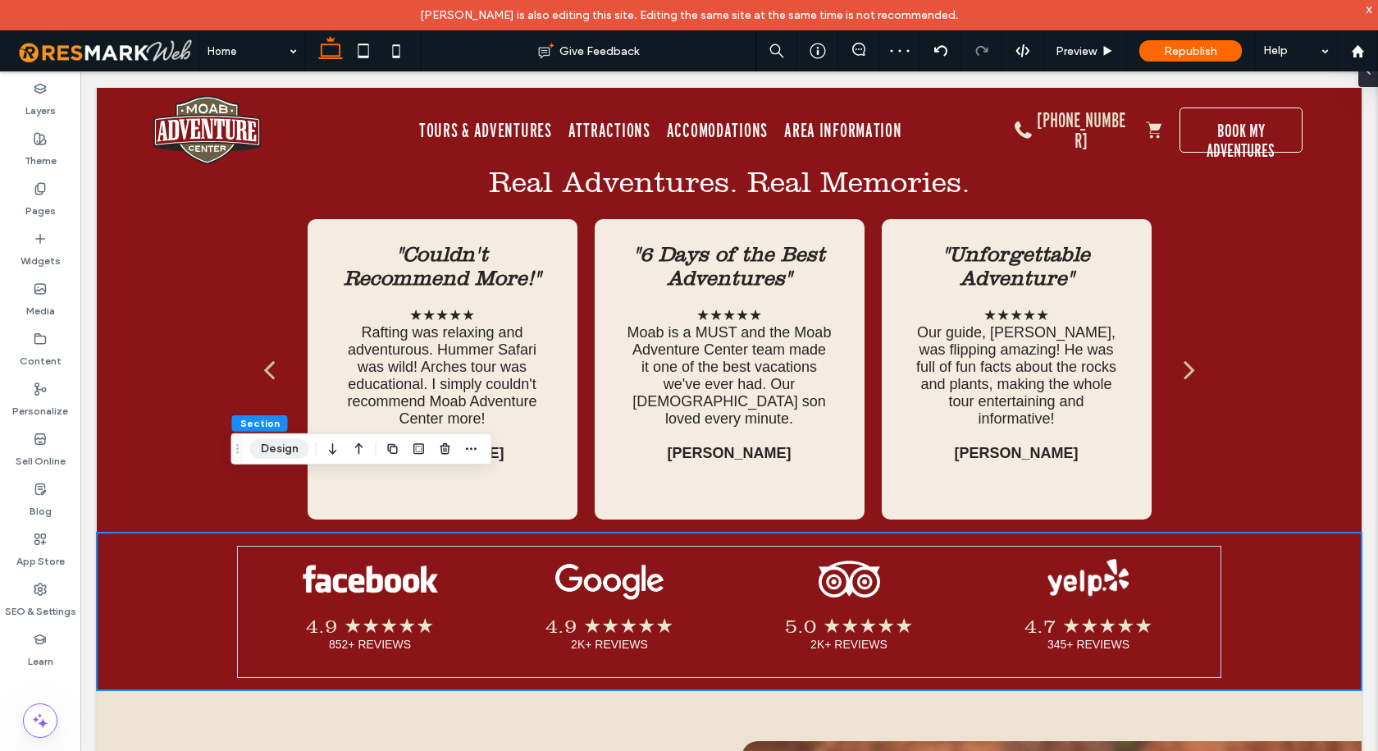
click at [271, 440] on button "Design" at bounding box center [279, 449] width 59 height 20
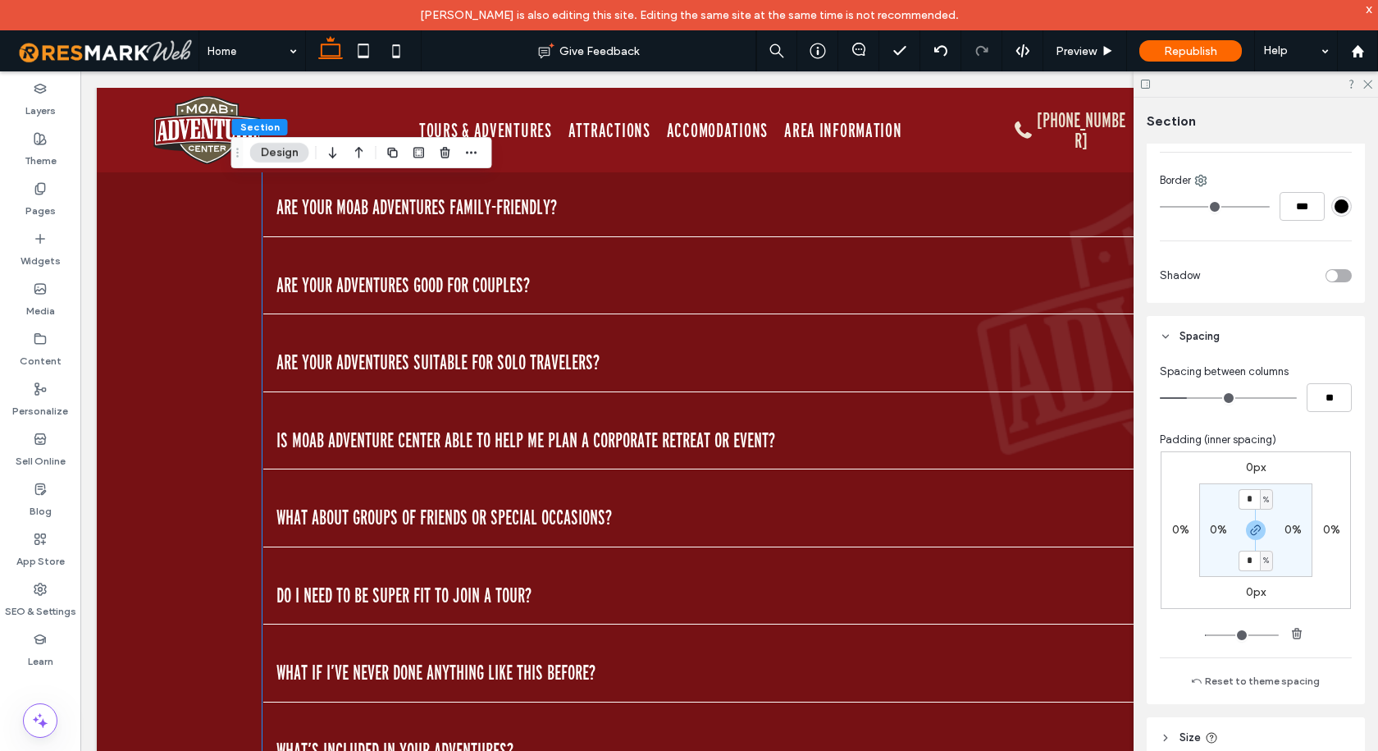
scroll to position [7628, 0]
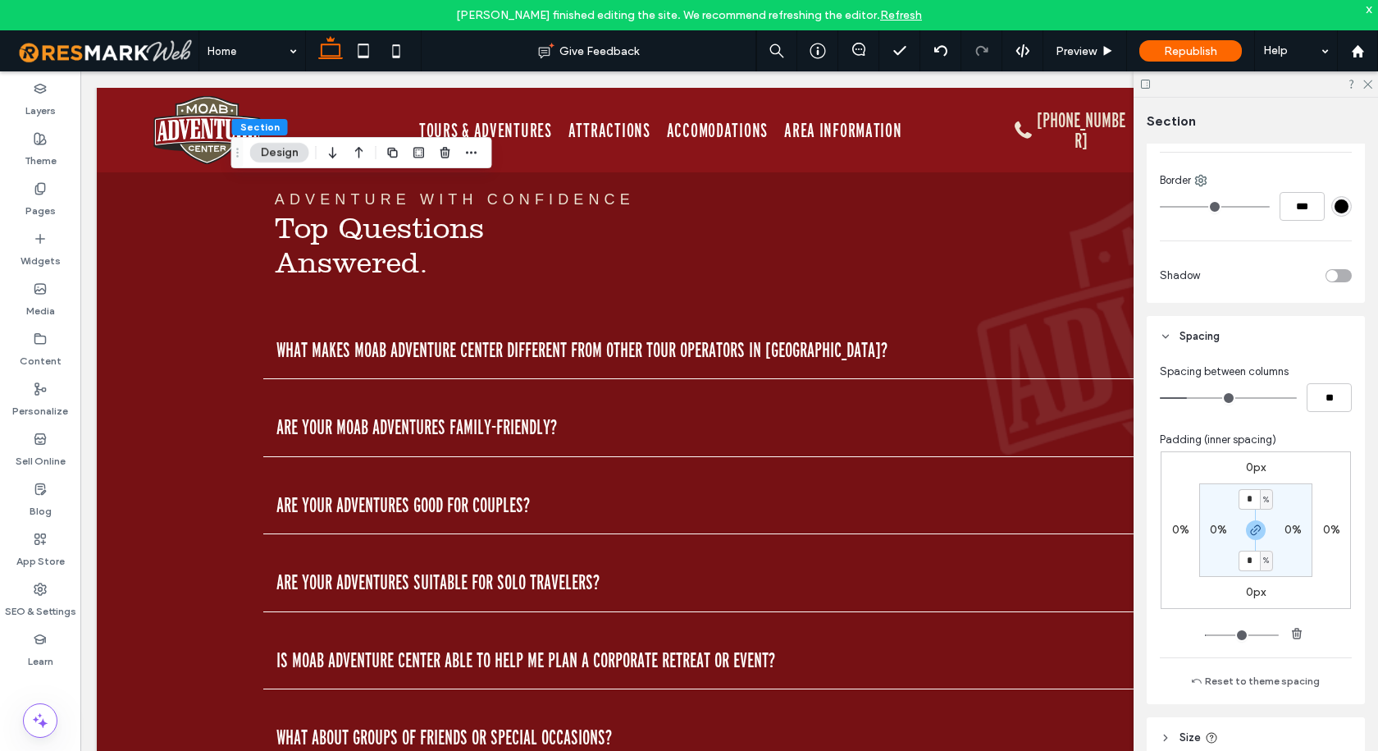
click at [899, 15] on link "Refresh" at bounding box center [901, 15] width 42 height 14
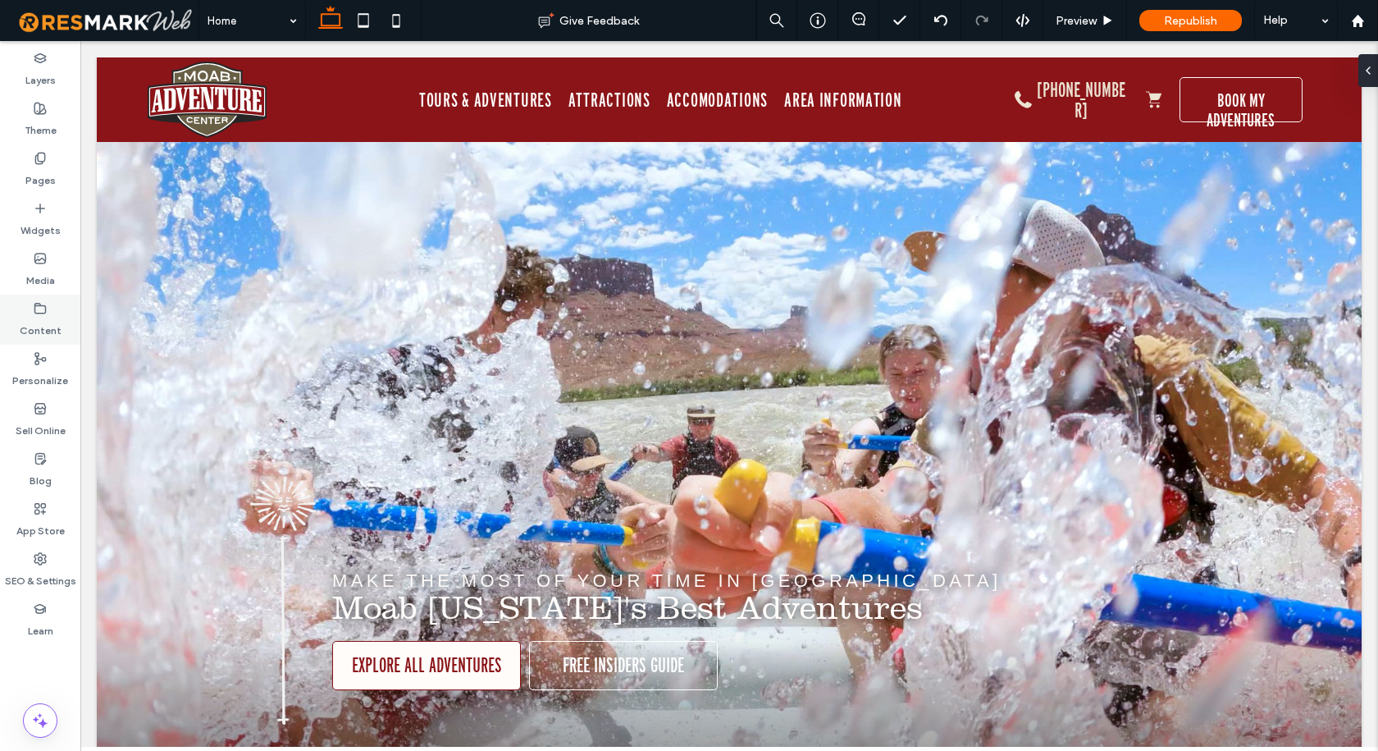
click at [35, 320] on label "Content" at bounding box center [41, 326] width 42 height 23
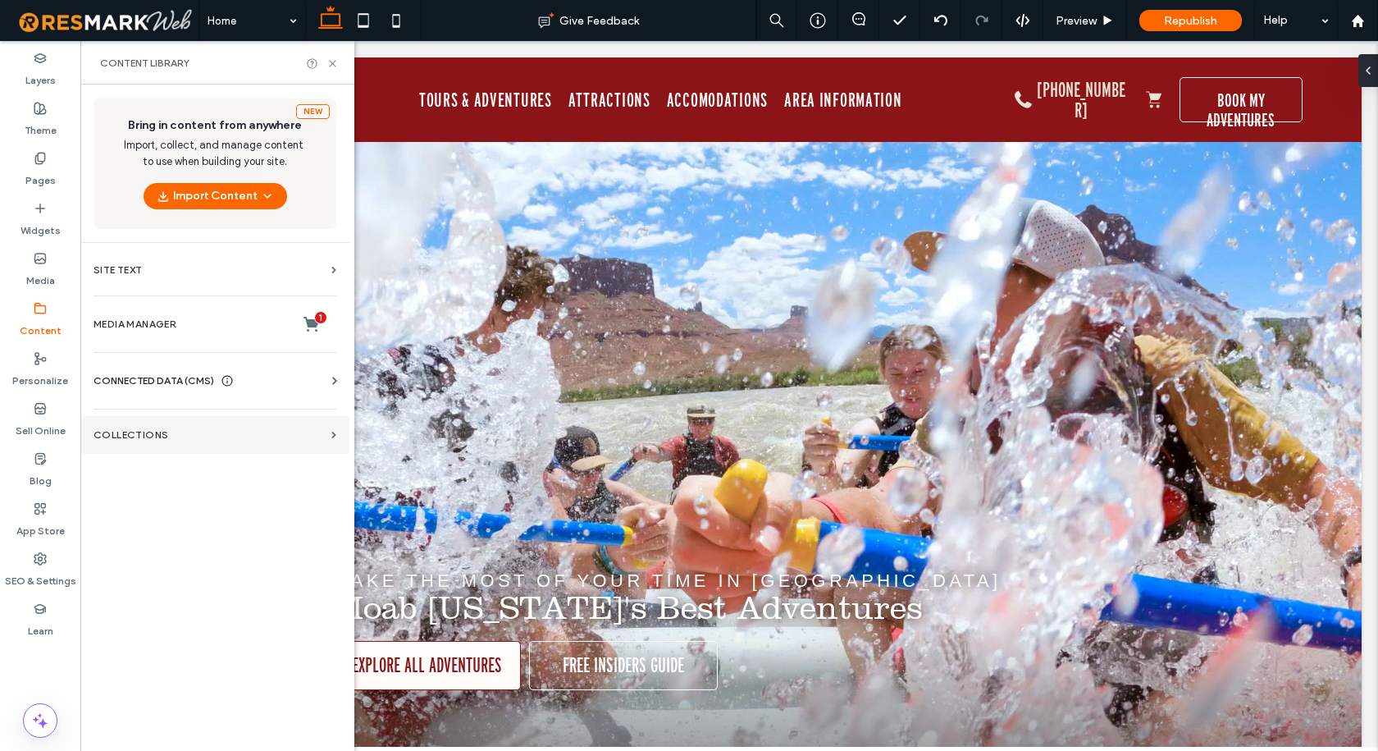
click at [135, 427] on section "Collections" at bounding box center [214, 435] width 269 height 38
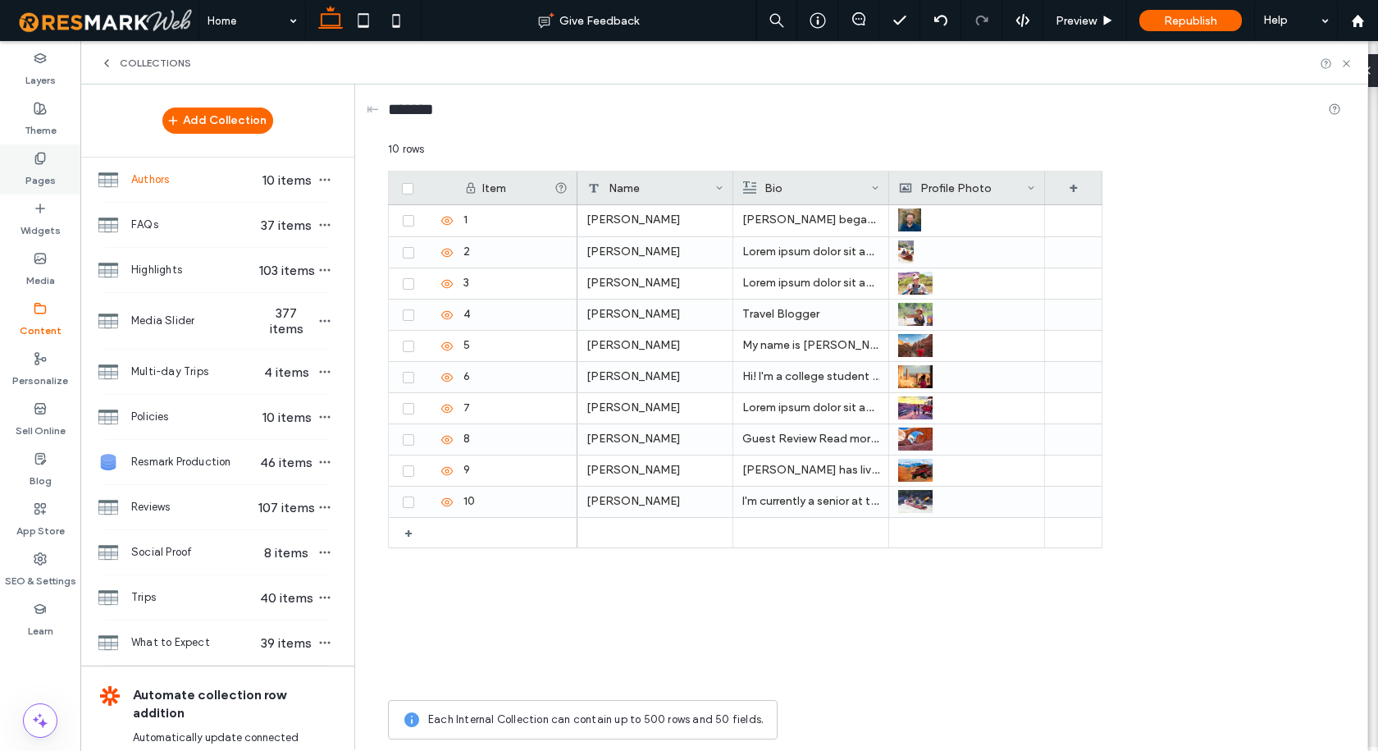
click at [36, 157] on use at bounding box center [39, 158] width 9 height 11
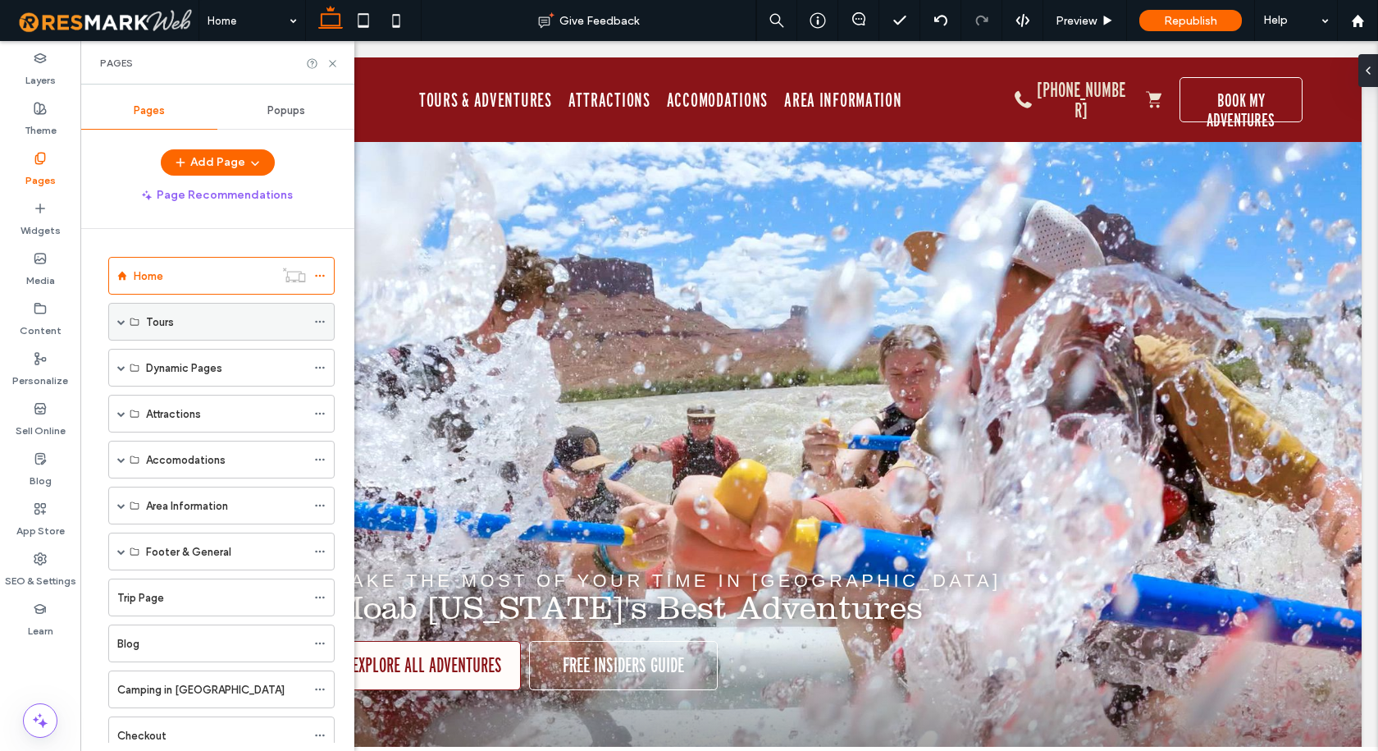
click at [160, 317] on label "Tours" at bounding box center [160, 322] width 28 height 29
click at [121, 322] on span at bounding box center [121, 321] width 8 height 8
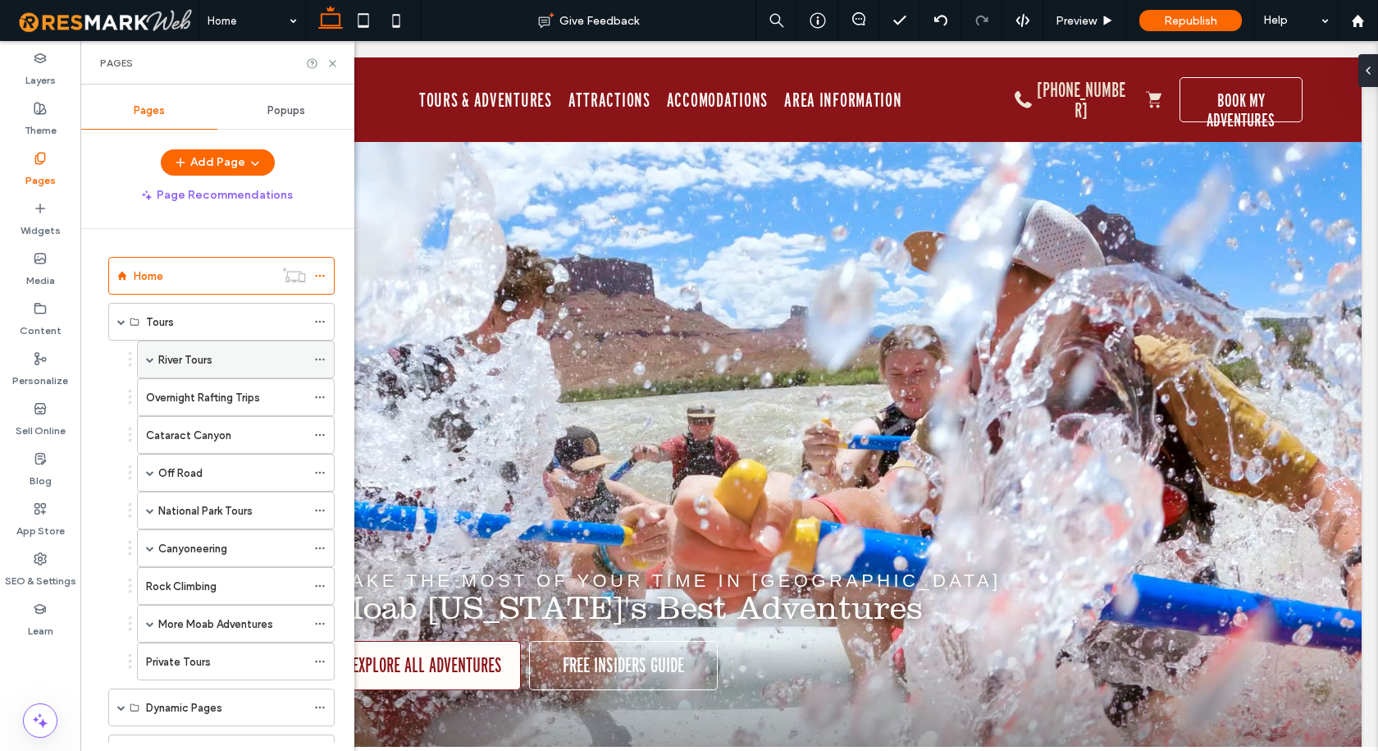
click at [175, 360] on label "River Tours" at bounding box center [185, 359] width 54 height 29
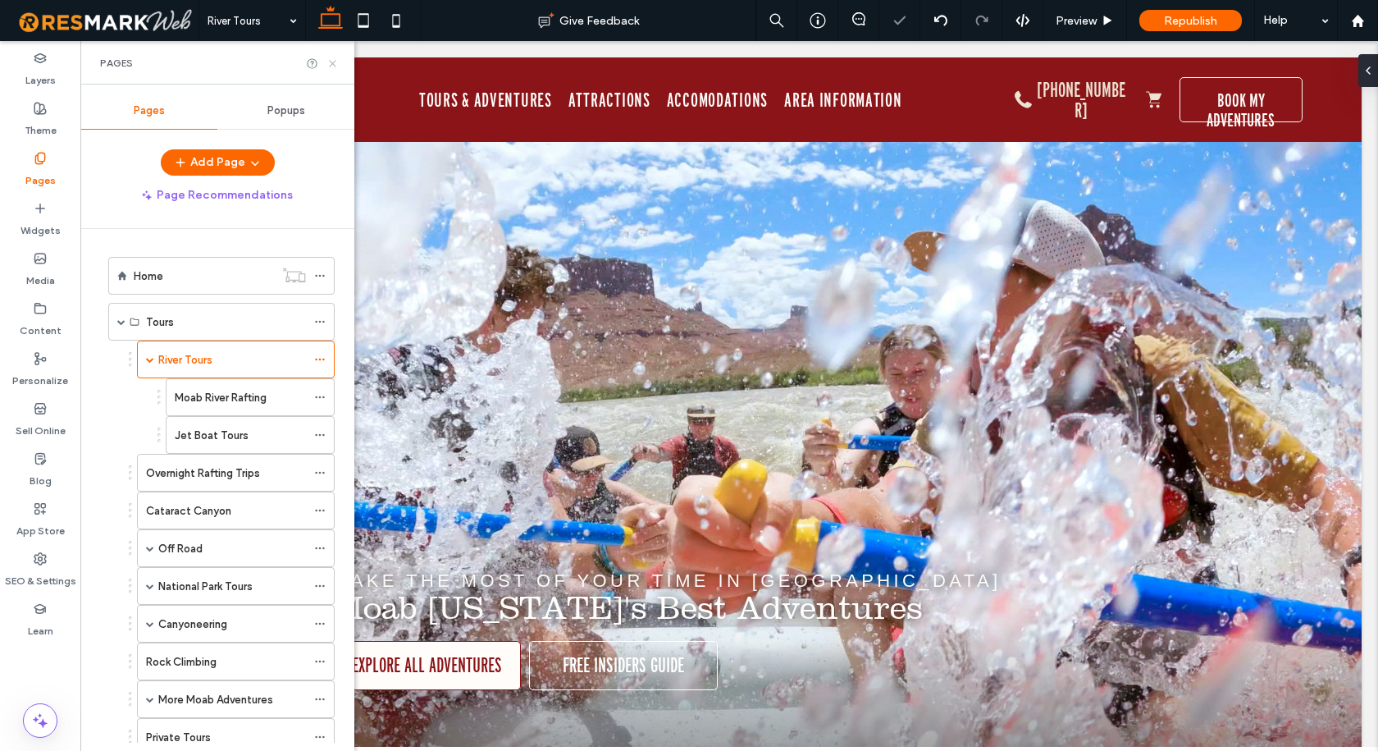
click at [334, 65] on use at bounding box center [332, 63] width 7 height 7
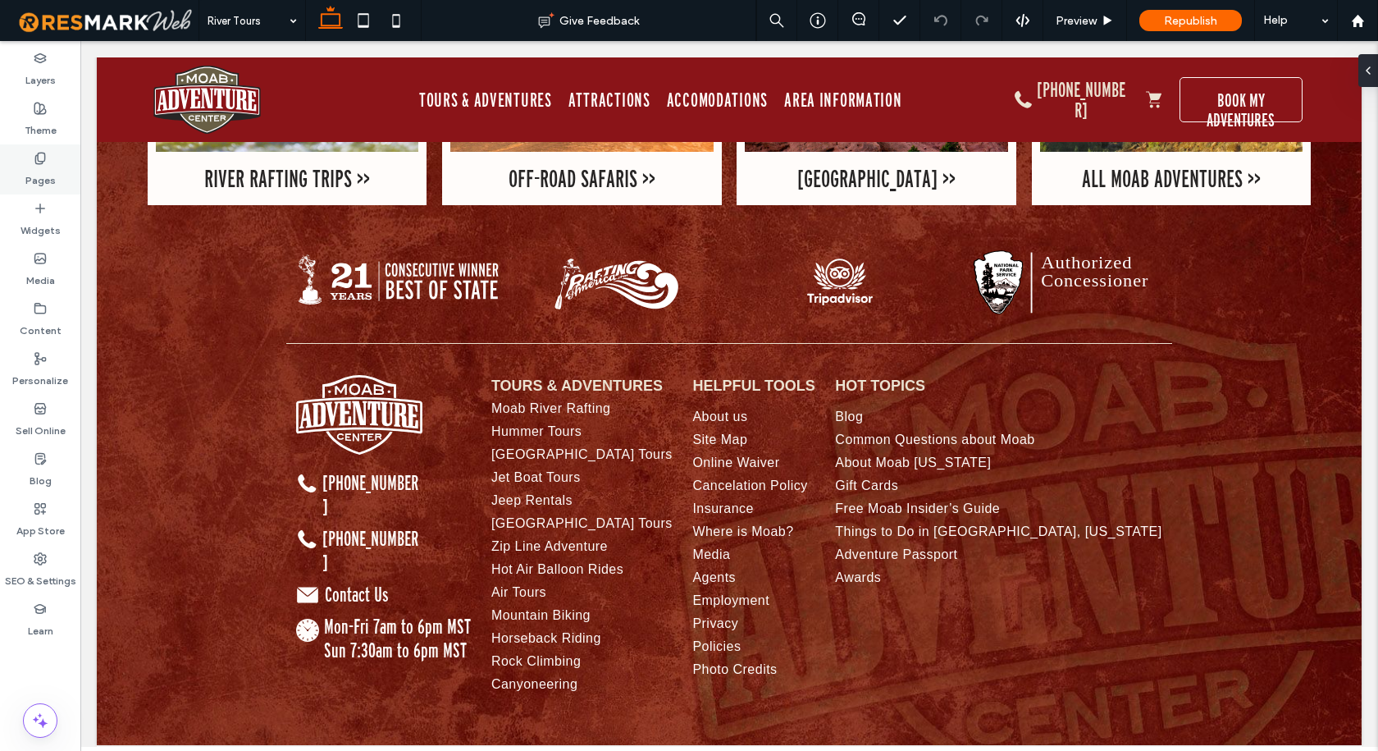
click at [75, 153] on div "Pages" at bounding box center [40, 169] width 80 height 50
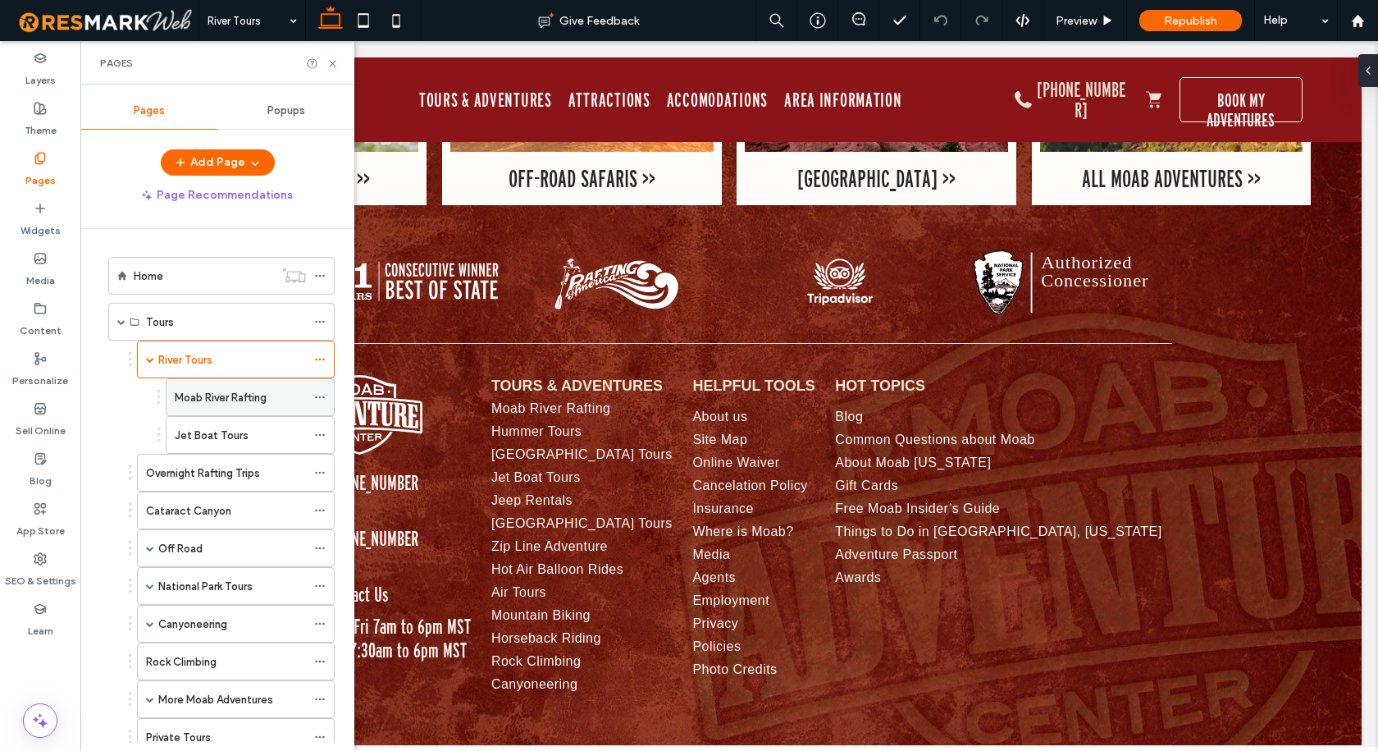
click at [202, 400] on label "Moab River Rafting" at bounding box center [221, 397] width 92 height 29
click at [332, 63] on use at bounding box center [332, 63] width 7 height 7
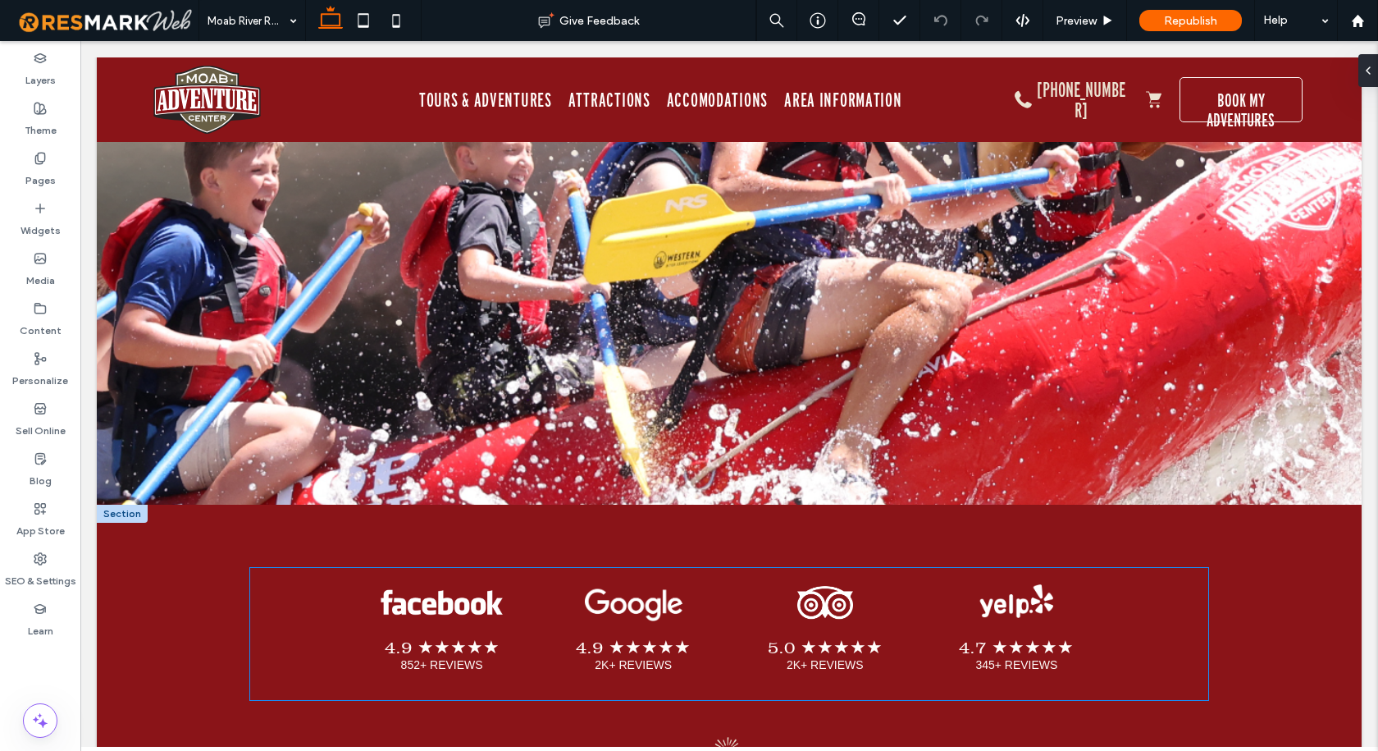
scroll to position [9761, 0]
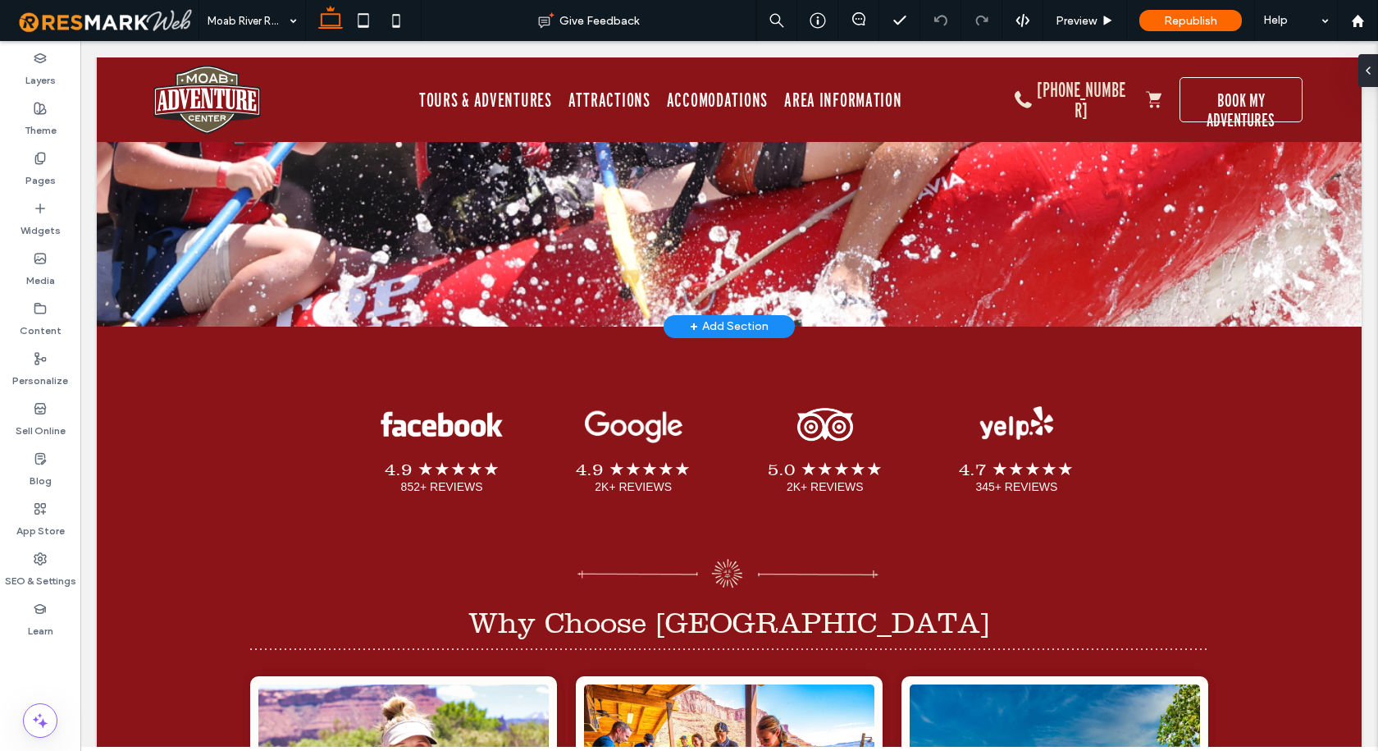
click at [715, 317] on div "+ Add Section" at bounding box center [729, 326] width 79 height 18
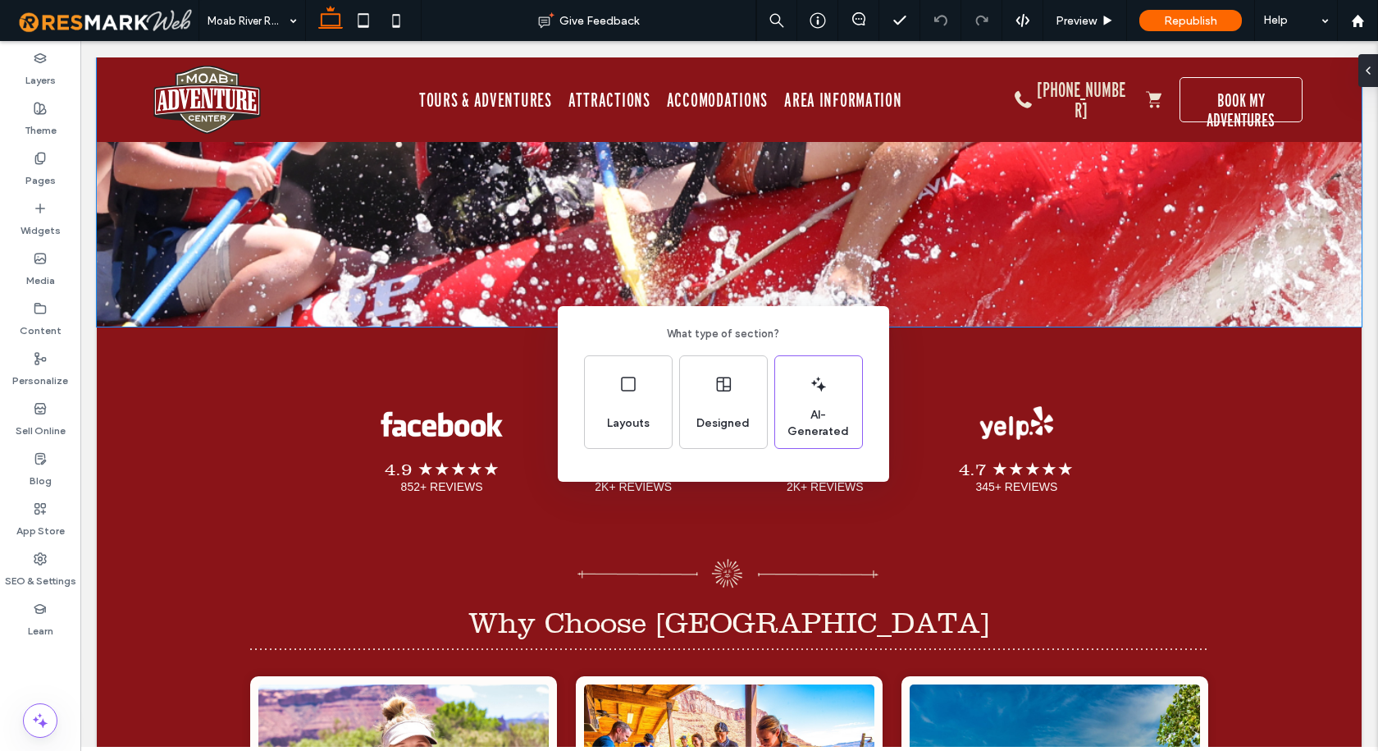
drag, startPoint x: 171, startPoint y: 241, endPoint x: 145, endPoint y: 302, distance: 66.1
drag, startPoint x: 145, startPoint y: 302, endPoint x: 130, endPoint y: 291, distance: 18.9
drag, startPoint x: 130, startPoint y: 291, endPoint x: 468, endPoint y: 293, distance: 338.8
click at [468, 293] on div "What type of section? Layouts Designed AI-Generated" at bounding box center [689, 415] width 1378 height 831
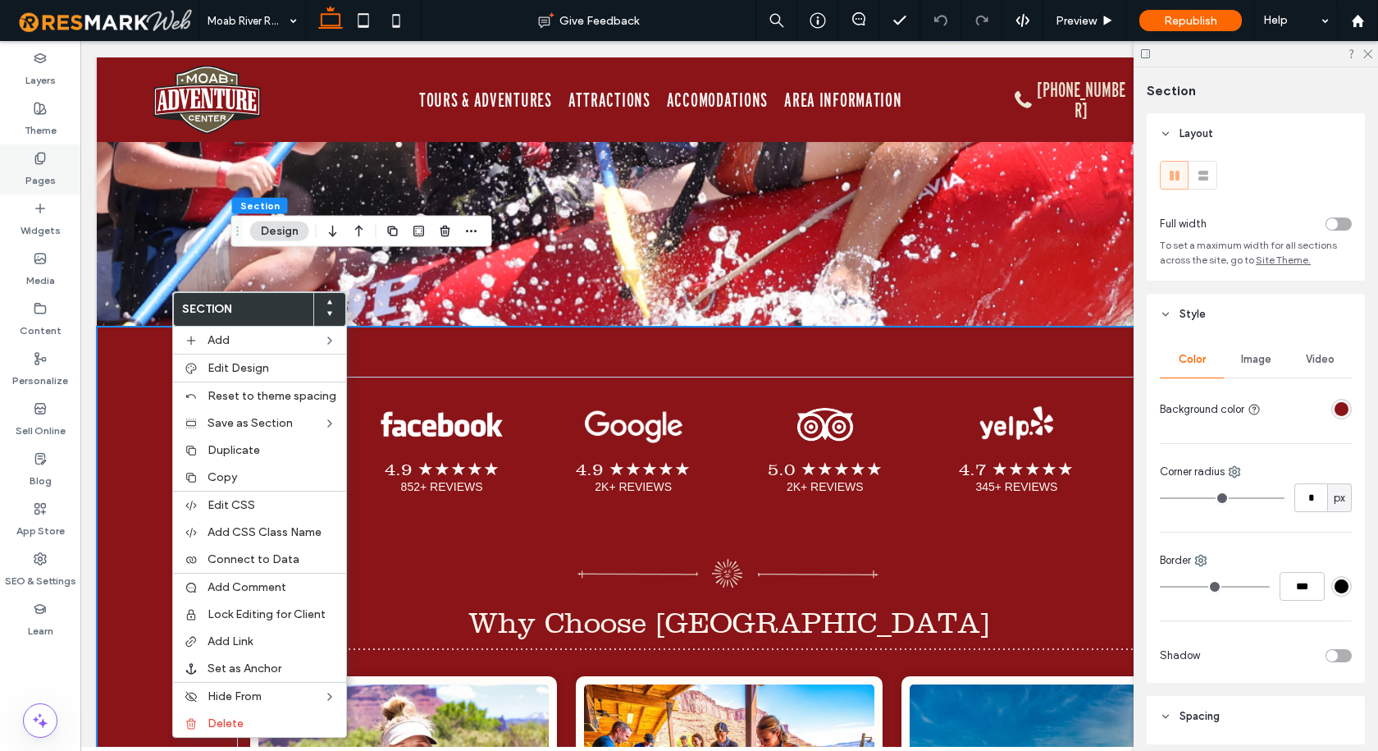
click at [39, 162] on icon at bounding box center [40, 158] width 13 height 13
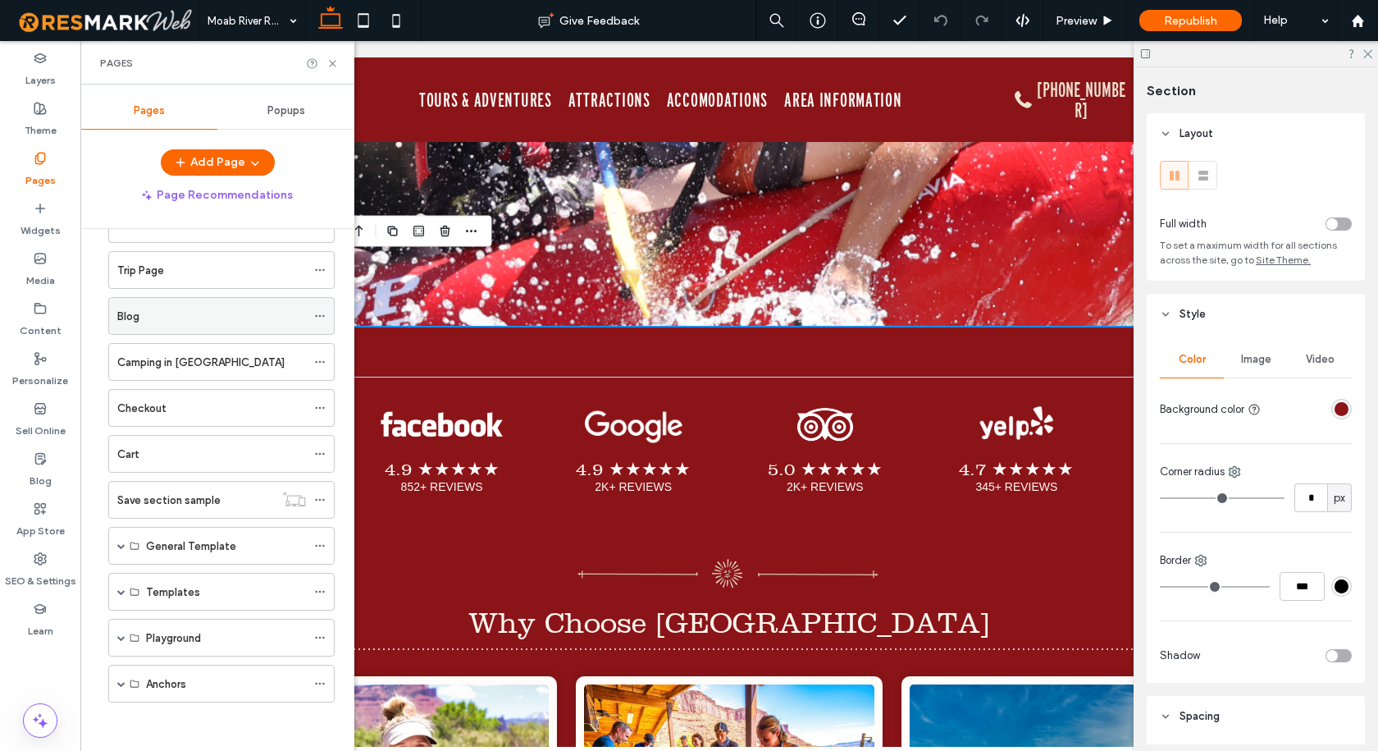
scroll to position [743, 0]
click at [119, 547] on span at bounding box center [121, 545] width 8 height 8
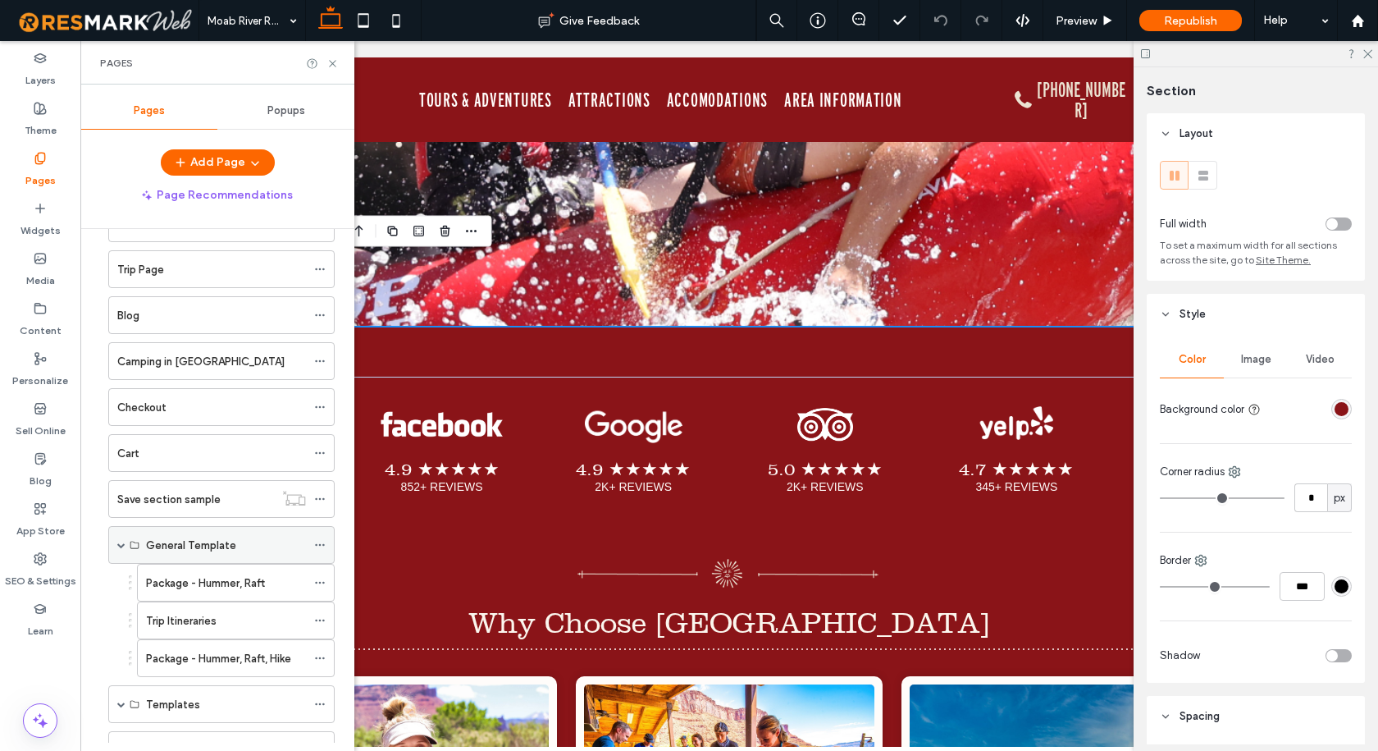
click at [121, 541] on span at bounding box center [121, 545] width 8 height 8
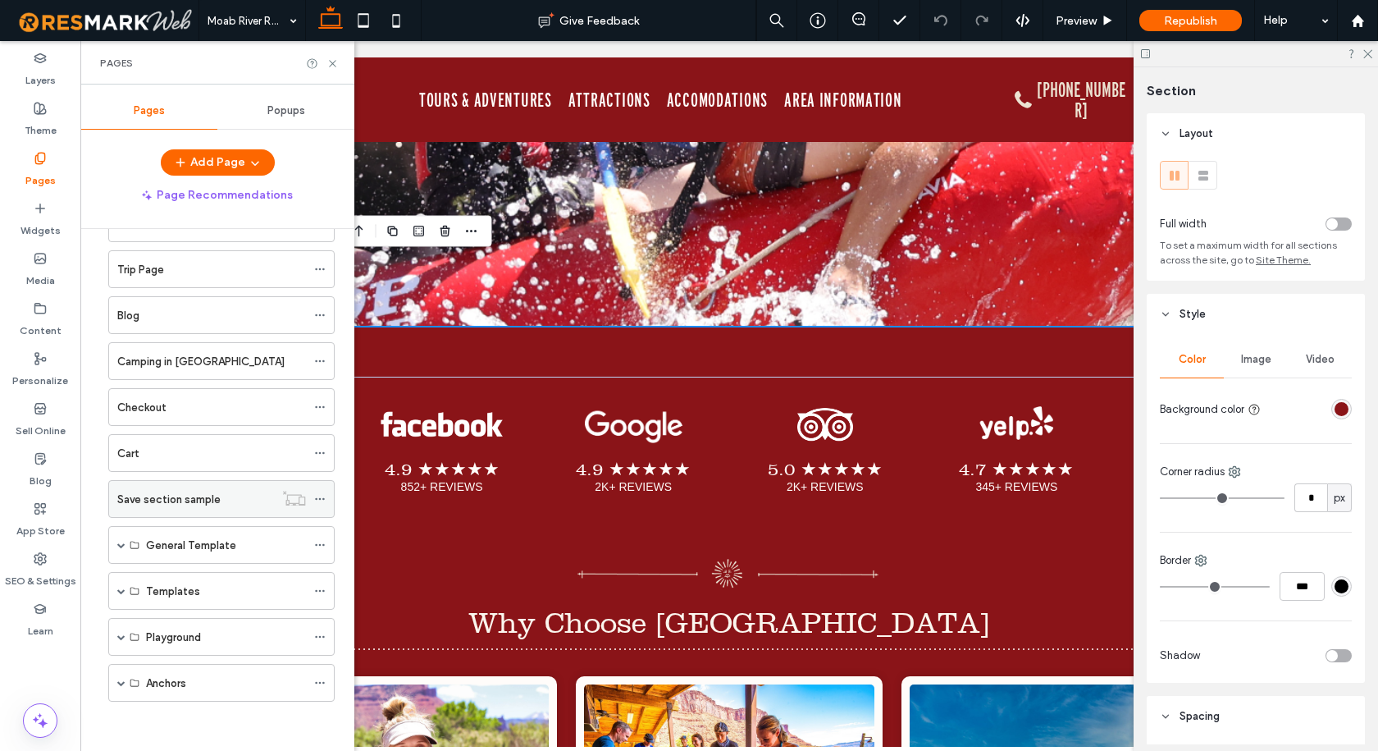
click at [171, 496] on label "Save section sample" at bounding box center [168, 499] width 103 height 29
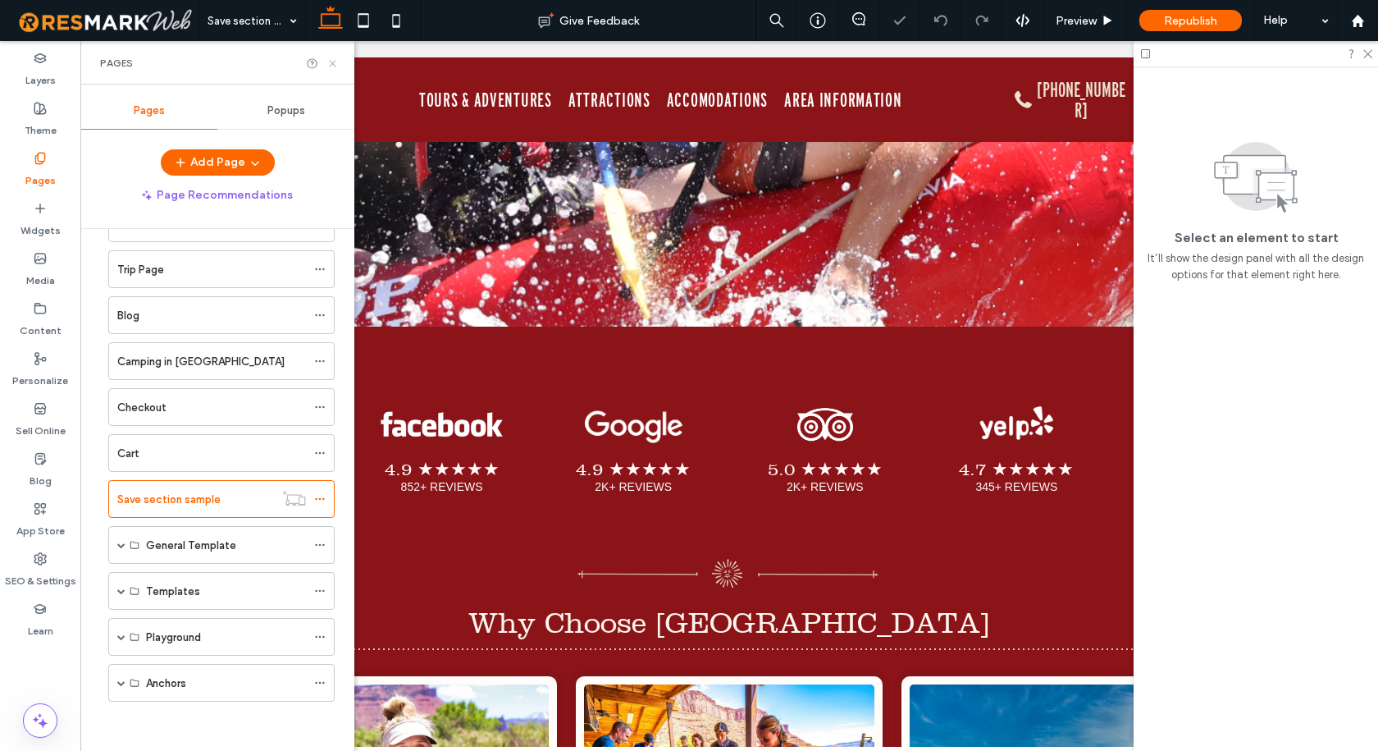
click at [330, 61] on use at bounding box center [332, 63] width 7 height 7
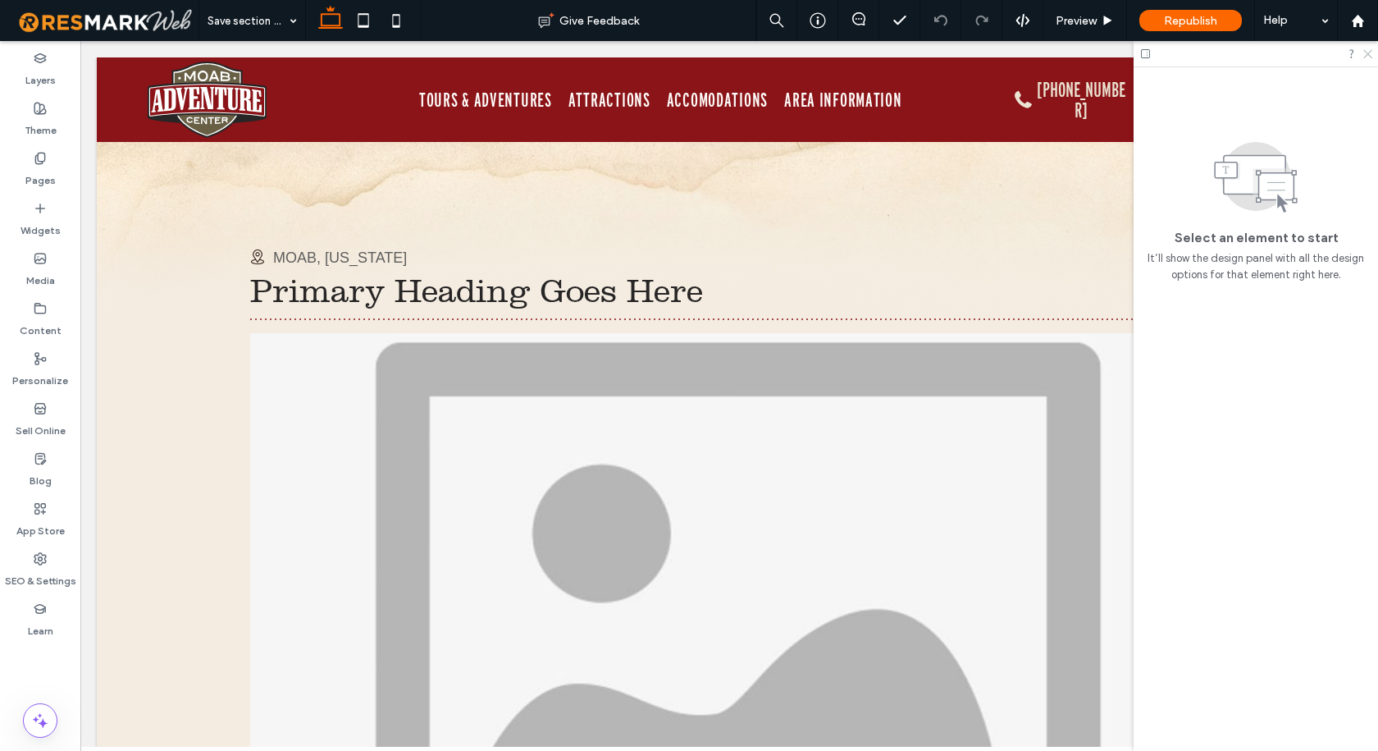
click at [1367, 52] on icon at bounding box center [1367, 53] width 11 height 11
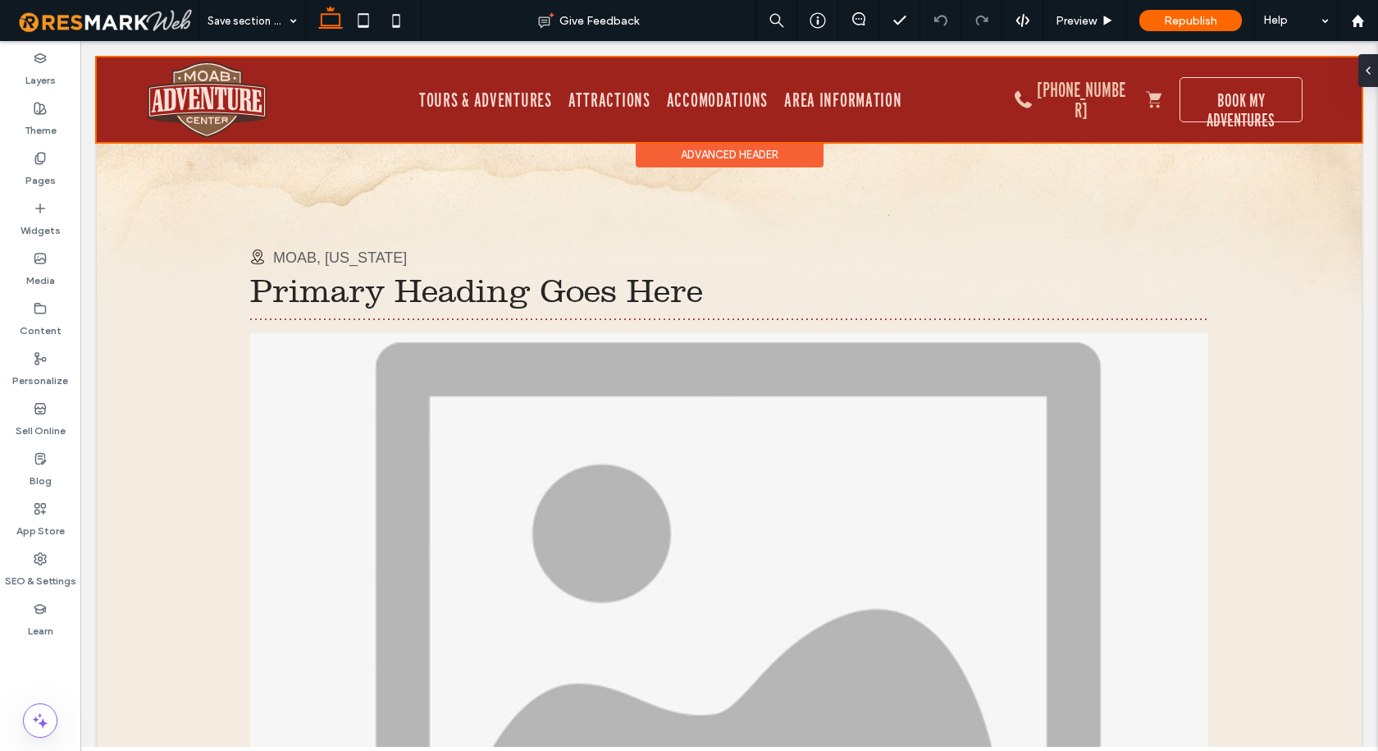
click at [1065, 94] on div at bounding box center [729, 99] width 1265 height 84
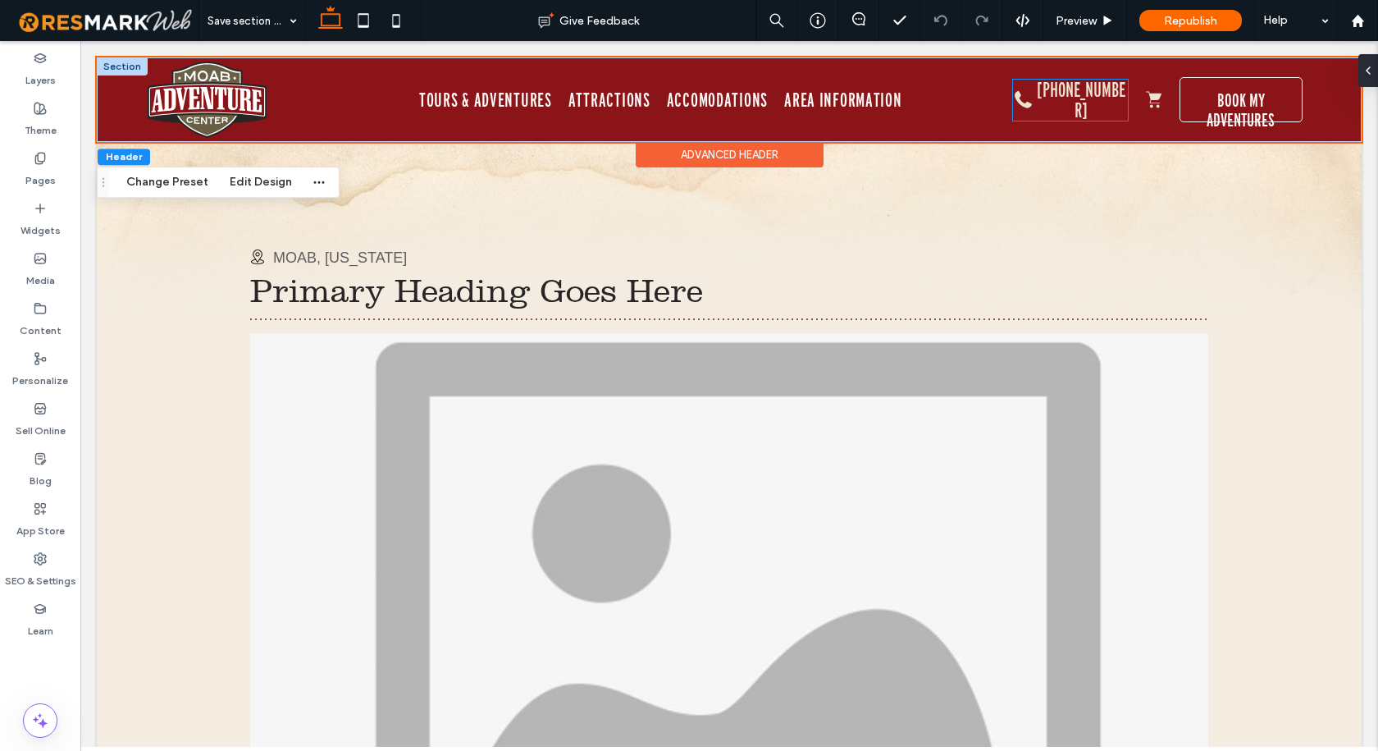
click at [1053, 97] on link "[PHONE_NUMBER]" at bounding box center [1081, 99] width 89 height 43
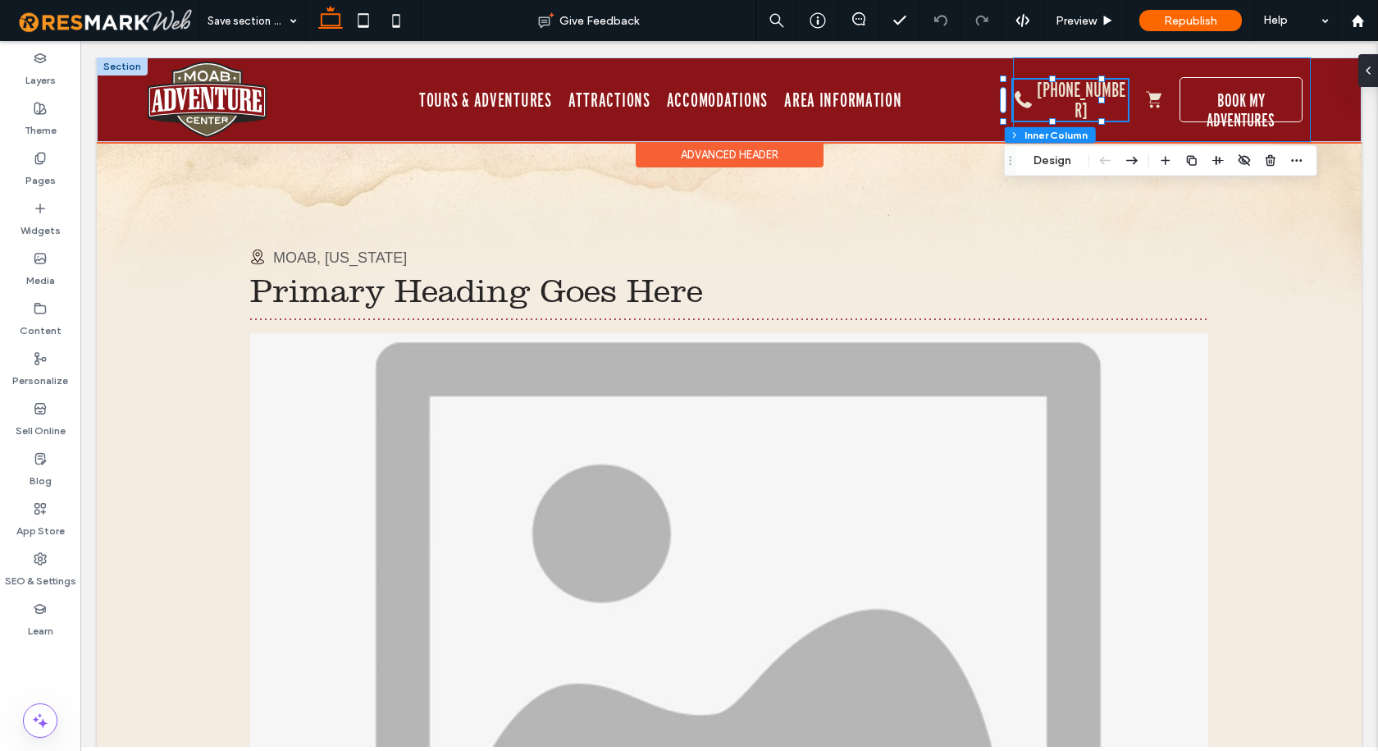
click at [1013, 65] on div "BOOK MY ADVENTURES (435) 259-7019" at bounding box center [1162, 99] width 298 height 84
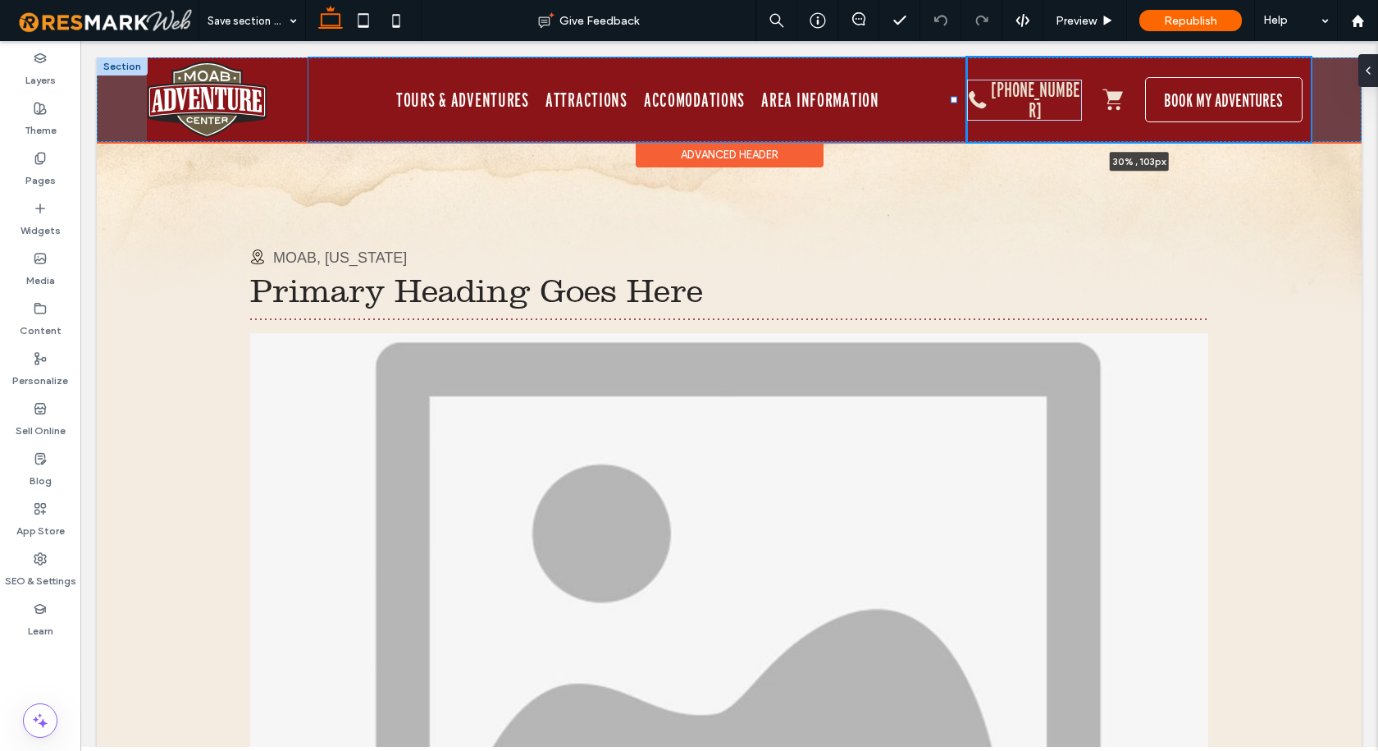
drag, startPoint x: 1002, startPoint y: 101, endPoint x: 952, endPoint y: 100, distance: 49.2
click at [952, 100] on div at bounding box center [954, 100] width 7 height 7
type input "**"
type input "*****"
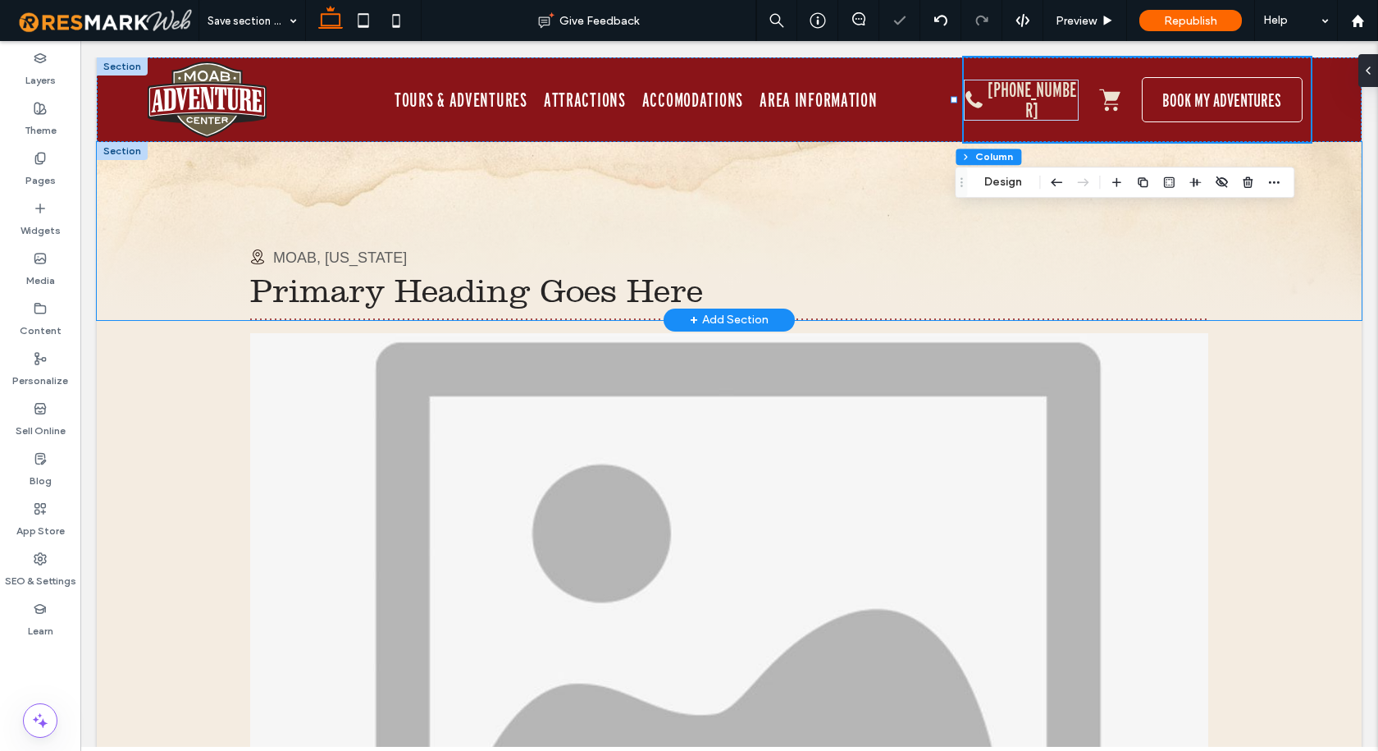
click at [1312, 244] on div "MOAB, UTAH Primary Heading Goes Here" at bounding box center [729, 230] width 1265 height 177
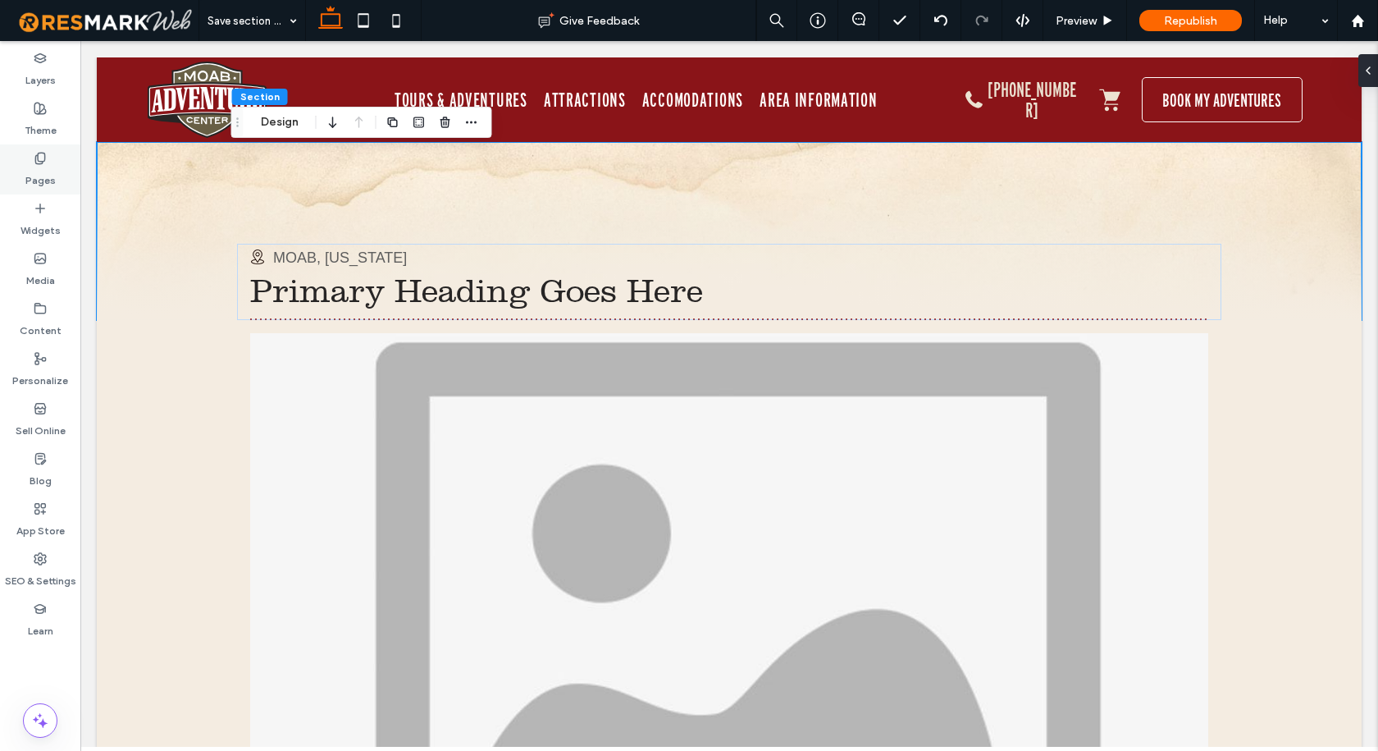
click at [43, 160] on icon at bounding box center [40, 158] width 13 height 13
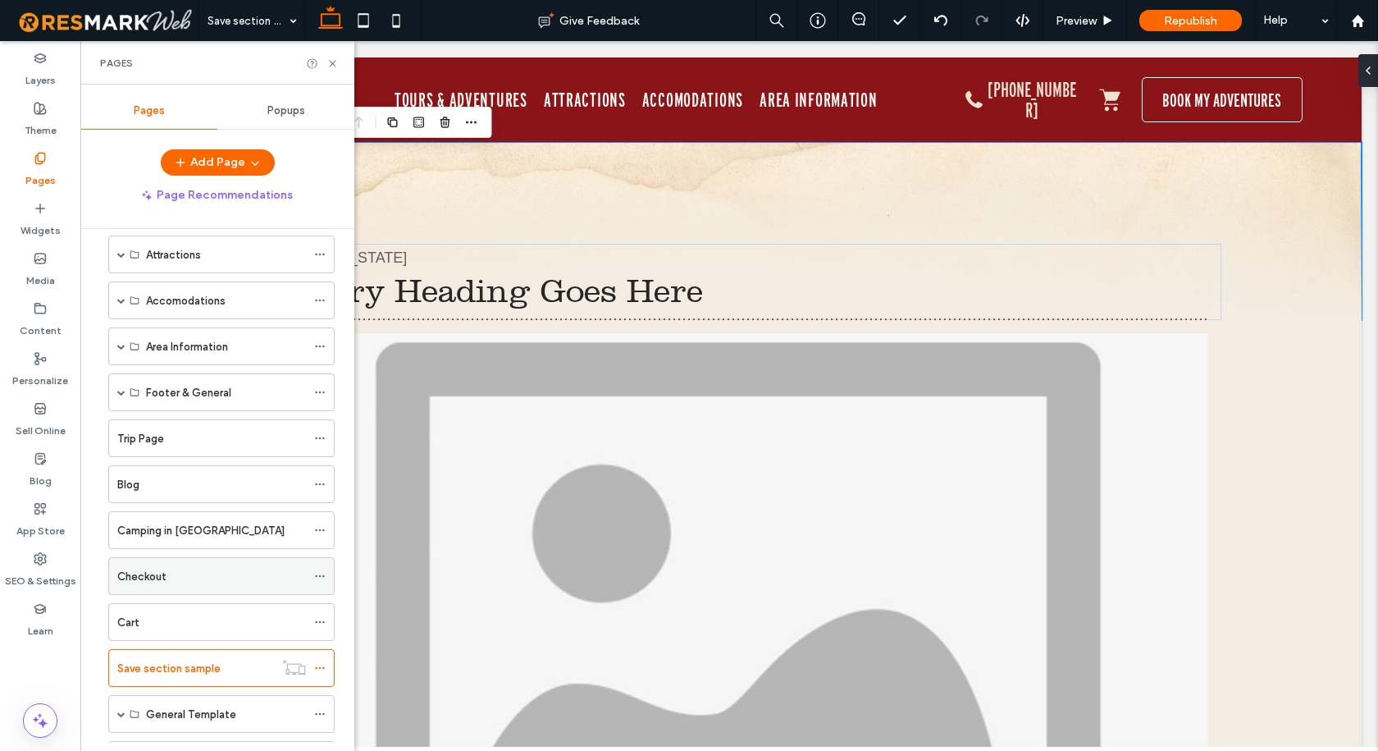
scroll to position [743, 0]
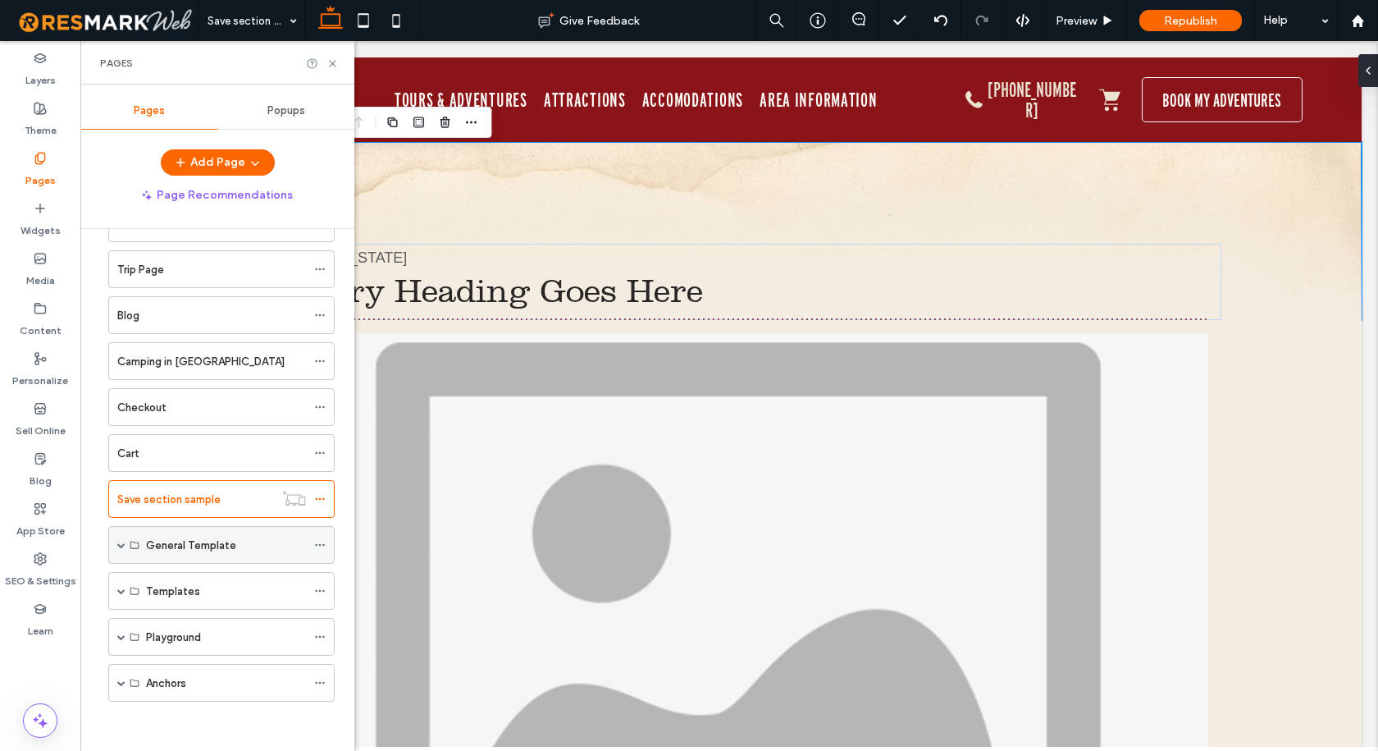
click at [122, 543] on span at bounding box center [121, 545] width 8 height 8
click at [117, 587] on span at bounding box center [121, 590] width 8 height 8
click at [183, 667] on label "General Template2" at bounding box center [194, 666] width 97 height 29
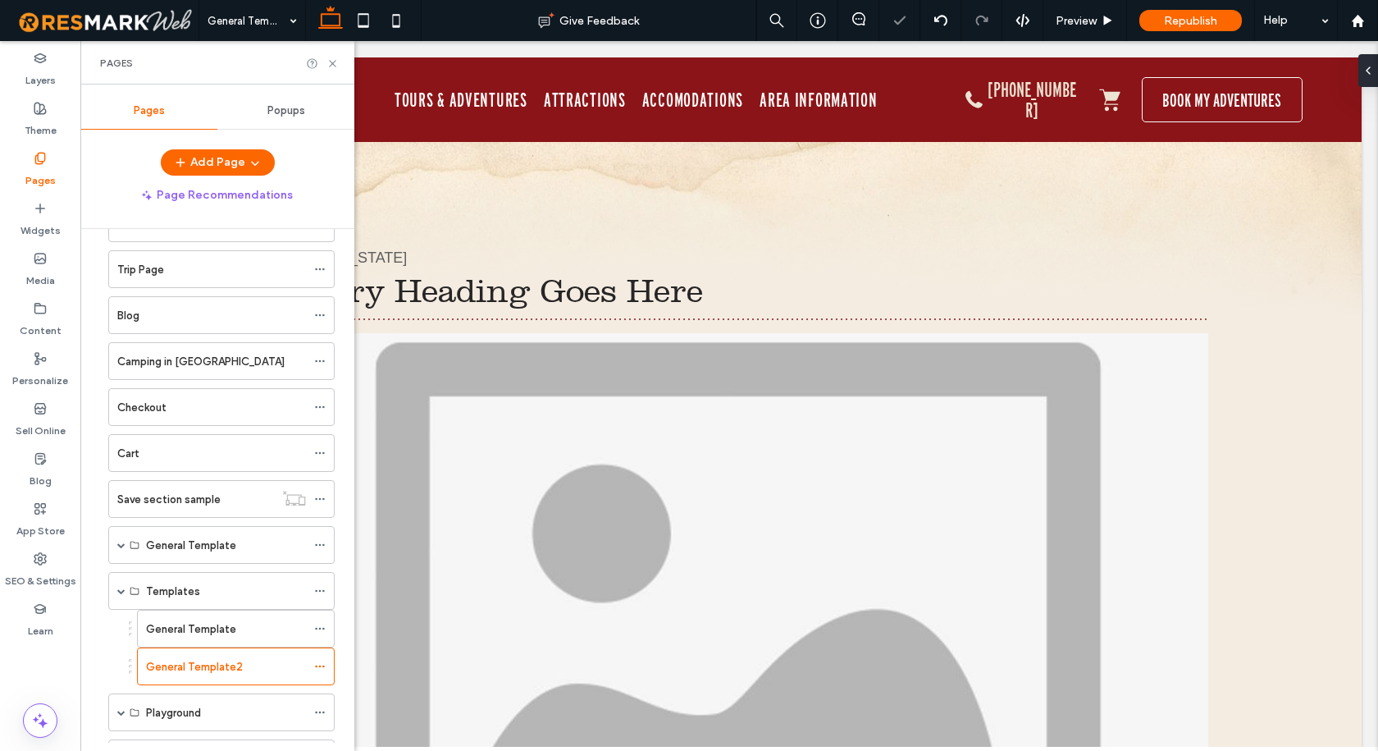
click at [332, 65] on icon at bounding box center [332, 63] width 12 height 12
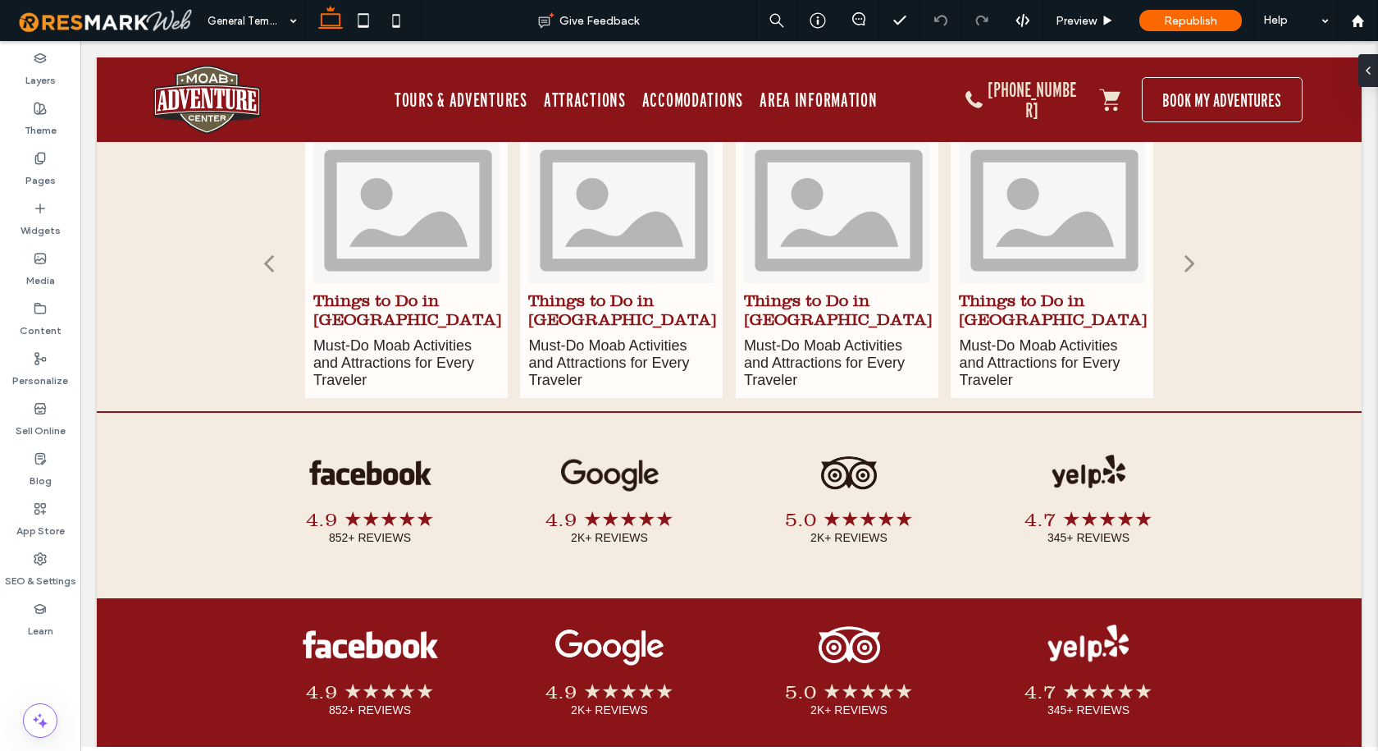
scroll to position [3589, 0]
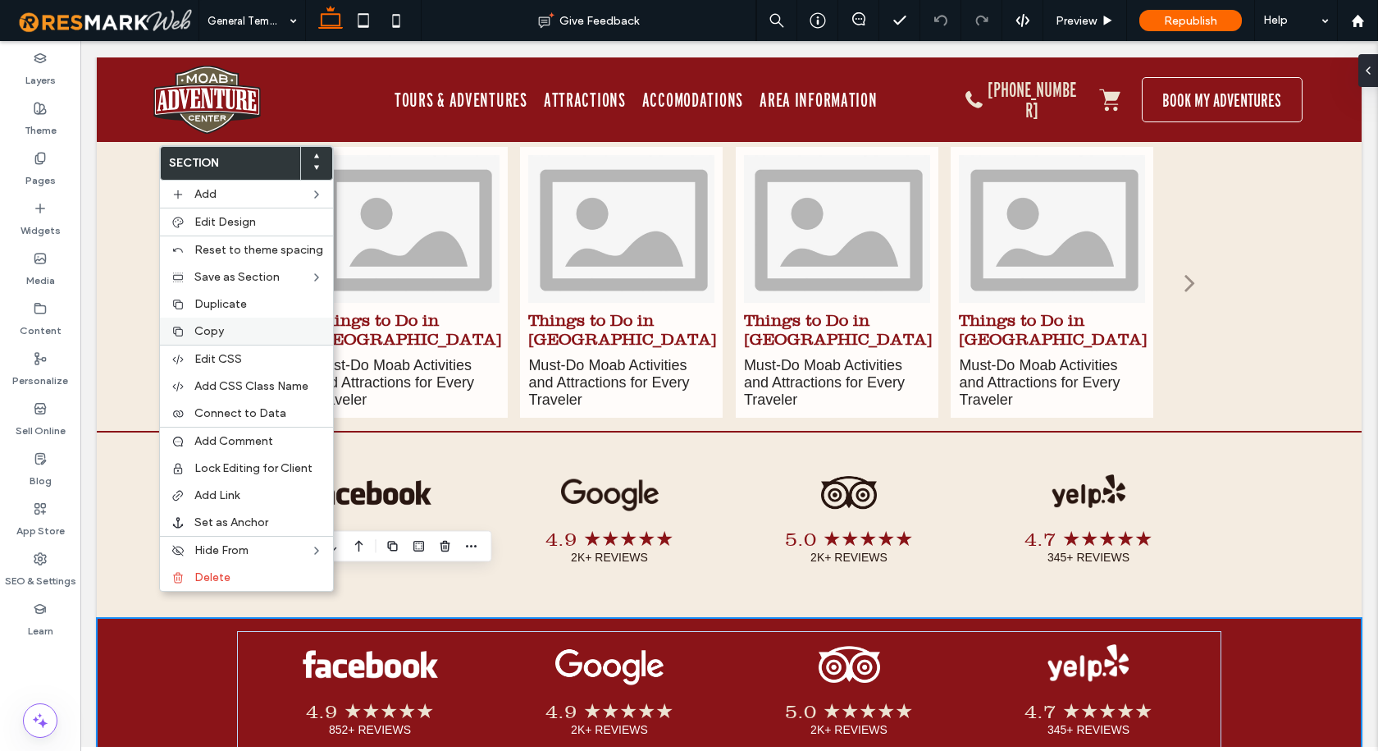
click at [215, 326] on span "Copy" at bounding box center [209, 331] width 30 height 14
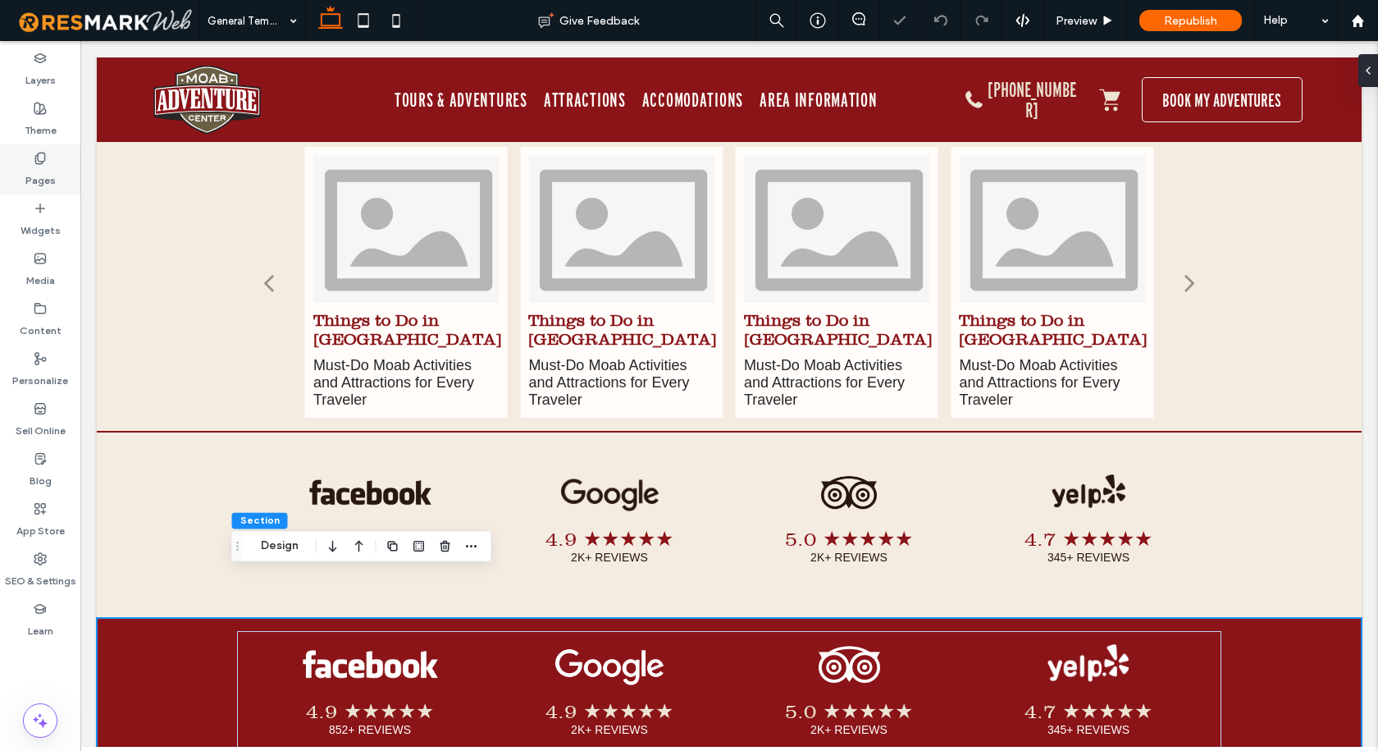
click at [46, 163] on icon at bounding box center [40, 158] width 13 height 13
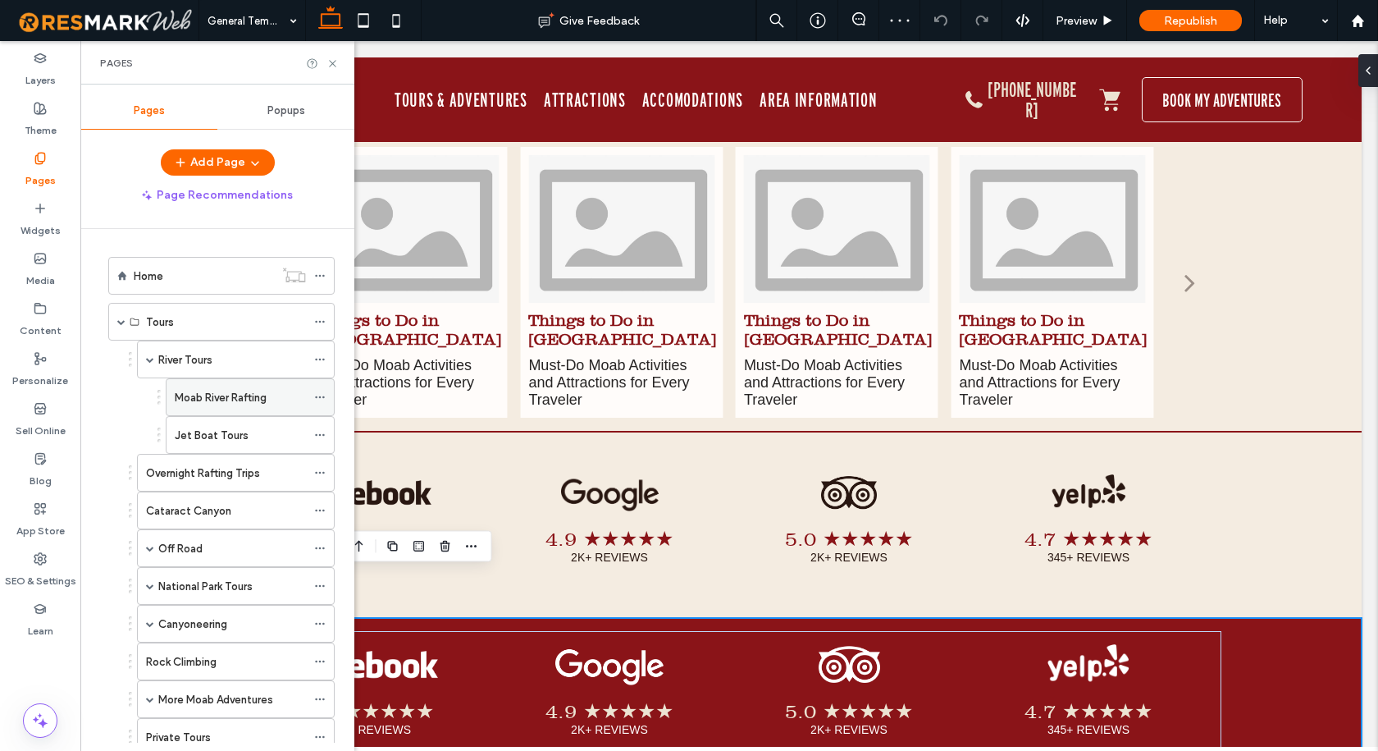
click at [201, 404] on label "Moab River Rafting" at bounding box center [221, 397] width 92 height 29
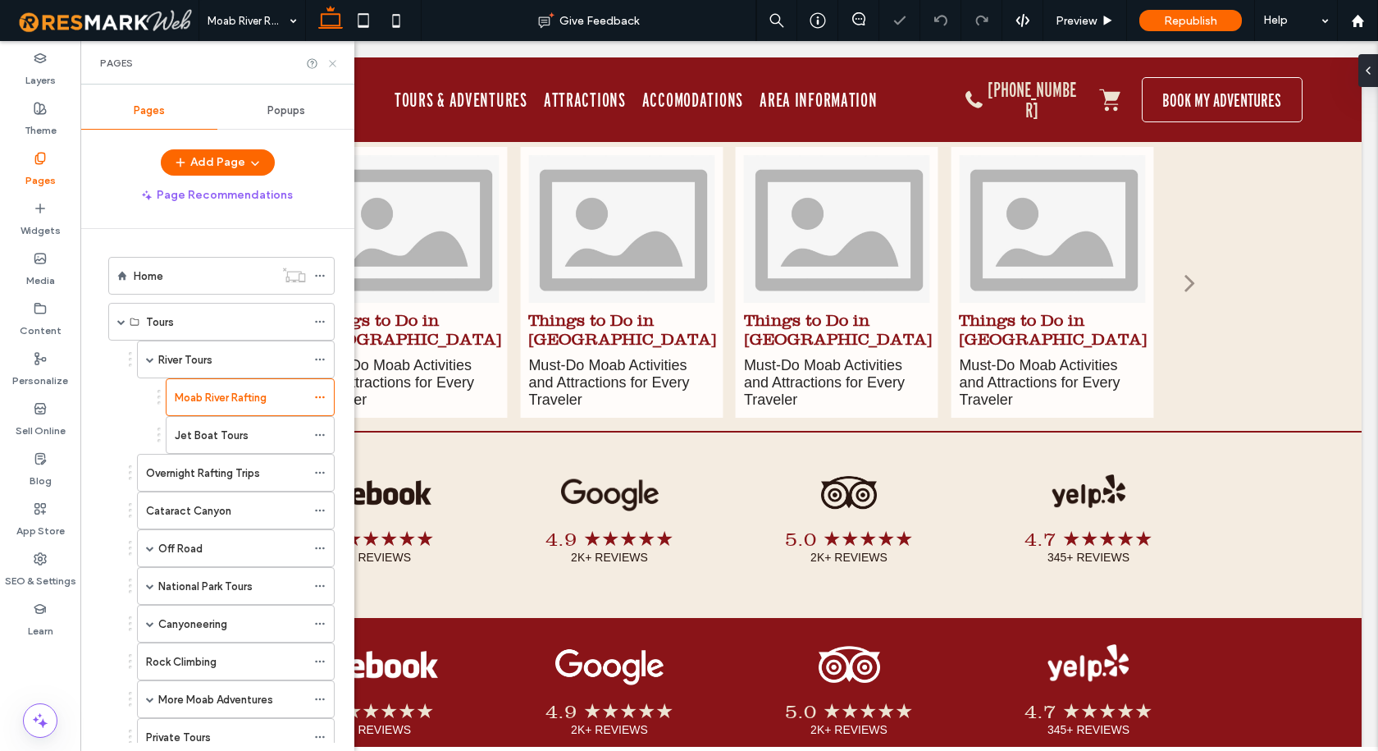
click at [331, 58] on icon at bounding box center [332, 63] width 12 height 12
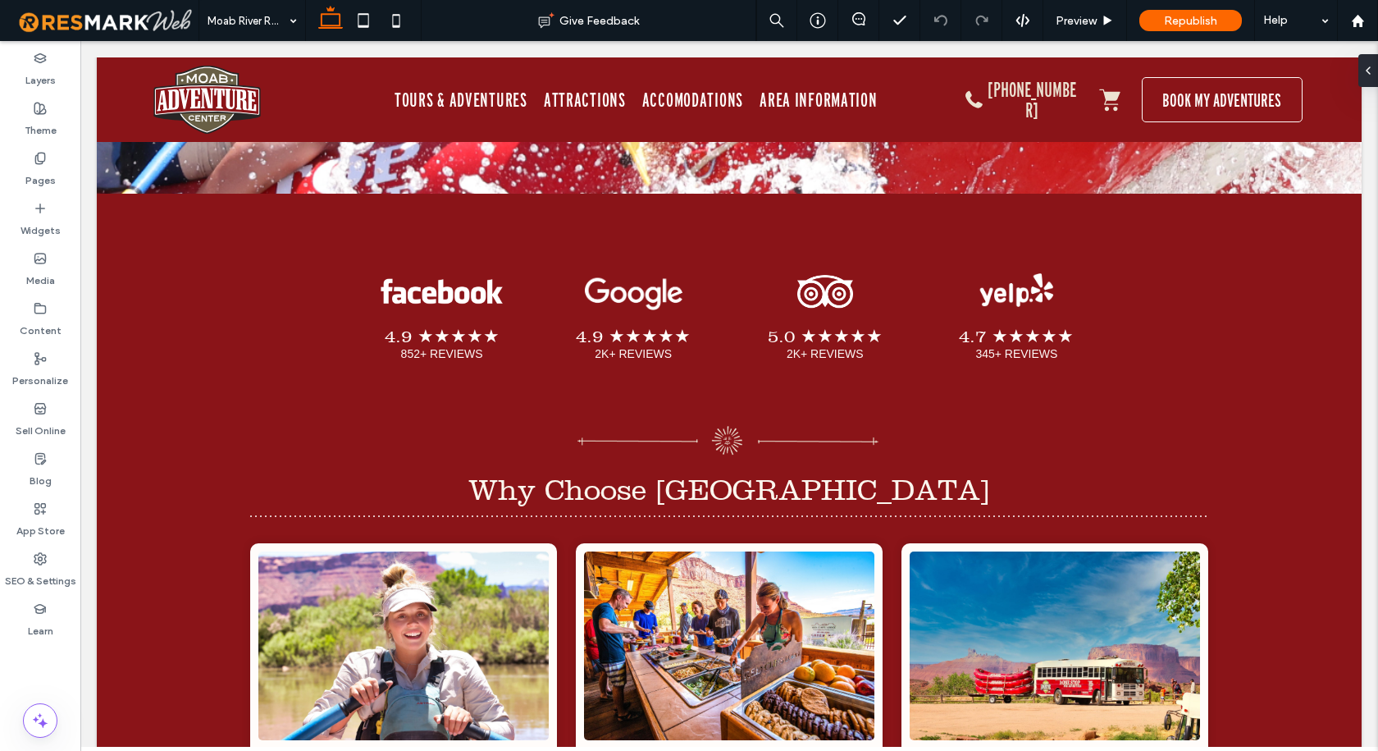
scroll to position [9707, 0]
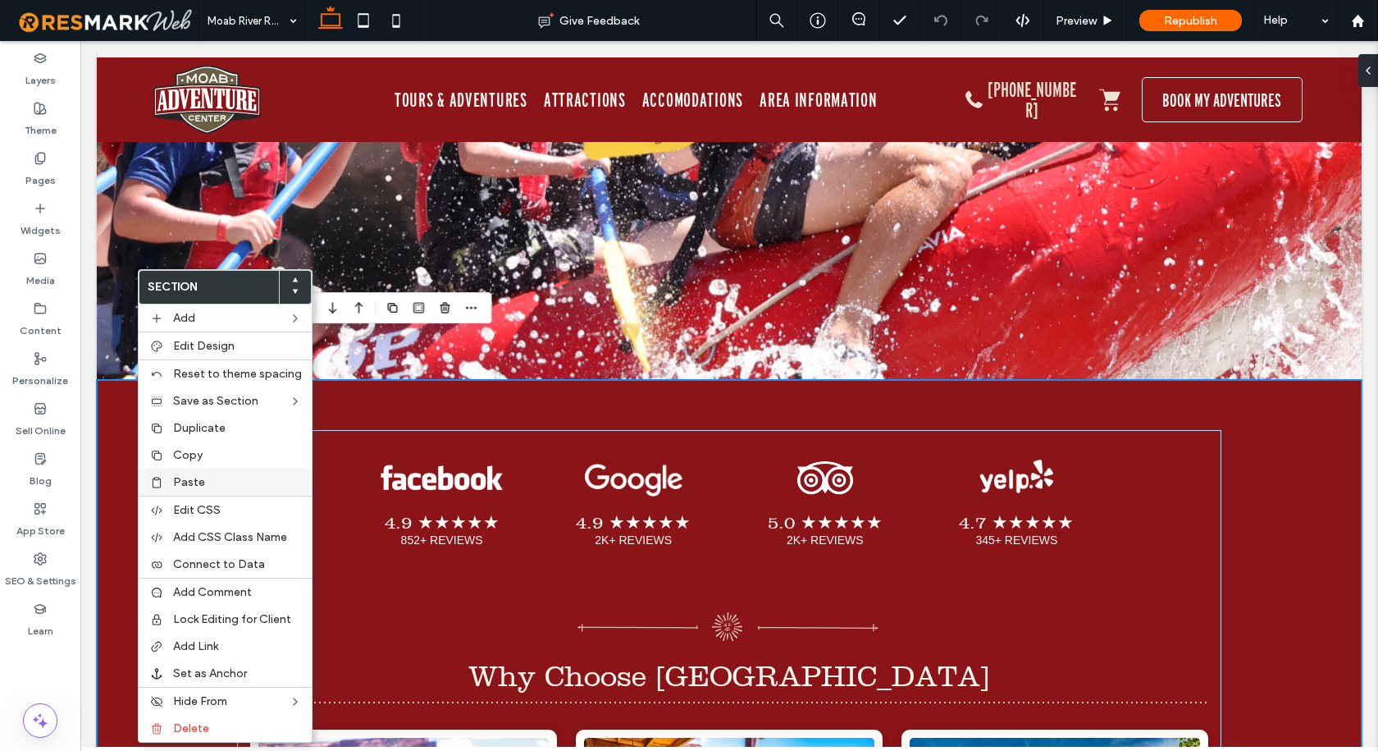
click at [193, 484] on span "Paste" at bounding box center [189, 482] width 32 height 14
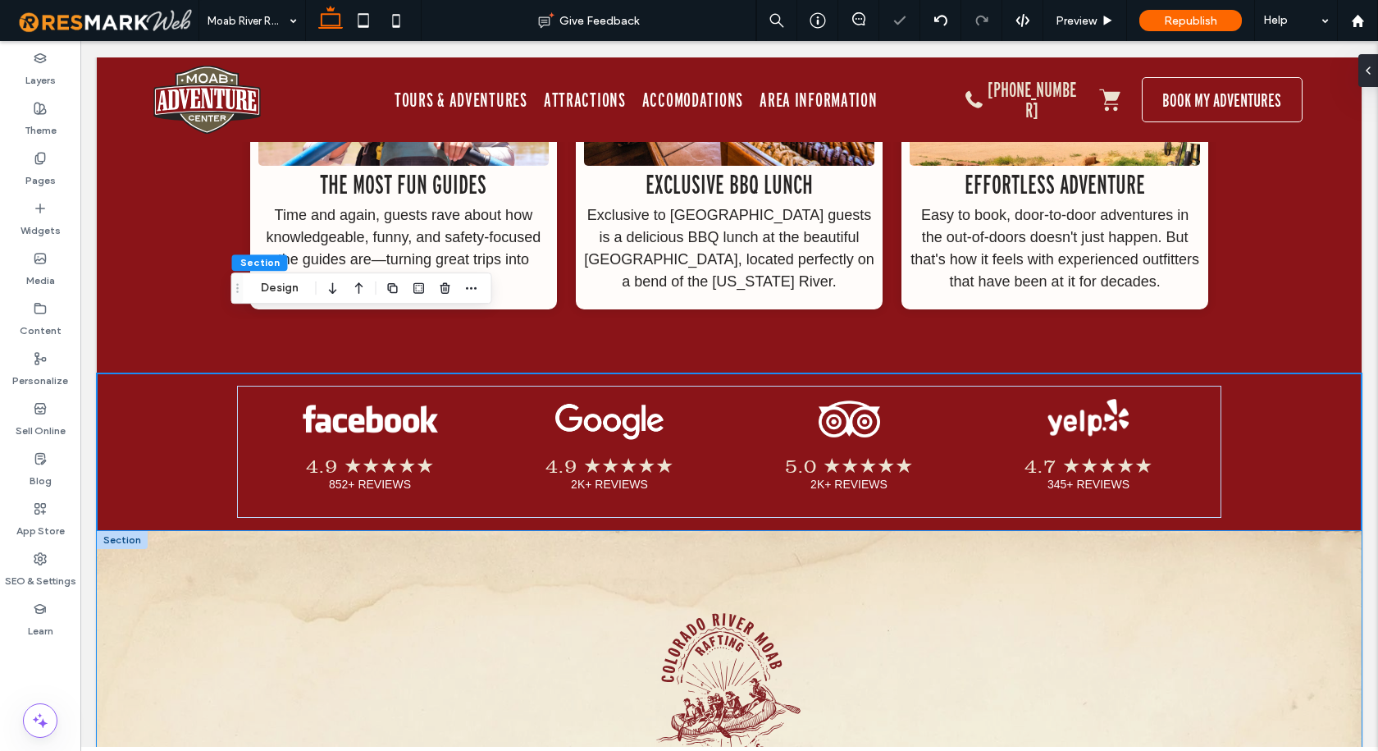
scroll to position [10480, 0]
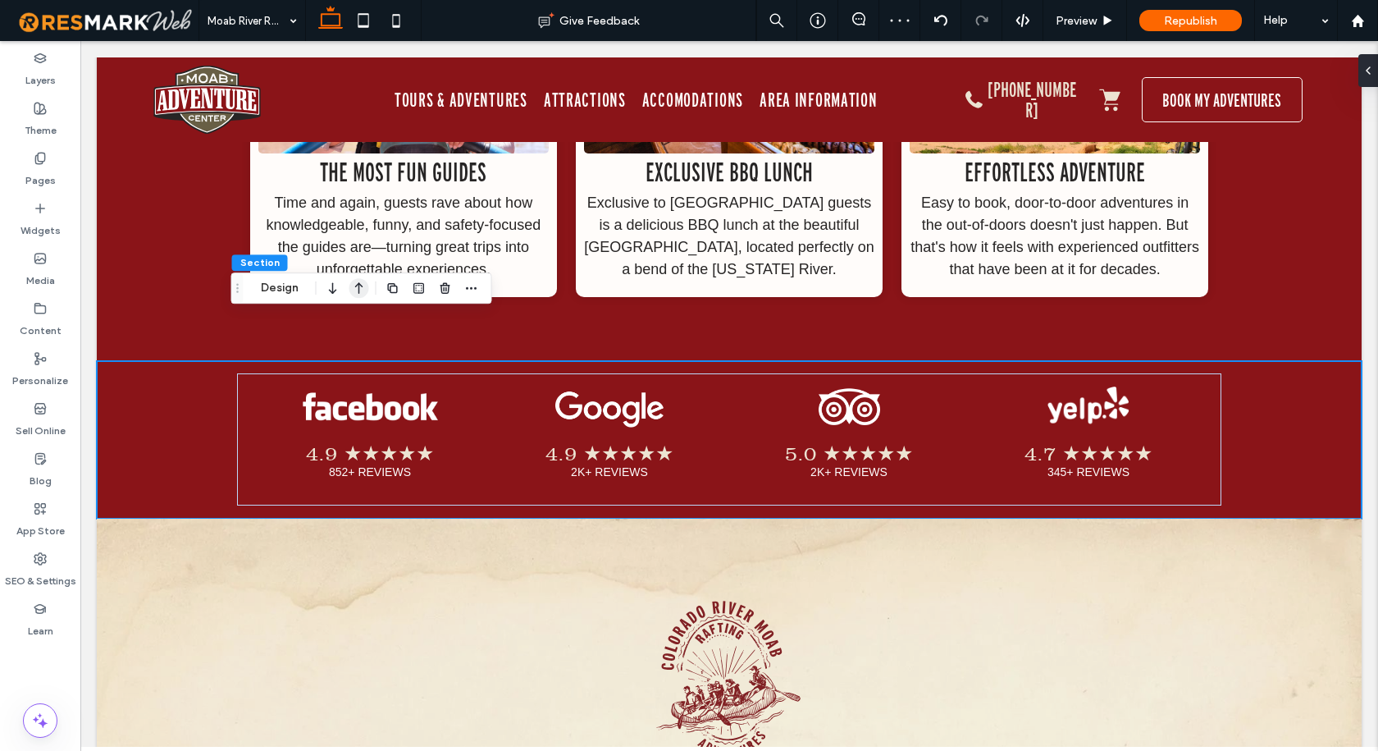
click at [358, 292] on icon "button" at bounding box center [359, 288] width 20 height 30
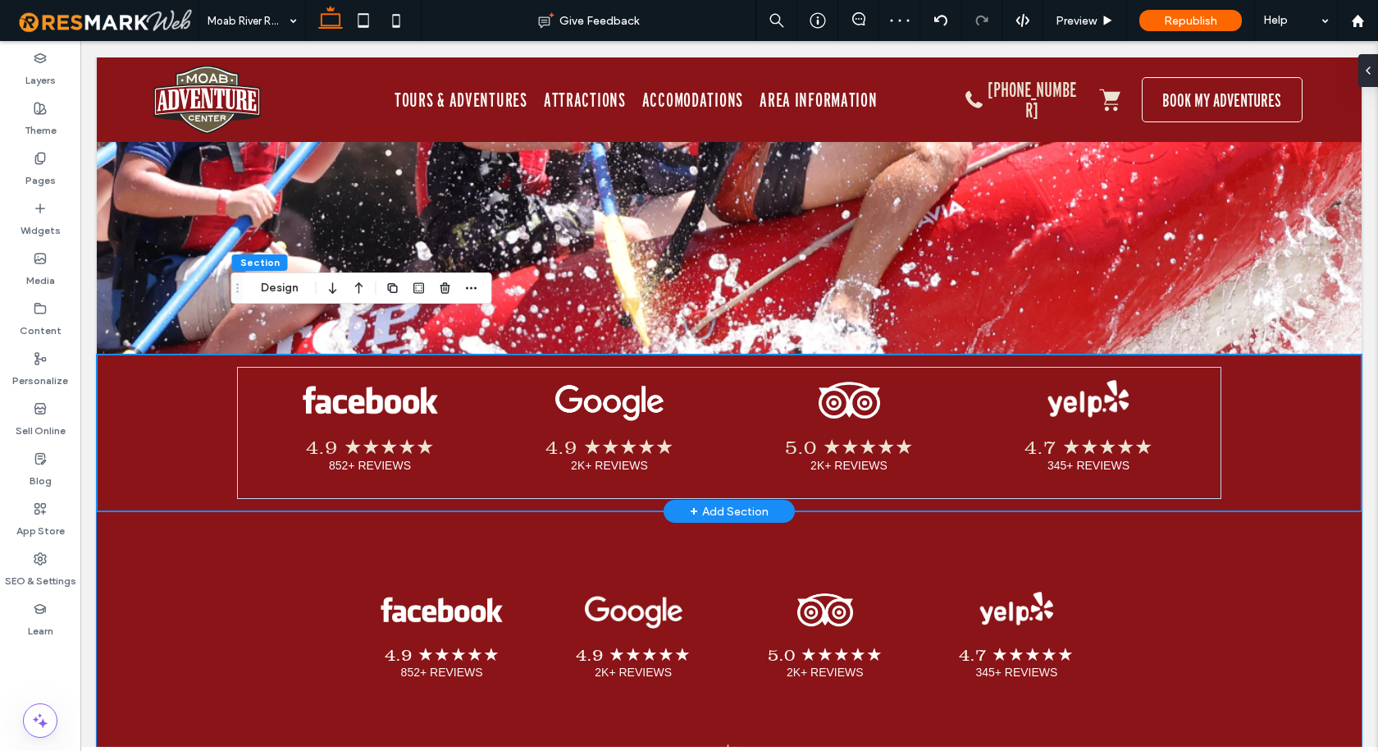
scroll to position [9727, 0]
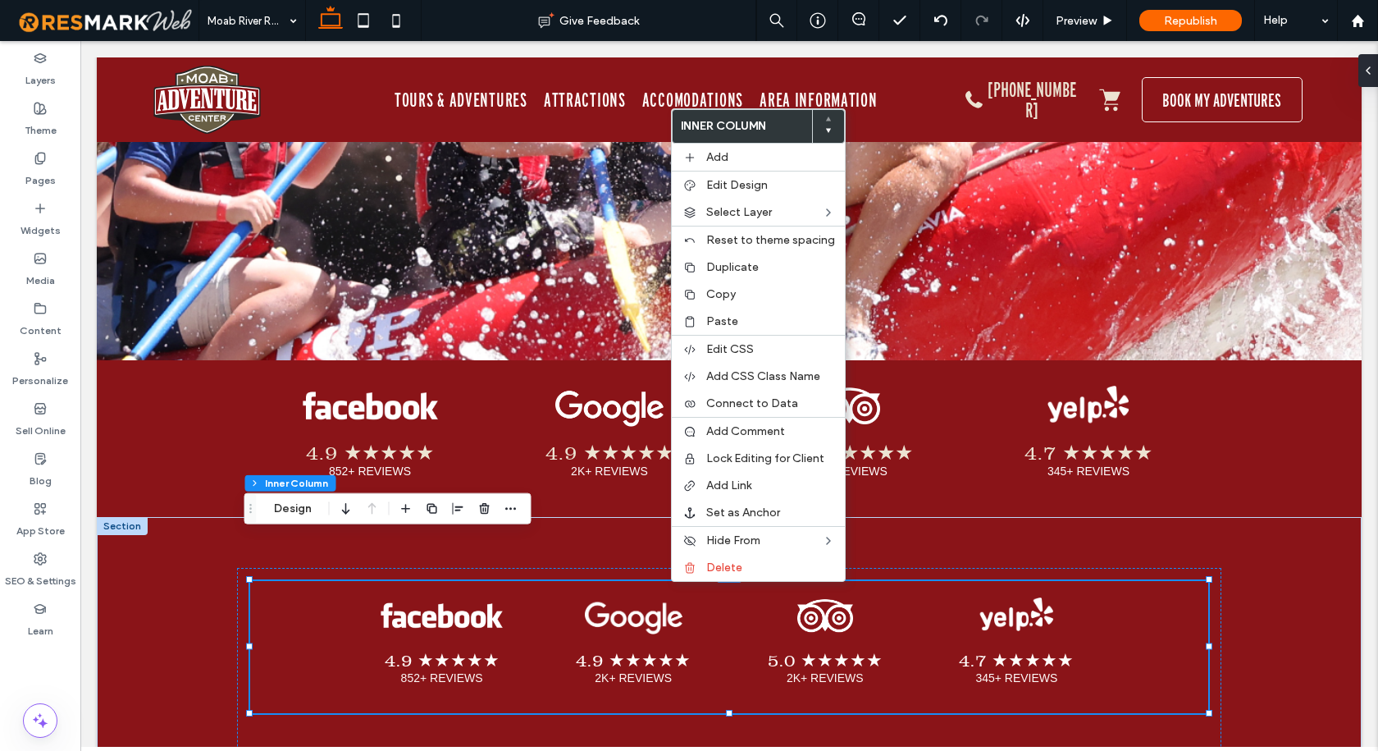
type input "**"
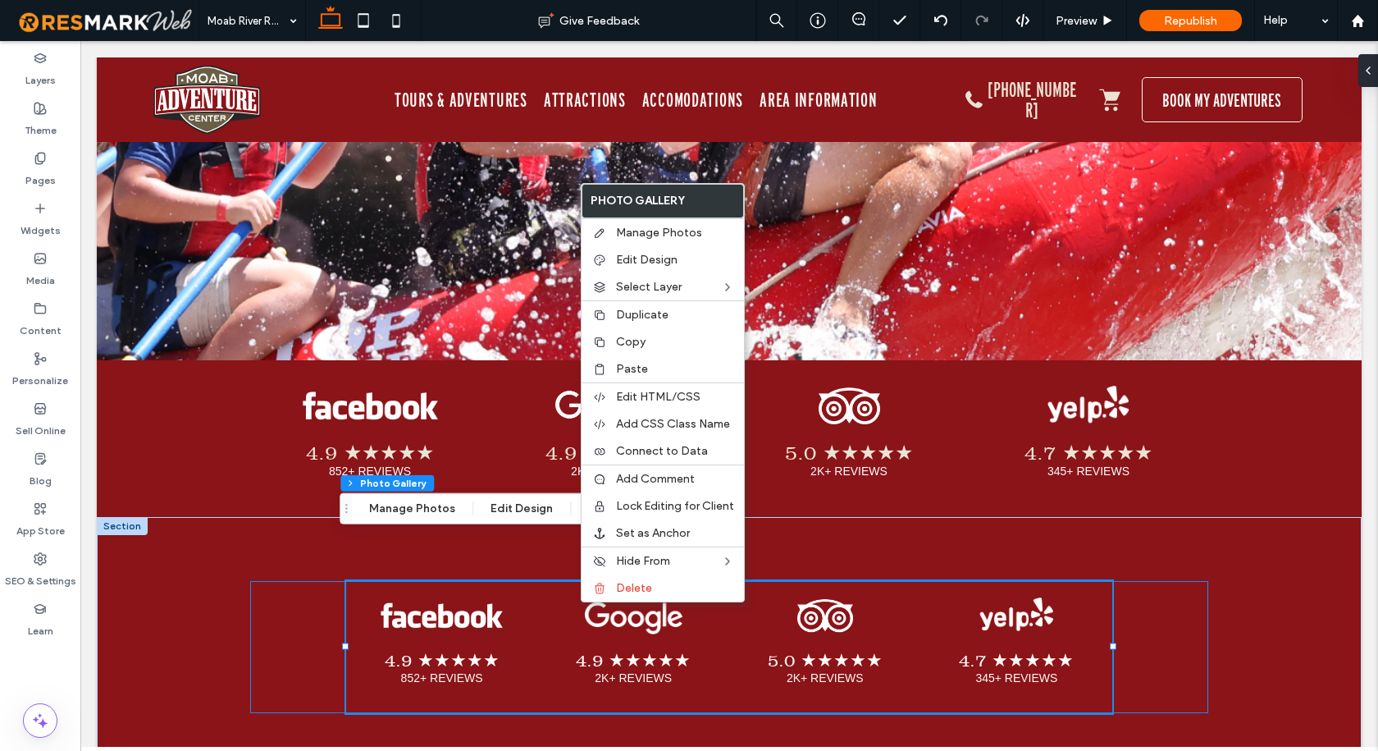
click at [272, 588] on div "4.9 ★★★★★ 852+ REVIEWS Button 4.9 ★★★★★ 2K+ REVIEWS Button 5.0 ★★★★★ 2K+ REVIEW…" at bounding box center [729, 647] width 958 height 132
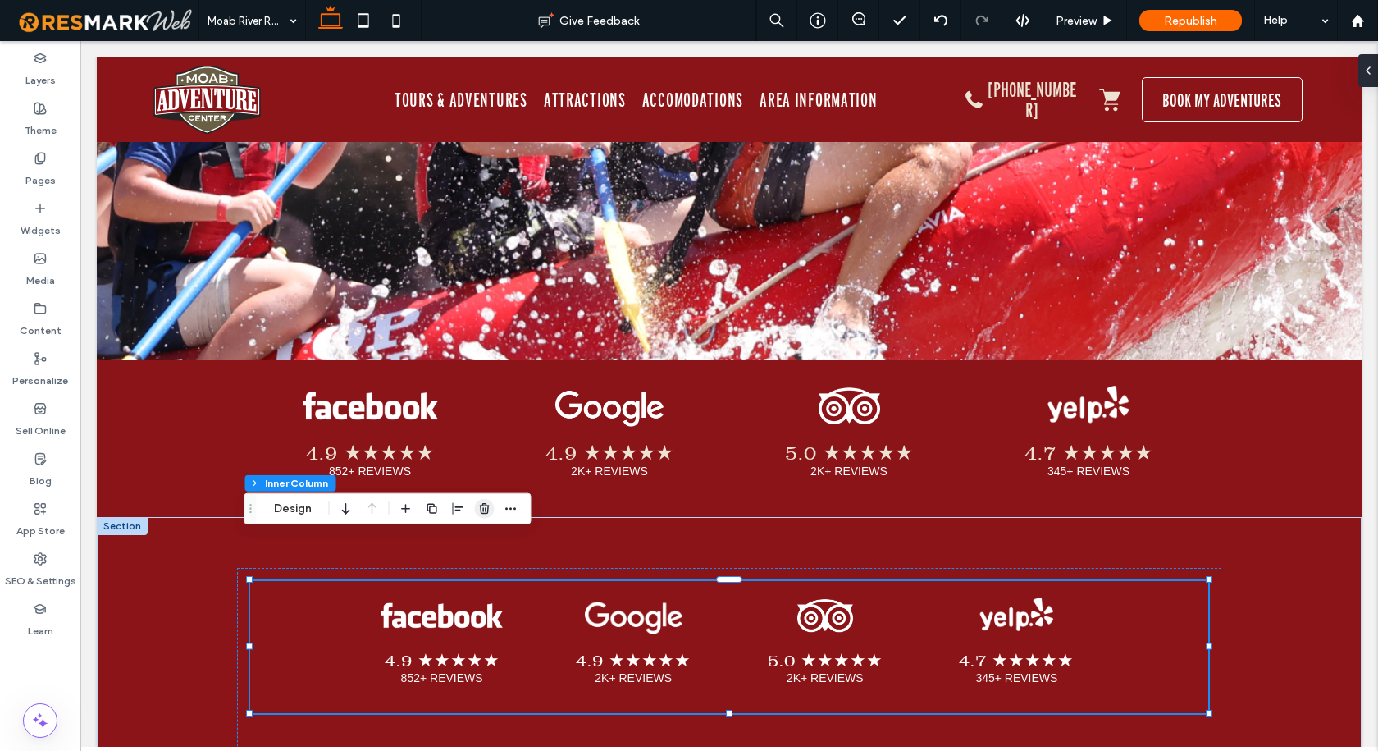
click at [484, 508] on icon "button" at bounding box center [484, 508] width 13 height 13
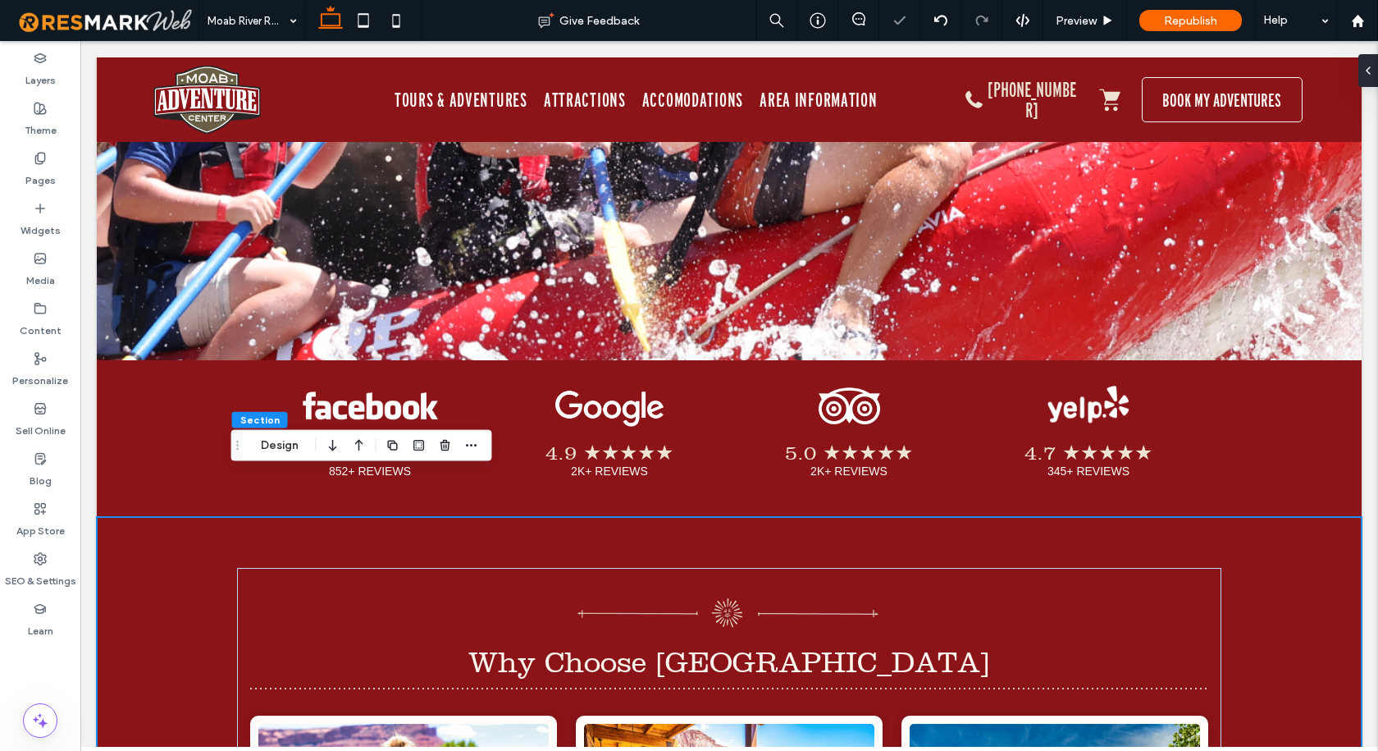
click at [281, 434] on div "Section Design" at bounding box center [361, 445] width 261 height 31
click at [282, 441] on button "Design" at bounding box center [279, 446] width 59 height 20
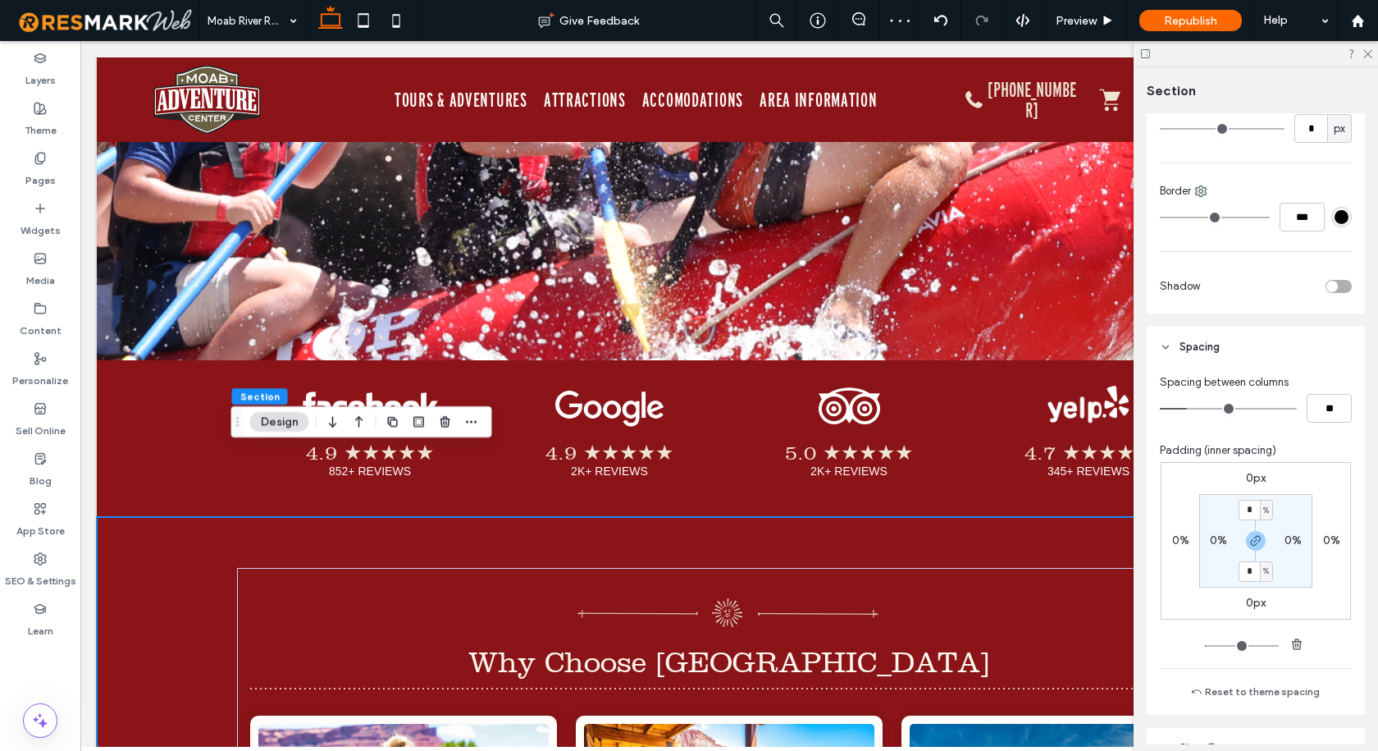
scroll to position [492, 0]
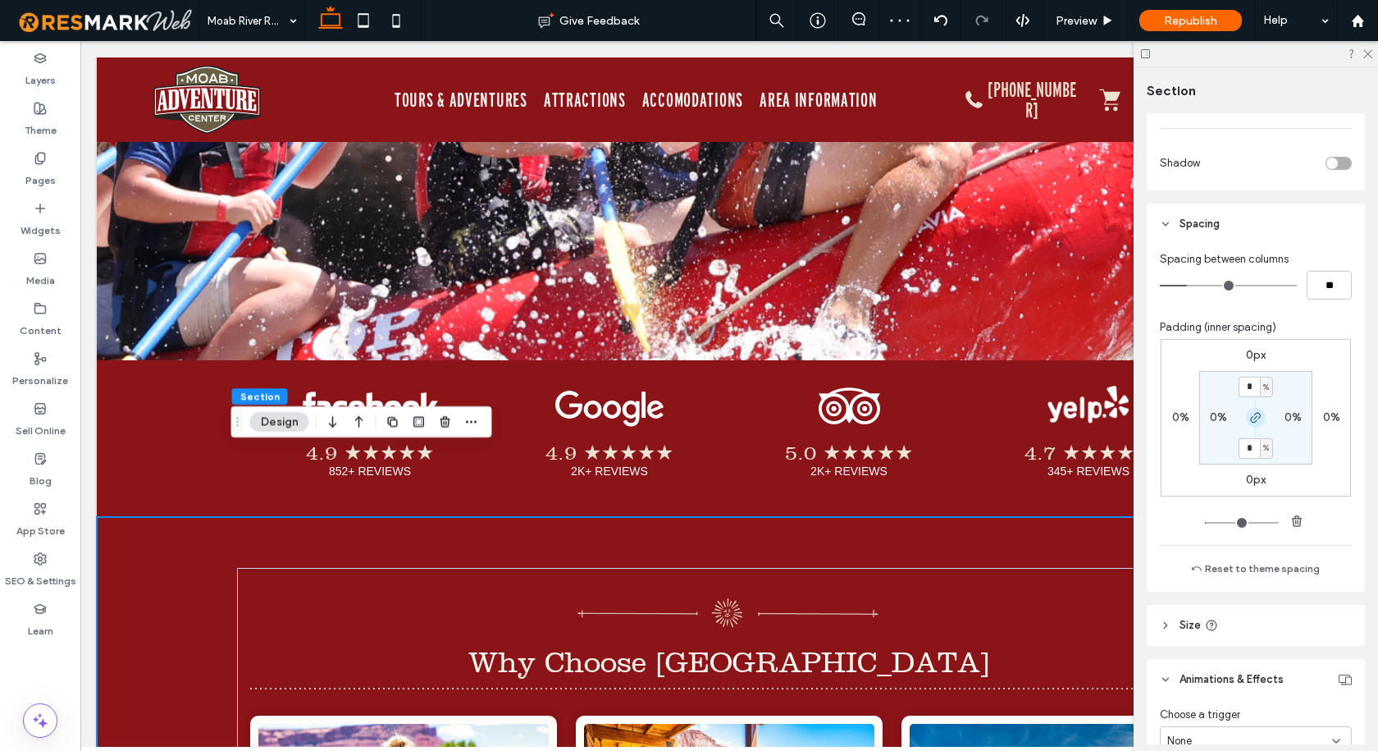
click at [1252, 423] on icon "button" at bounding box center [1255, 417] width 13 height 13
click at [1248, 392] on input "*" at bounding box center [1249, 386] width 21 height 21
type input "*"
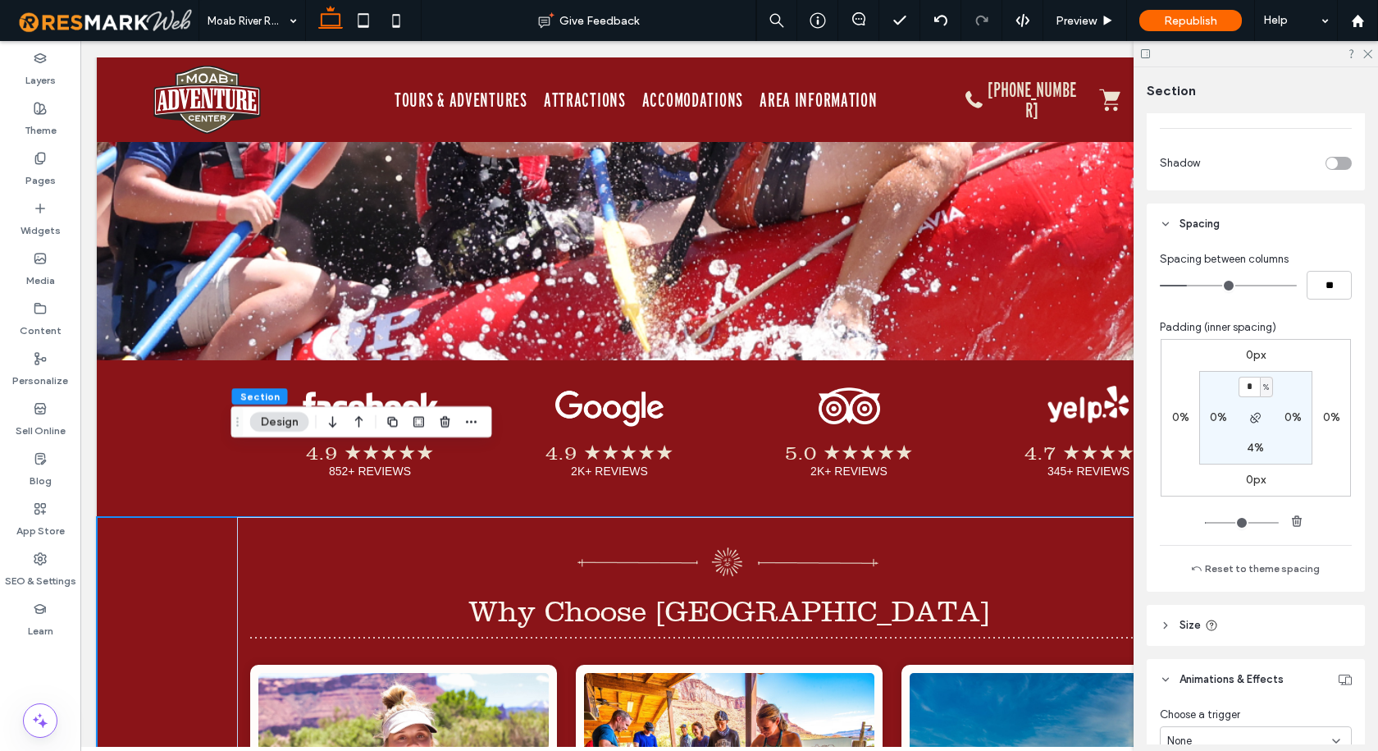
click at [1319, 335] on div "Padding (inner spacing)" at bounding box center [1256, 327] width 192 height 16
click at [1370, 59] on div at bounding box center [1256, 53] width 244 height 25
click at [1370, 53] on icon at bounding box center [1367, 53] width 11 height 11
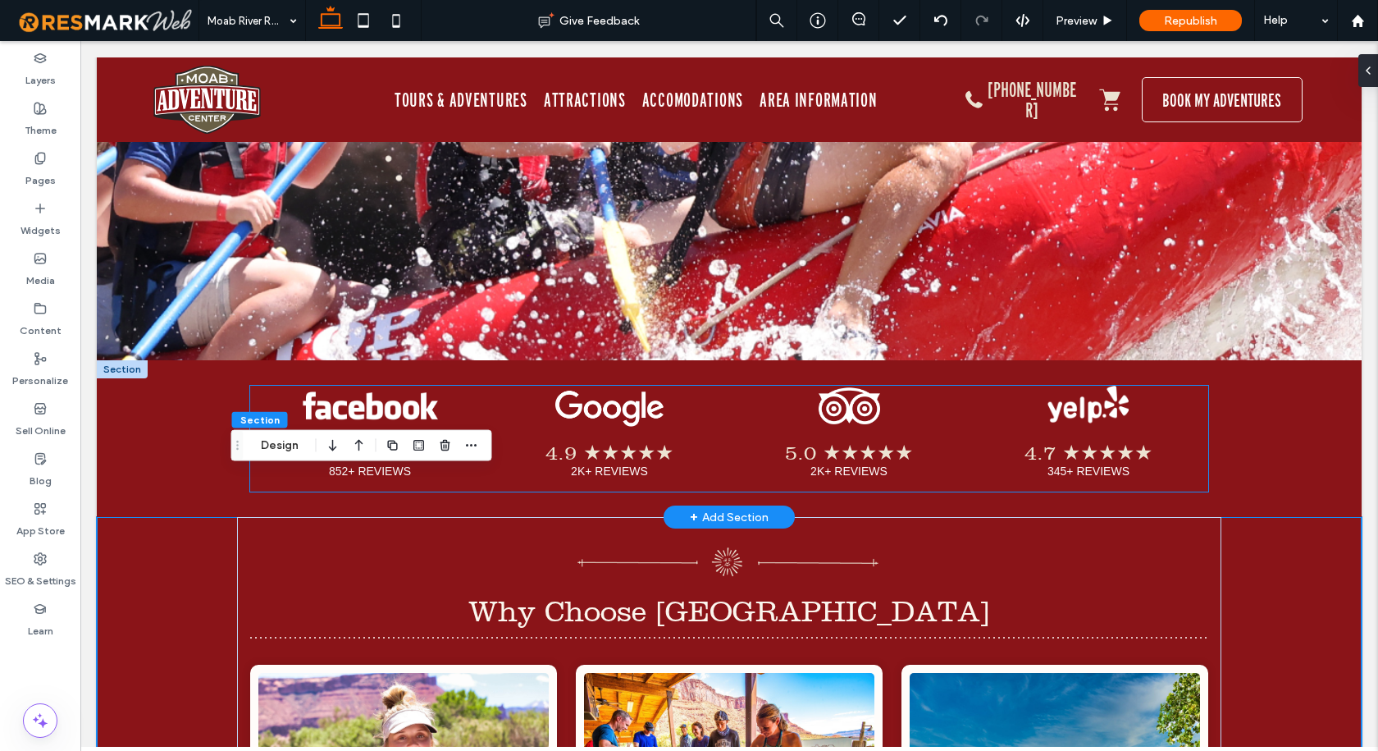
drag, startPoint x: 693, startPoint y: 392, endPoint x: 700, endPoint y: 412, distance: 20.8
click at [693, 427] on span "4.9 ★★★★★ 2K+ REVIEWS Button" at bounding box center [610, 459] width 240 height 65
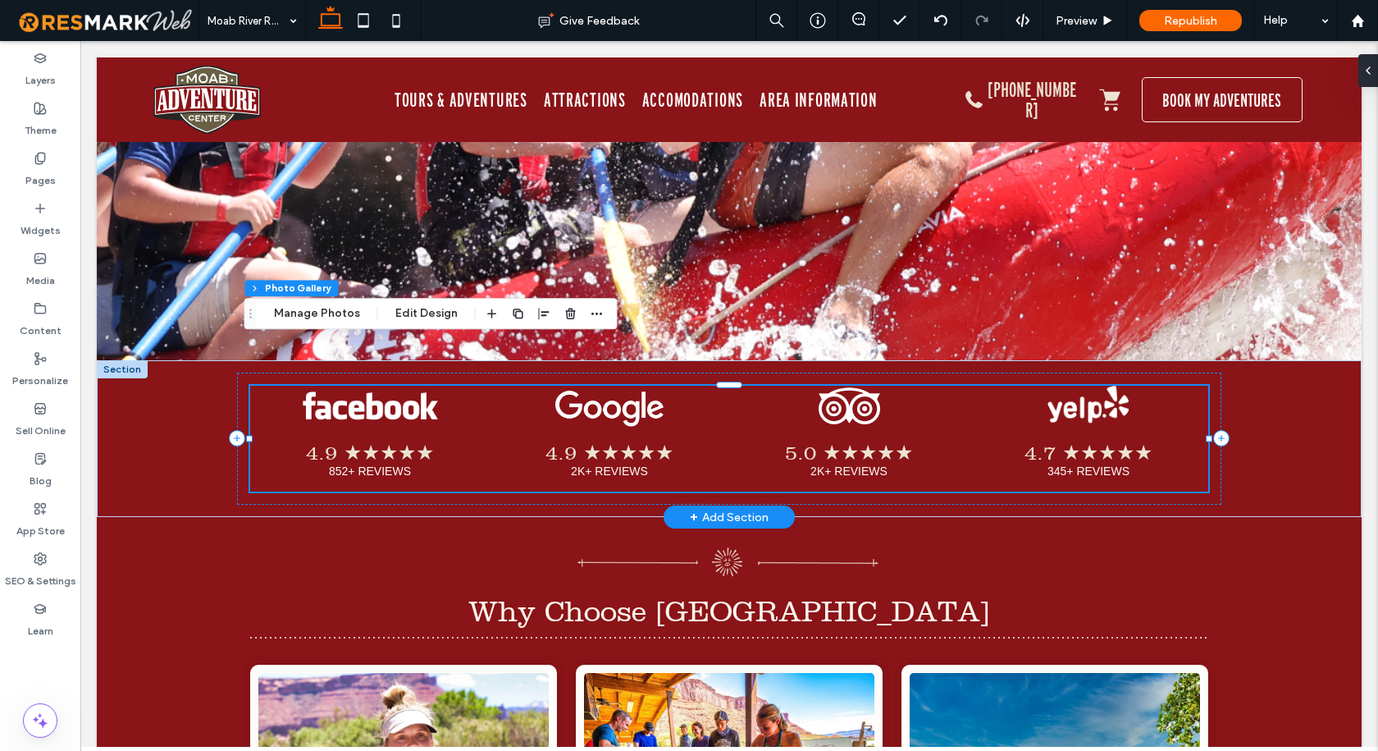
click at [682, 427] on span "4.9 ★★★★★ 2K+ REVIEWS Button" at bounding box center [610, 459] width 240 height 65
click at [801, 440] on h3 "5.0 ★★★★★" at bounding box center [849, 452] width 128 height 24
click at [931, 427] on span "5.0 ★★★★★ 2K+ REVIEWS Button" at bounding box center [849, 459] width 240 height 65
click at [1243, 436] on div "4.9 ★★★★★ 852+ REVIEWS Button 4.9 ★★★★★ 2K+ REVIEWS Button 5.0 ★★★★★ 2K+ REVIEW…" at bounding box center [729, 438] width 1265 height 157
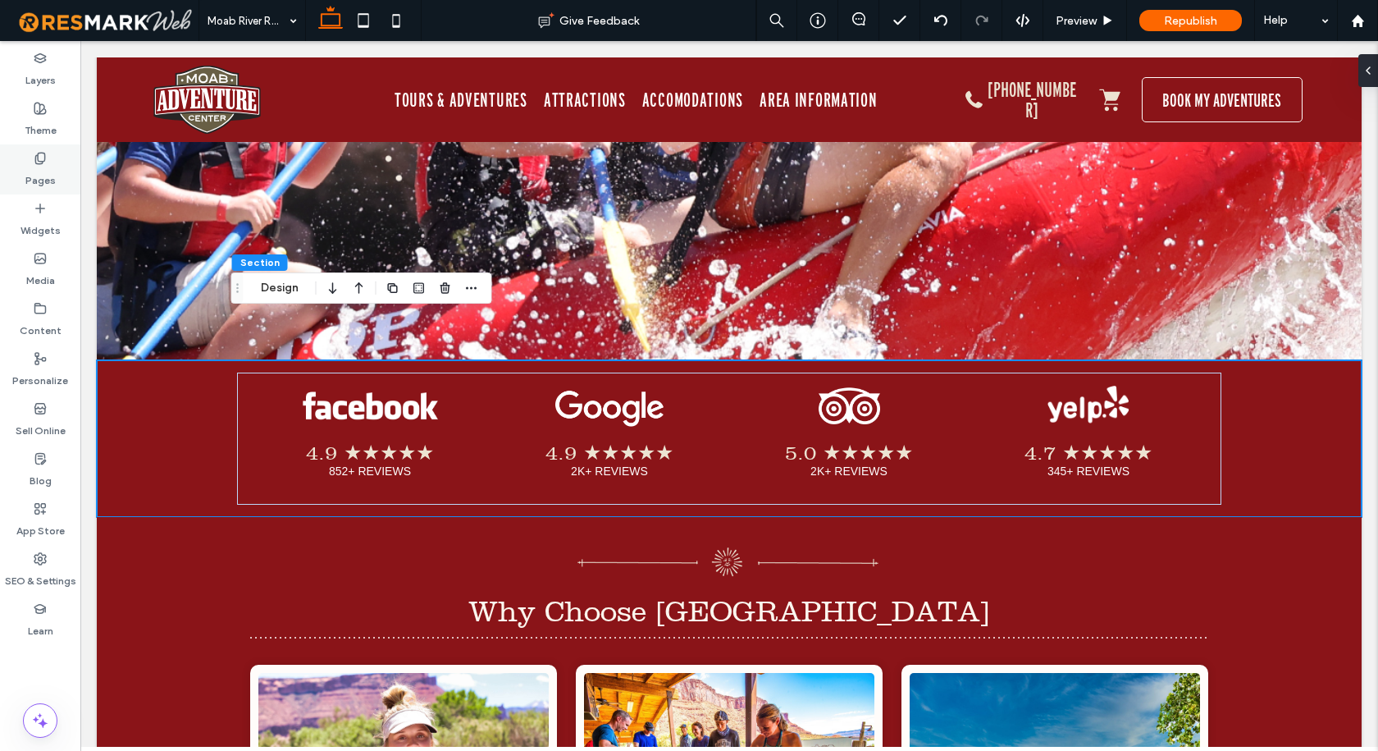
click at [43, 185] on label "Pages" at bounding box center [40, 176] width 30 height 23
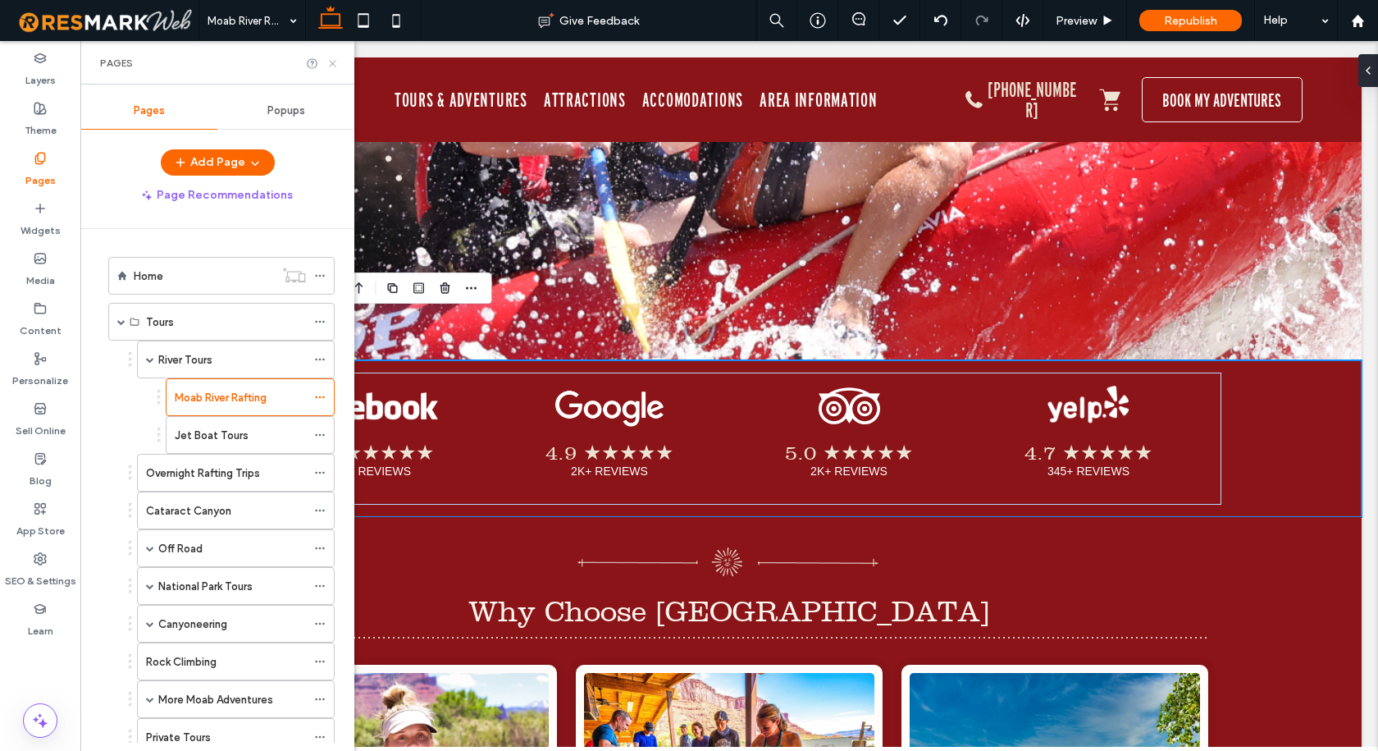
click at [332, 60] on icon at bounding box center [332, 63] width 12 height 12
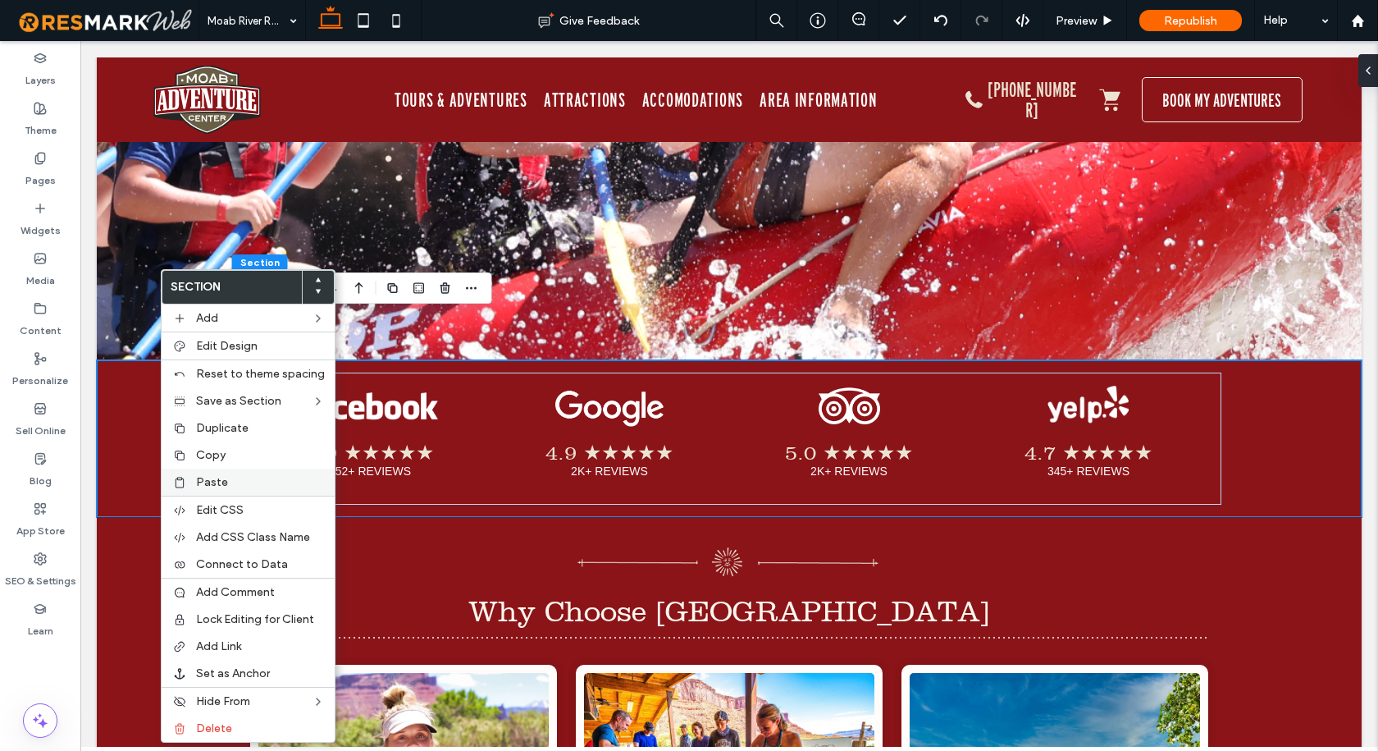
click at [212, 480] on span "Paste" at bounding box center [212, 482] width 32 height 14
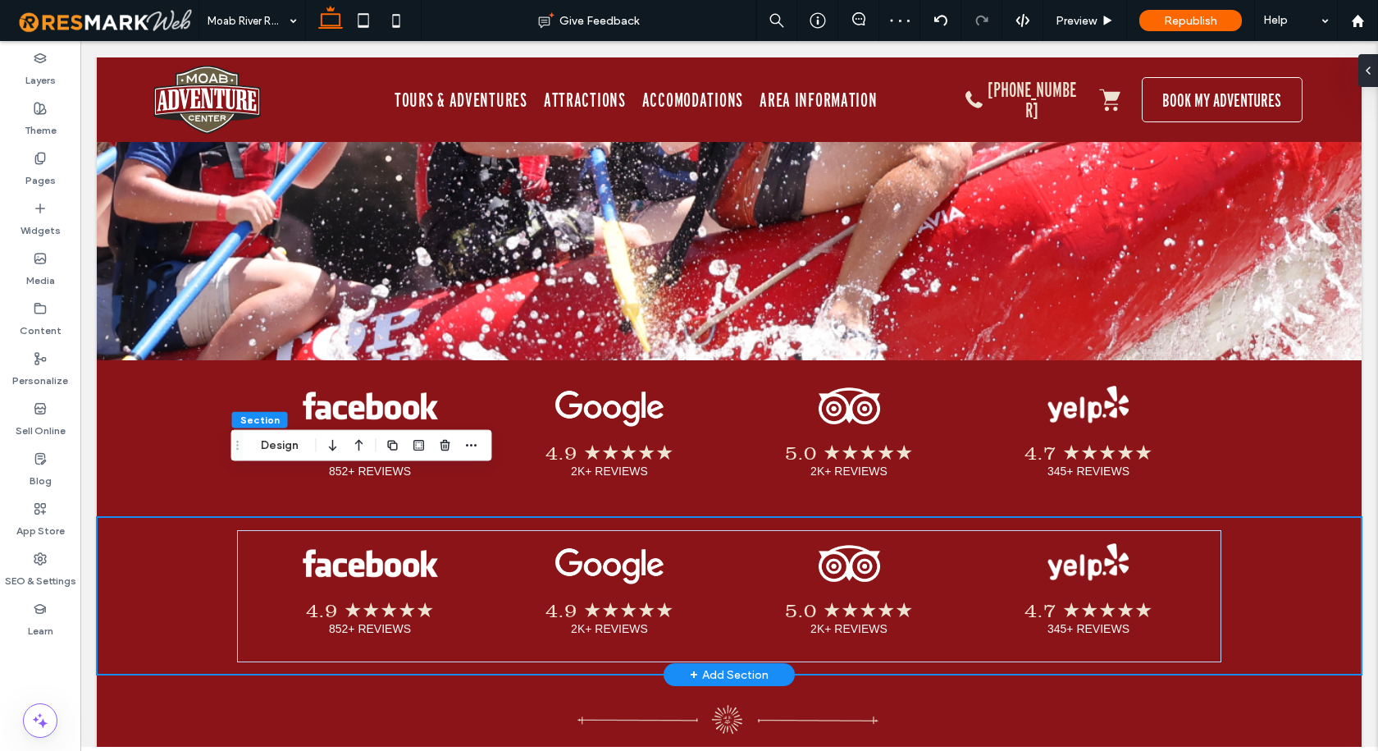
click at [143, 522] on div "4.9 ★★★★★ 852+ REVIEWS Button 4.9 ★★★★★ 2K+ REVIEWS Button 5.0 ★★★★★ 2K+ REVIEW…" at bounding box center [729, 595] width 1265 height 157
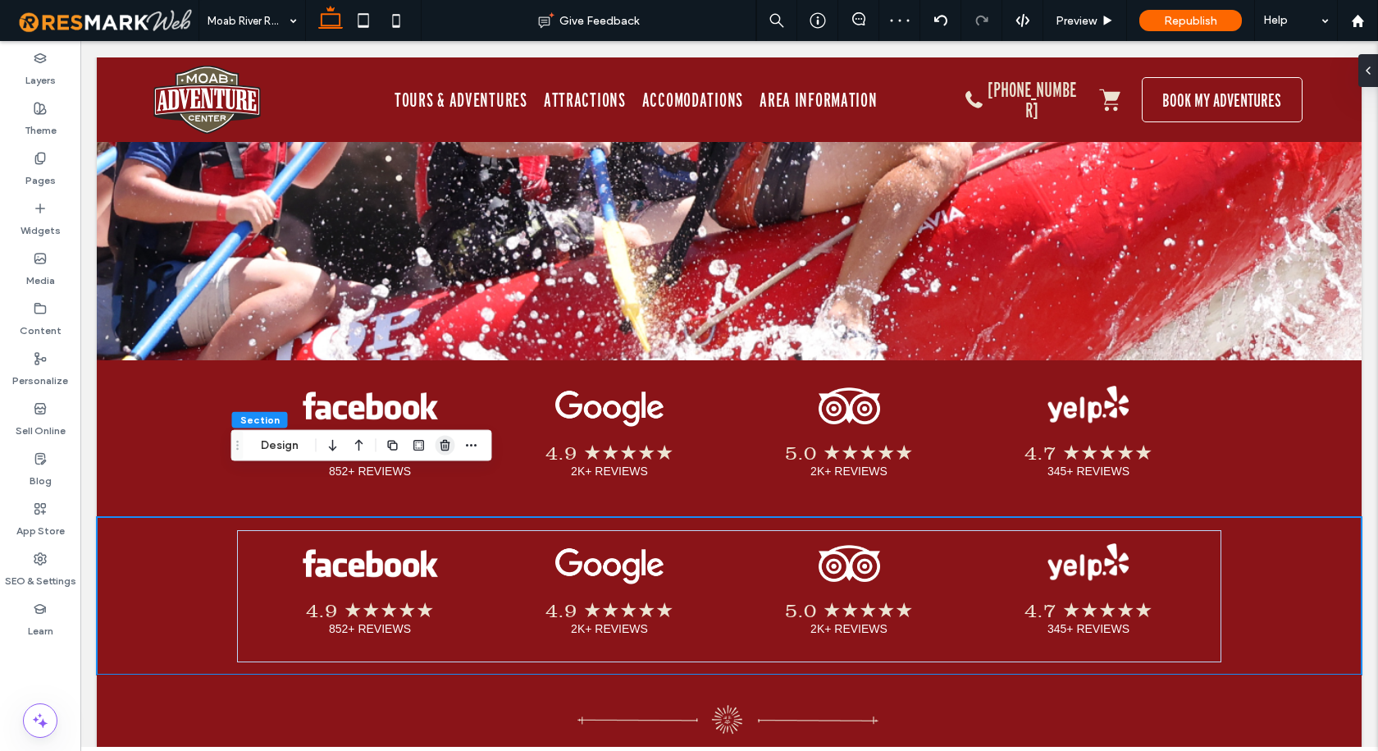
click at [440, 445] on icon "button" at bounding box center [445, 445] width 13 height 13
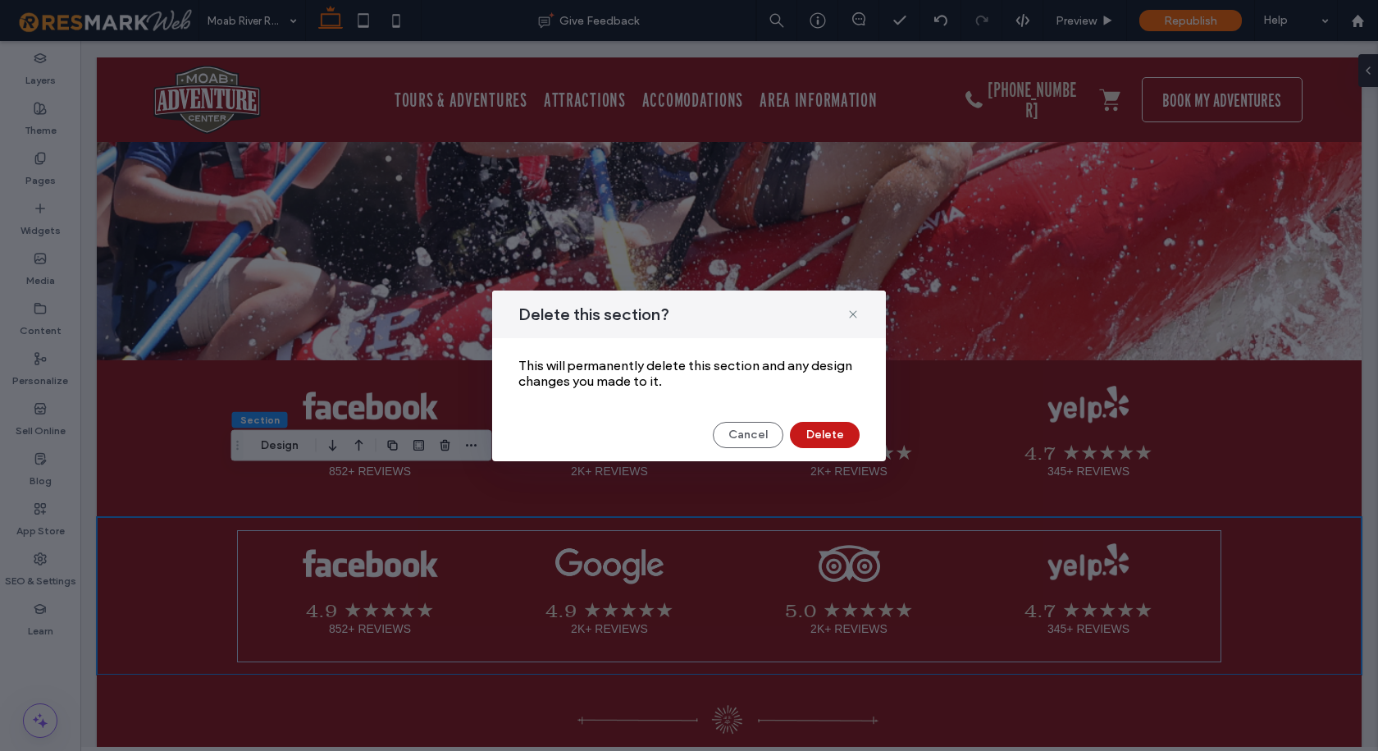
drag, startPoint x: 818, startPoint y: 431, endPoint x: 8, endPoint y: 163, distance: 852.6
click at [818, 431] on button "Delete" at bounding box center [825, 435] width 70 height 26
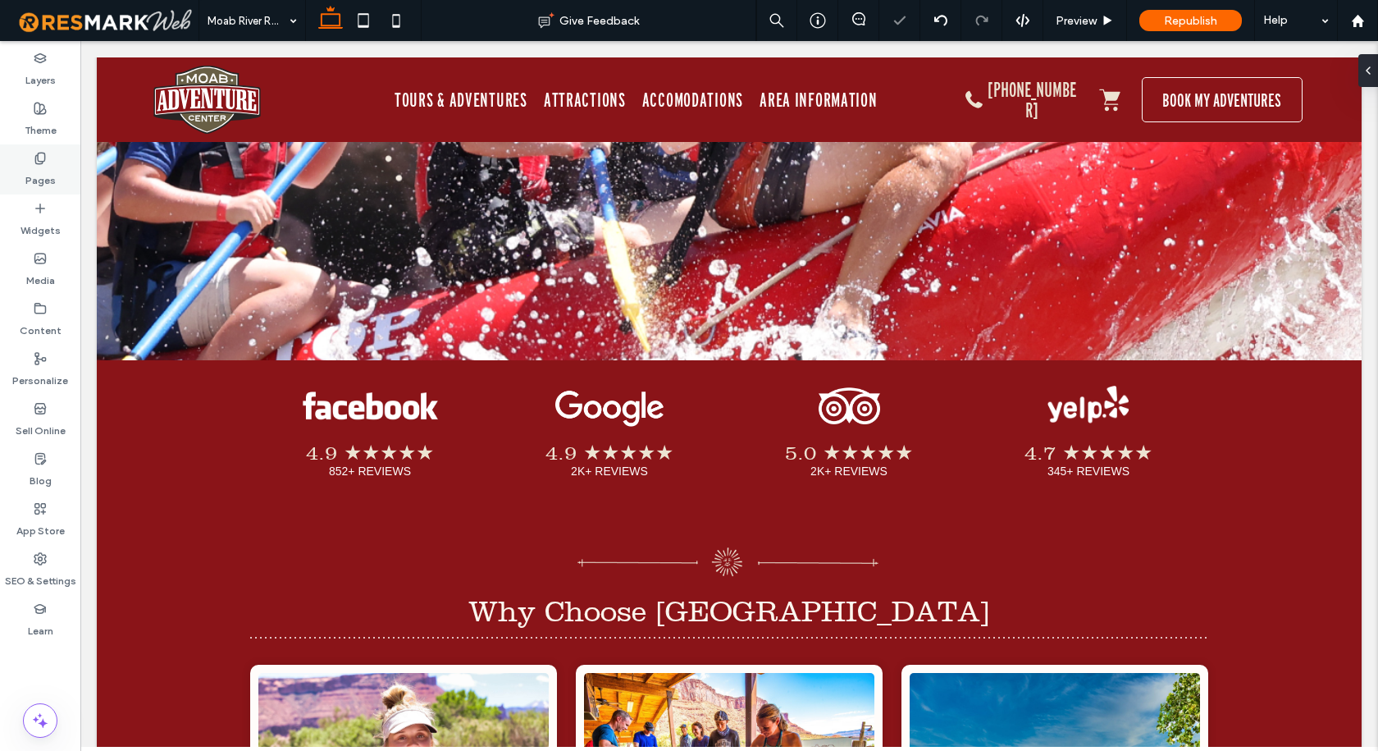
click at [41, 169] on label "Pages" at bounding box center [40, 176] width 30 height 23
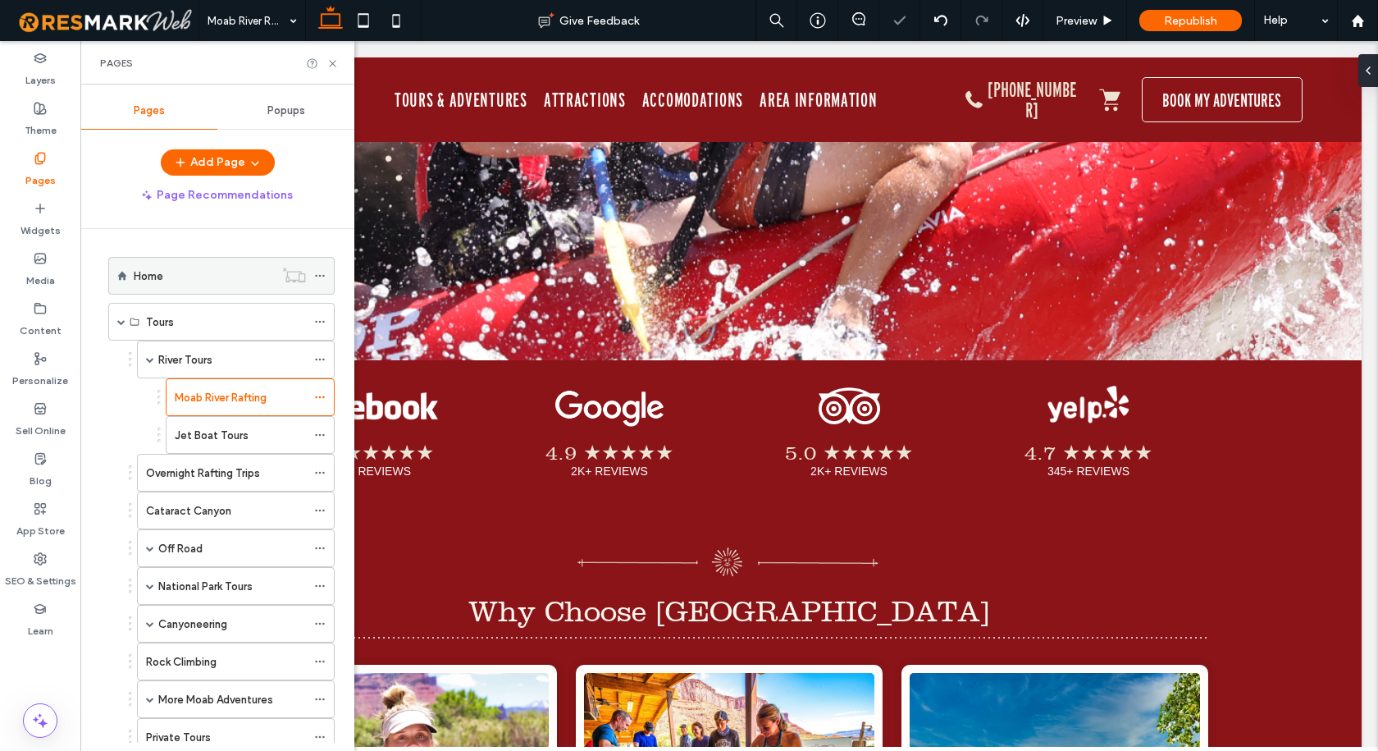
click at [197, 261] on div "Home" at bounding box center [204, 276] width 140 height 36
click at [330, 61] on use at bounding box center [332, 63] width 7 height 7
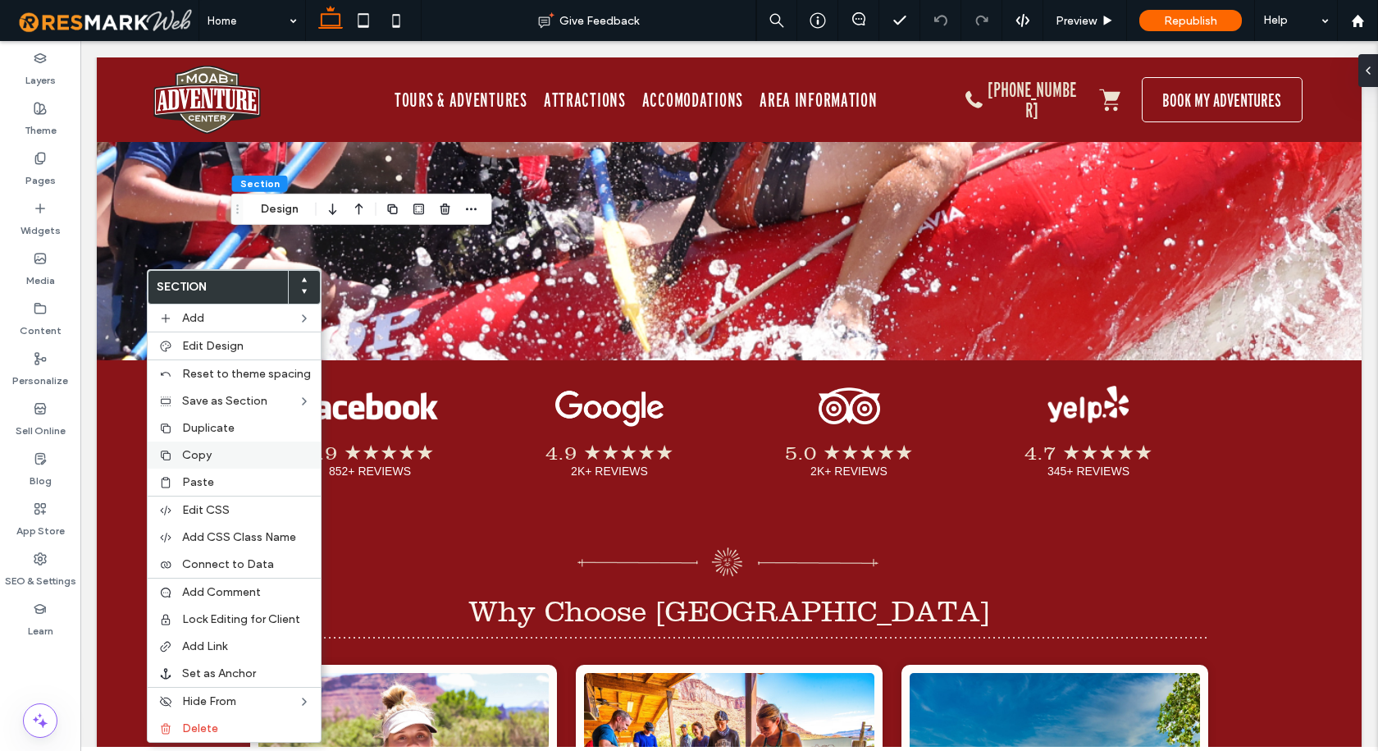
click at [175, 448] on div "Copy" at bounding box center [234, 454] width 173 height 27
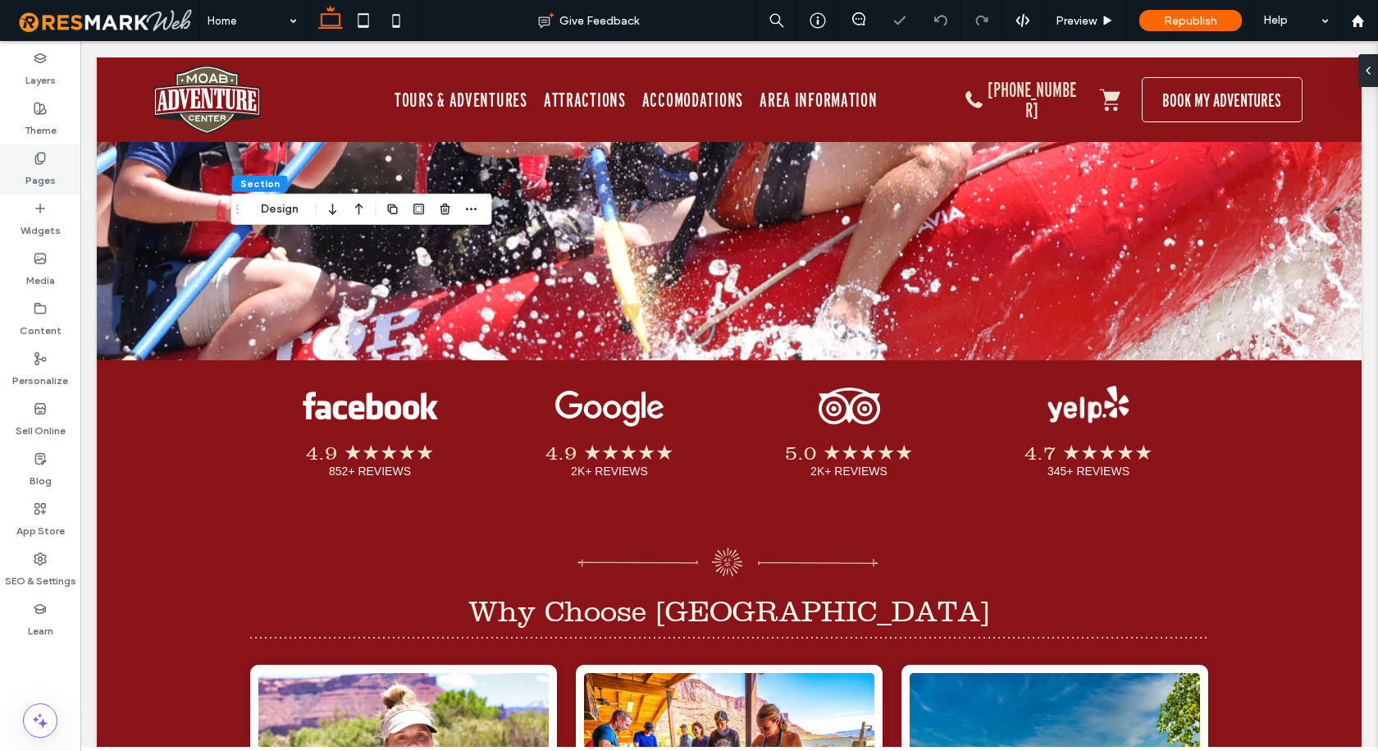
click at [48, 162] on div "Pages" at bounding box center [40, 169] width 80 height 50
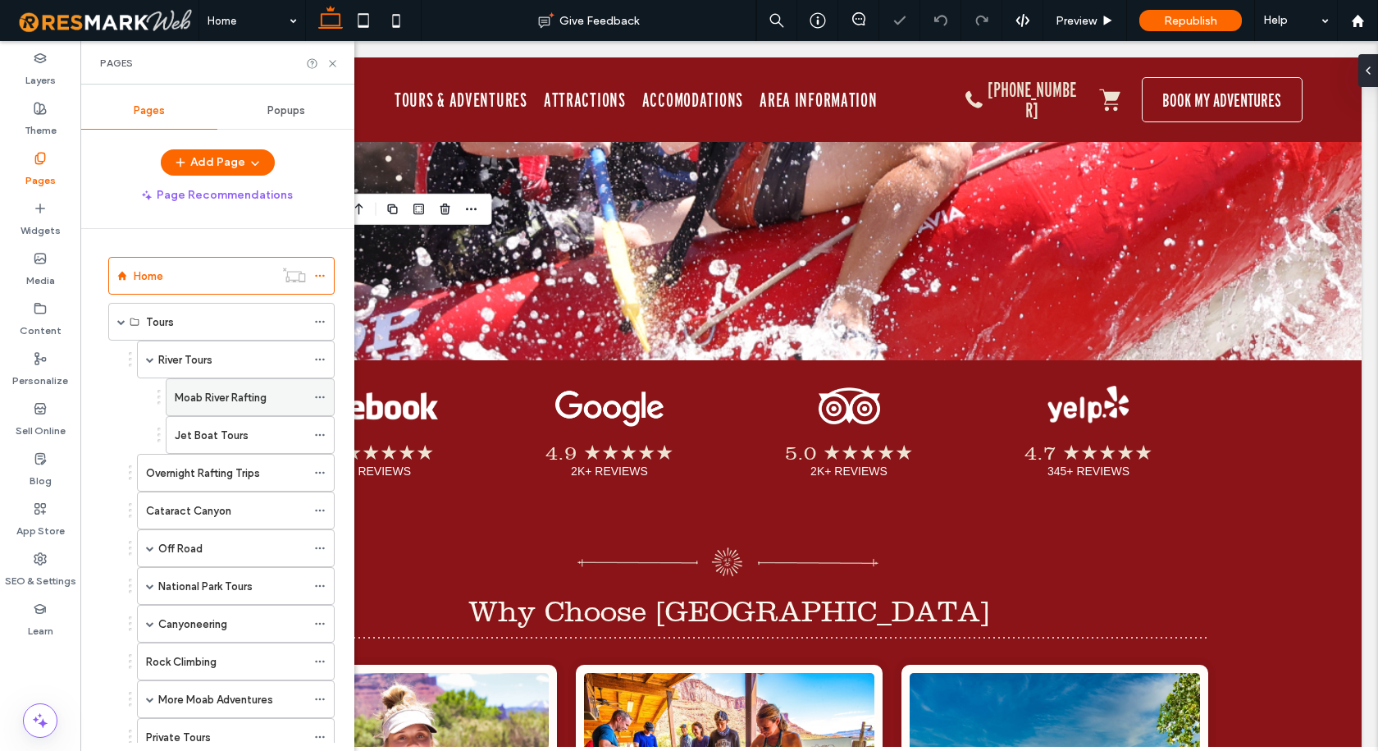
click at [208, 406] on div "Moab River Rafting" at bounding box center [240, 397] width 131 height 36
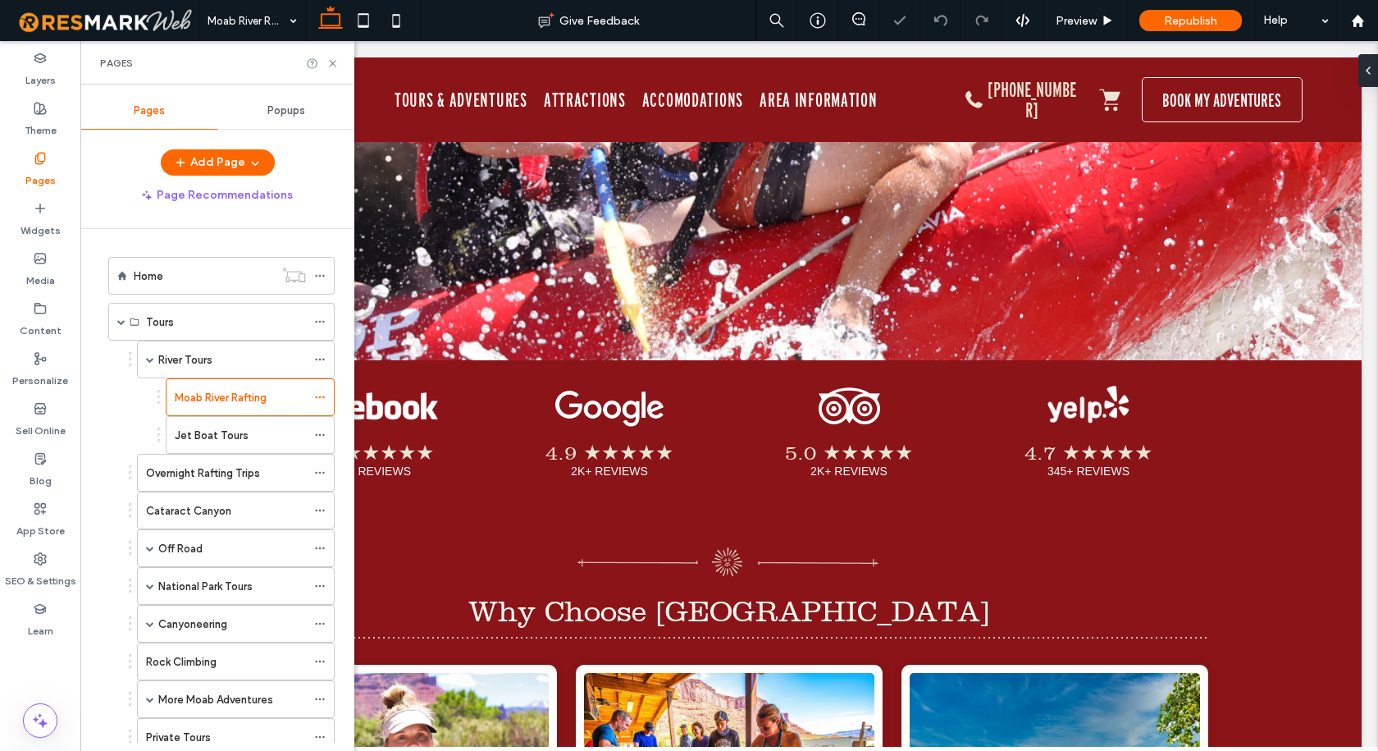
click at [332, 63] on use at bounding box center [332, 63] width 7 height 7
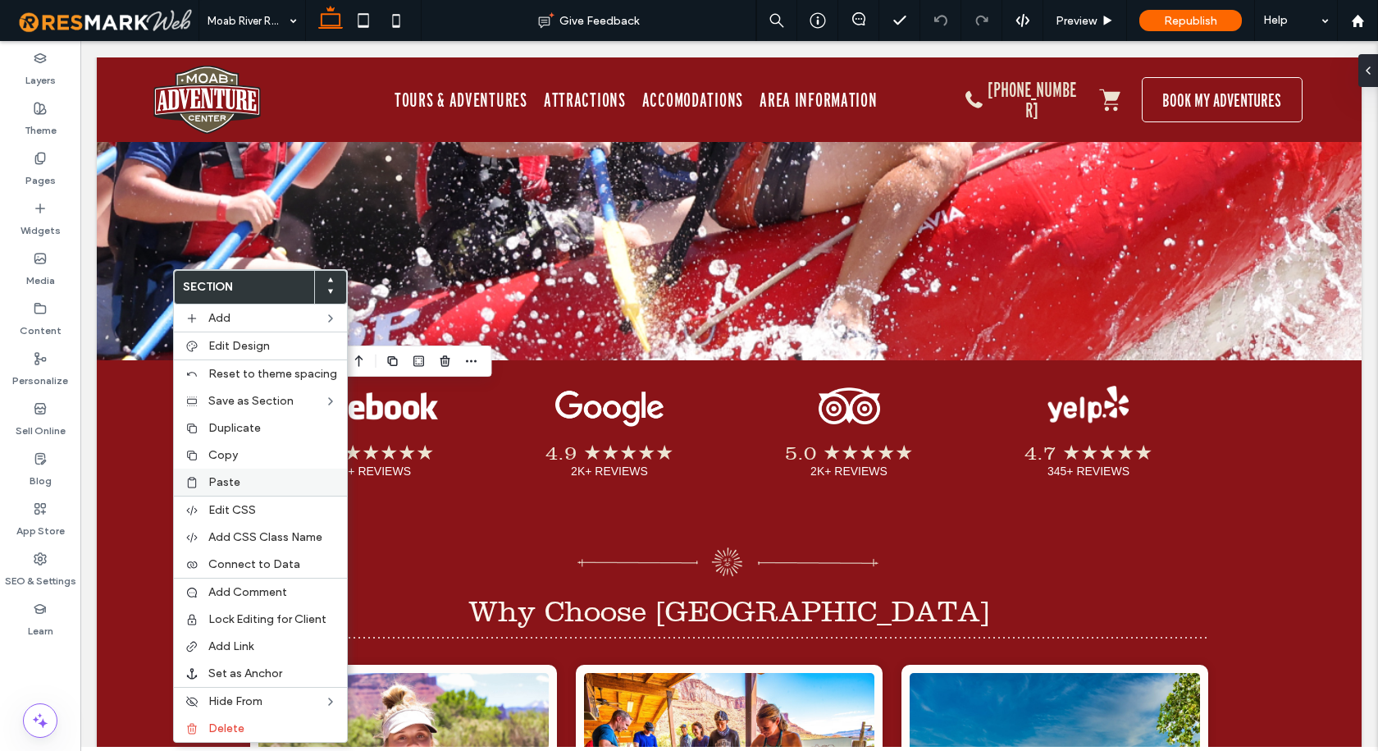
click at [234, 477] on span "Paste" at bounding box center [224, 482] width 32 height 14
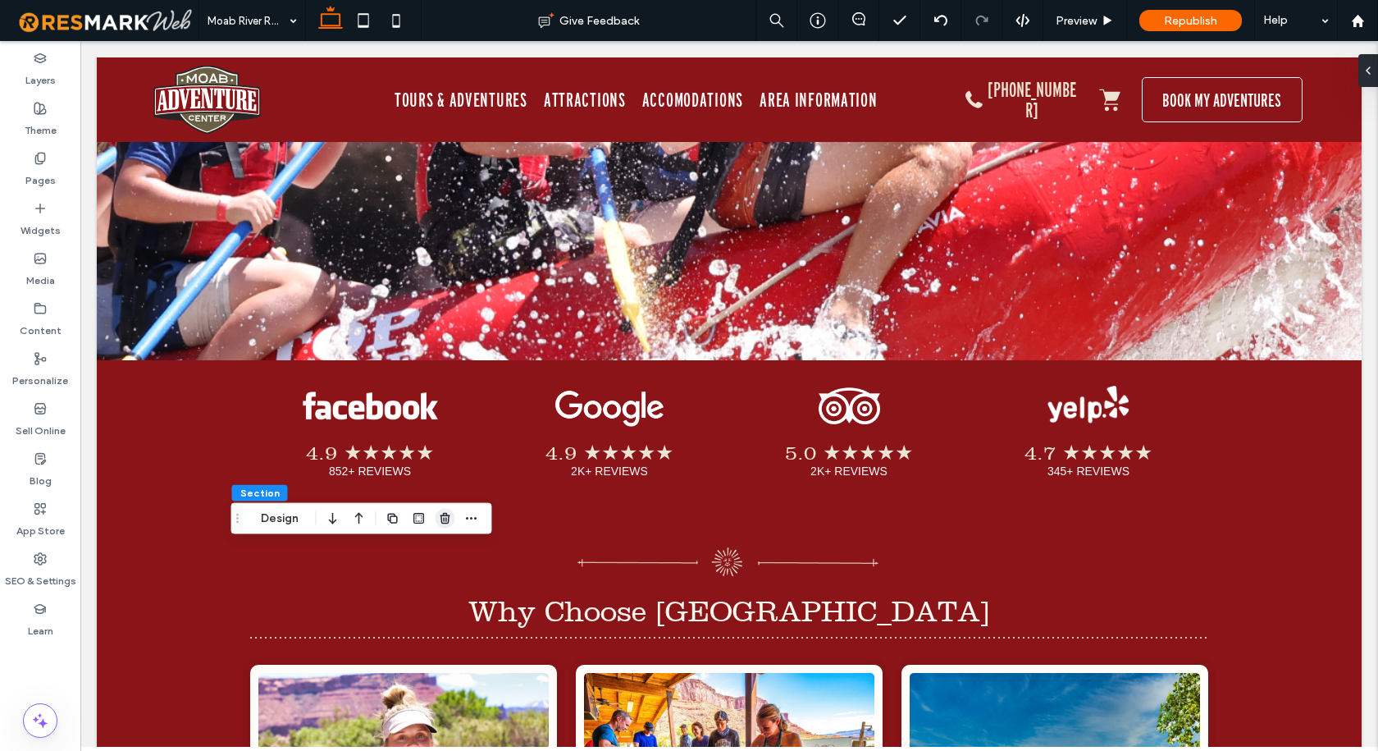
click at [445, 518] on icon "button" at bounding box center [445, 518] width 13 height 13
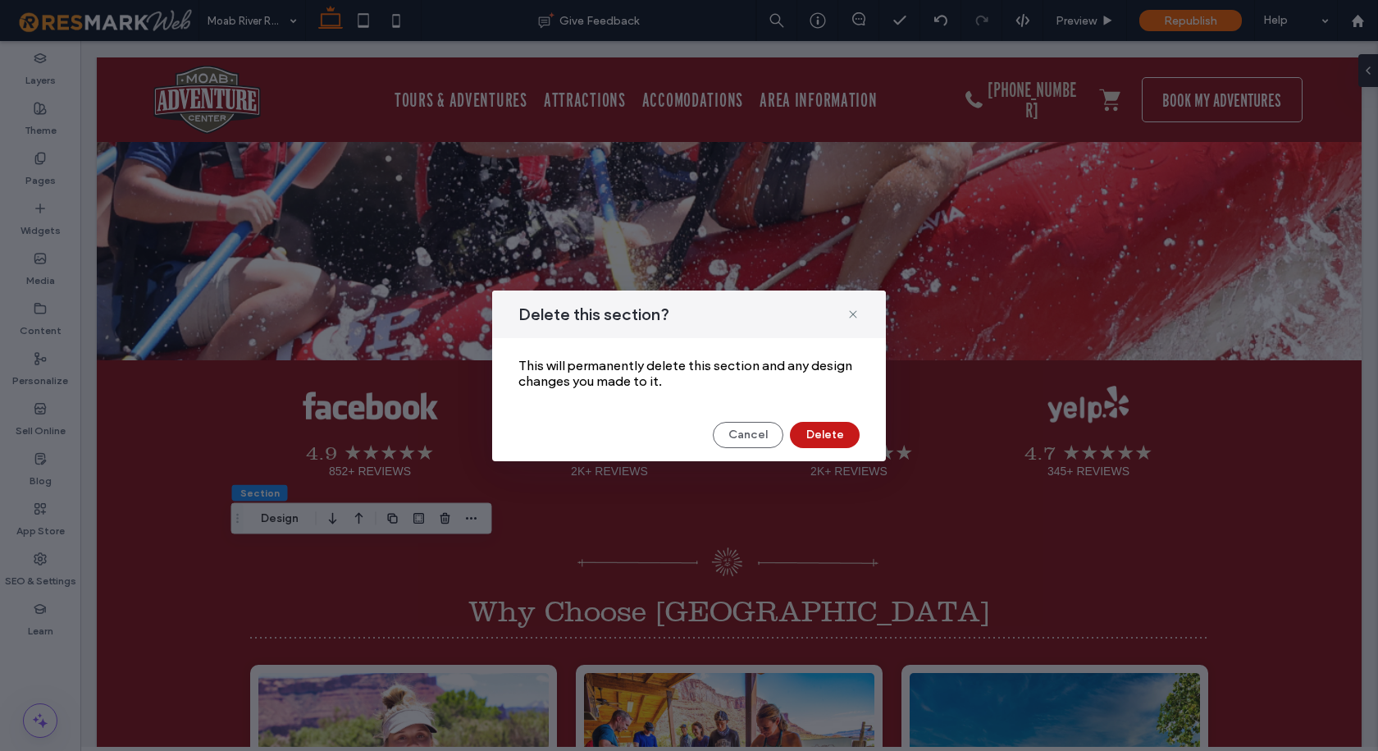
click at [825, 435] on button "Delete" at bounding box center [825, 435] width 70 height 26
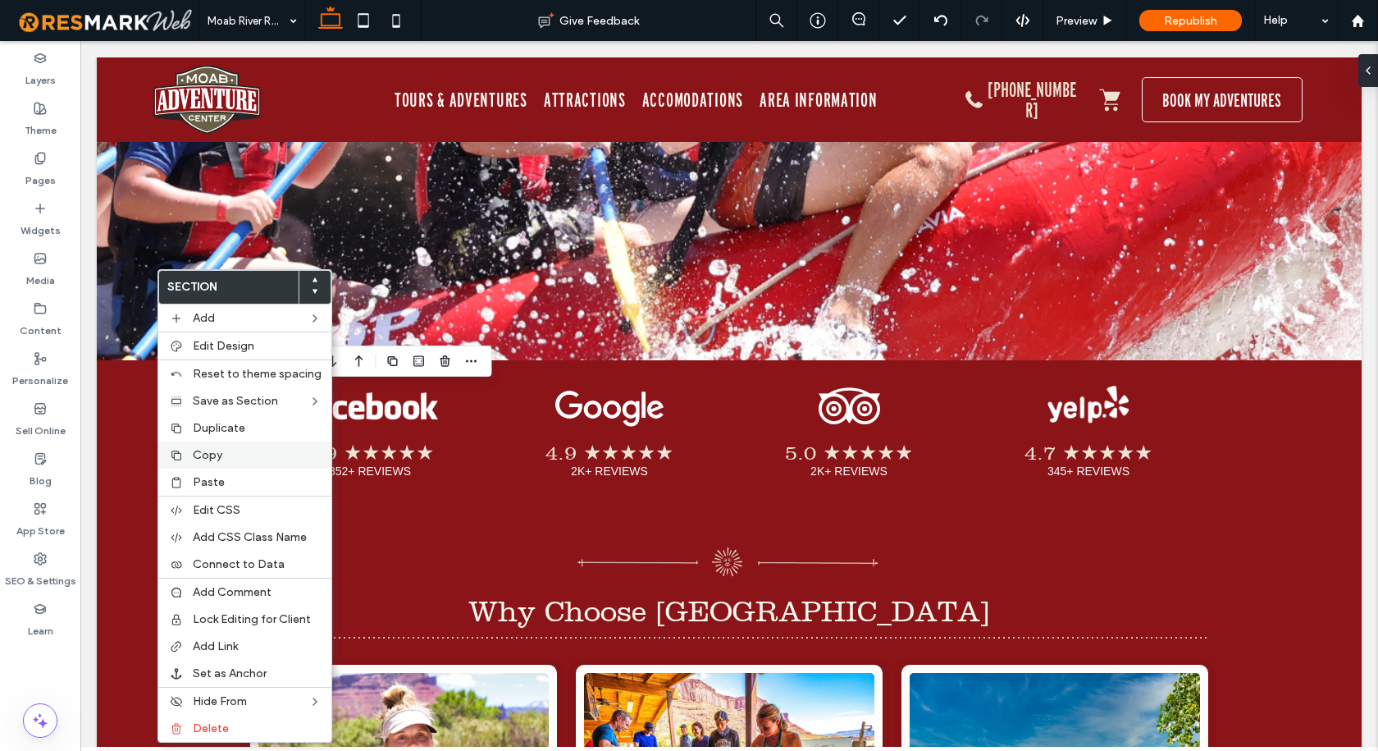
click at [207, 456] on span "Copy" at bounding box center [208, 455] width 30 height 14
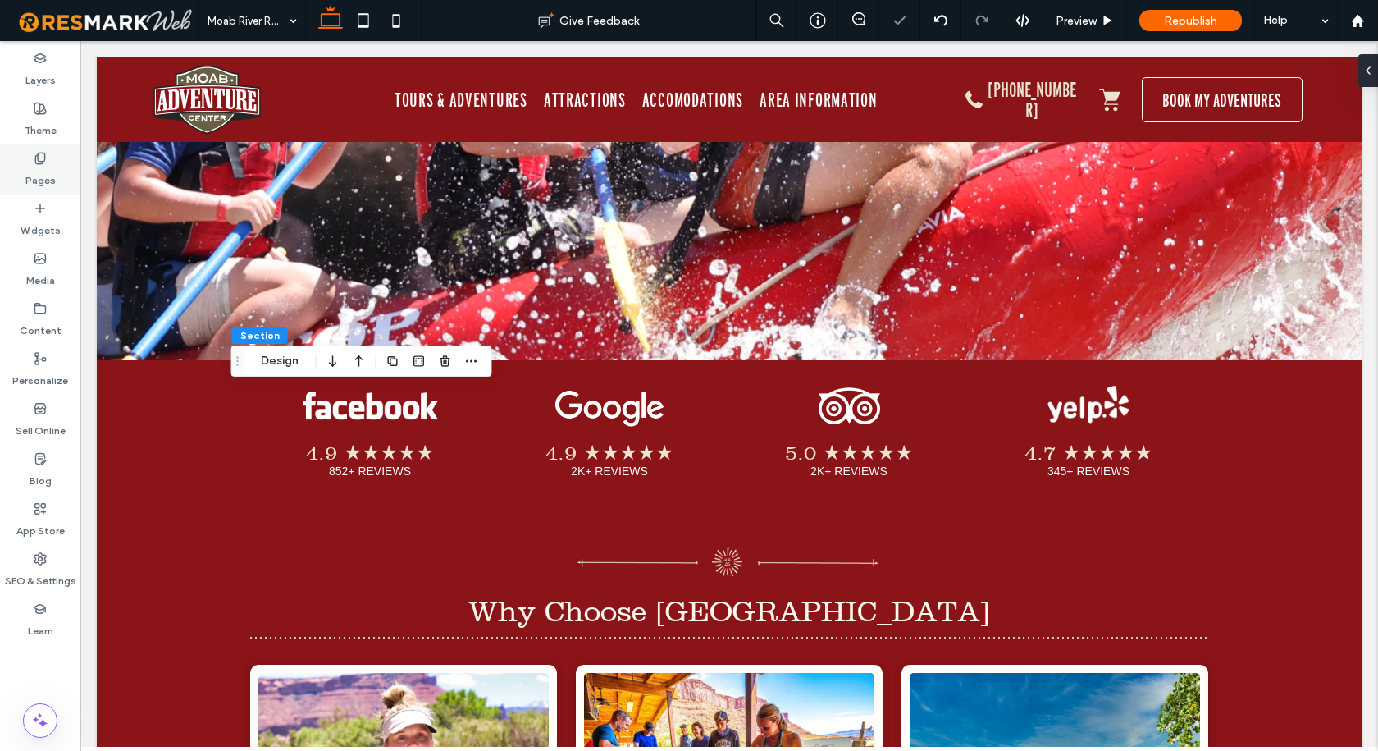
click at [47, 172] on label "Pages" at bounding box center [40, 176] width 30 height 23
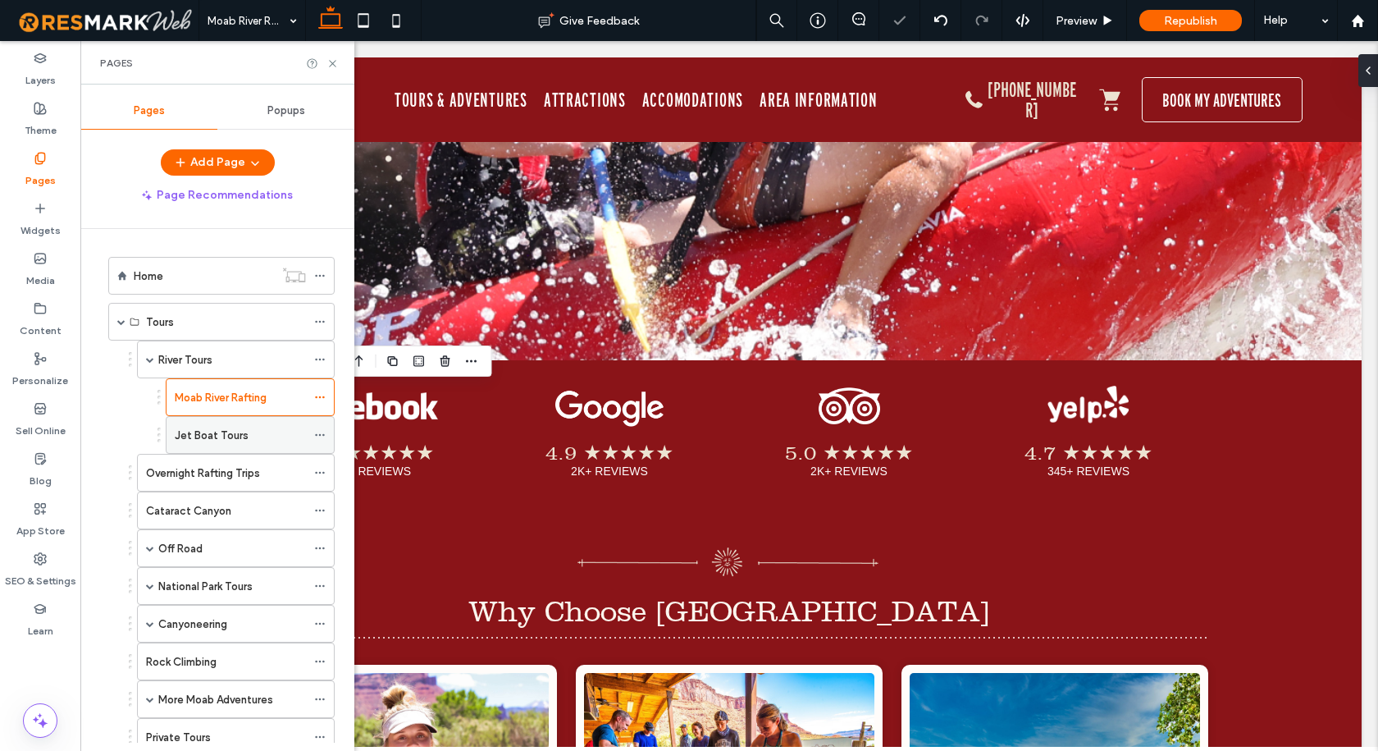
click at [209, 429] on label "Jet Boat Tours" at bounding box center [212, 435] width 74 height 29
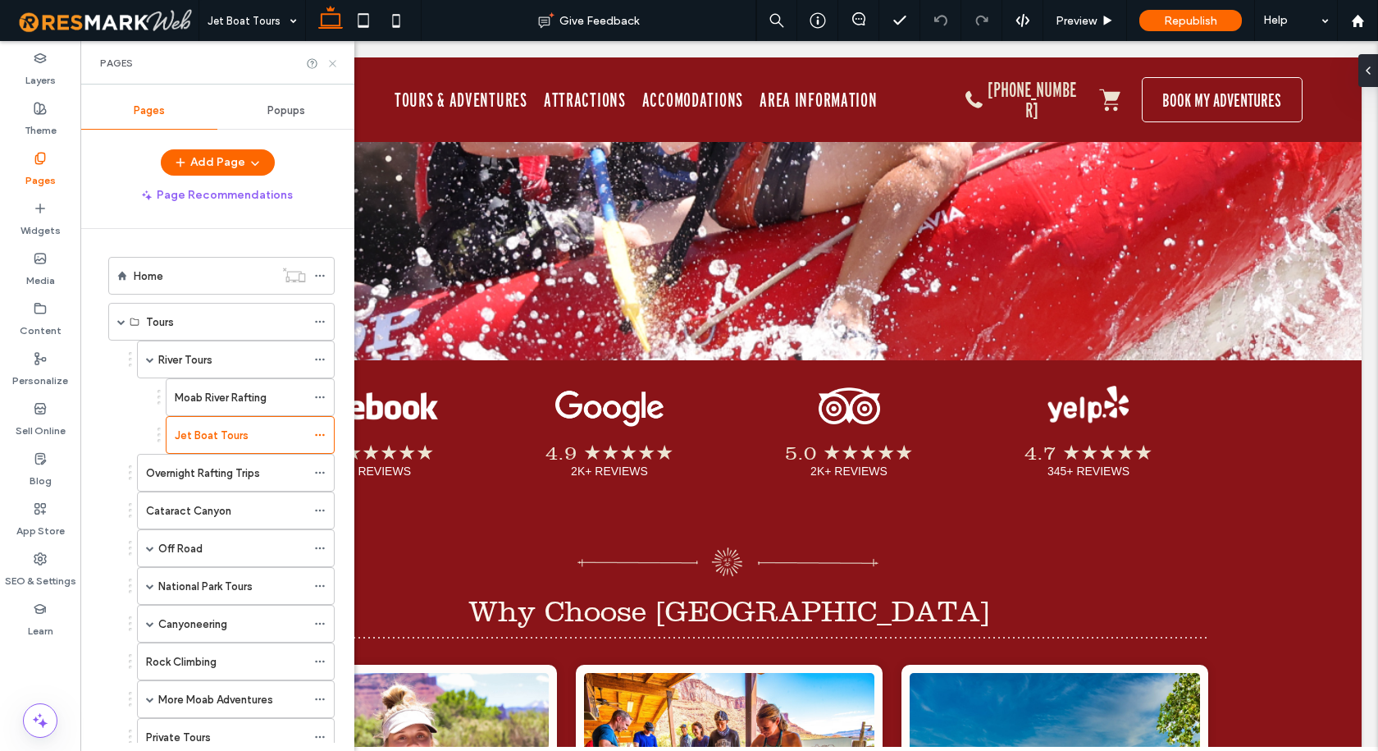
click at [333, 62] on icon at bounding box center [332, 63] width 12 height 12
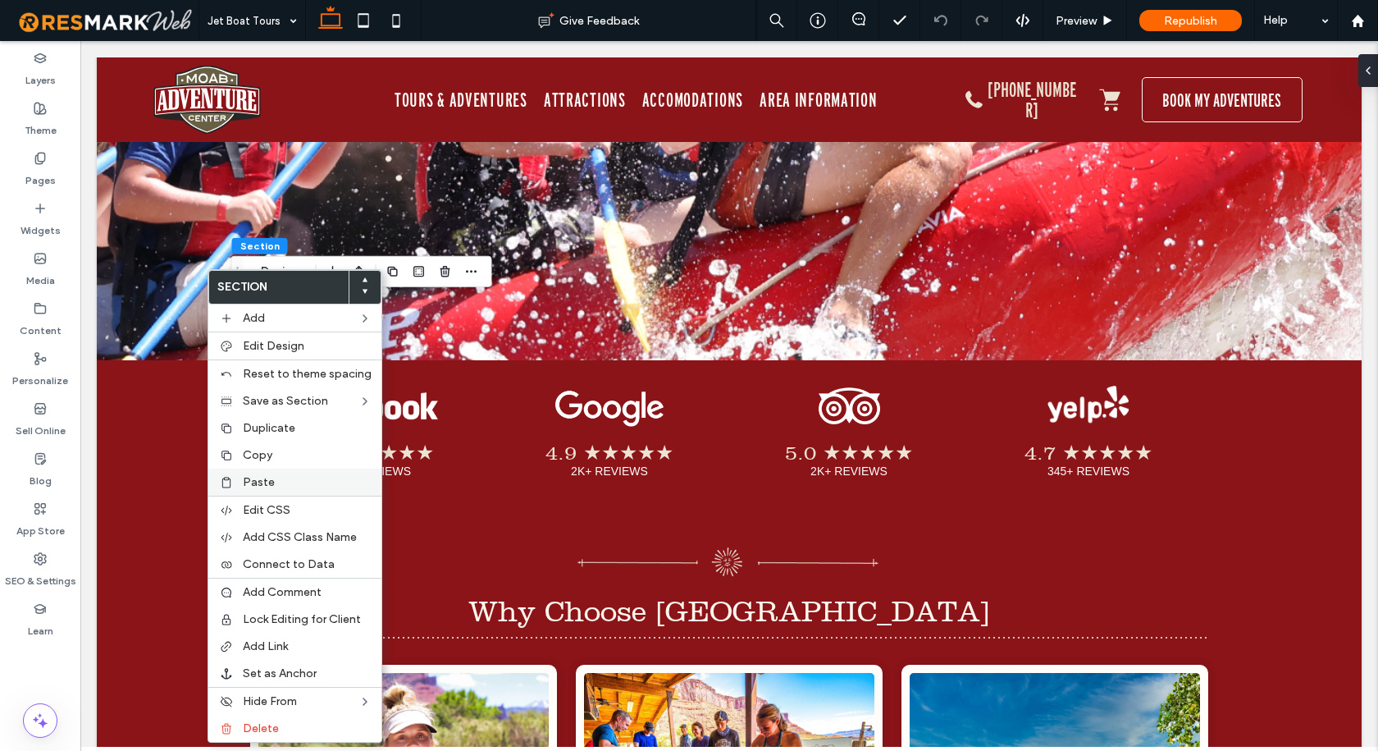
click at [262, 473] on div "Paste" at bounding box center [294, 481] width 173 height 27
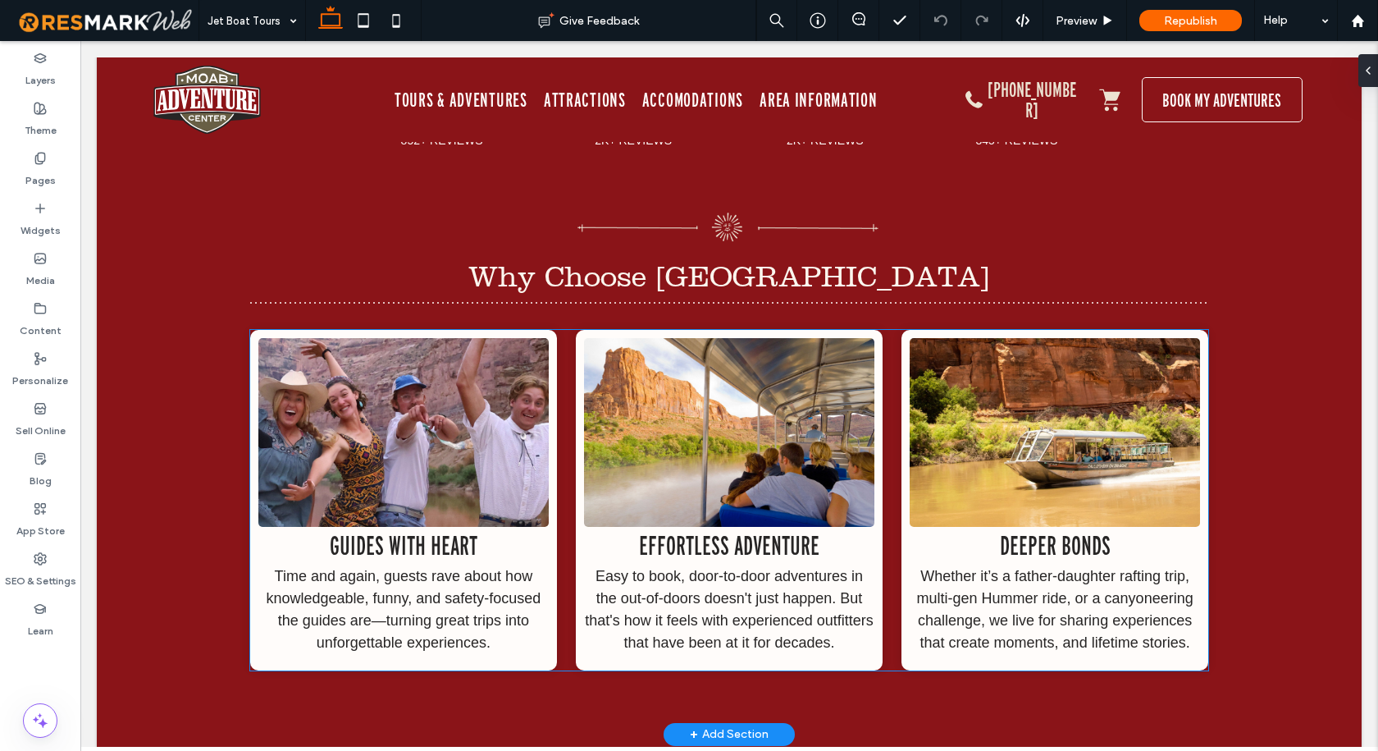
scroll to position [6152, 0]
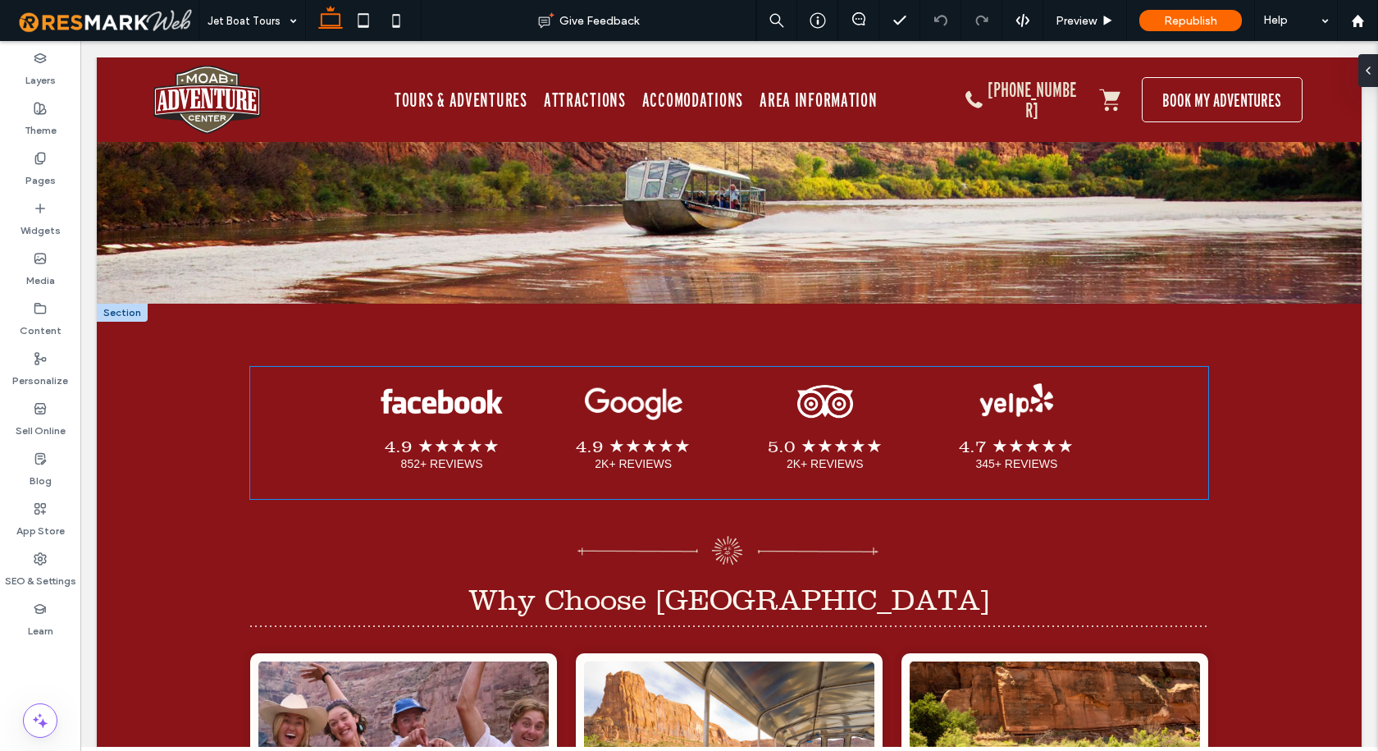
drag, startPoint x: 648, startPoint y: 425, endPoint x: 693, endPoint y: 449, distance: 51.4
click at [648, 425] on span "4.9 ★★★★★ 2K+ REVIEWS Button" at bounding box center [633, 451] width 192 height 62
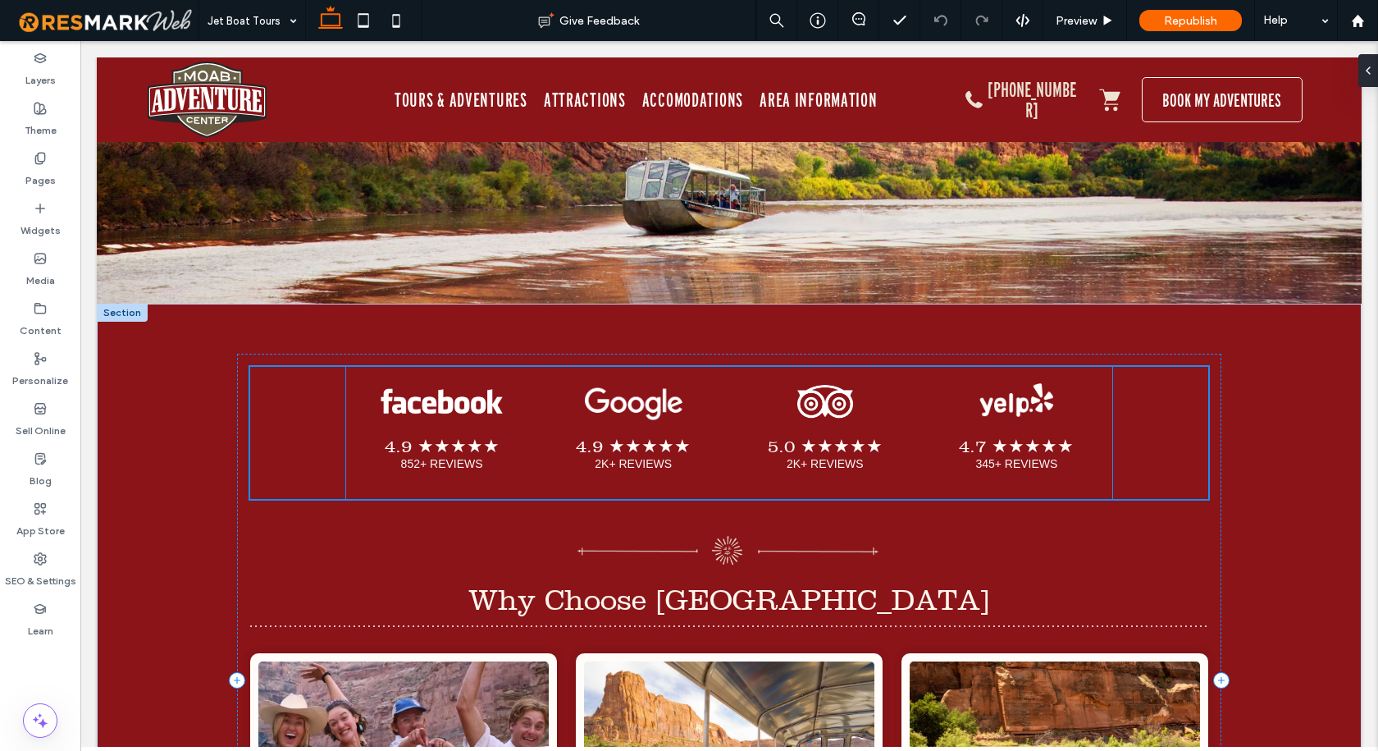
click at [693, 449] on span "4.9 ★★★★★ 2K+ REVIEWS Button" at bounding box center [633, 451] width 192 height 62
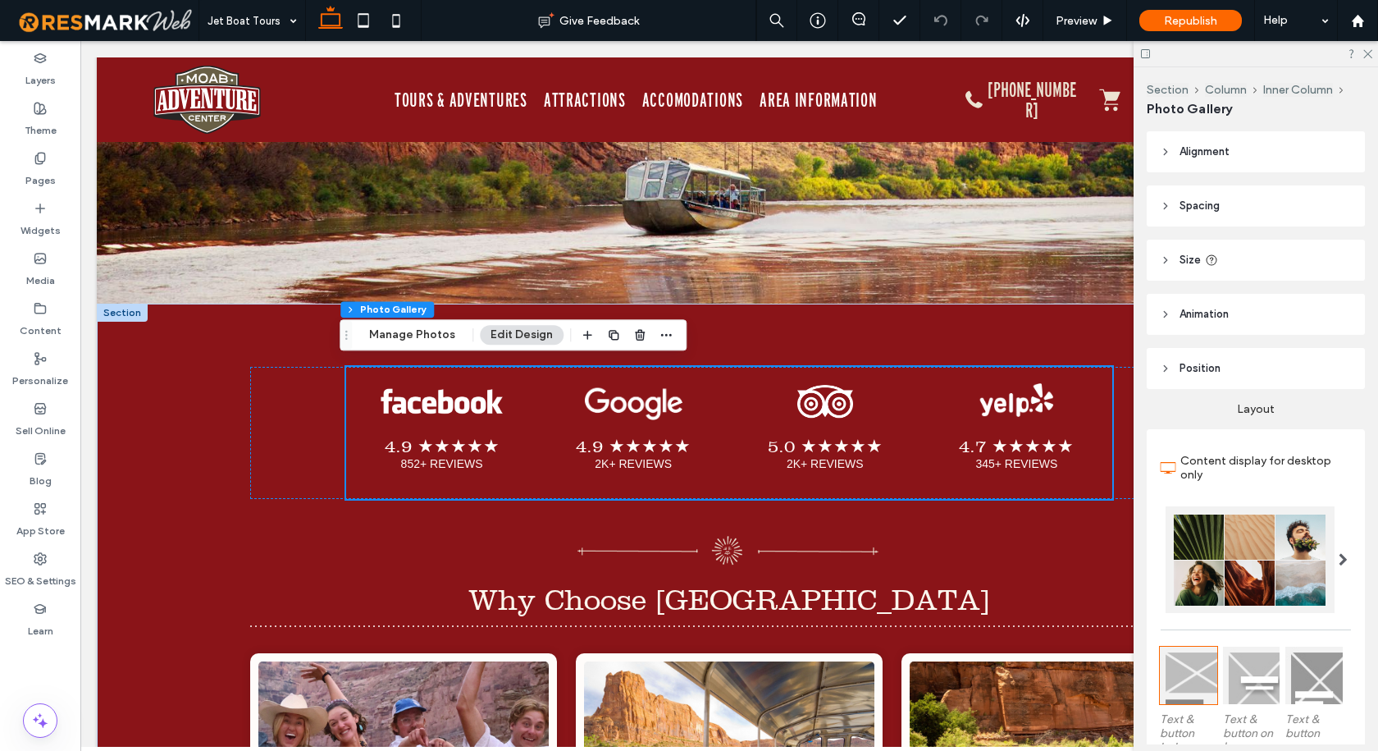
scroll to position [6128, 0]
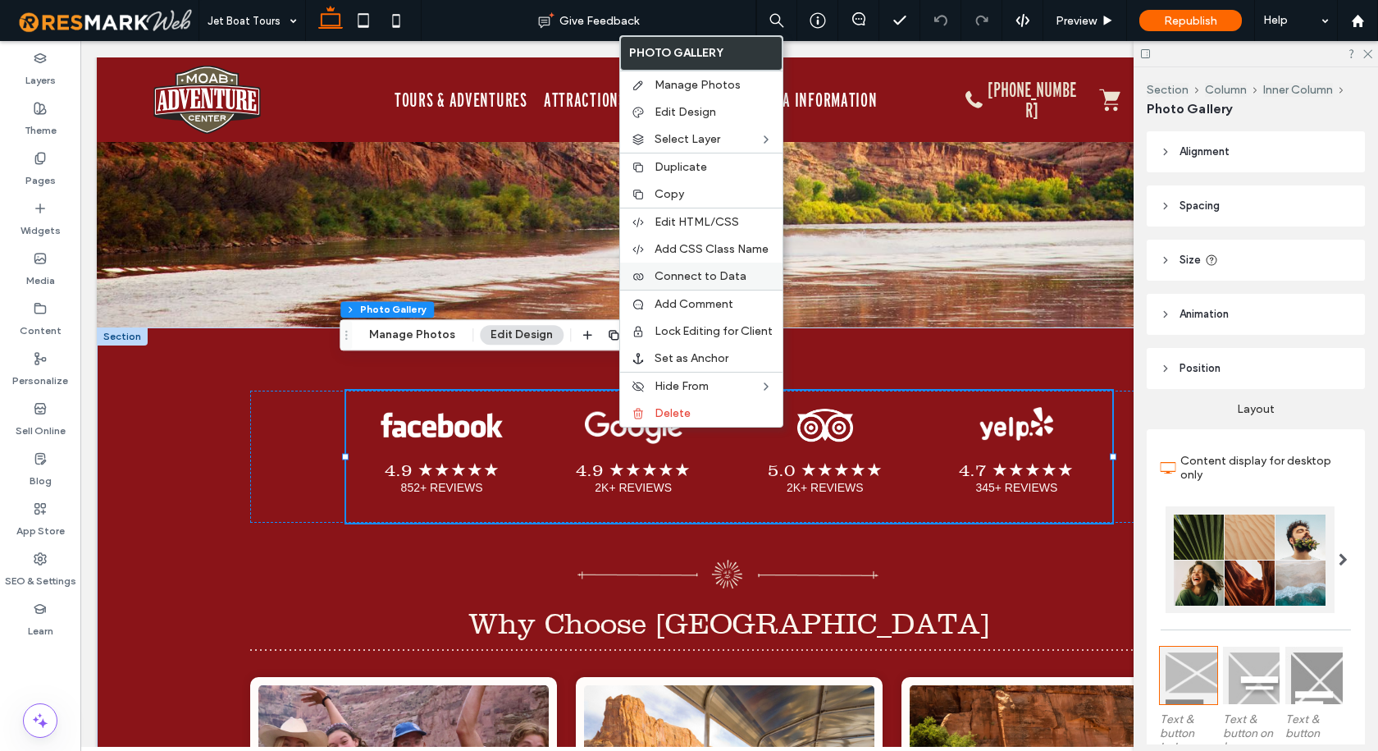
click at [738, 277] on span "Connect to Data" at bounding box center [701, 276] width 92 height 14
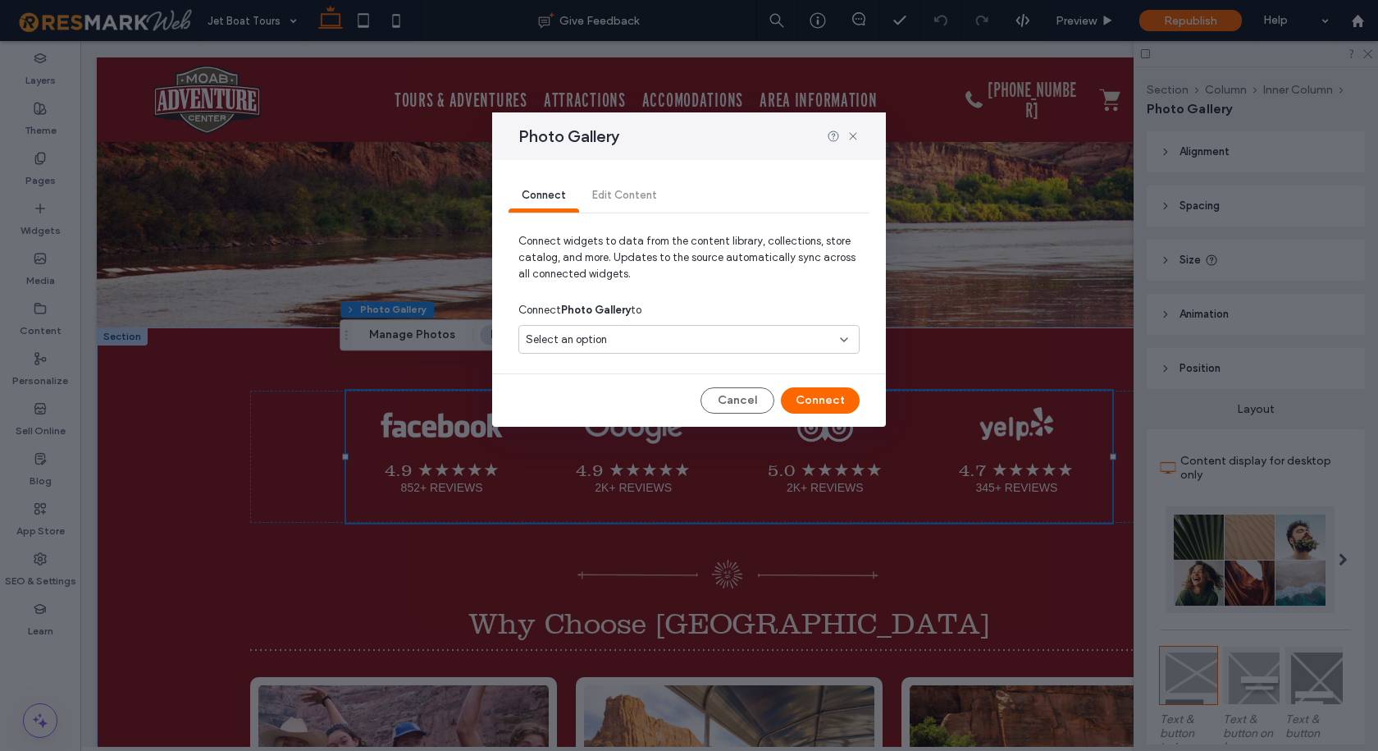
click at [664, 336] on div "Select an option" at bounding box center [679, 339] width 307 height 16
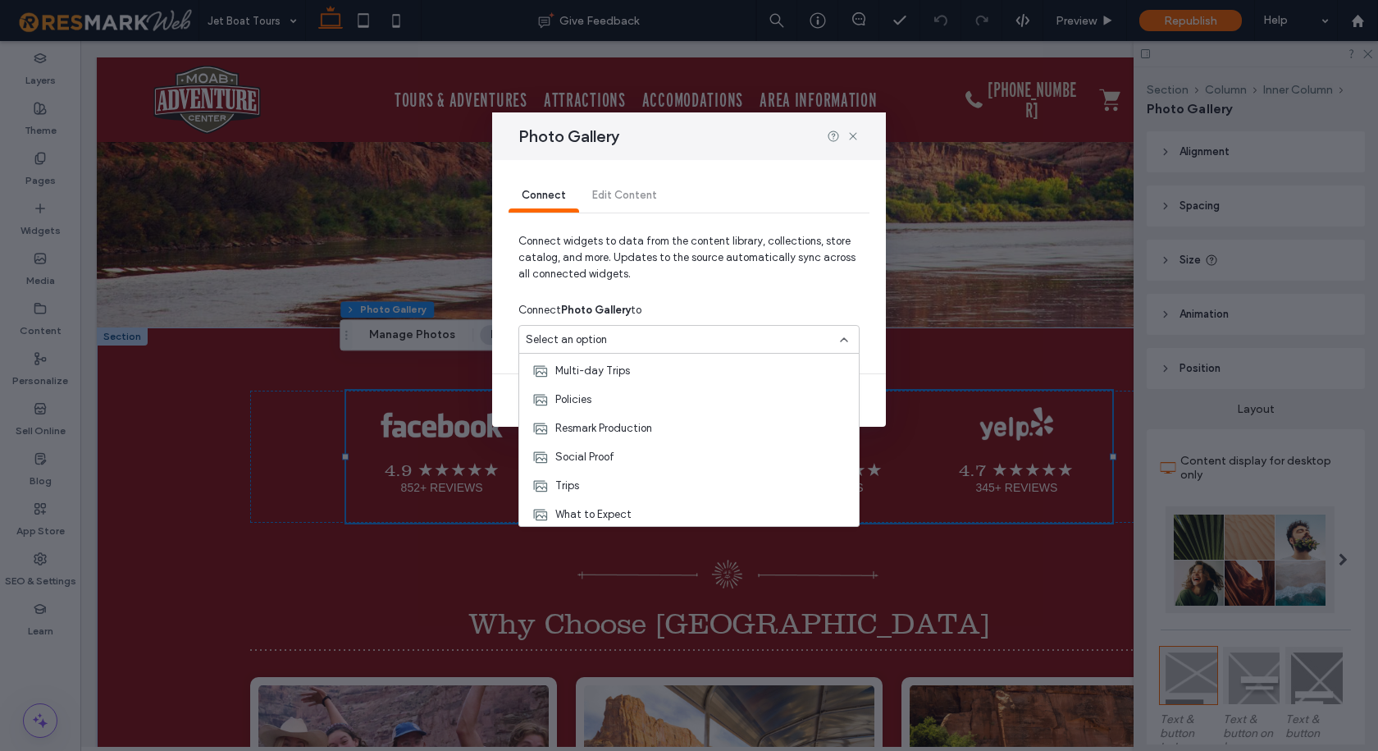
scroll to position [115, 0]
click at [659, 440] on div "Social Proof" at bounding box center [689, 454] width 340 height 29
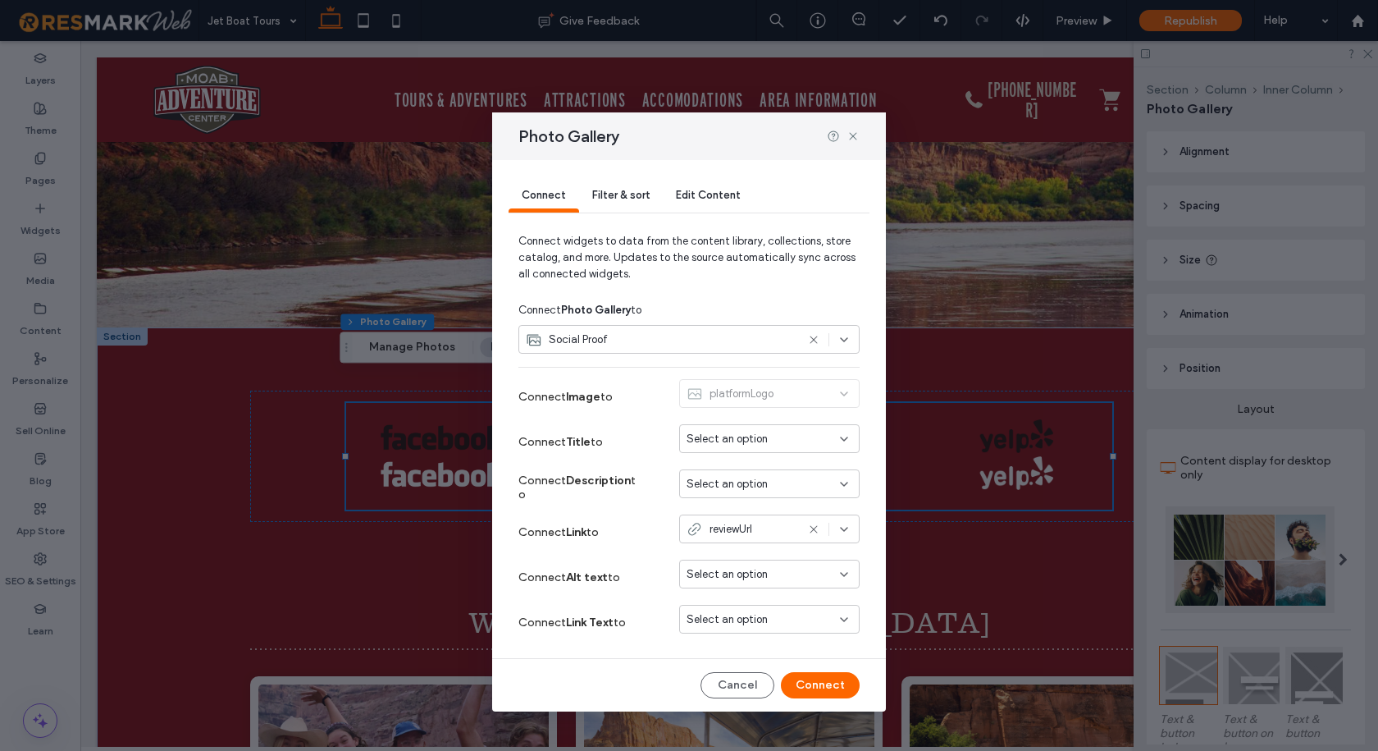
click at [739, 427] on div "Select an option" at bounding box center [769, 438] width 180 height 29
click at [749, 468] on span "platformName" at bounding box center [751, 467] width 70 height 16
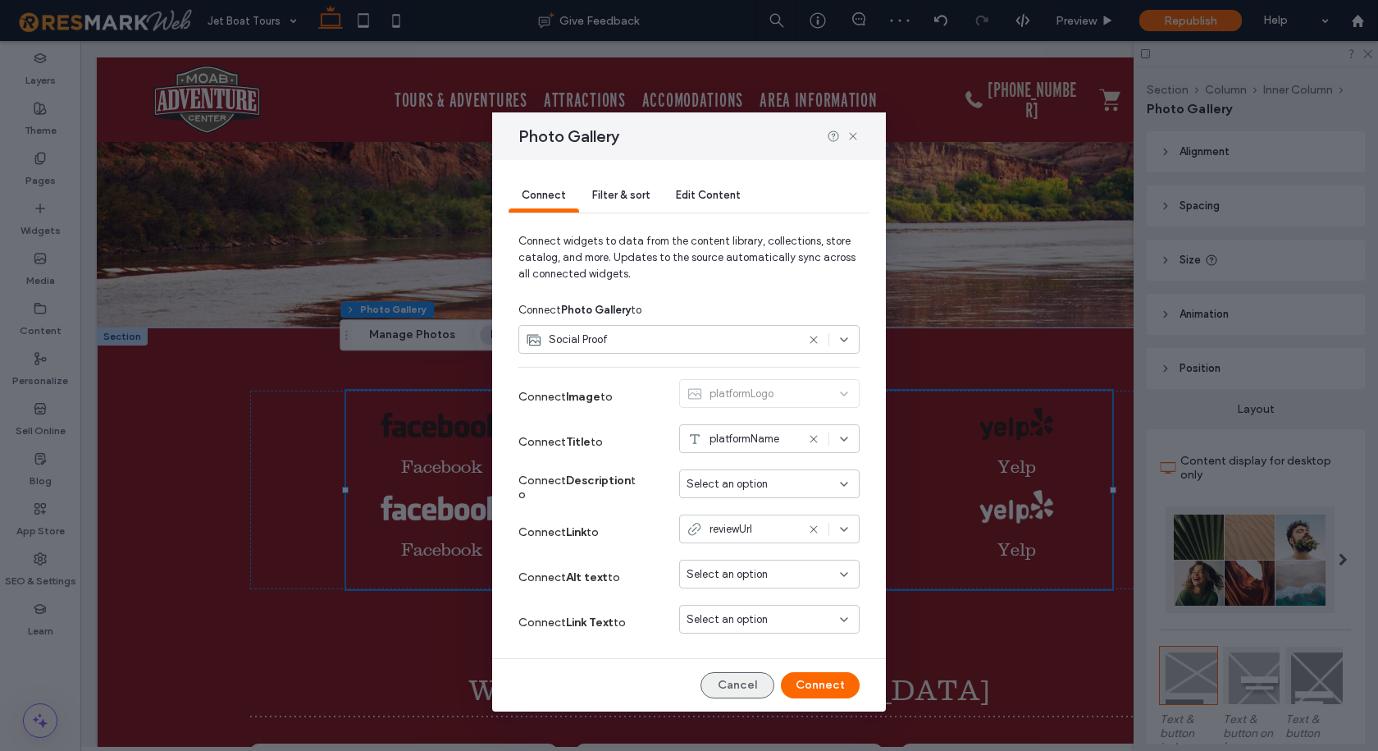
click at [747, 682] on button "Cancel" at bounding box center [737, 685] width 74 height 26
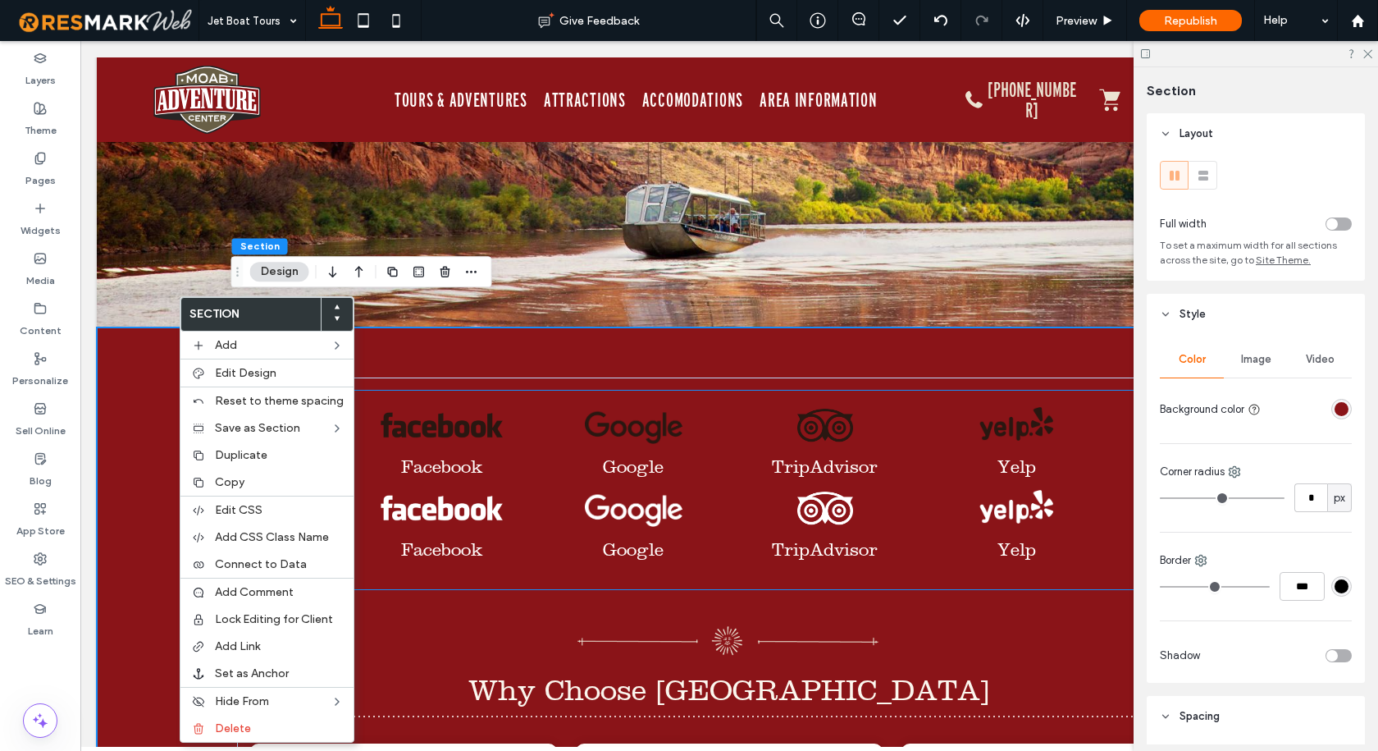
click at [500, 407] on link at bounding box center [442, 425] width 192 height 37
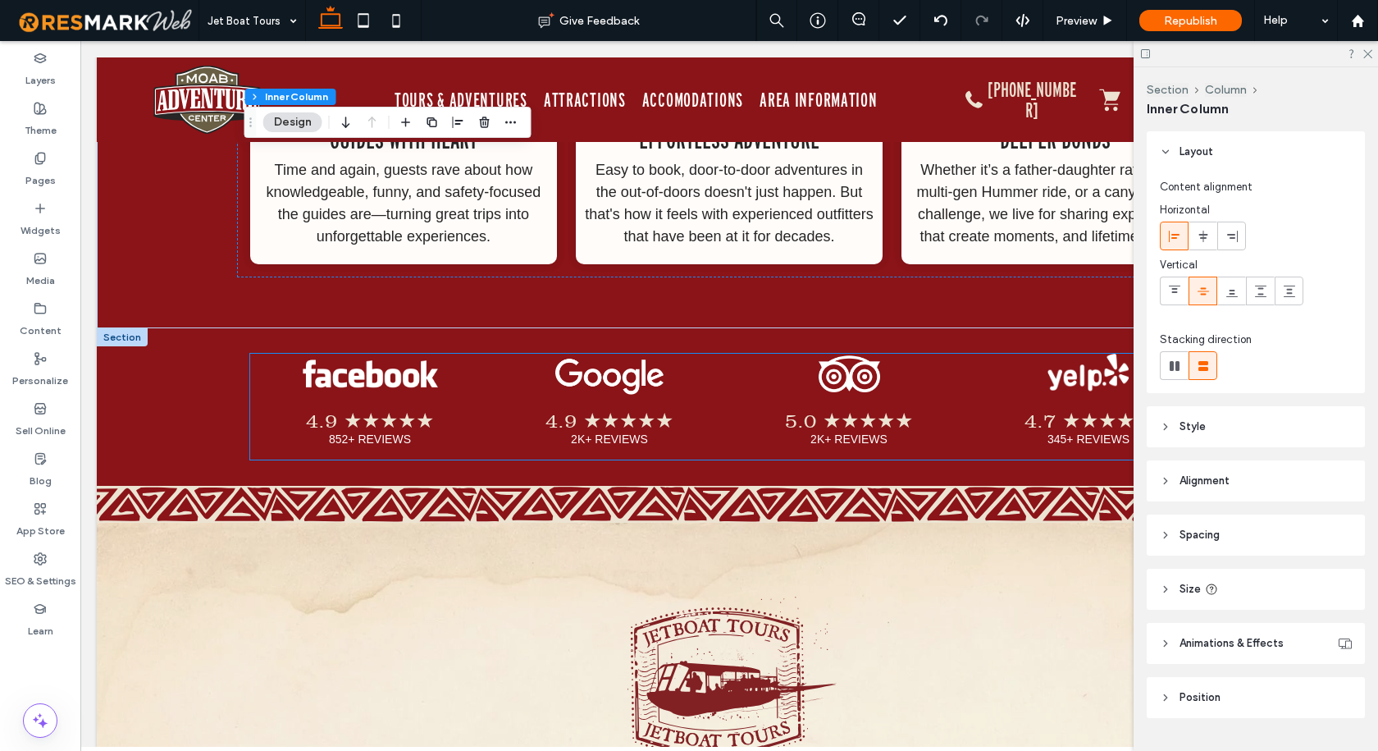
scroll to position [6784, 0]
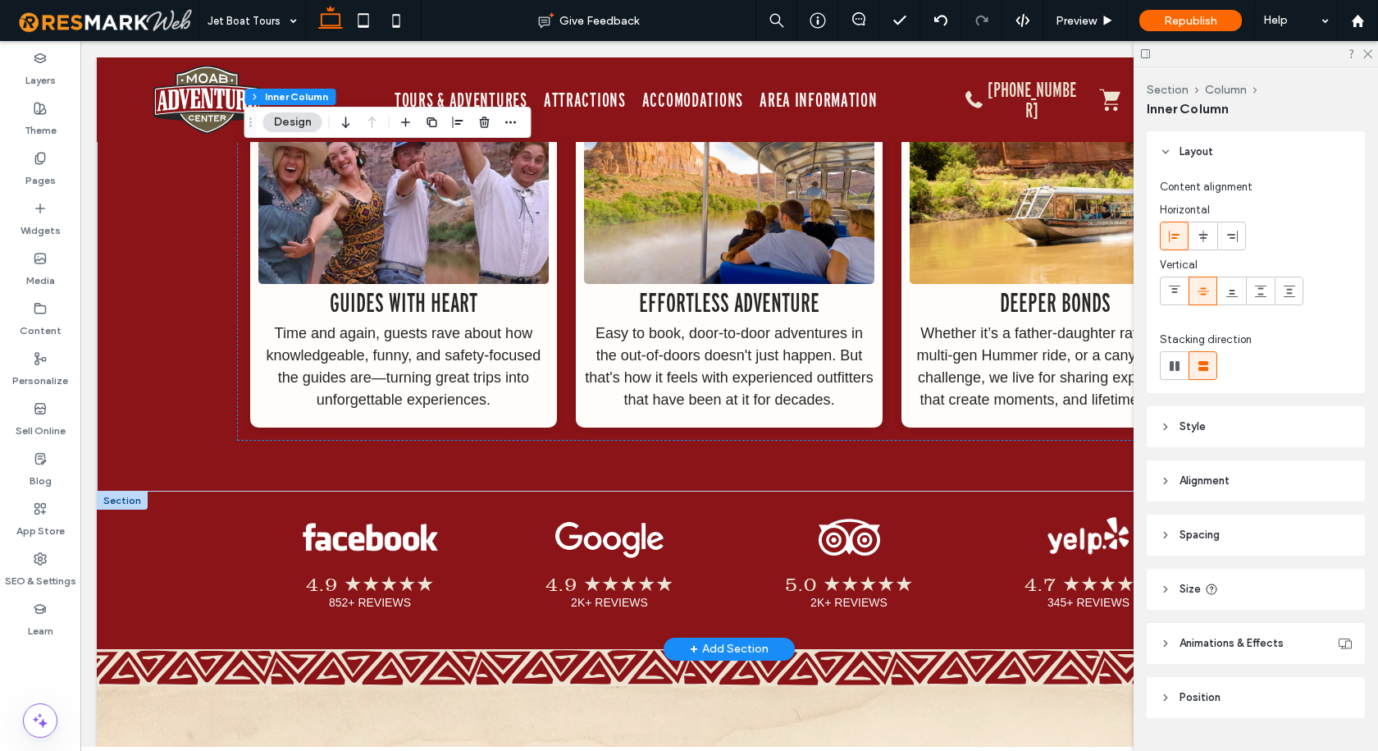
click at [115, 491] on div at bounding box center [122, 500] width 51 height 18
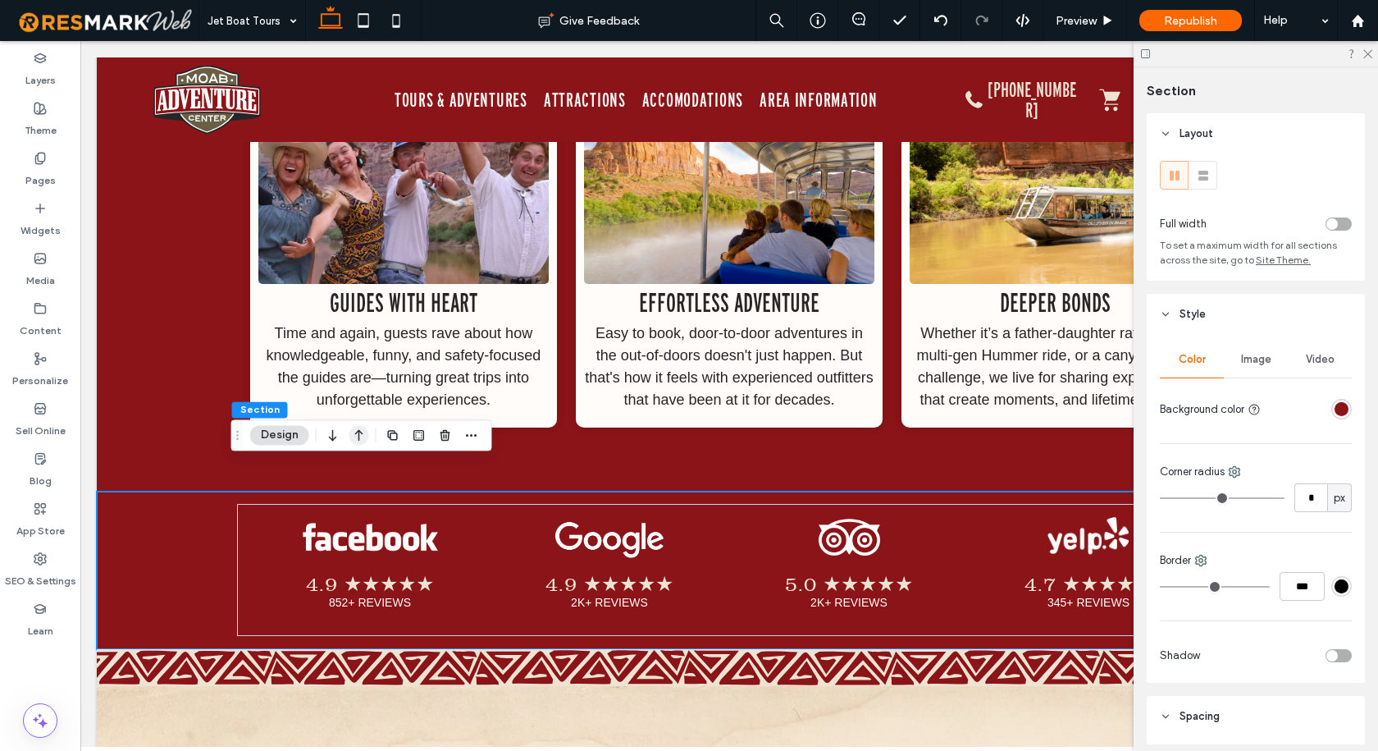
click at [357, 436] on icon "button" at bounding box center [359, 435] width 20 height 30
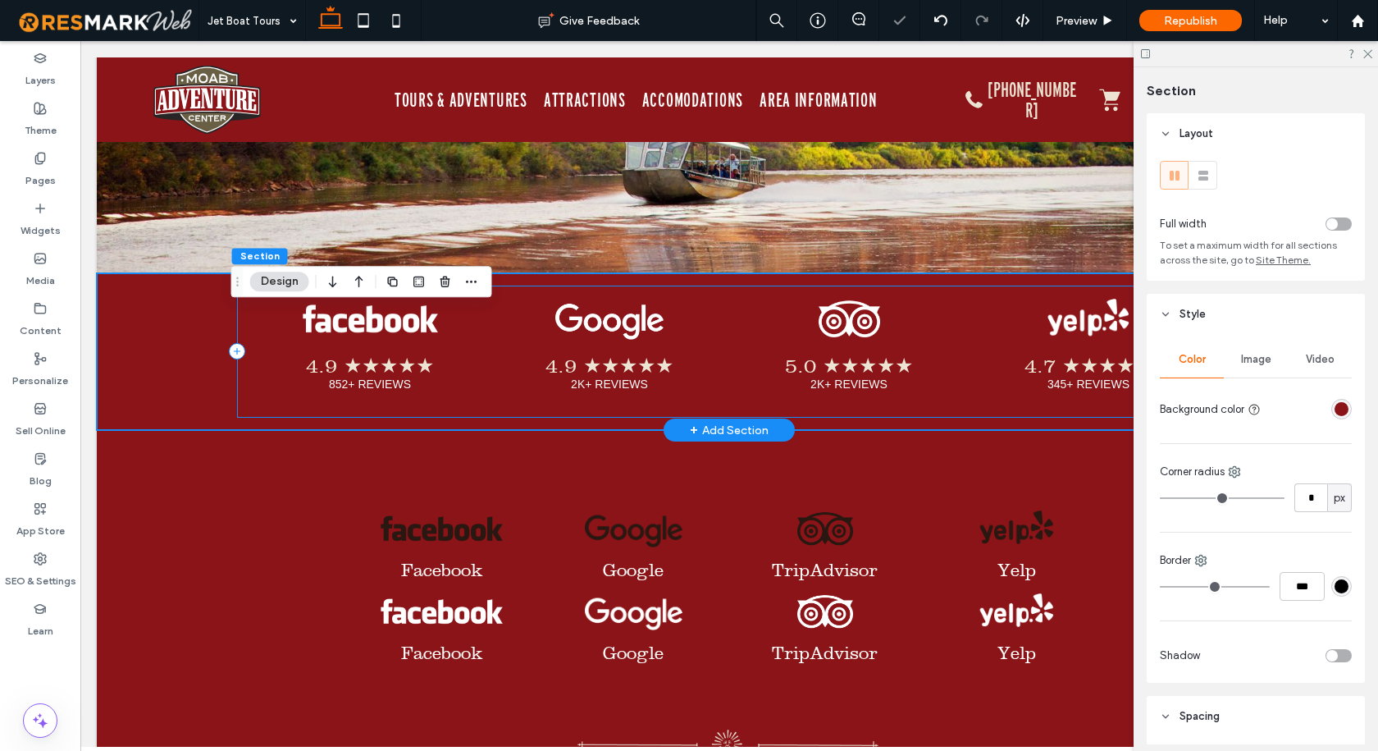
scroll to position [6118, 0]
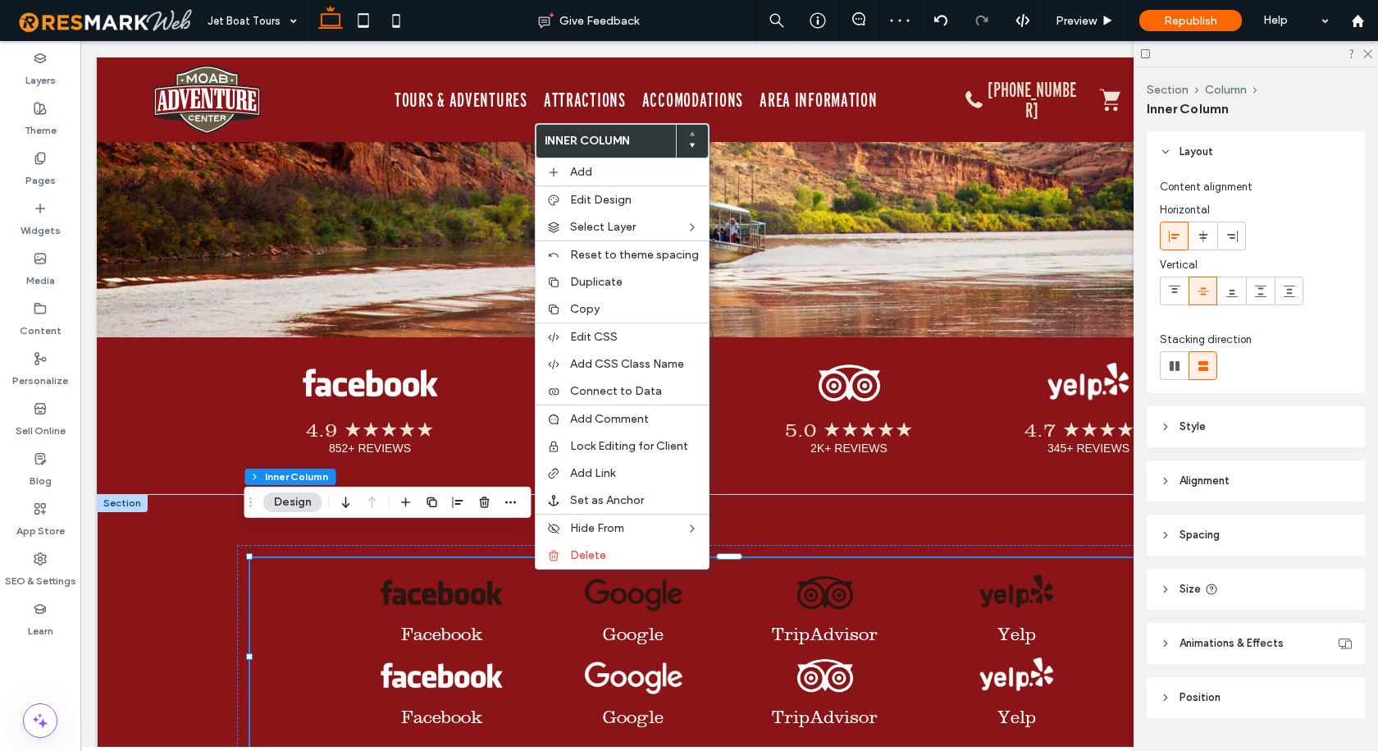
type input "**"
click at [573, 549] on span "Delete" at bounding box center [588, 555] width 36 height 14
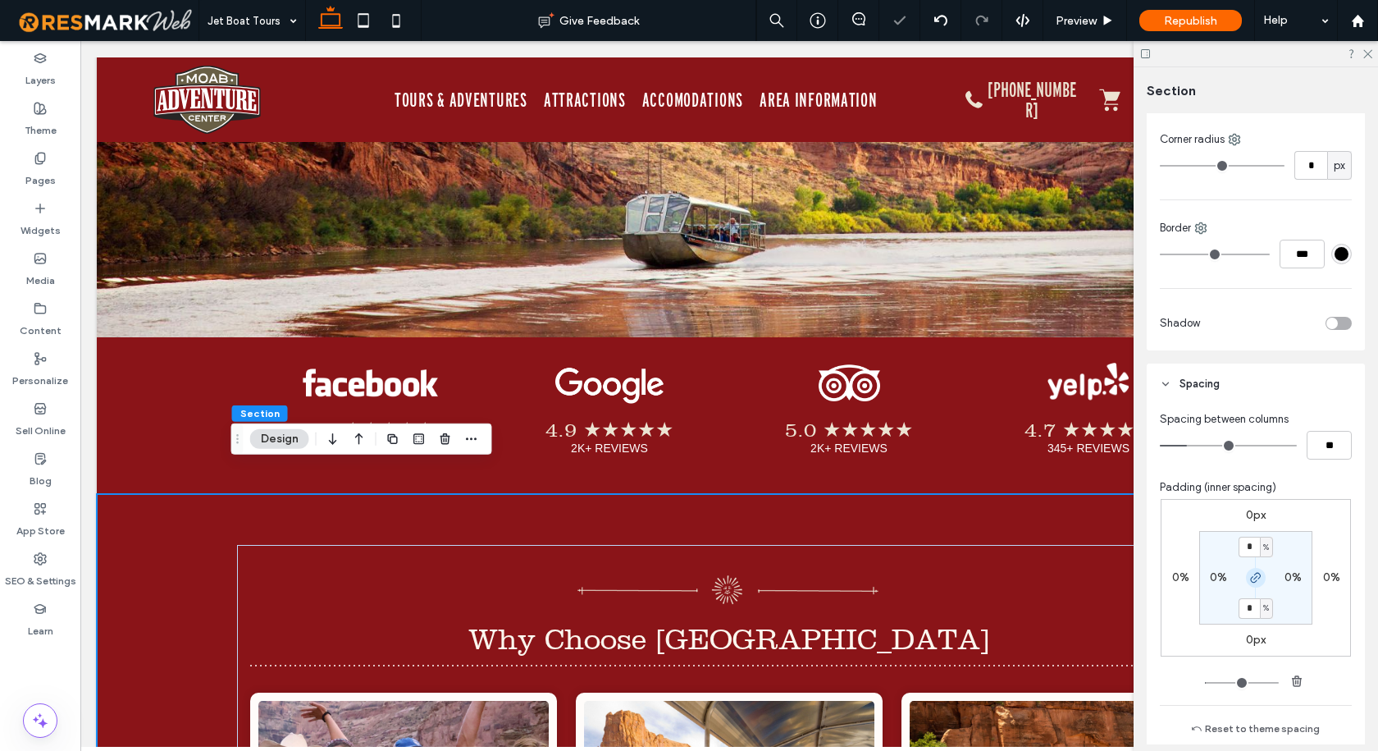
scroll to position [410, 0]
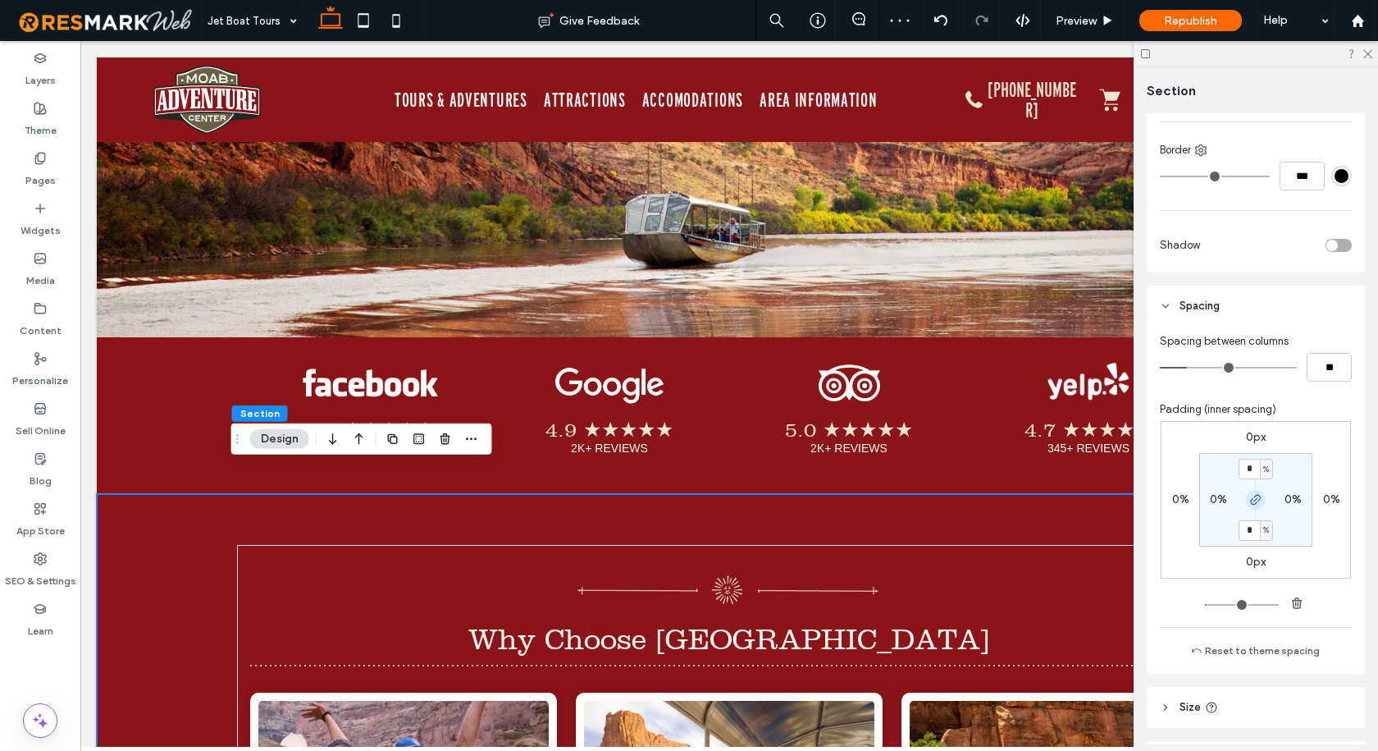
click at [1251, 503] on icon "button" at bounding box center [1255, 499] width 13 height 13
click at [1248, 472] on input "*" at bounding box center [1249, 469] width 21 height 21
type input "*"
click at [1321, 406] on div "Padding (inner spacing)" at bounding box center [1256, 409] width 192 height 16
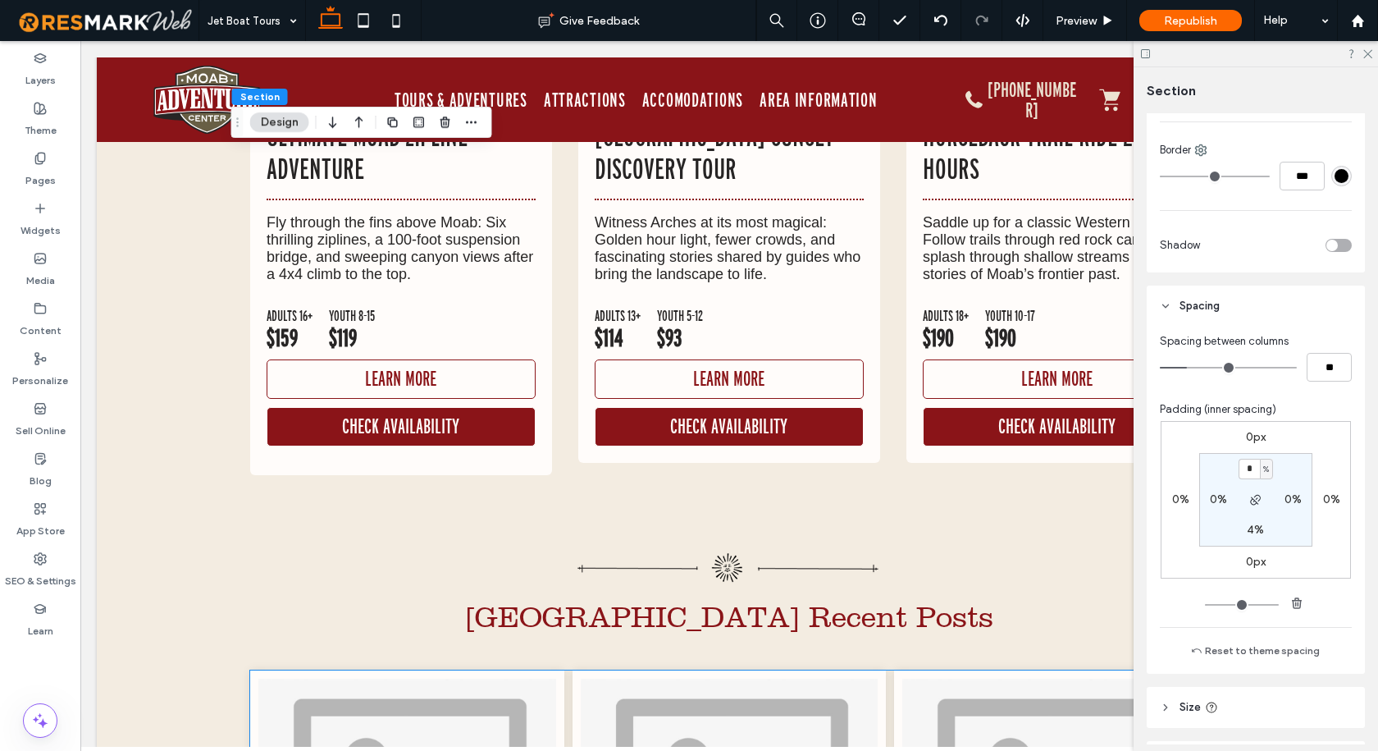
scroll to position [9399, 0]
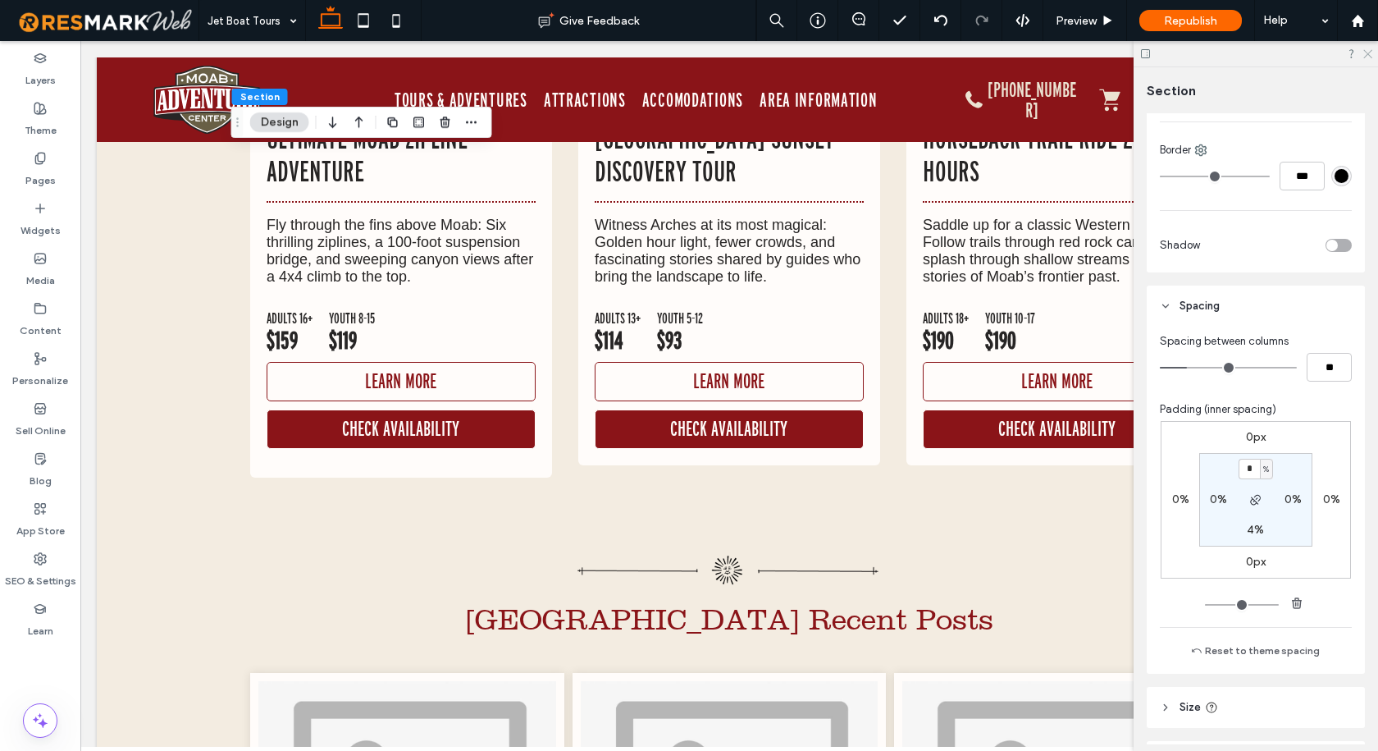
drag, startPoint x: 1365, startPoint y: 55, endPoint x: 1274, endPoint y: 37, distance: 92.8
click at [1365, 55] on icon at bounding box center [1367, 53] width 11 height 11
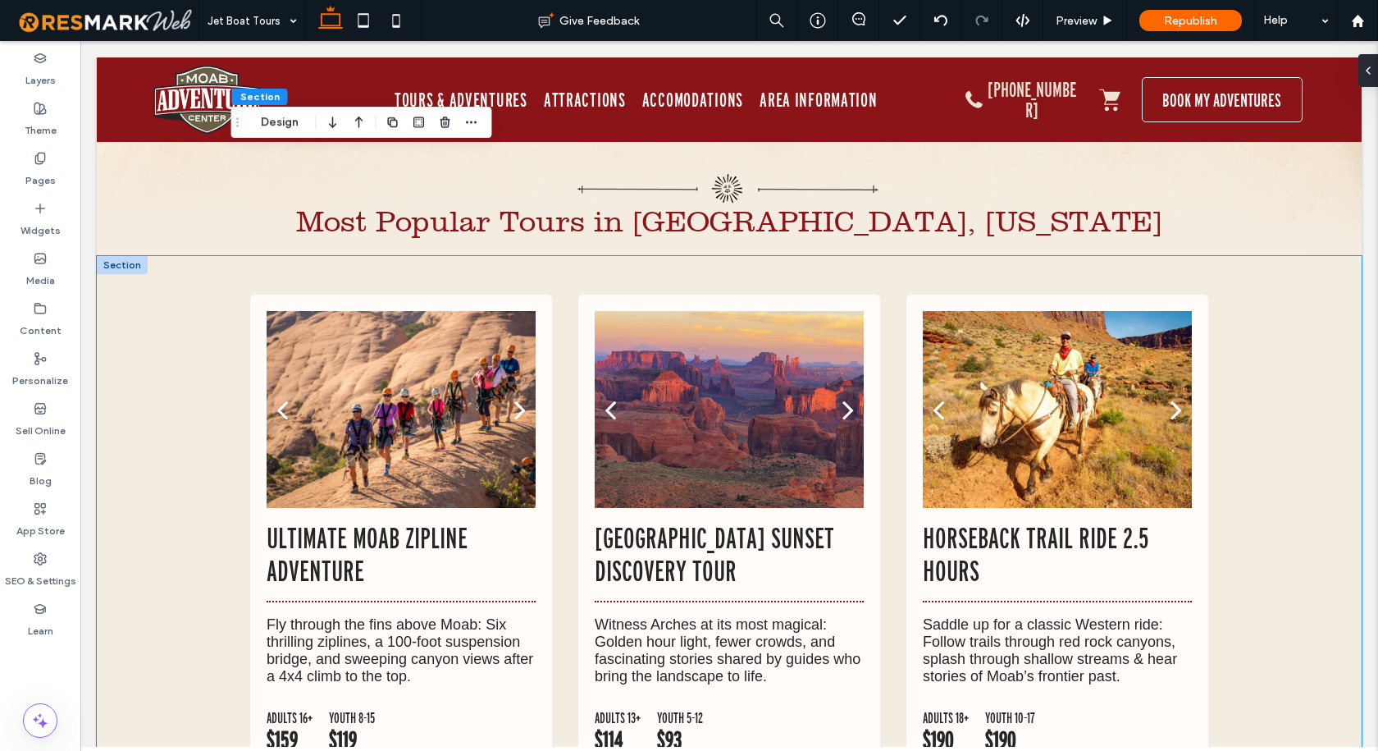
scroll to position [9153, 0]
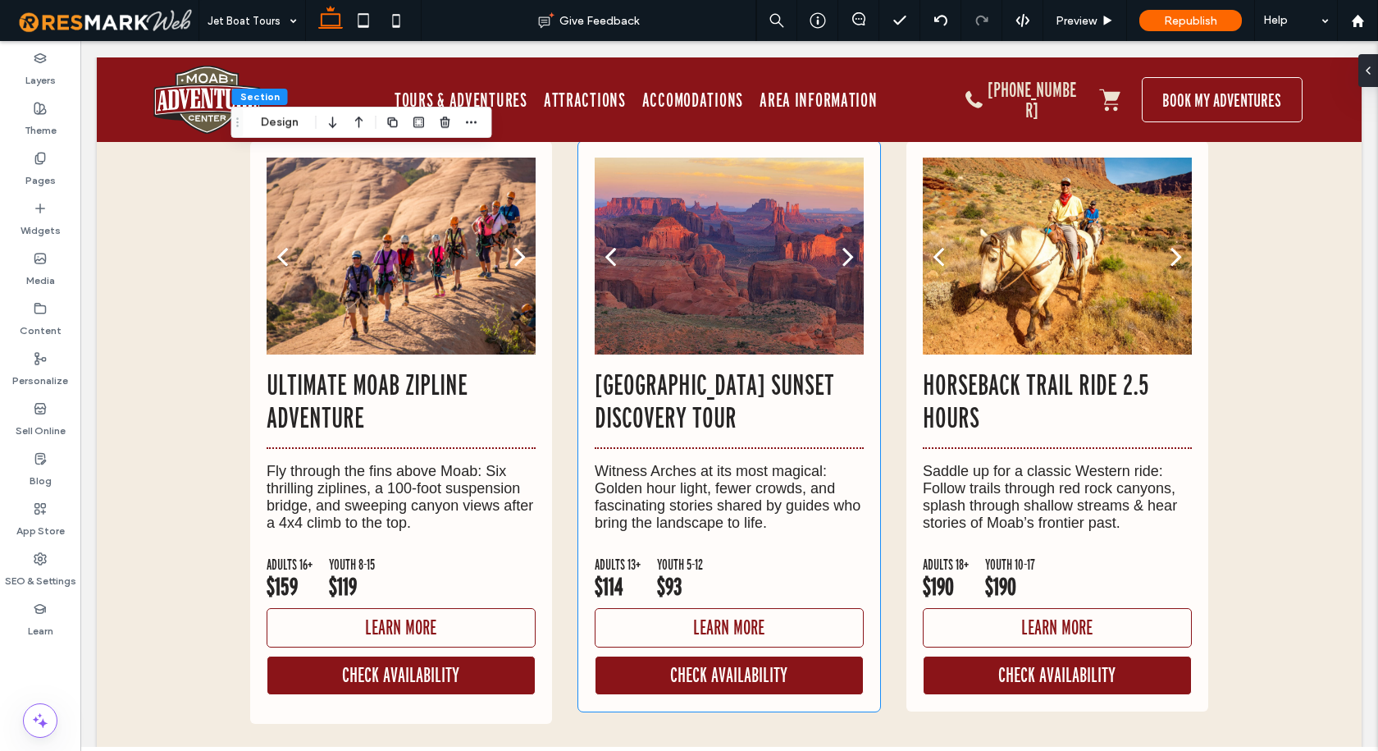
drag, startPoint x: 798, startPoint y: 666, endPoint x: 773, endPoint y: 669, distance: 25.6
click at [798, 666] on div "a a a a [GEOGRAPHIC_DATA] Sunset Discovery Tour Witness Arches at its most magi…" at bounding box center [729, 426] width 302 height 570
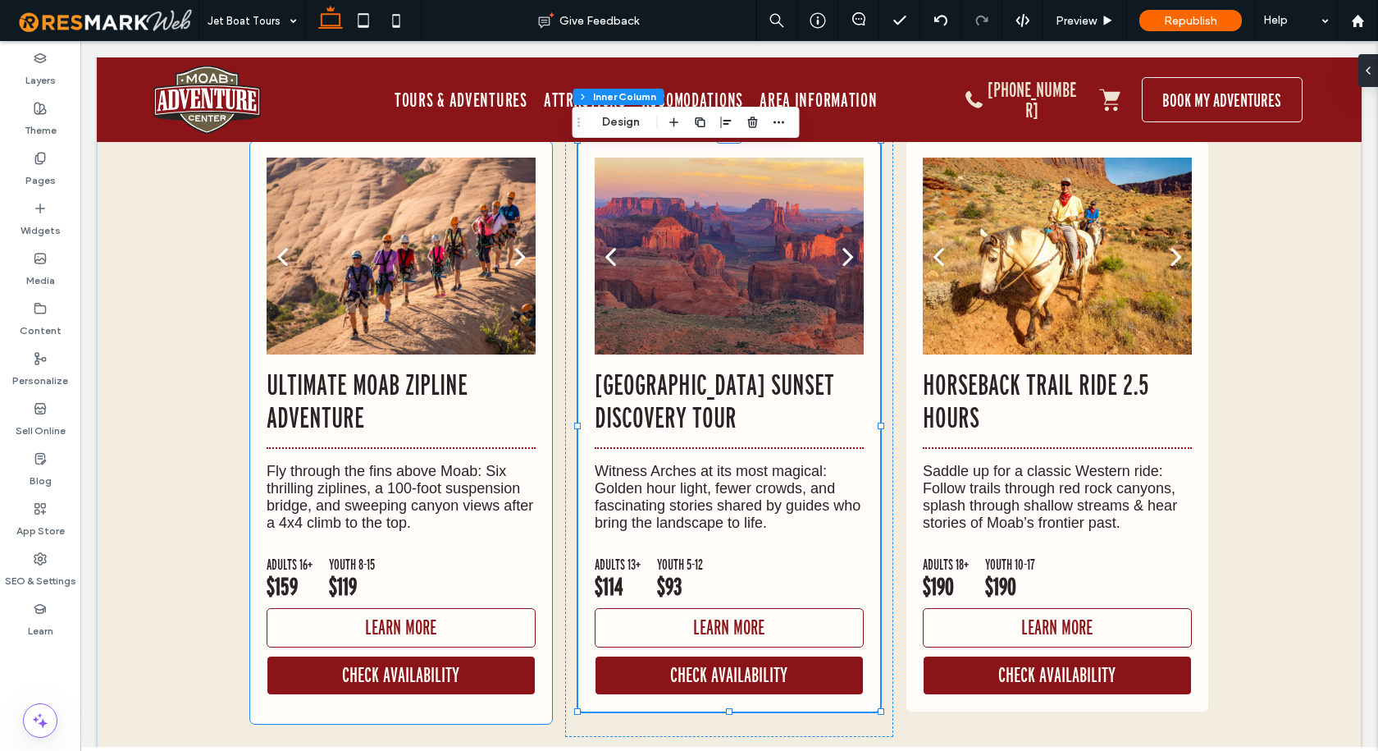
click at [520, 673] on div "a a a a Ultimate Moab Zipline Adventure Fly through the fins above Moab: Six th…" at bounding box center [401, 432] width 302 height 582
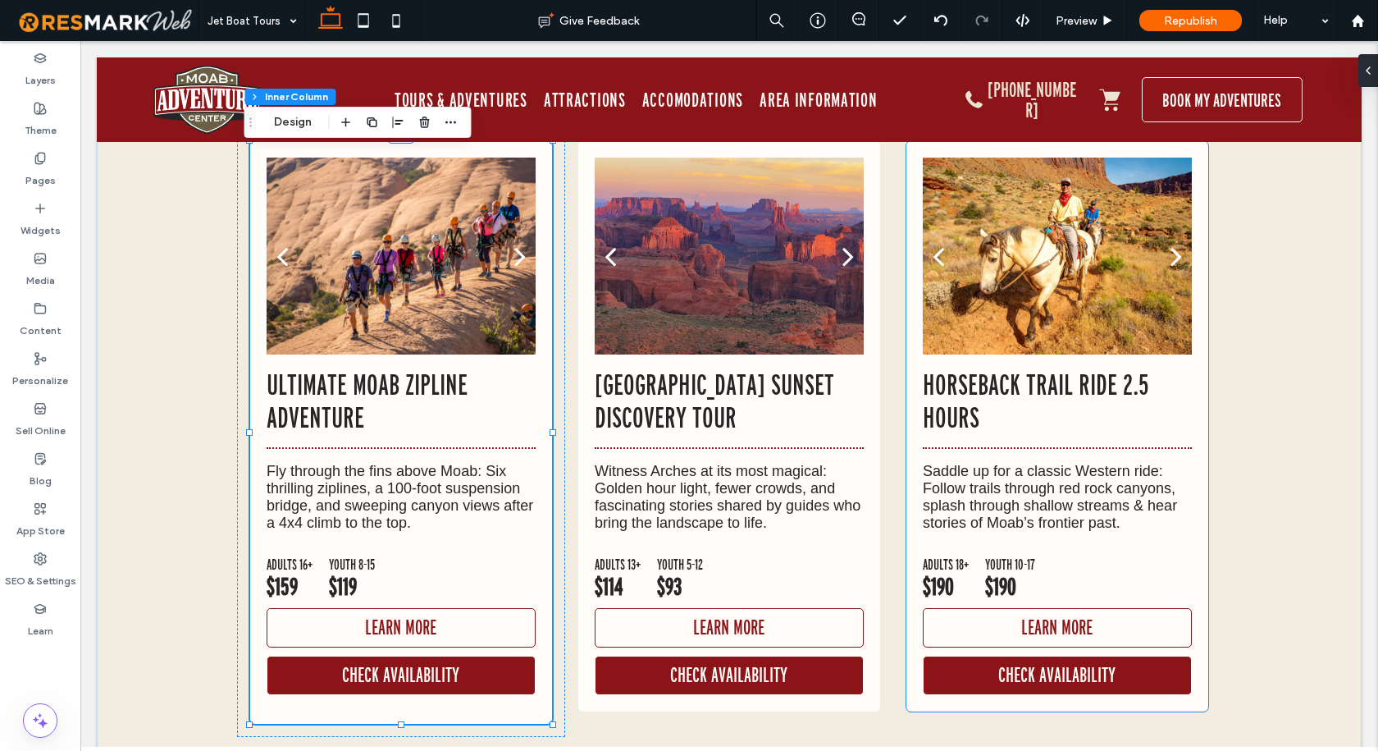
click at [919, 661] on div "a a a a Horseback Trail Ride 2.5 Hours Saddle up for a classic Western ride: Fo…" at bounding box center [1057, 426] width 302 height 570
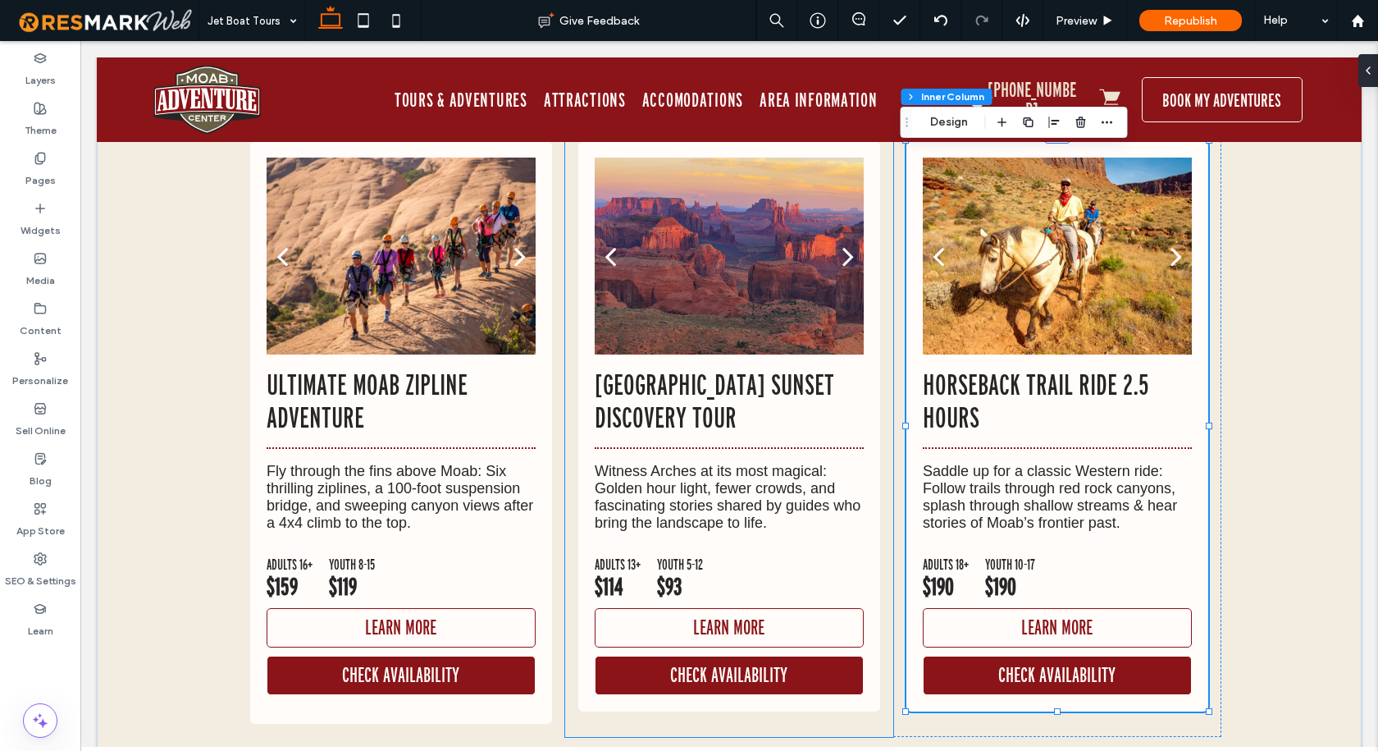
click at [753, 678] on div "a a a a [GEOGRAPHIC_DATA] Sunset Discovery Tour Witness Arches at its most magi…" at bounding box center [729, 432] width 328 height 609
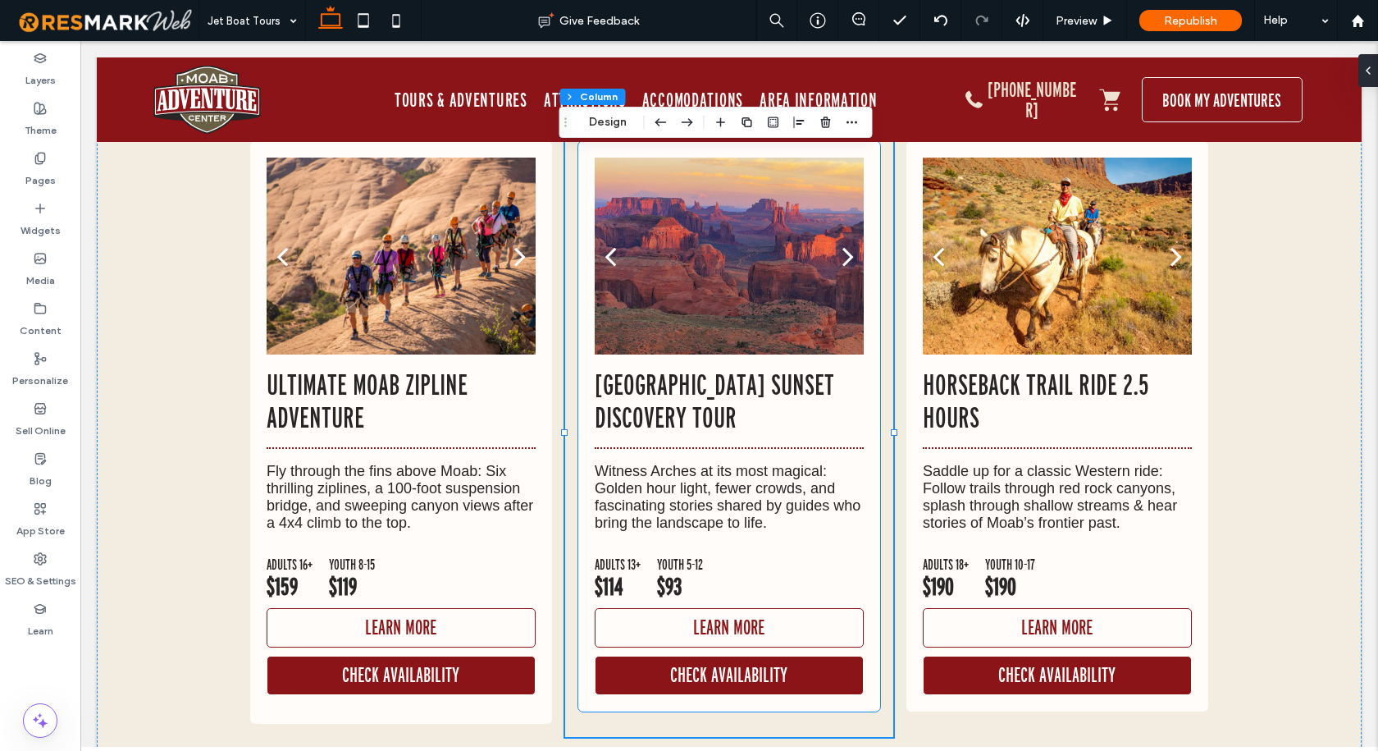
click at [740, 664] on div "a a a a [GEOGRAPHIC_DATA] Sunset Discovery Tour Witness Arches at its most magi…" at bounding box center [729, 426] width 302 height 570
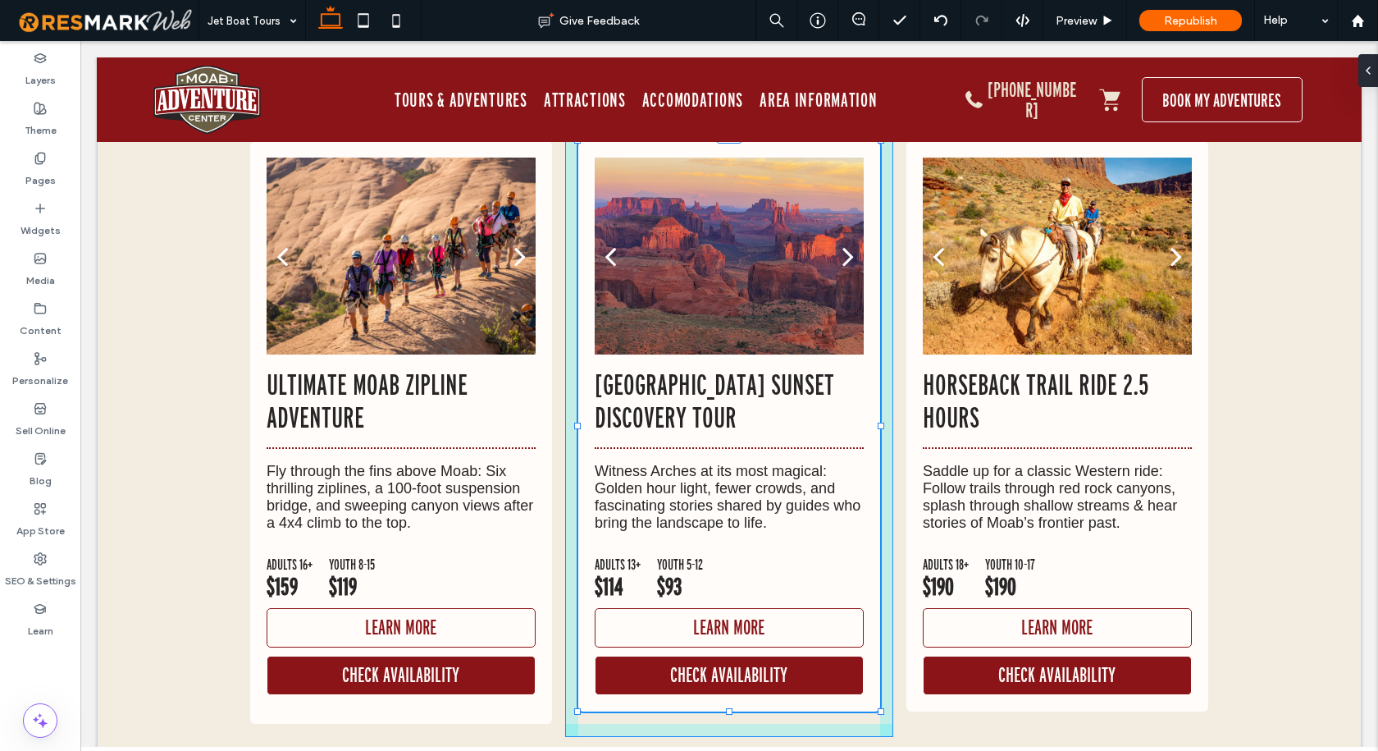
scroll to position [39, 0]
drag, startPoint x: 725, startPoint y: 669, endPoint x: 722, endPoint y: 682, distance: 12.7
click at [726, 720] on div at bounding box center [729, 723] width 7 height 7
type input "***"
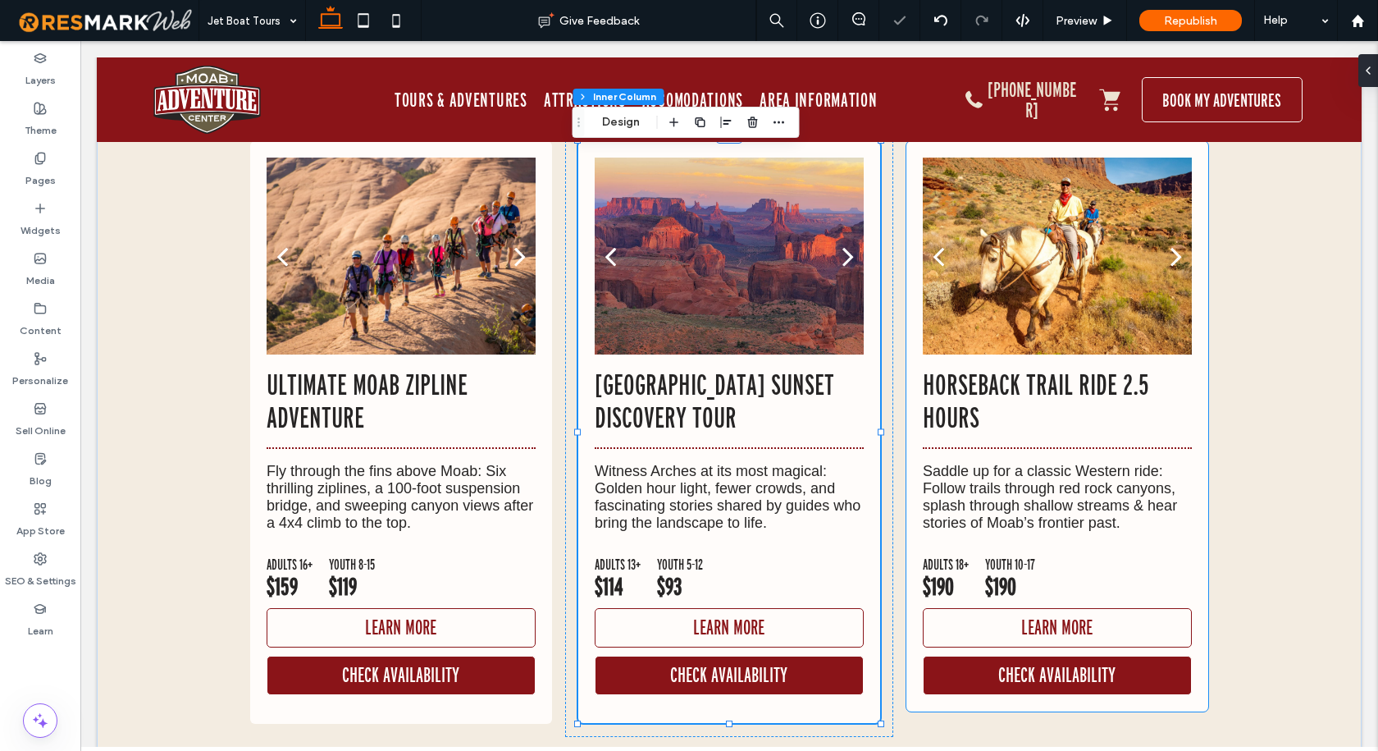
click at [1033, 666] on div "a a a a Horseback Trail Ride 2.5 Hours Saddle up for a classic Western ride: Fo…" at bounding box center [1057, 426] width 302 height 570
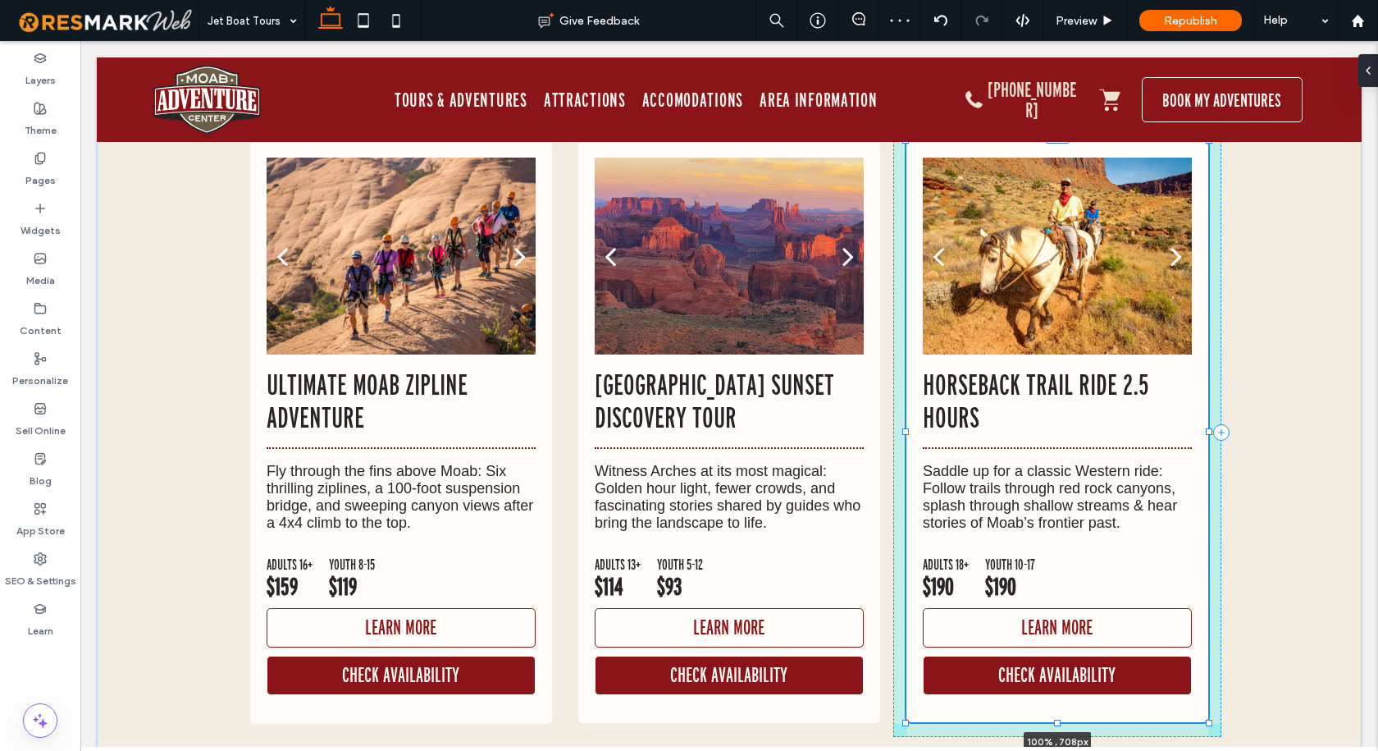
drag, startPoint x: 1053, startPoint y: 668, endPoint x: 1049, endPoint y: 680, distance: 12.2
click at [1054, 719] on div at bounding box center [1057, 722] width 7 height 7
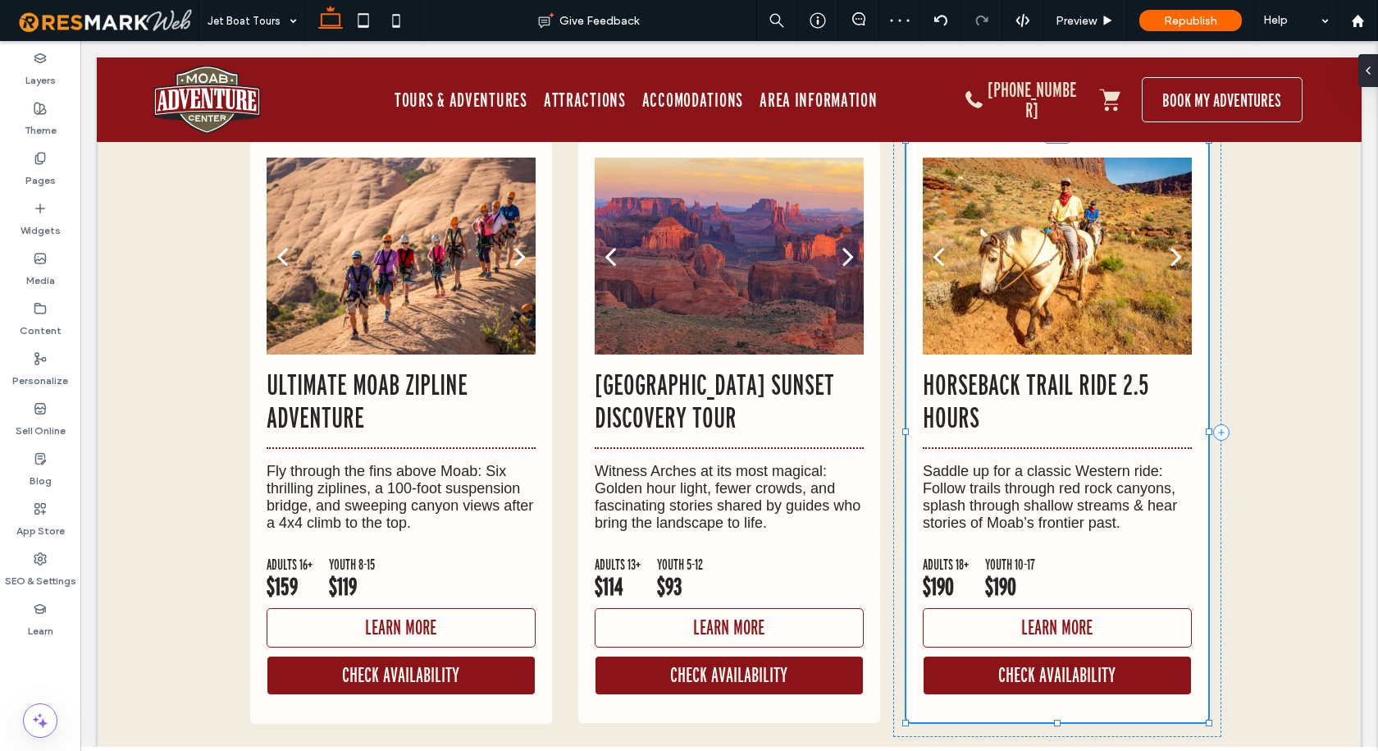
type input "***"
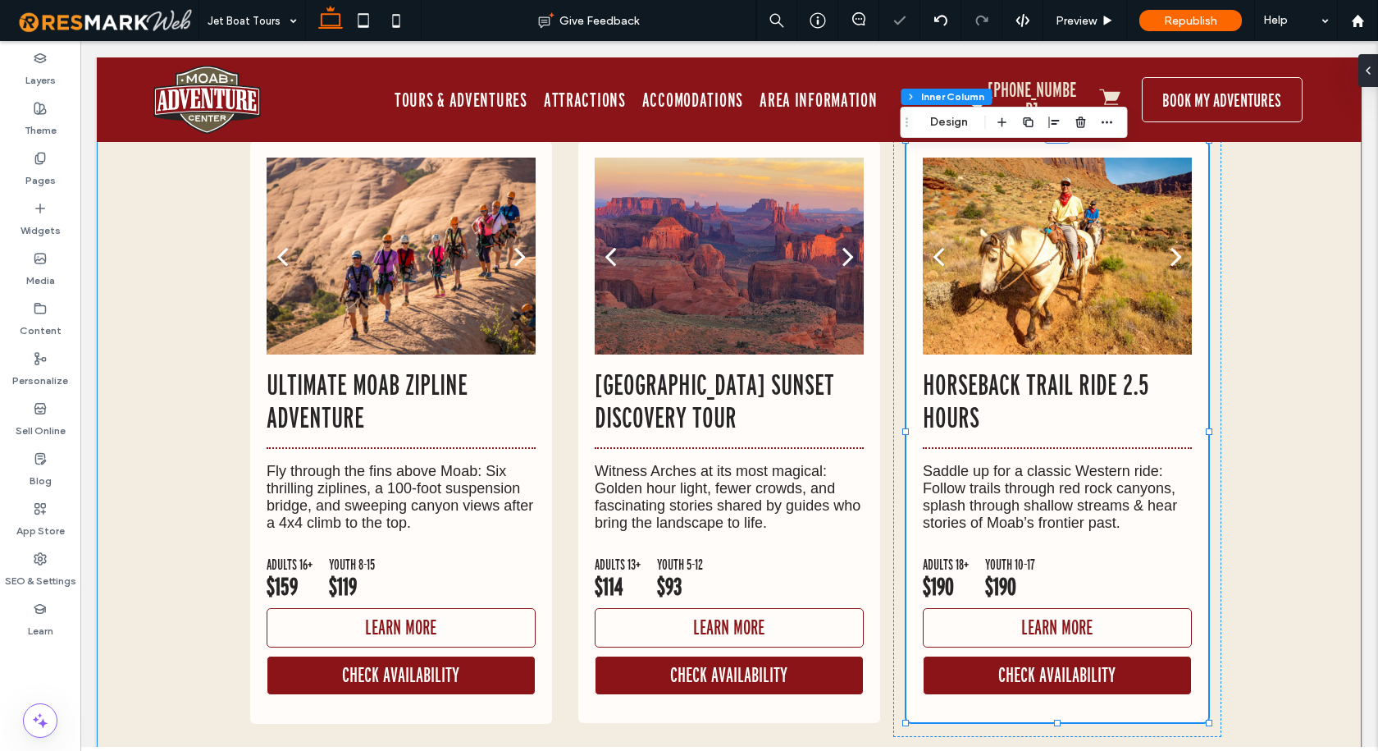
click at [1259, 616] on div "a a a a Ultimate Moab Zipline Adventure Fly through the fins above Moab: Six th…" at bounding box center [729, 445] width 1265 height 685
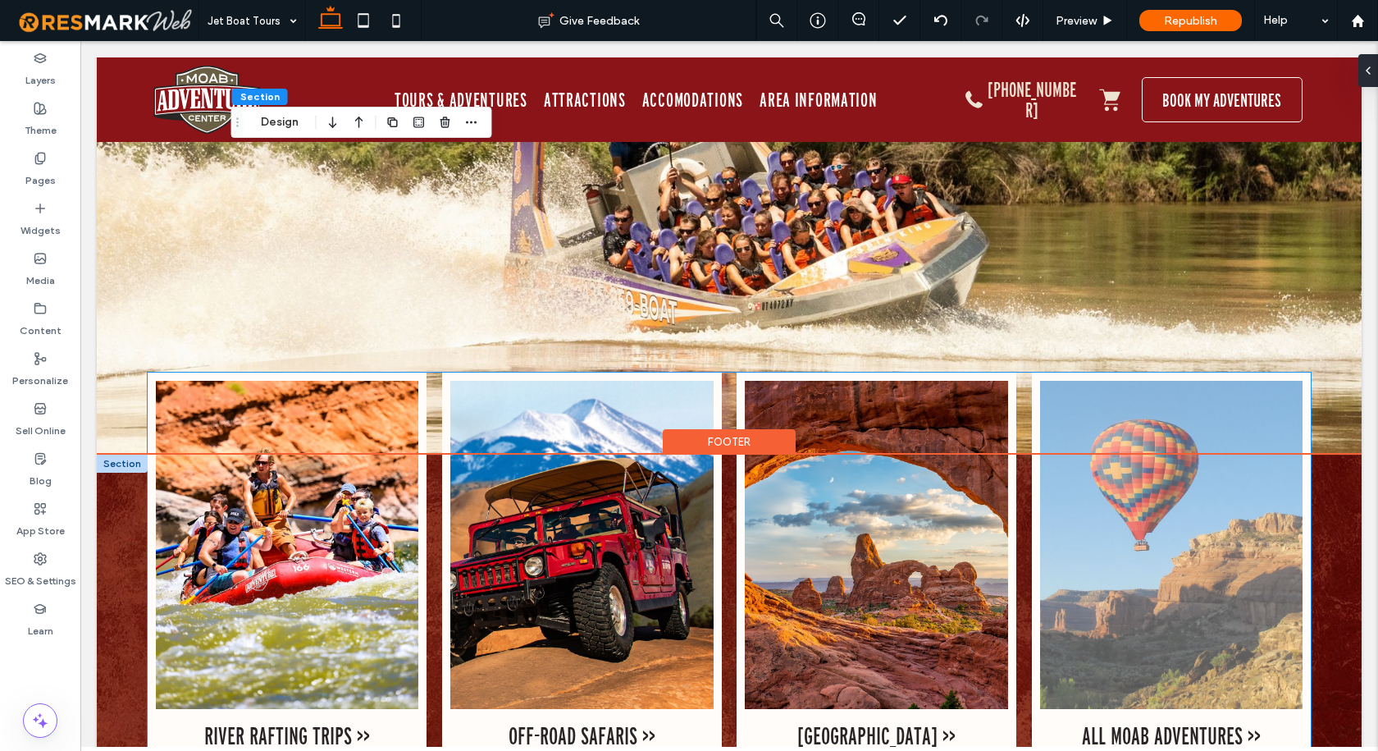
scroll to position [10875, 0]
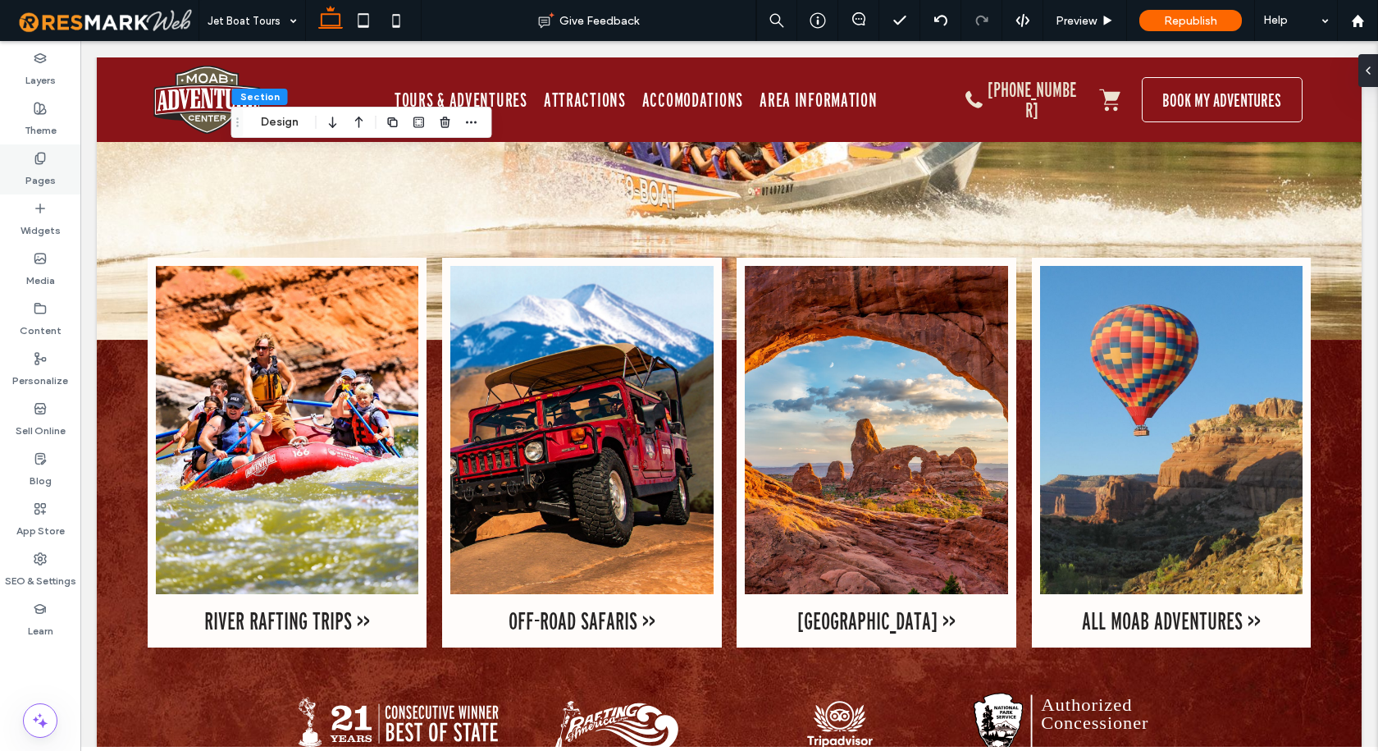
click at [56, 171] on div "Pages" at bounding box center [40, 169] width 80 height 50
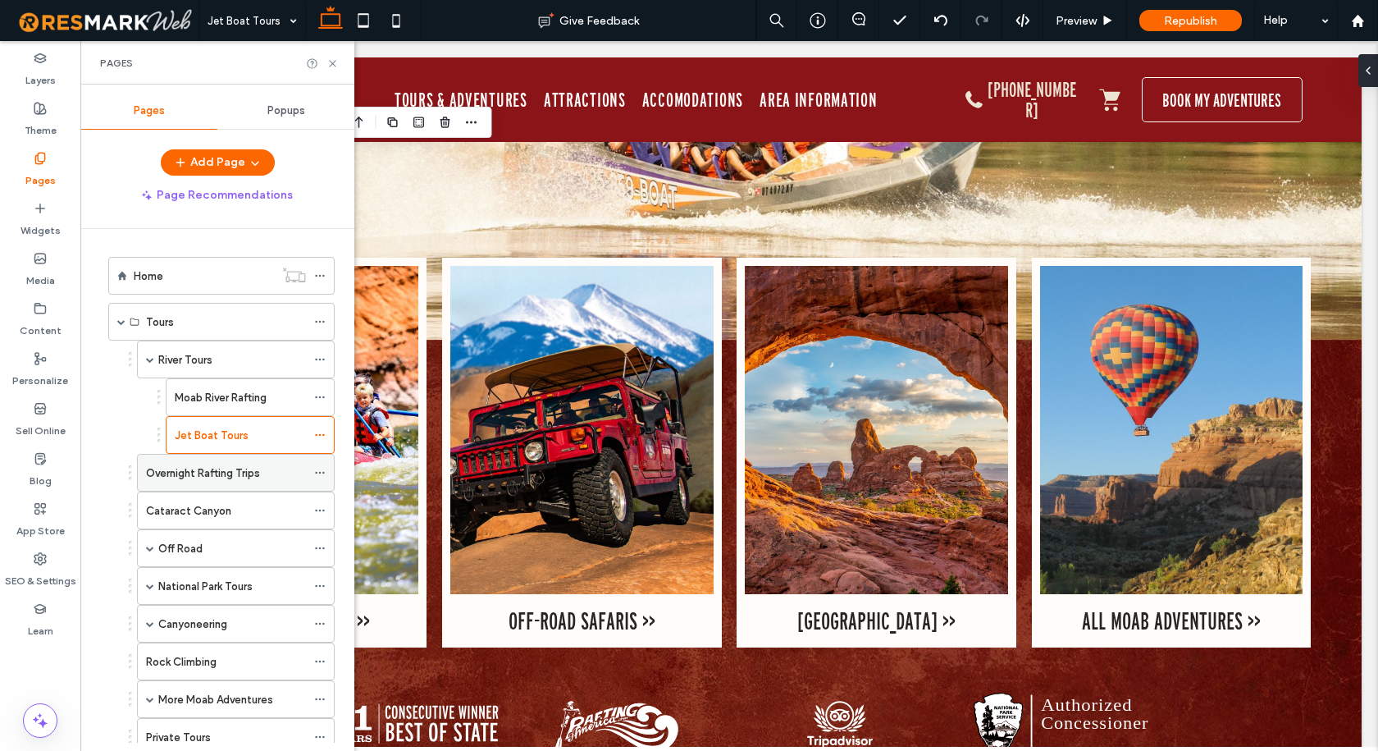
click at [198, 474] on label "Overnight Rafting Trips" at bounding box center [203, 473] width 114 height 29
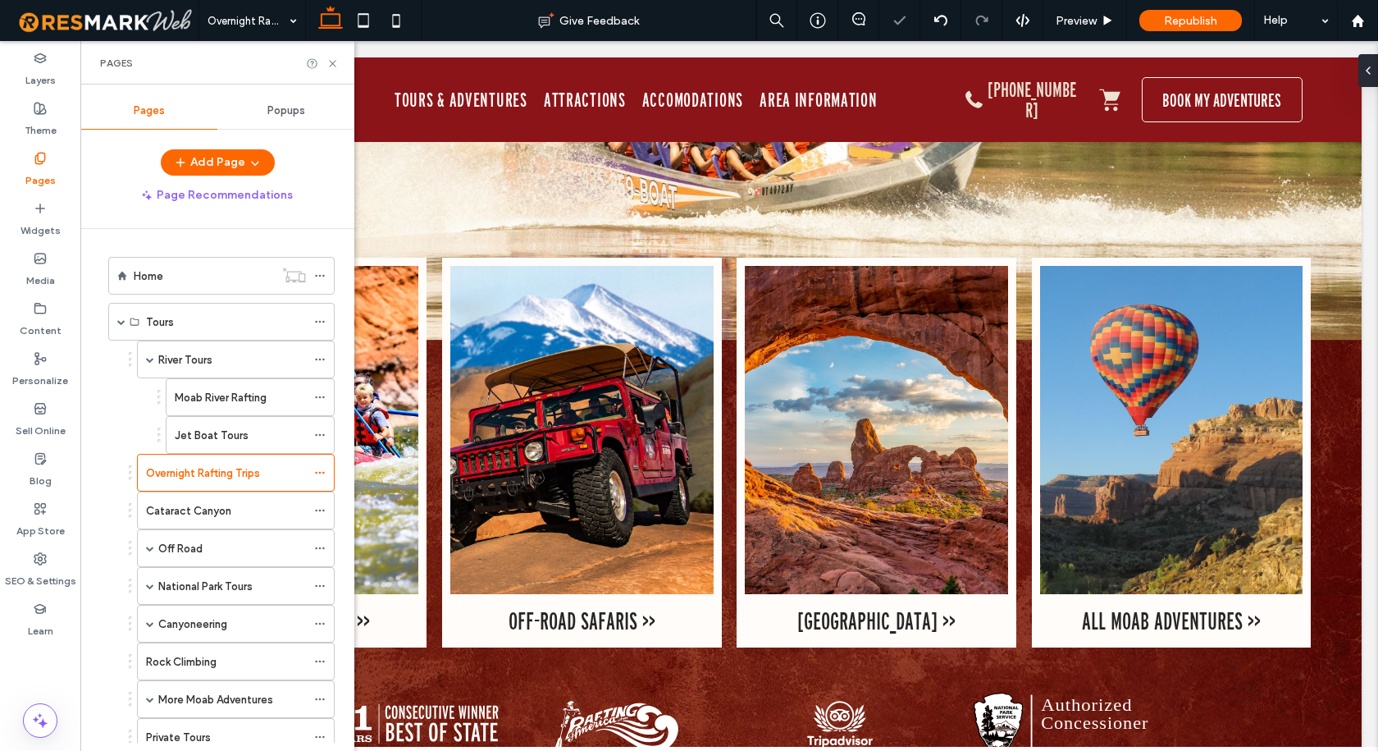
click at [333, 65] on icon at bounding box center [332, 63] width 12 height 12
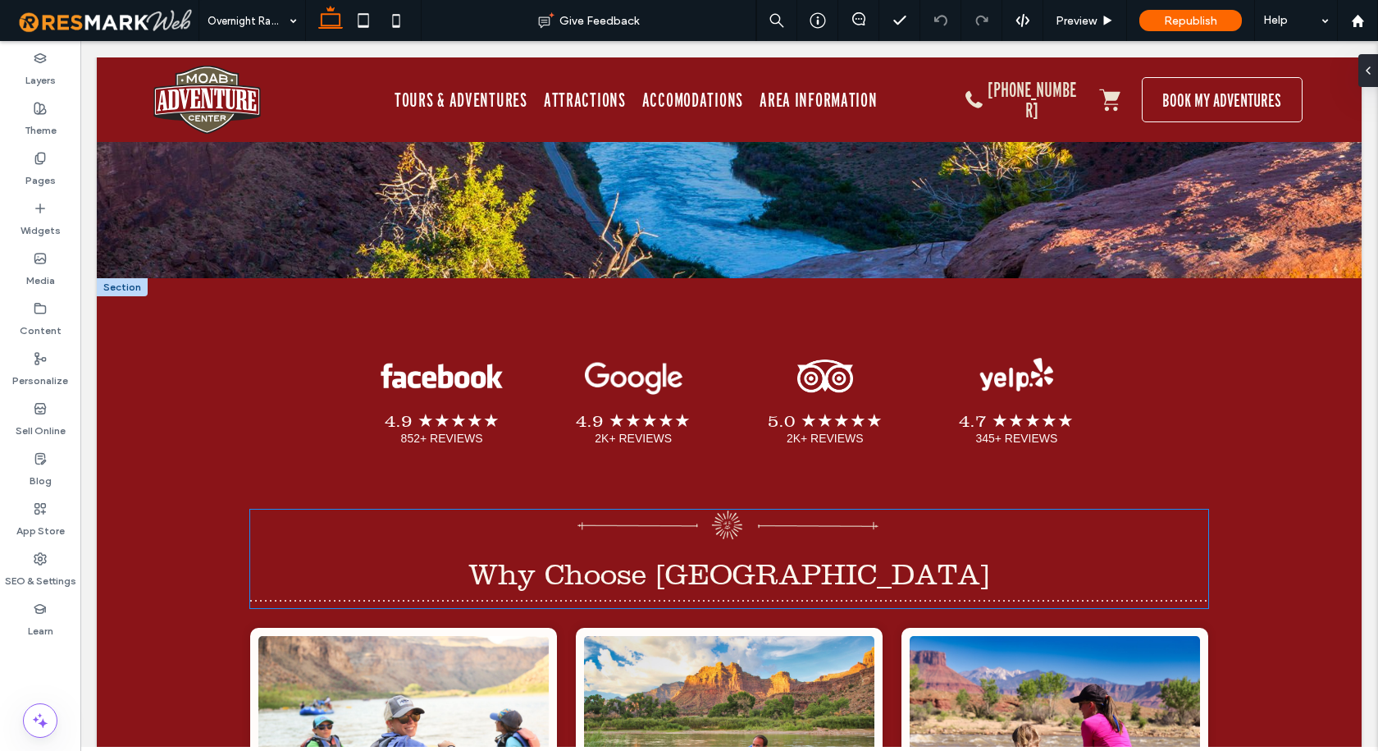
scroll to position [6398, 0]
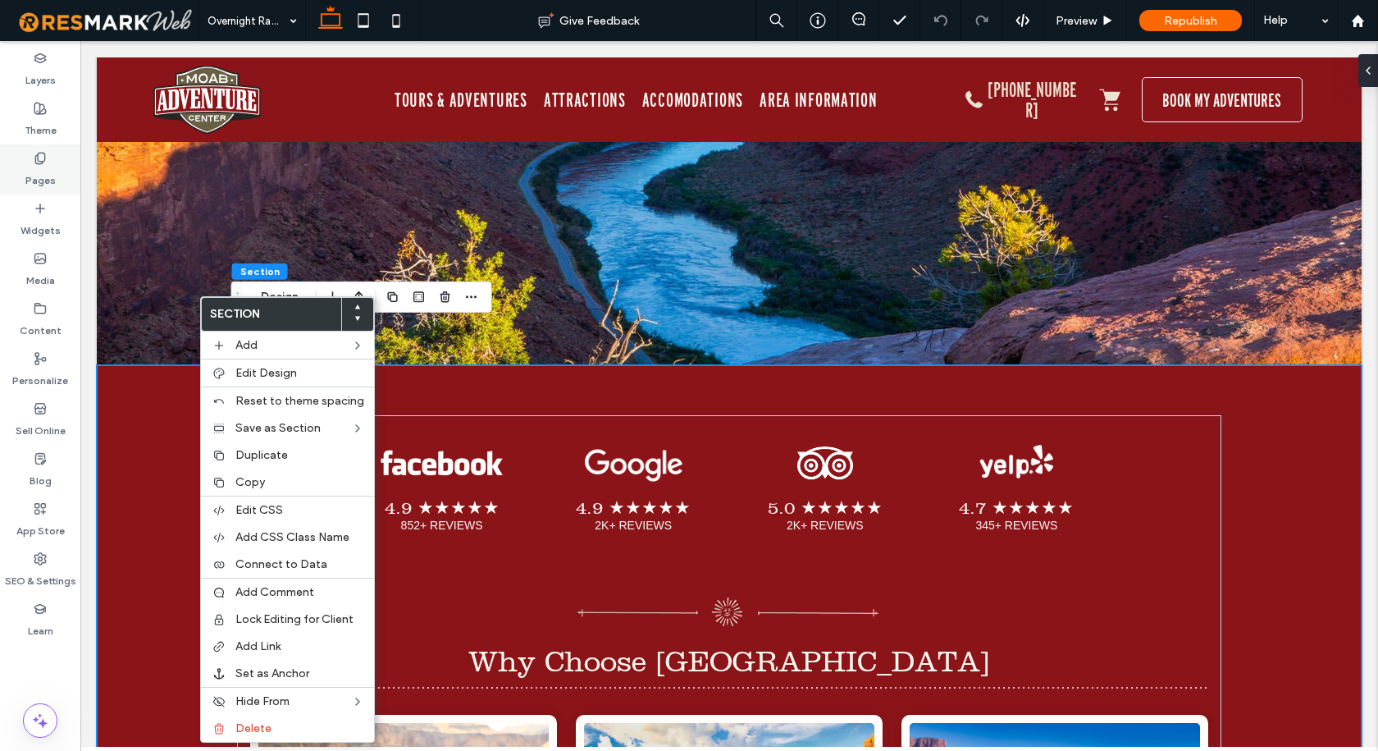
click at [28, 170] on label "Pages" at bounding box center [40, 176] width 30 height 23
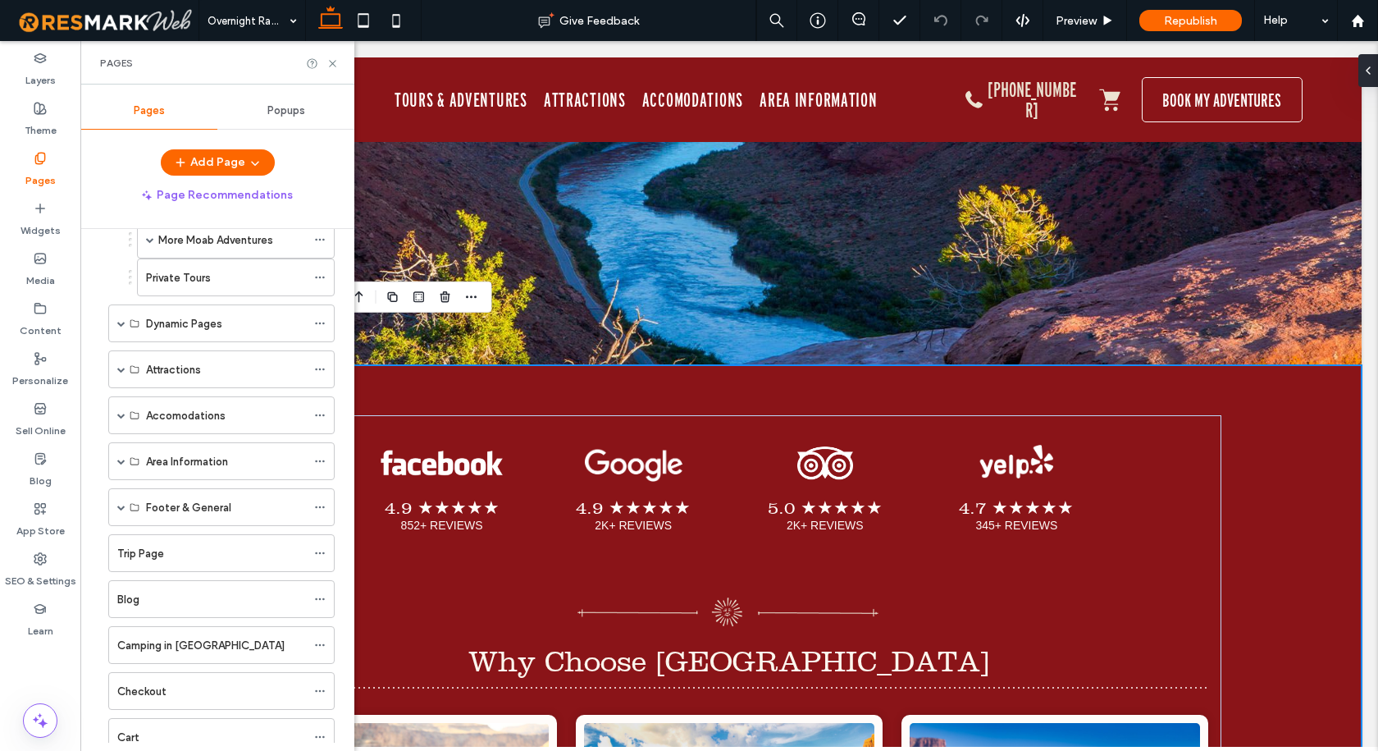
scroll to position [574, 0]
